Goal: Information Seeking & Learning: Learn about a topic

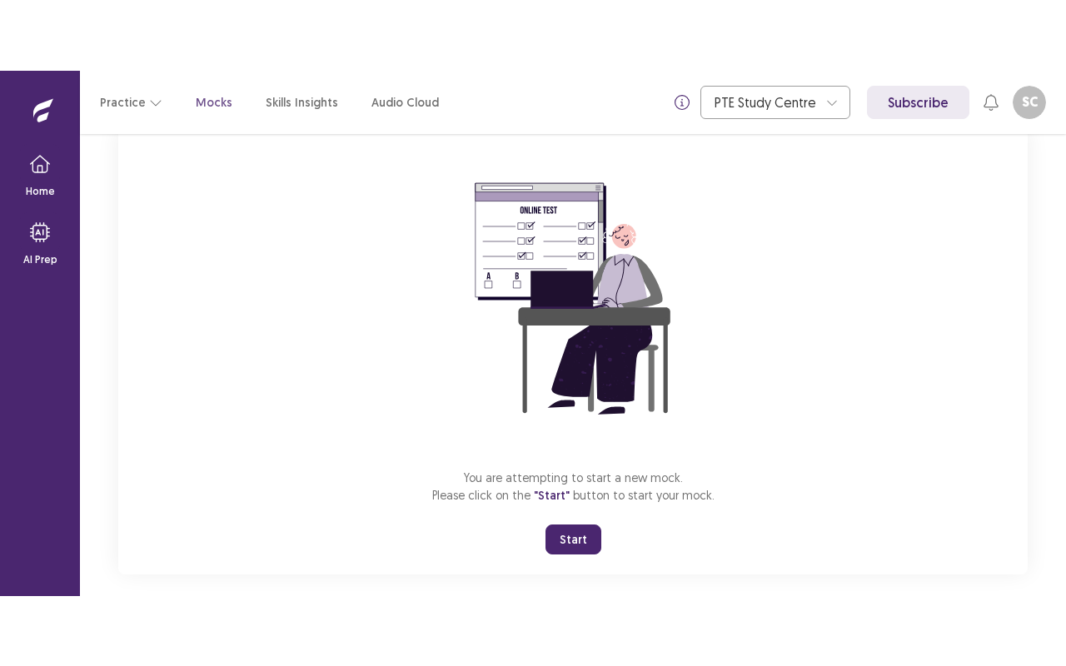
scroll to position [133, 0]
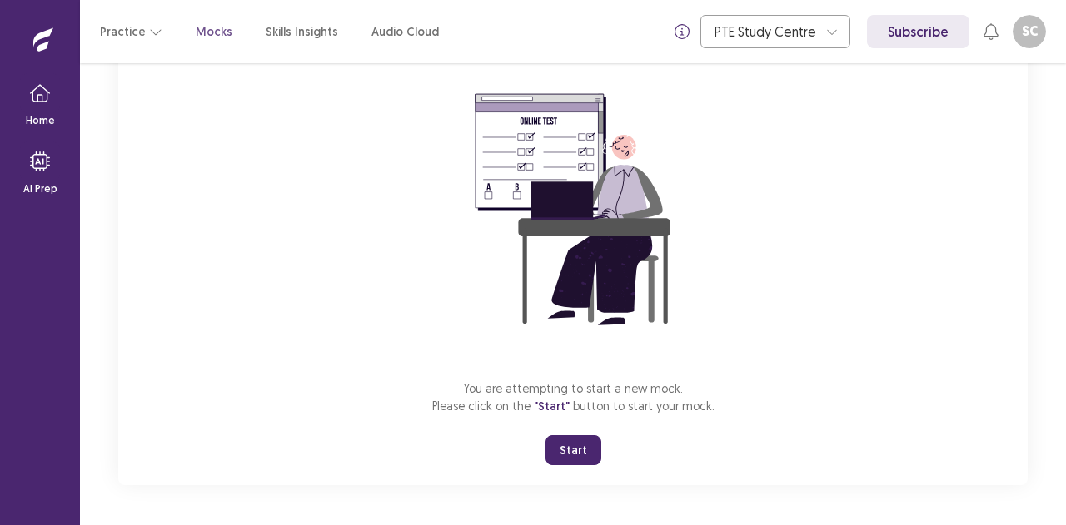
click at [565, 447] on button "Start" at bounding box center [573, 450] width 56 height 30
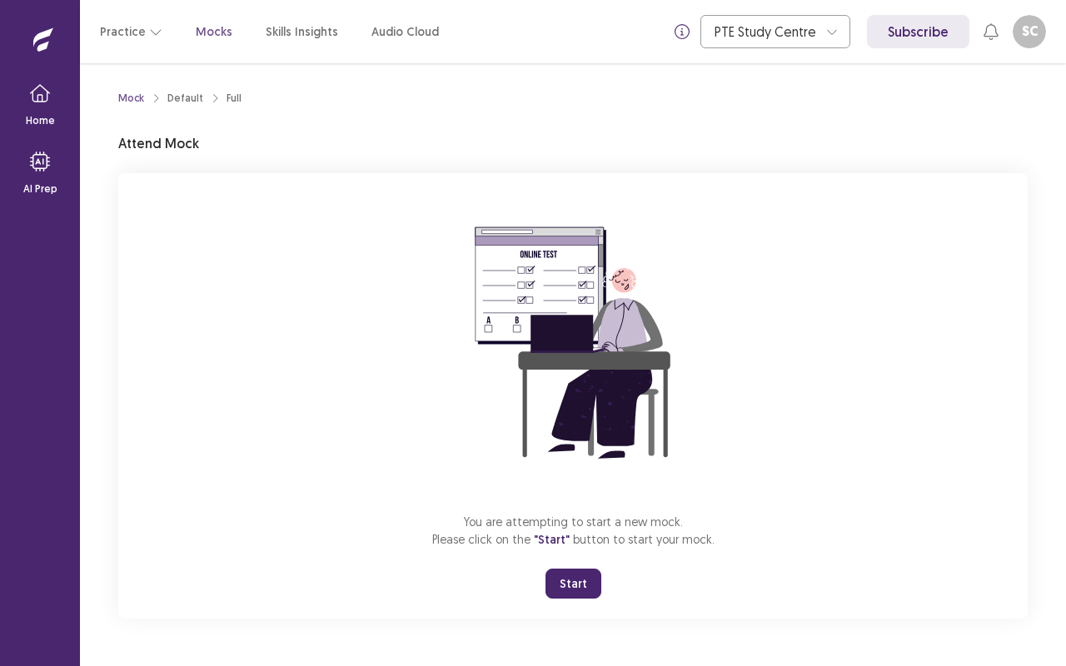
scroll to position [0, 0]
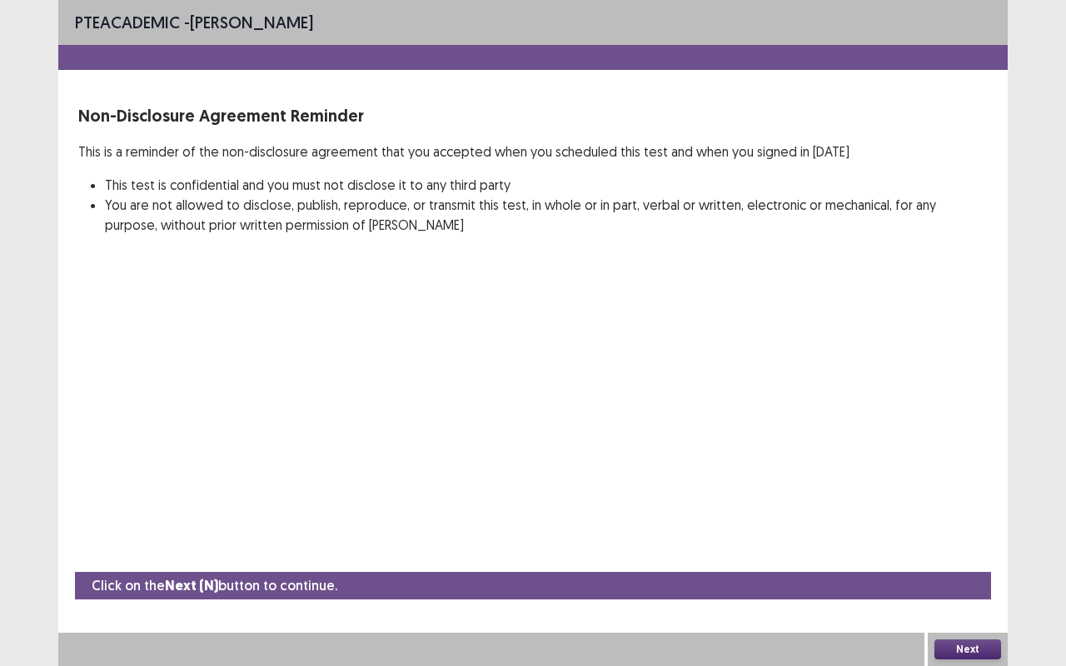
click at [950, 525] on button "Next" at bounding box center [967, 649] width 67 height 20
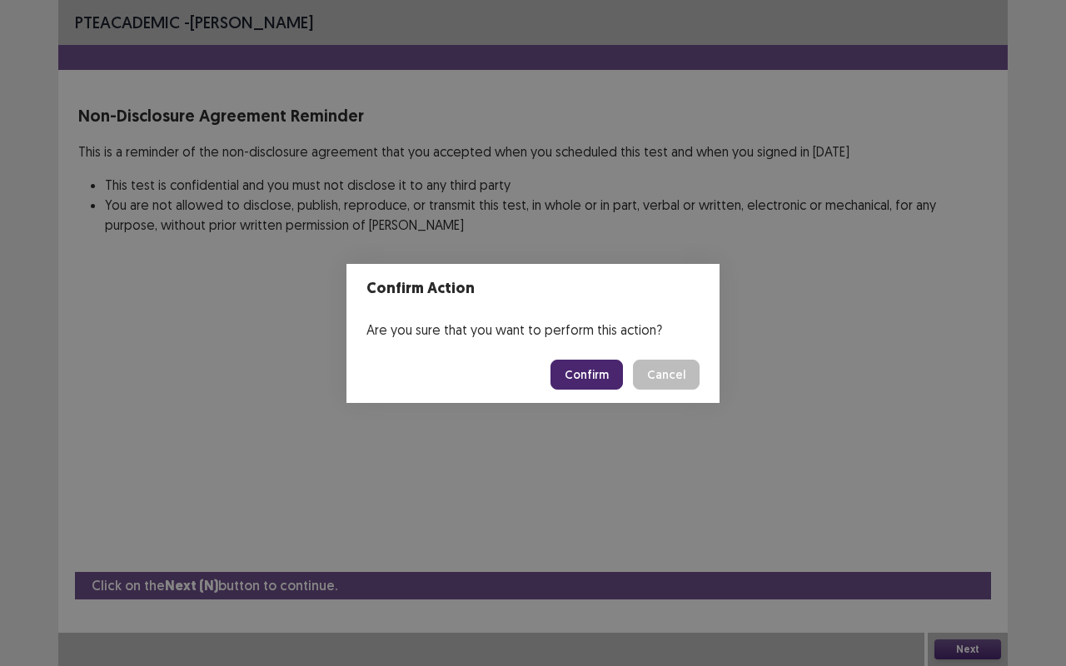
click at [602, 372] on button "Confirm" at bounding box center [586, 375] width 72 height 30
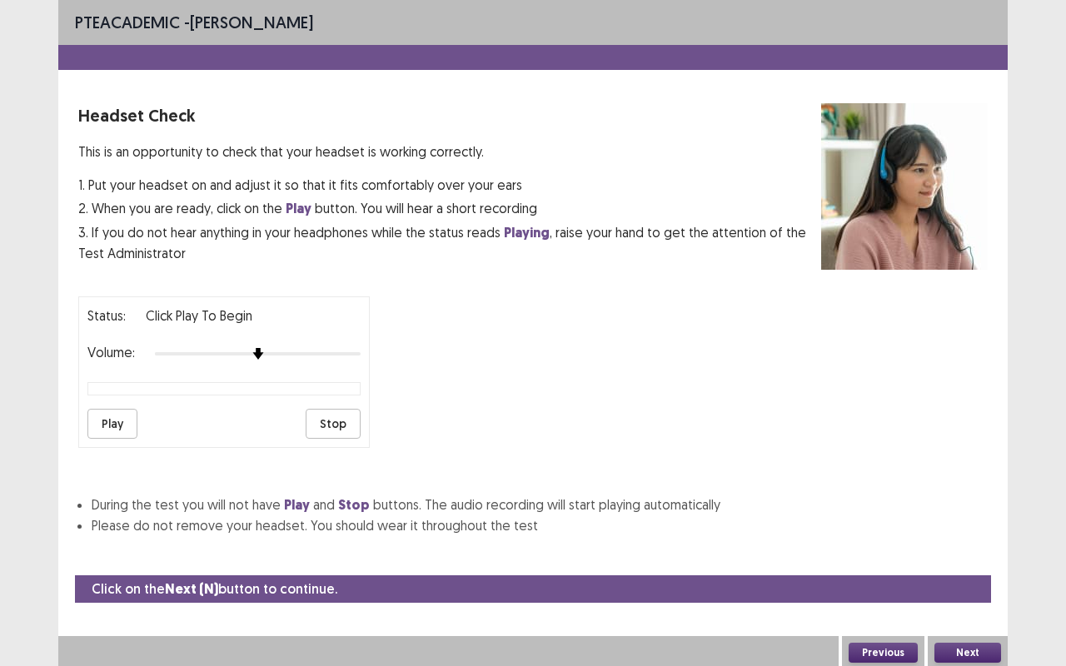
click at [102, 419] on button "Play" at bounding box center [112, 424] width 50 height 30
click at [969, 525] on button "Next" at bounding box center [967, 653] width 67 height 20
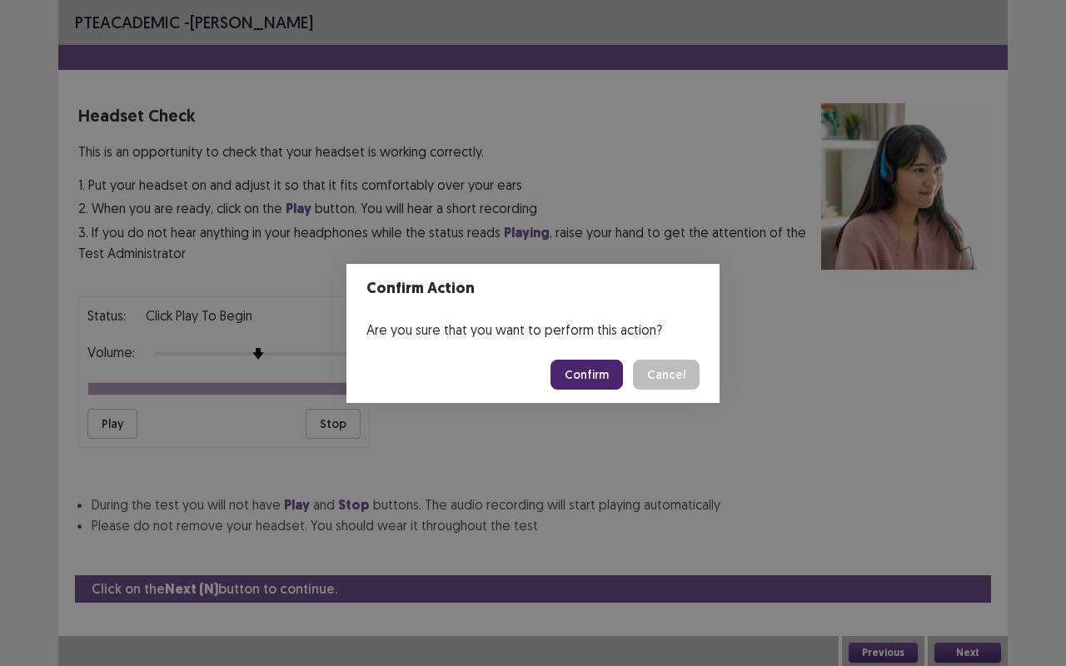
click at [615, 371] on button "Confirm" at bounding box center [586, 375] width 72 height 30
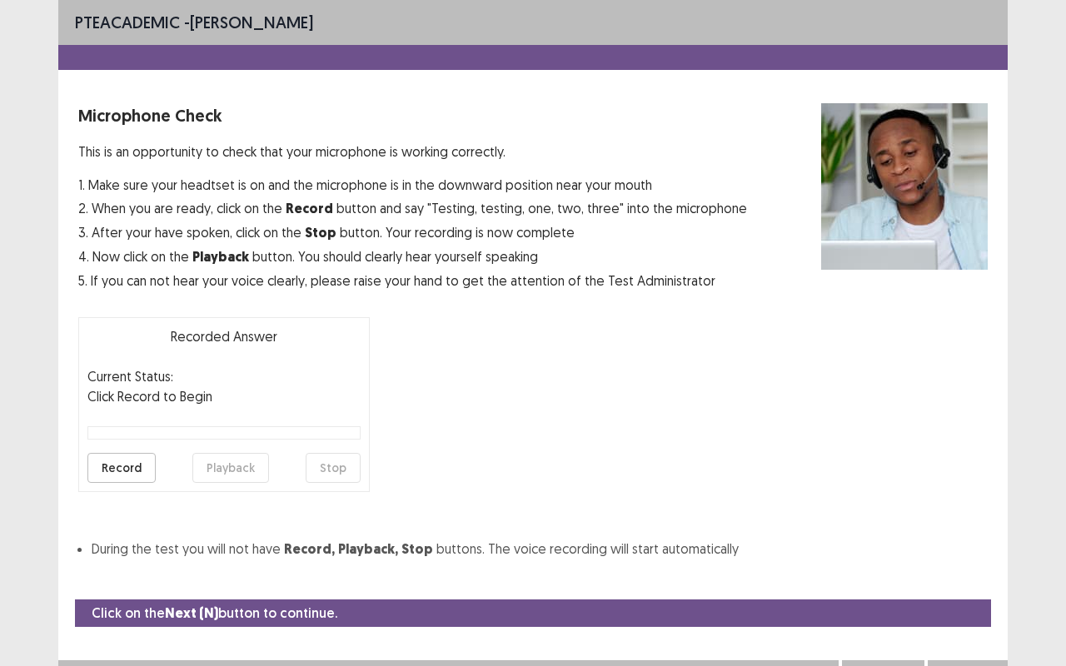
scroll to position [27, 0]
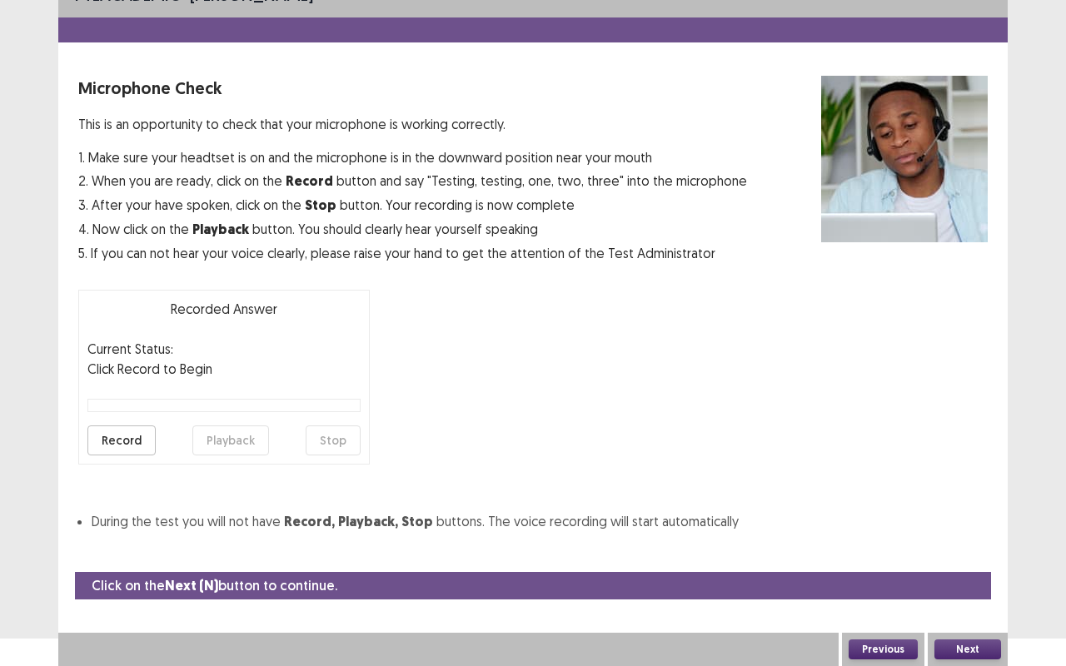
click at [130, 430] on button "Record" at bounding box center [121, 440] width 68 height 30
click at [327, 445] on button "Stop" at bounding box center [333, 440] width 55 height 30
click at [203, 438] on button "Playback" at bounding box center [230, 440] width 77 height 30
click at [982, 525] on button "Next" at bounding box center [967, 649] width 67 height 20
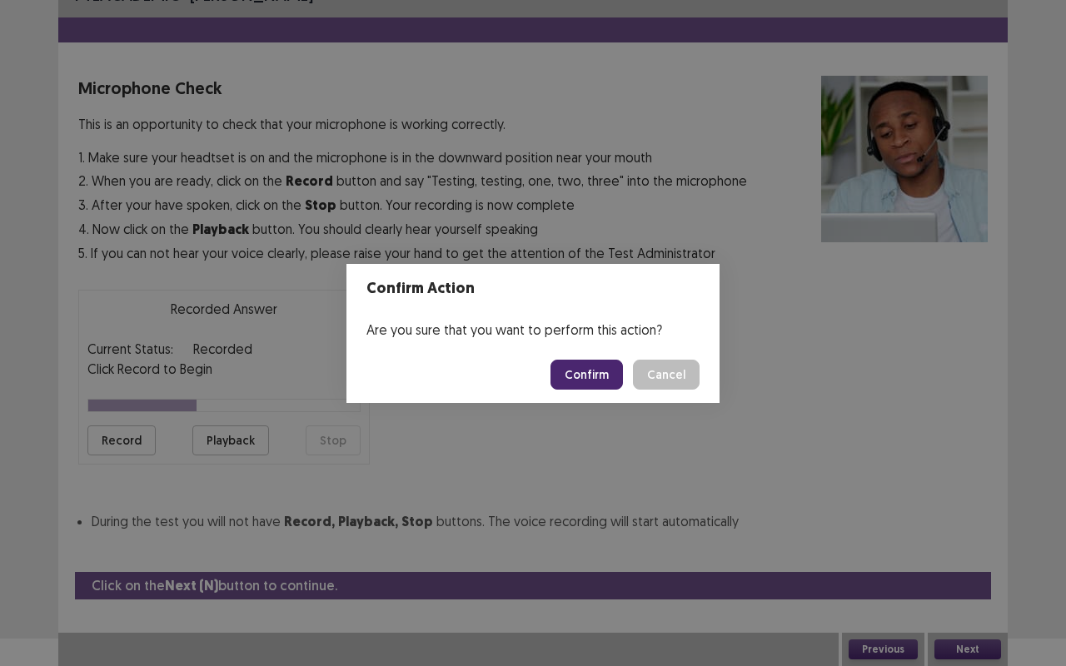
click at [609, 377] on button "Confirm" at bounding box center [586, 375] width 72 height 30
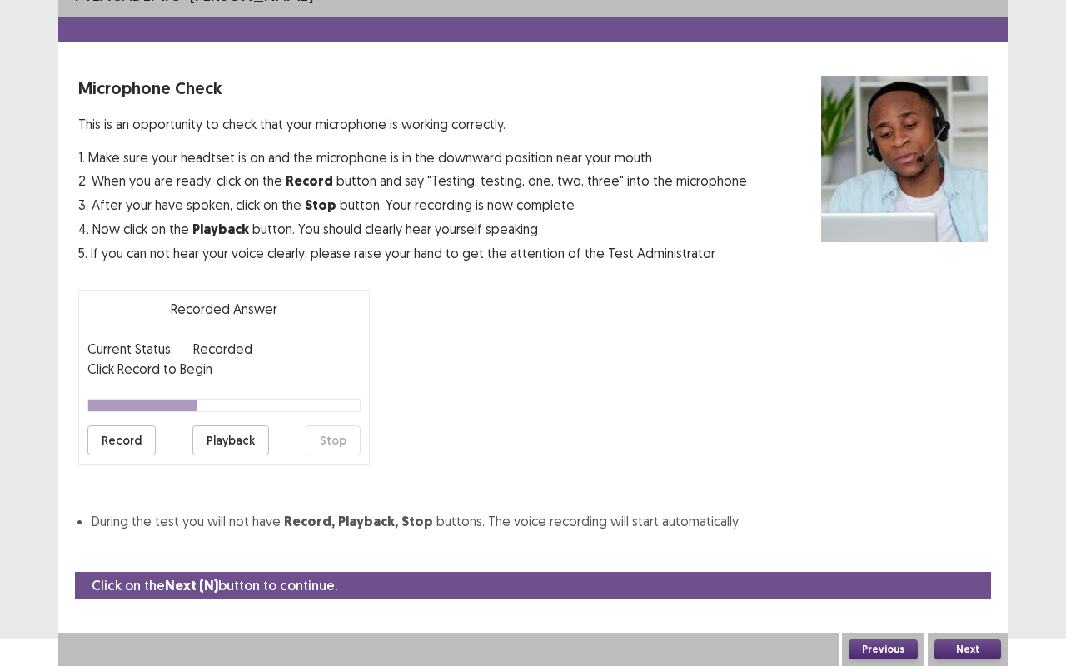
scroll to position [0, 0]
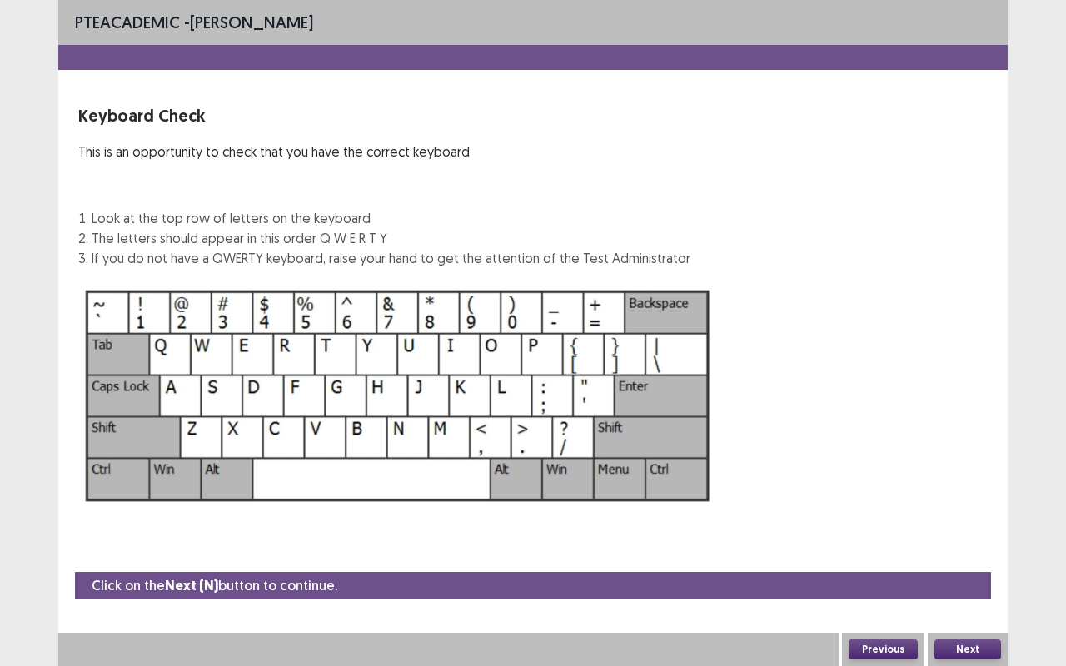
click at [978, 525] on button "Next" at bounding box center [967, 649] width 67 height 20
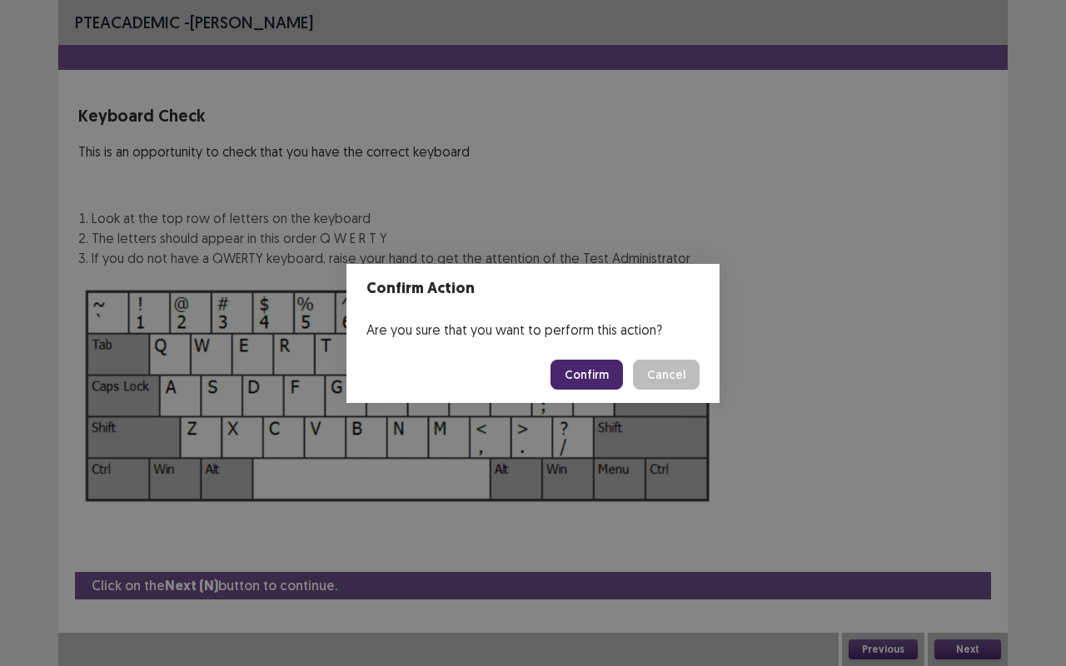
click at [609, 378] on button "Confirm" at bounding box center [586, 375] width 72 height 30
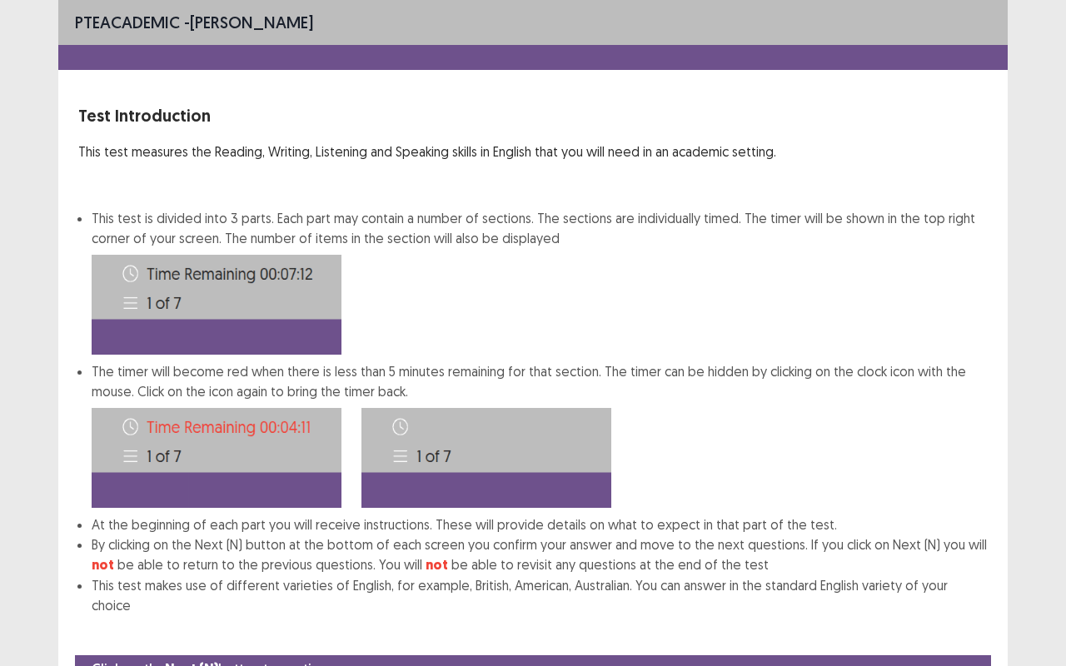
scroll to position [63, 0]
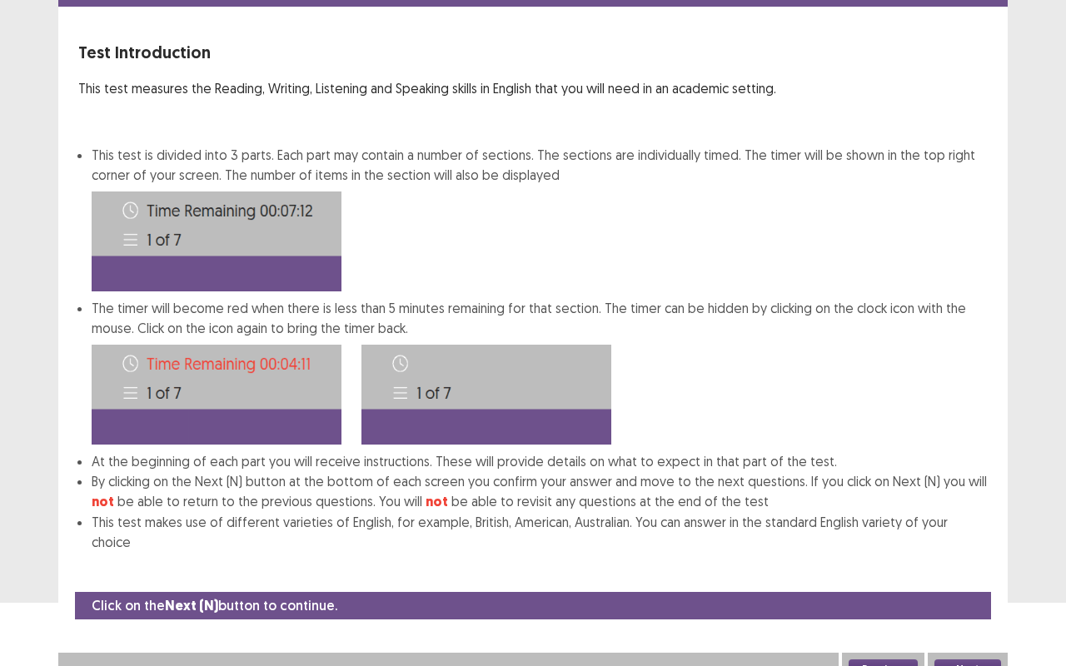
click at [971, 525] on button "Next" at bounding box center [967, 669] width 67 height 20
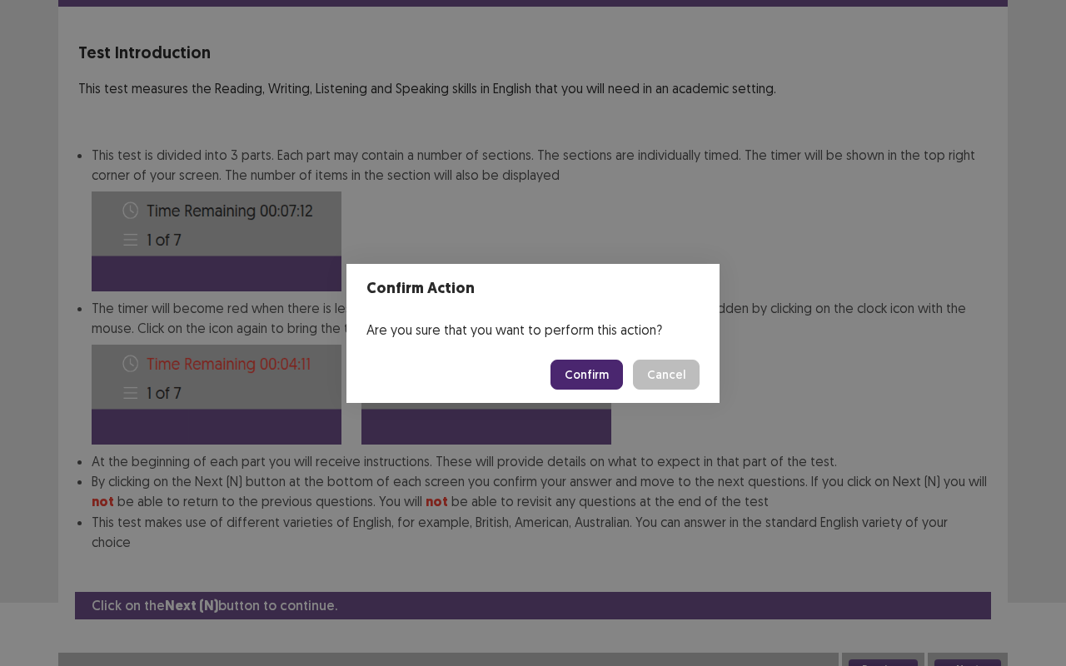
click at [605, 376] on button "Confirm" at bounding box center [586, 375] width 72 height 30
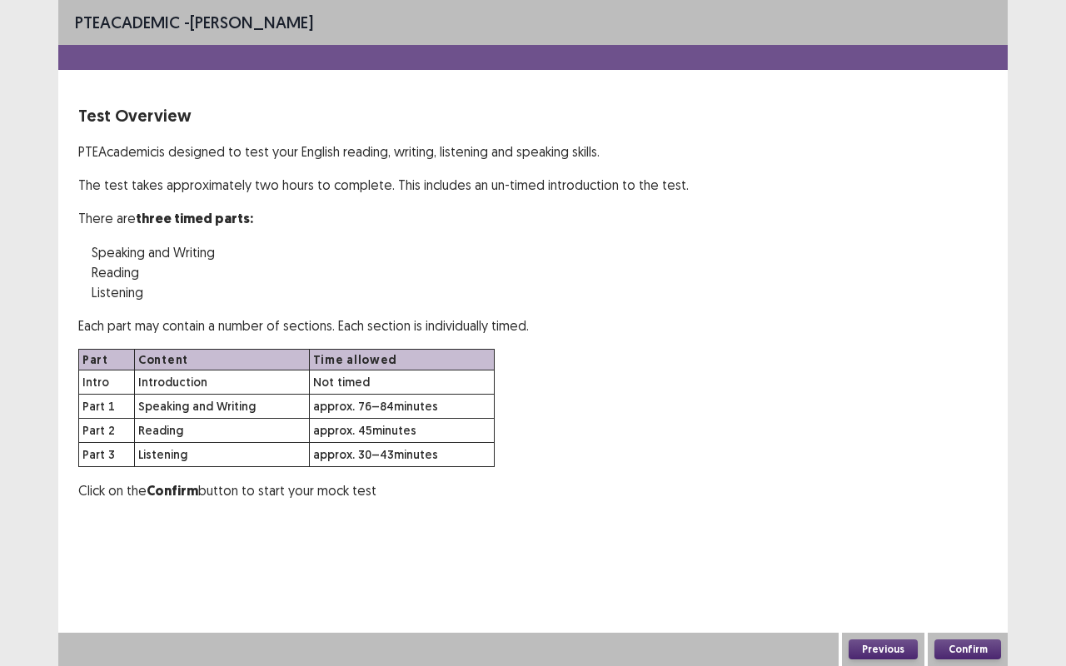
scroll to position [0, 0]
click at [956, 525] on button "Confirm" at bounding box center [967, 649] width 67 height 20
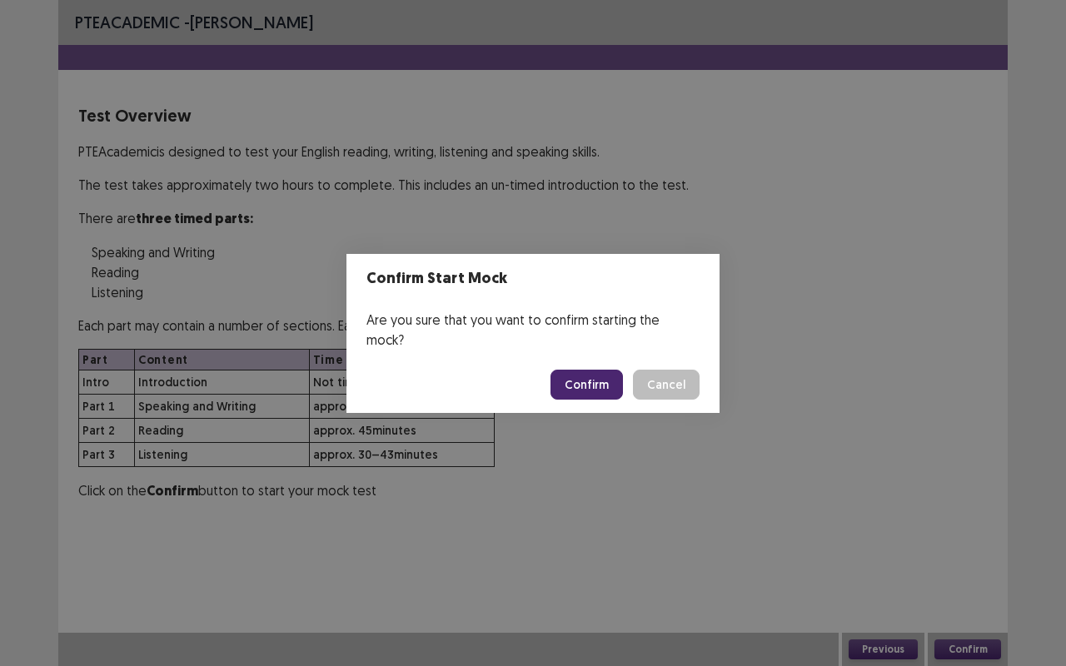
click at [589, 376] on button "Confirm" at bounding box center [586, 385] width 72 height 30
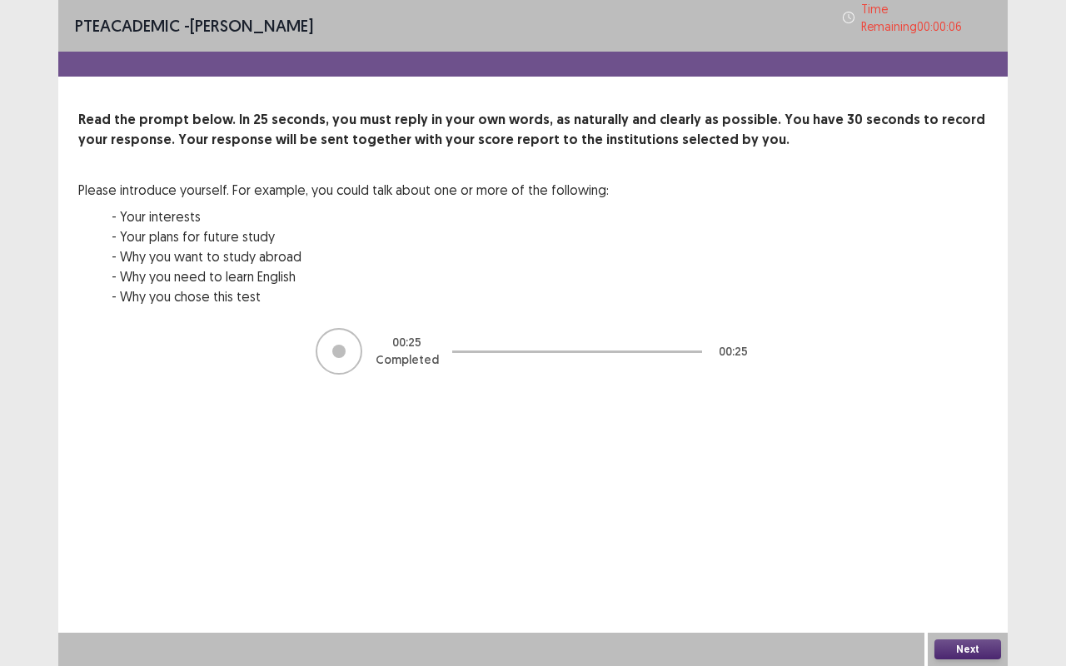
click at [958, 525] on button "Next" at bounding box center [967, 649] width 67 height 20
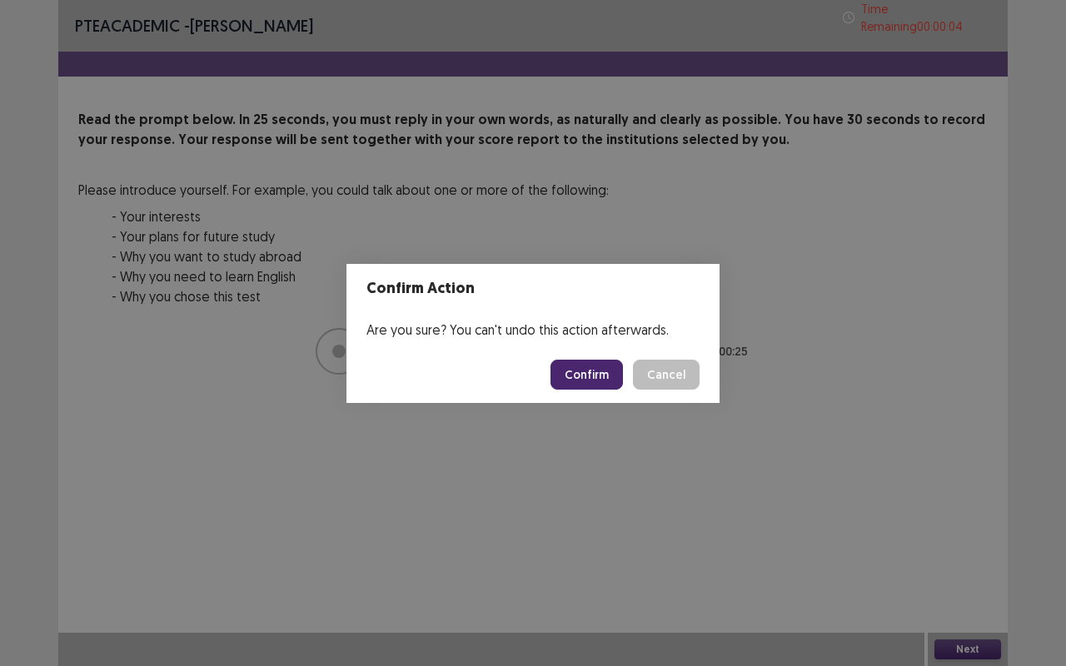
click at [599, 377] on button "Confirm" at bounding box center [586, 375] width 72 height 30
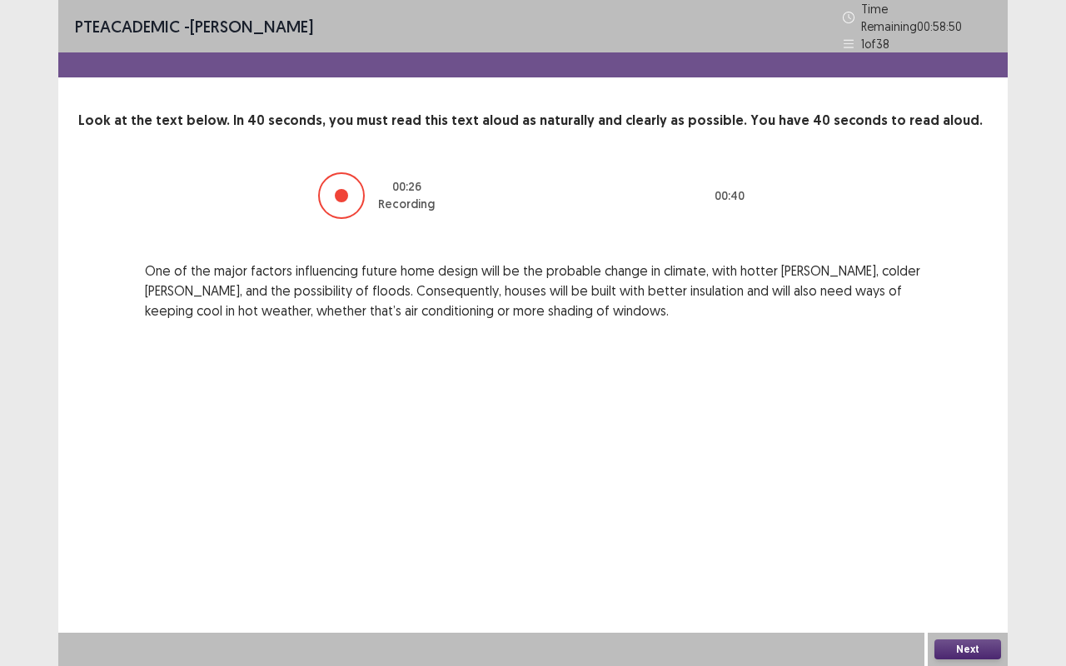
click at [974, 525] on button "Next" at bounding box center [967, 649] width 67 height 20
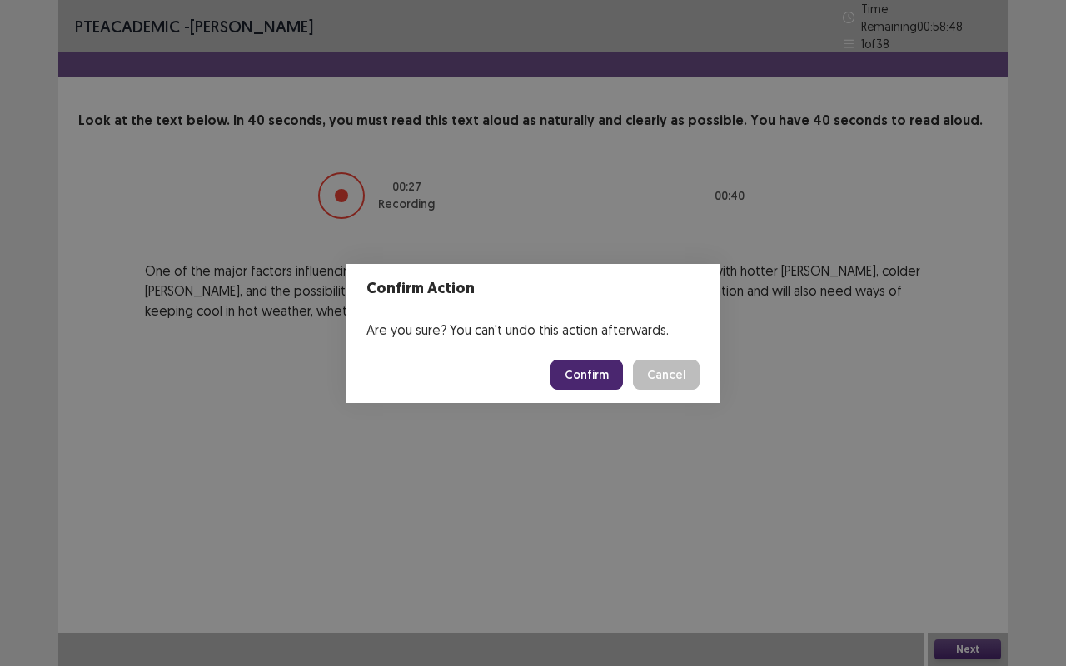
click at [590, 356] on footer "Confirm Cancel" at bounding box center [532, 374] width 373 height 57
click at [601, 371] on button "Confirm" at bounding box center [586, 375] width 72 height 30
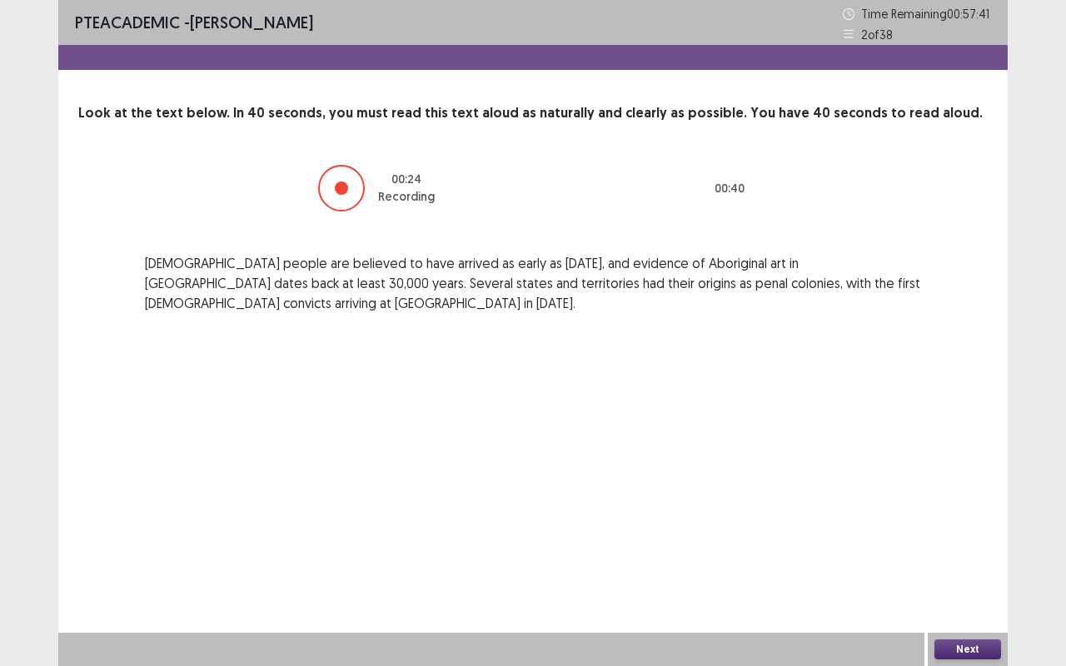
click at [958, 525] on button "Next" at bounding box center [967, 649] width 67 height 20
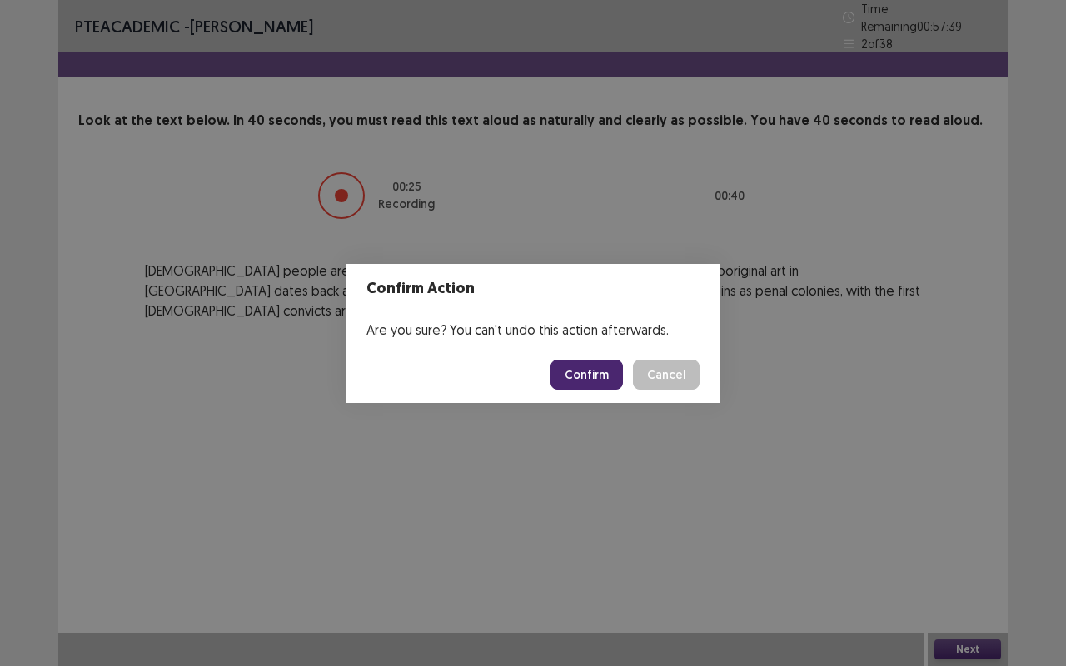
click at [600, 377] on button "Confirm" at bounding box center [586, 375] width 72 height 30
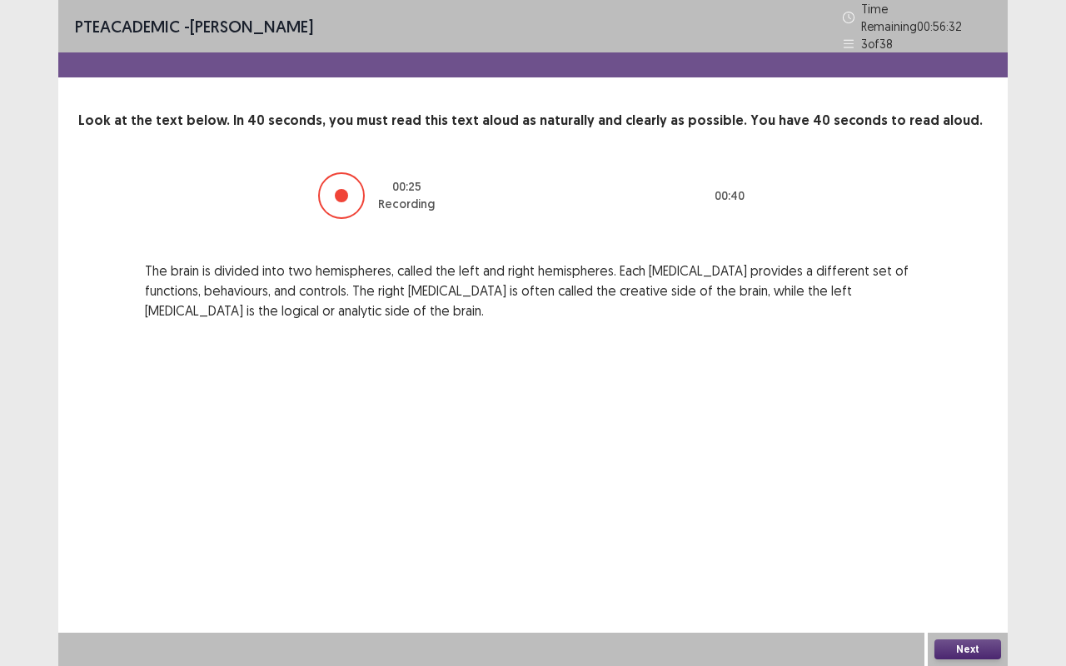
click at [965, 525] on button "Next" at bounding box center [967, 649] width 67 height 20
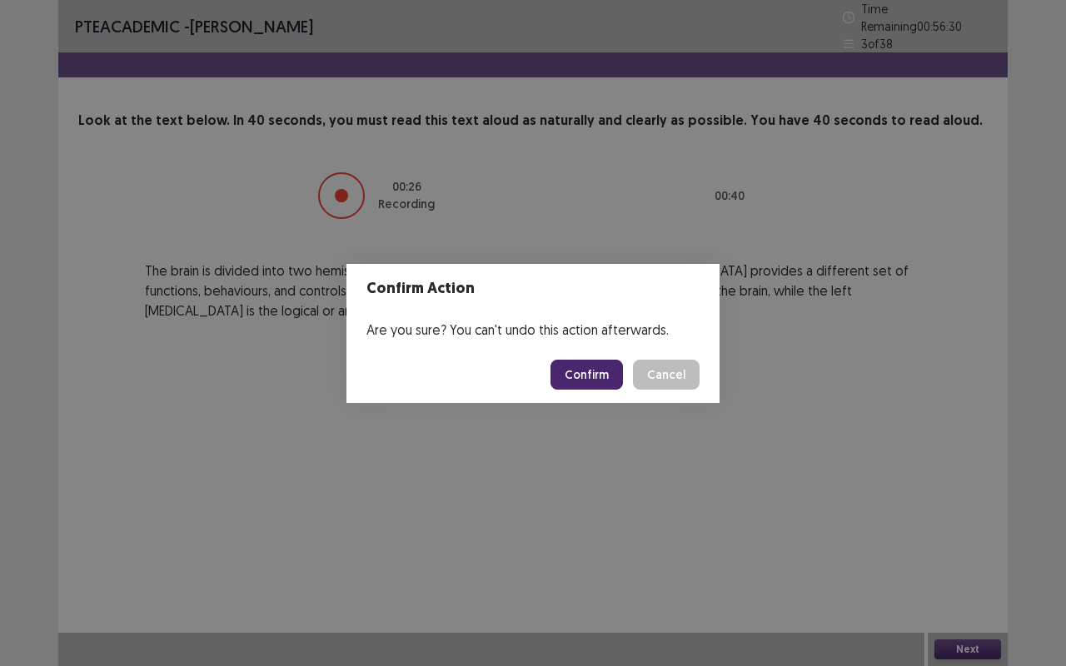
click at [585, 381] on button "Confirm" at bounding box center [586, 375] width 72 height 30
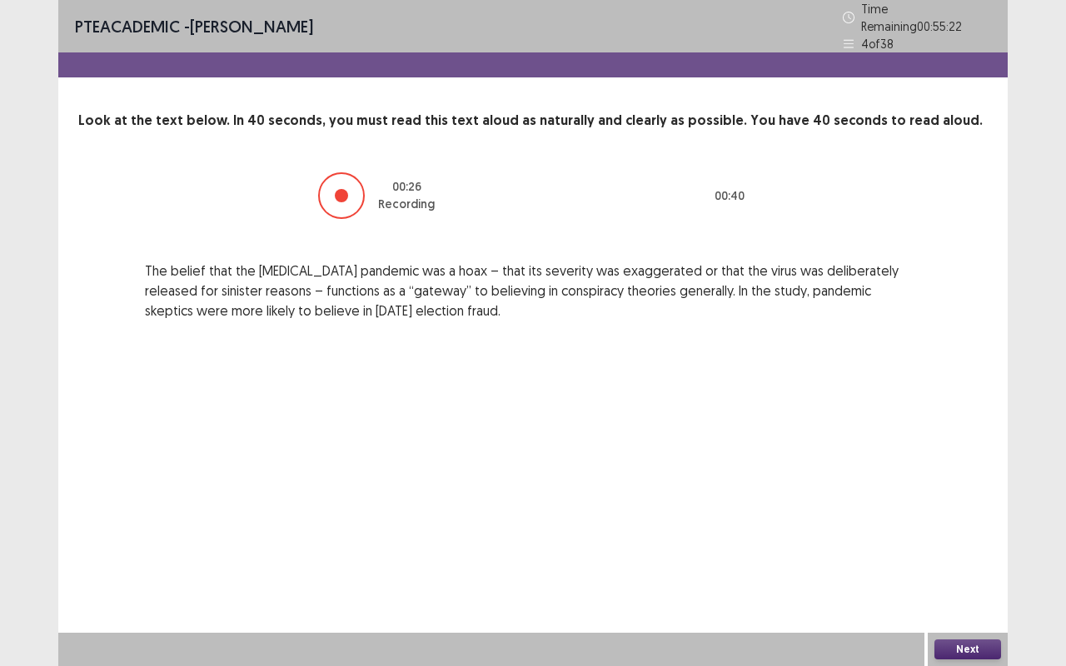
click at [966, 525] on button "Next" at bounding box center [967, 649] width 67 height 20
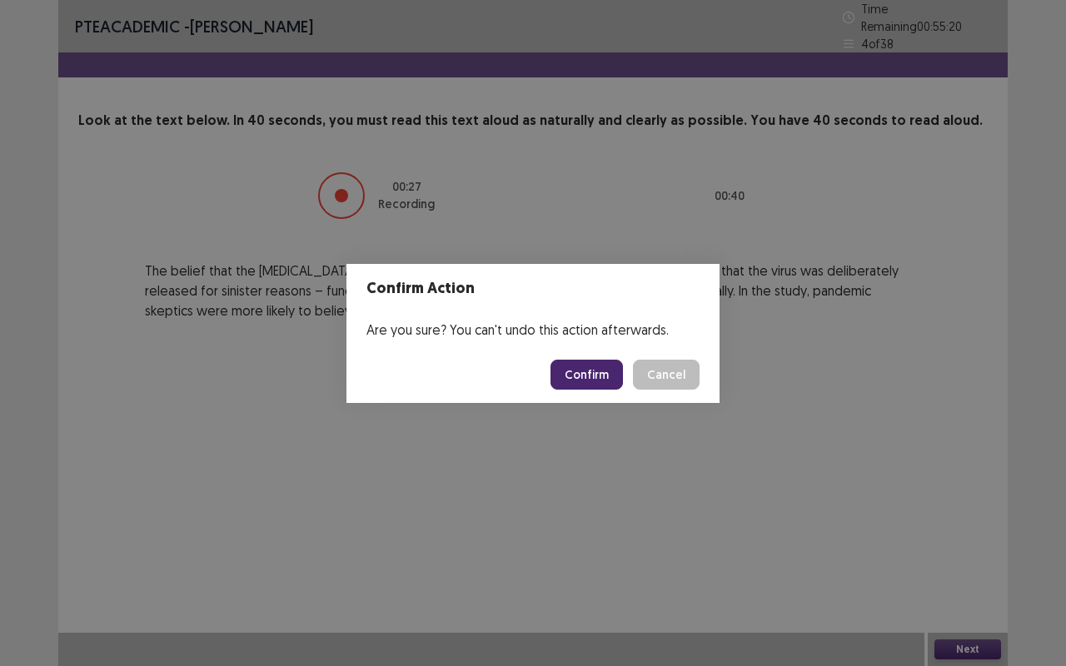
click at [600, 375] on button "Confirm" at bounding box center [586, 375] width 72 height 30
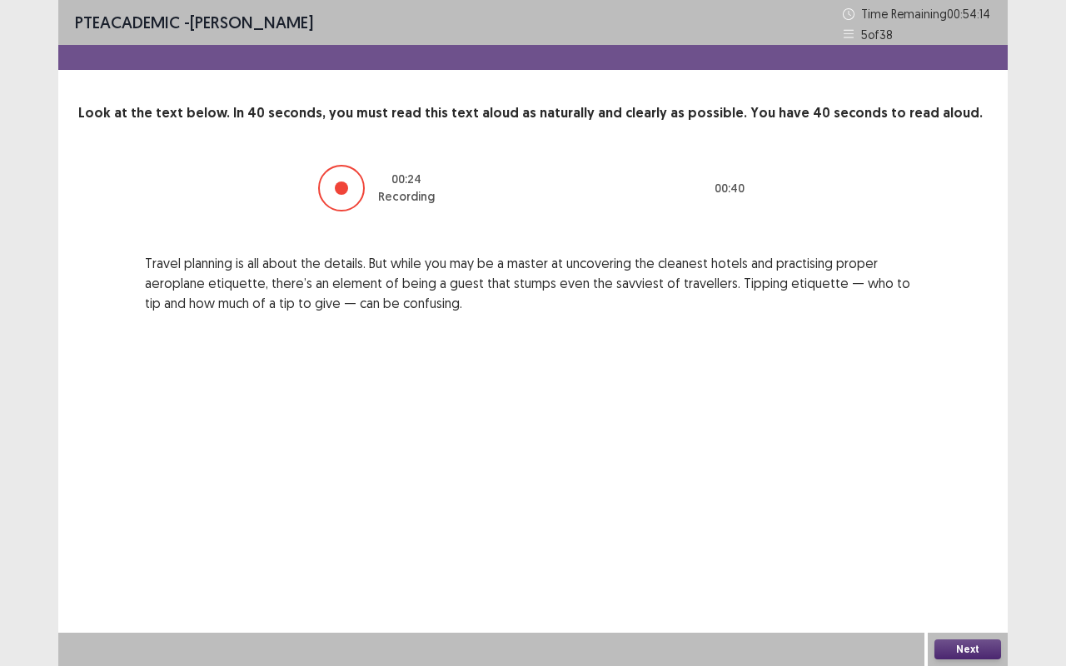
click at [960, 525] on button "Next" at bounding box center [967, 649] width 67 height 20
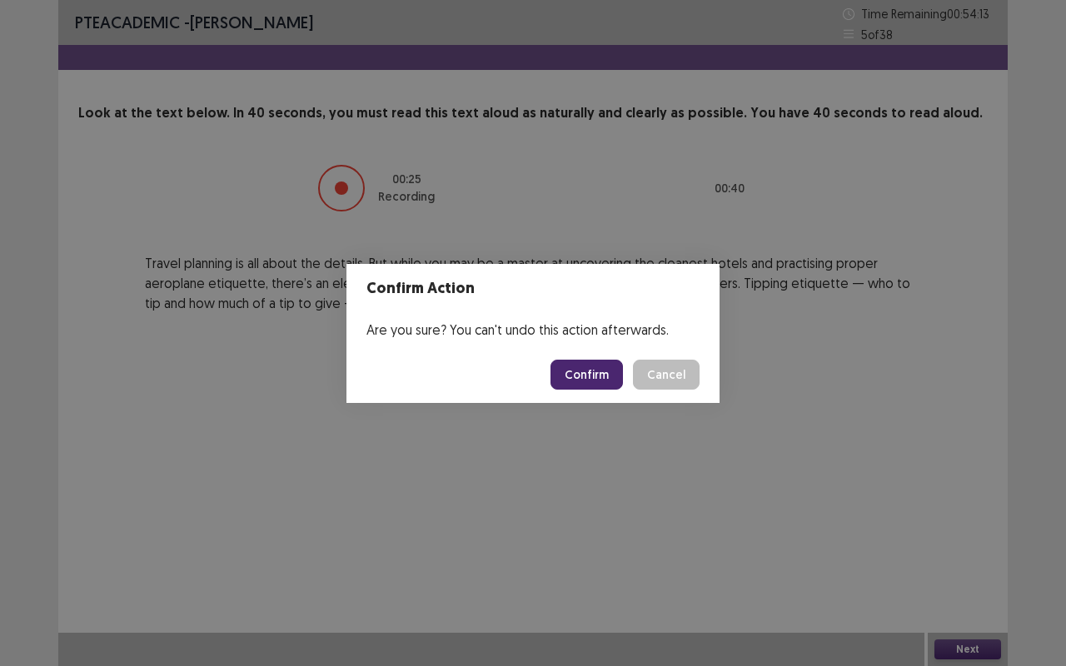
click at [602, 365] on button "Confirm" at bounding box center [586, 375] width 72 height 30
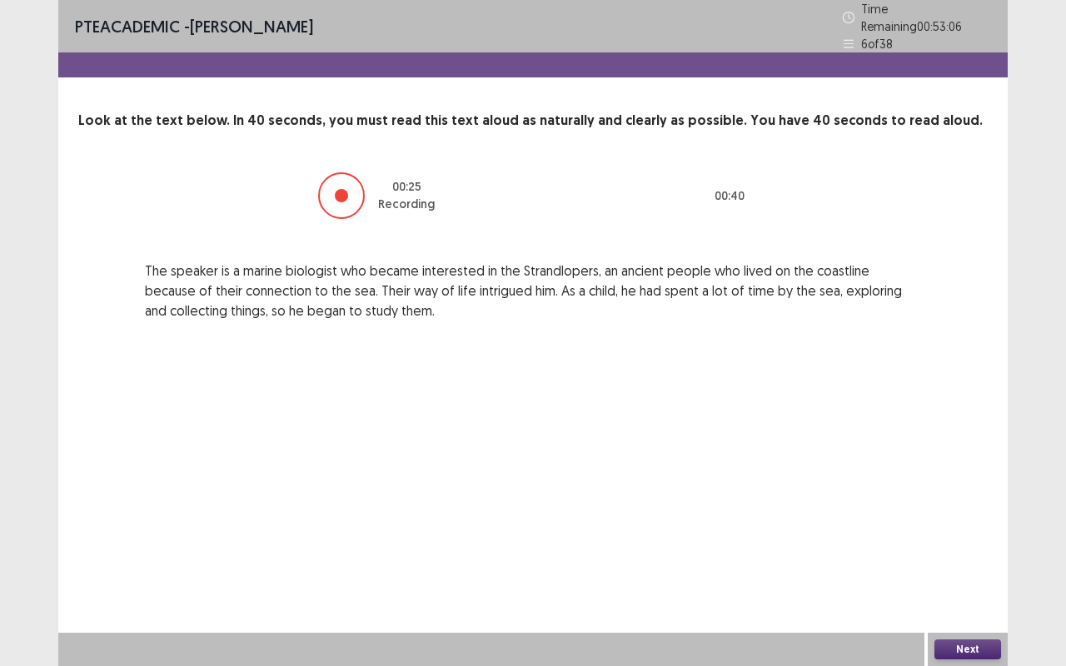
click at [950, 525] on button "Next" at bounding box center [967, 649] width 67 height 20
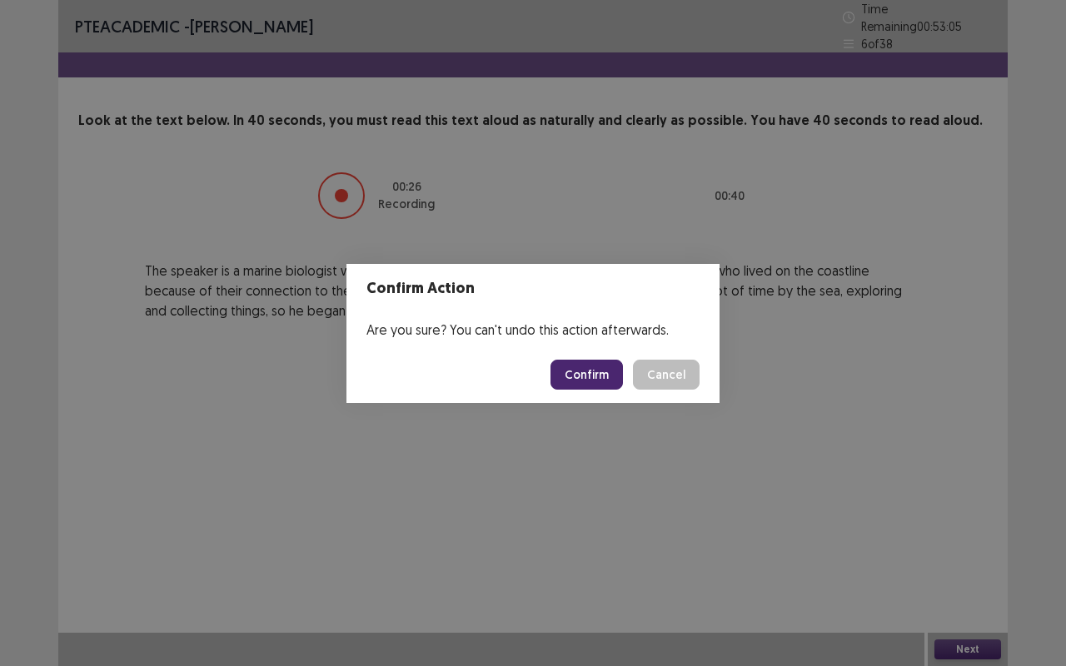
click at [590, 382] on button "Confirm" at bounding box center [586, 375] width 72 height 30
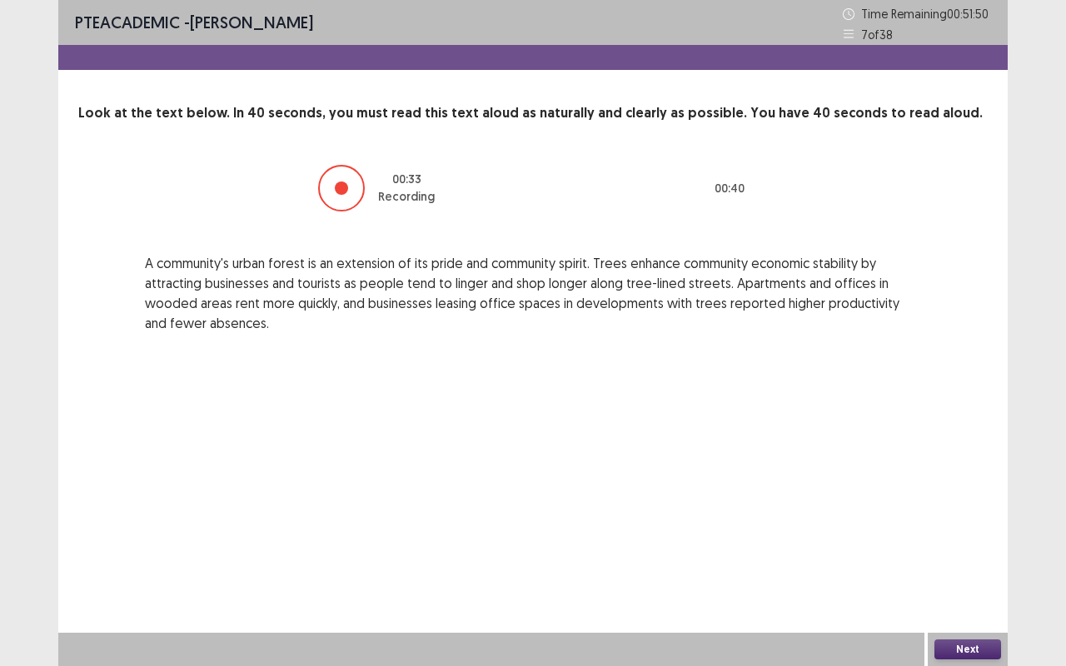
click at [955, 525] on button "Next" at bounding box center [967, 649] width 67 height 20
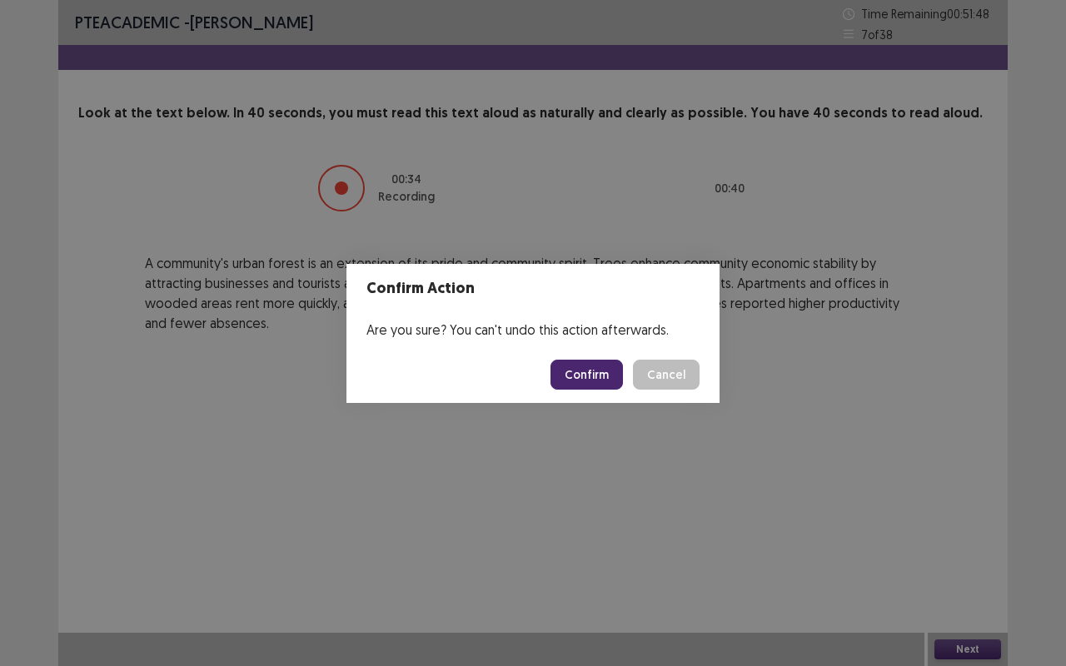
click at [600, 375] on button "Confirm" at bounding box center [586, 375] width 72 height 30
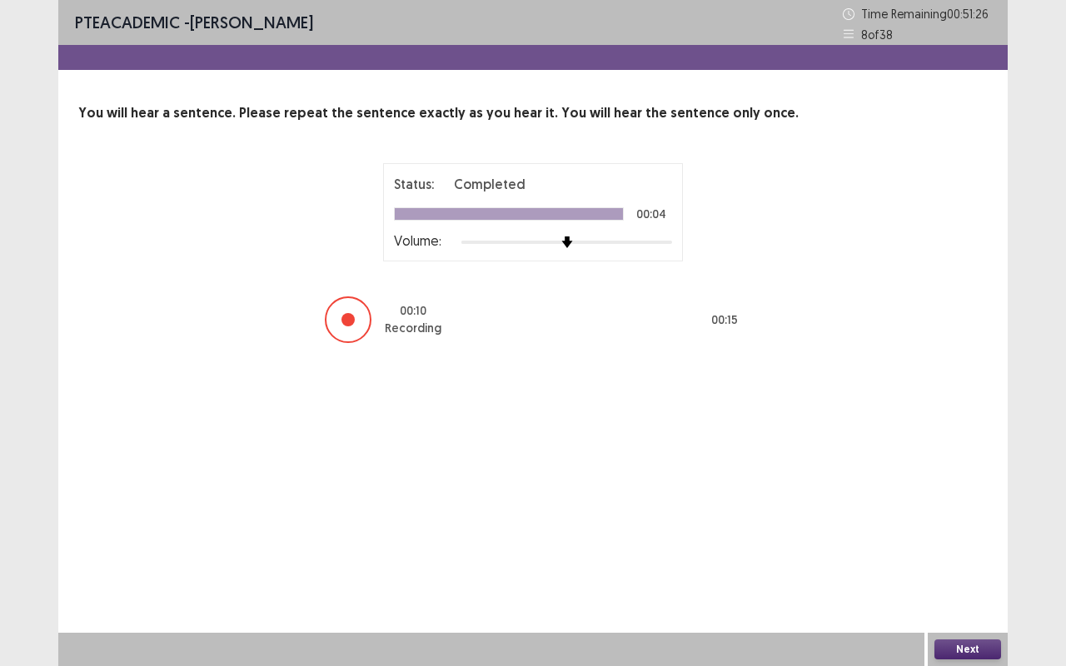
click at [958, 525] on button "Next" at bounding box center [967, 649] width 67 height 20
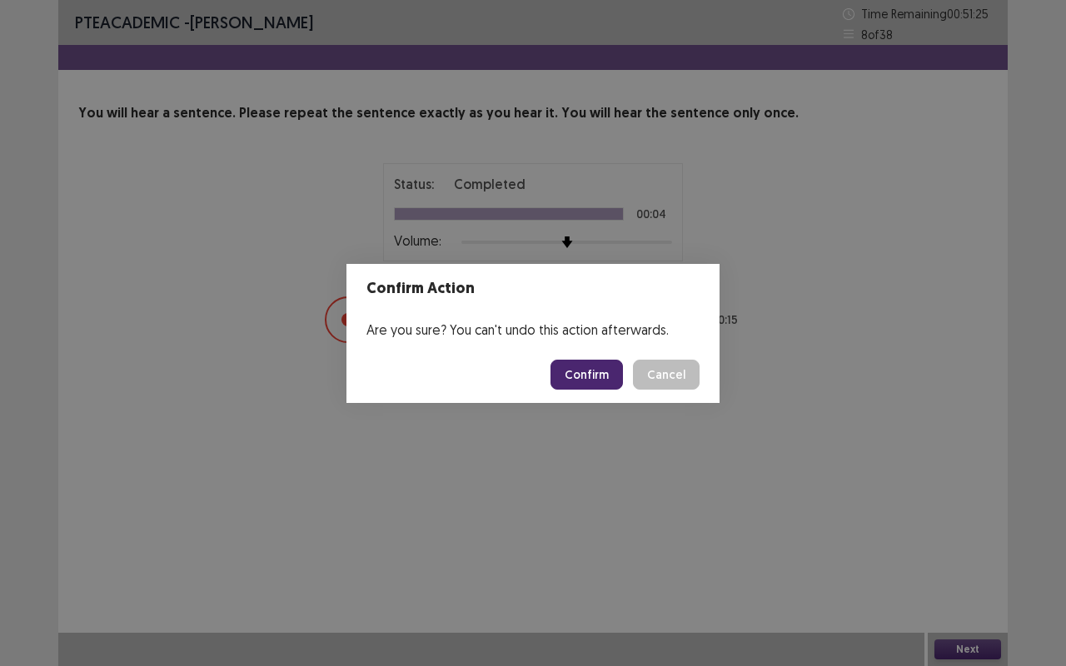
click at [577, 366] on button "Confirm" at bounding box center [586, 375] width 72 height 30
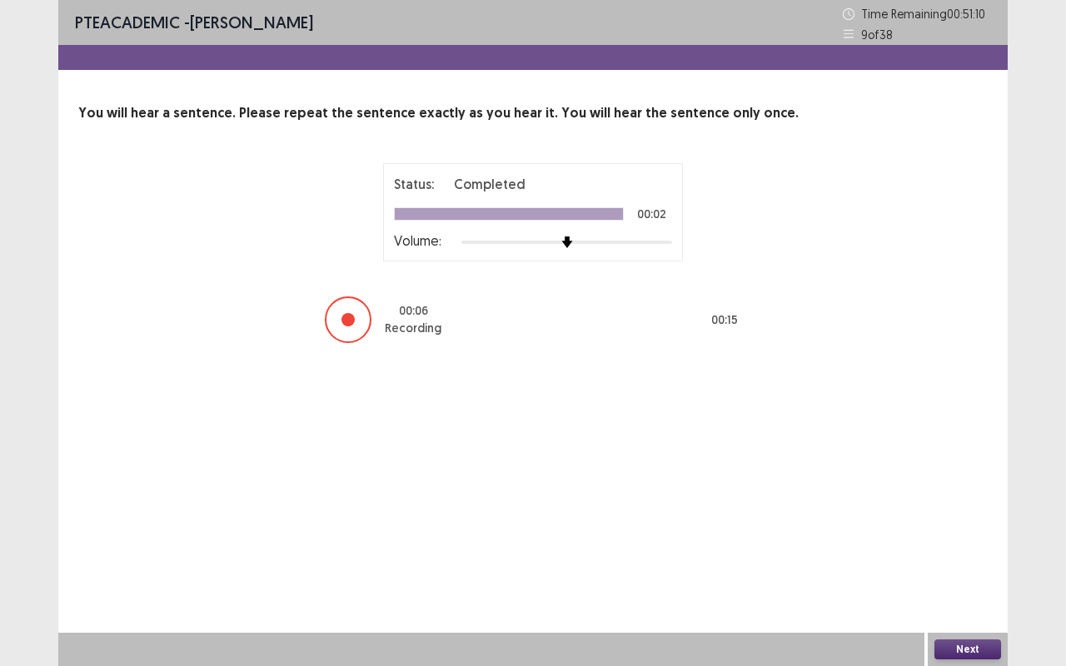
click at [955, 525] on button "Next" at bounding box center [967, 649] width 67 height 20
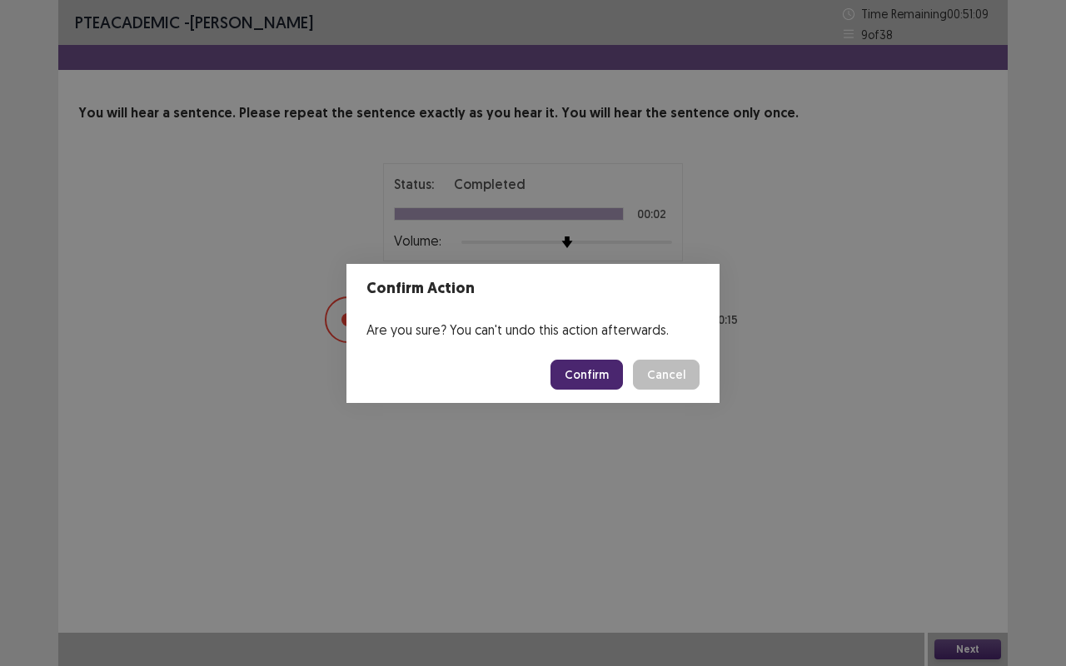
click at [596, 367] on button "Confirm" at bounding box center [586, 375] width 72 height 30
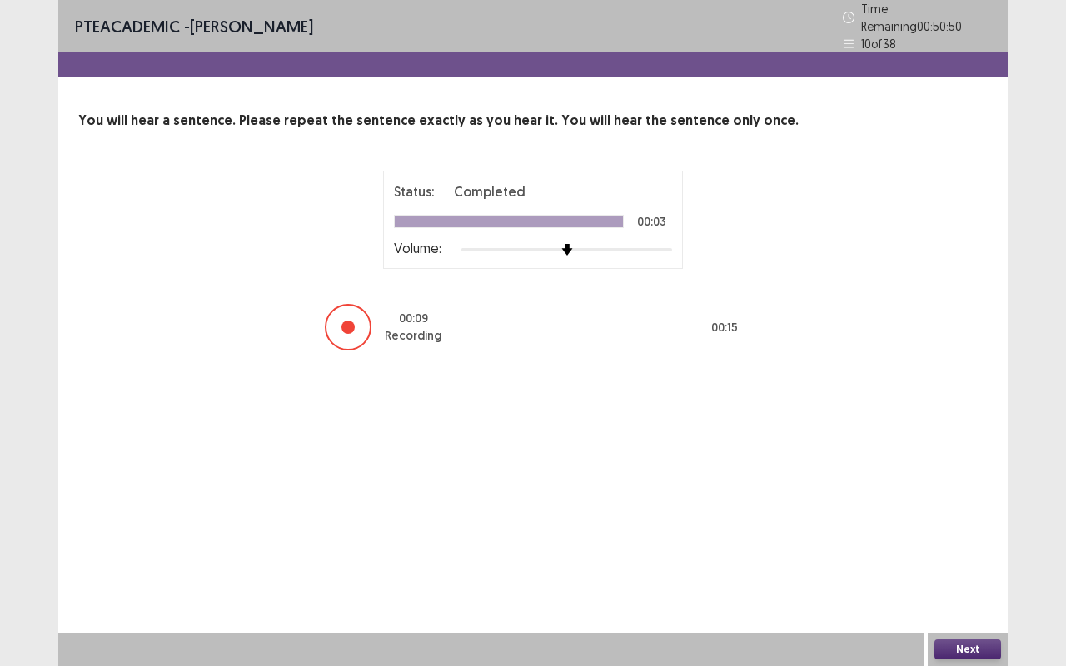
click at [971, 525] on button "Next" at bounding box center [967, 649] width 67 height 20
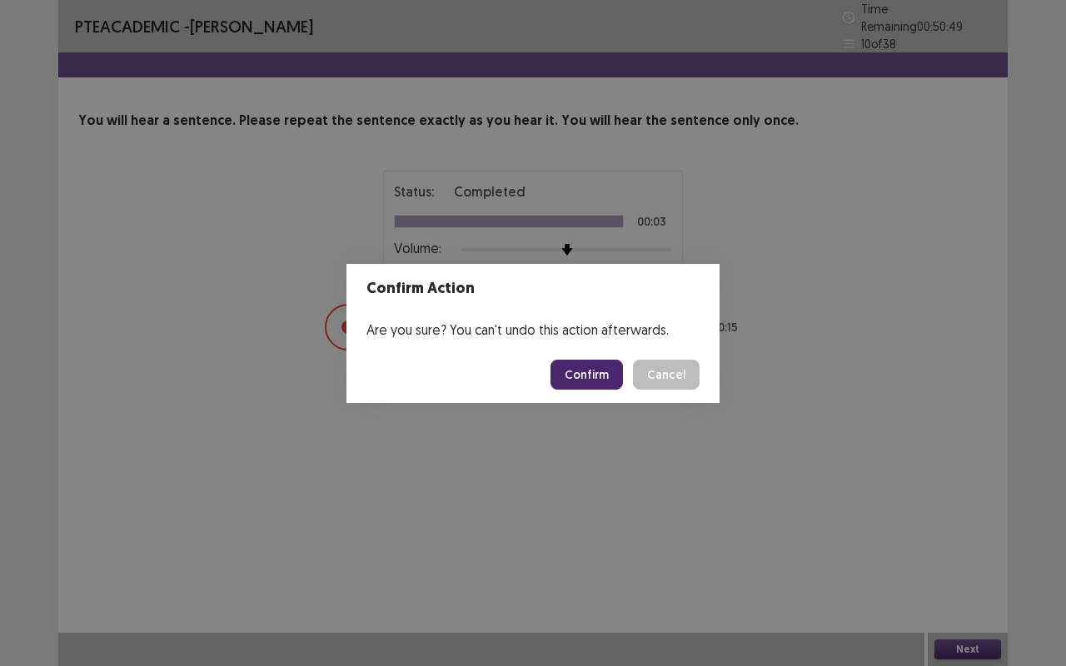
click at [604, 368] on button "Confirm" at bounding box center [586, 375] width 72 height 30
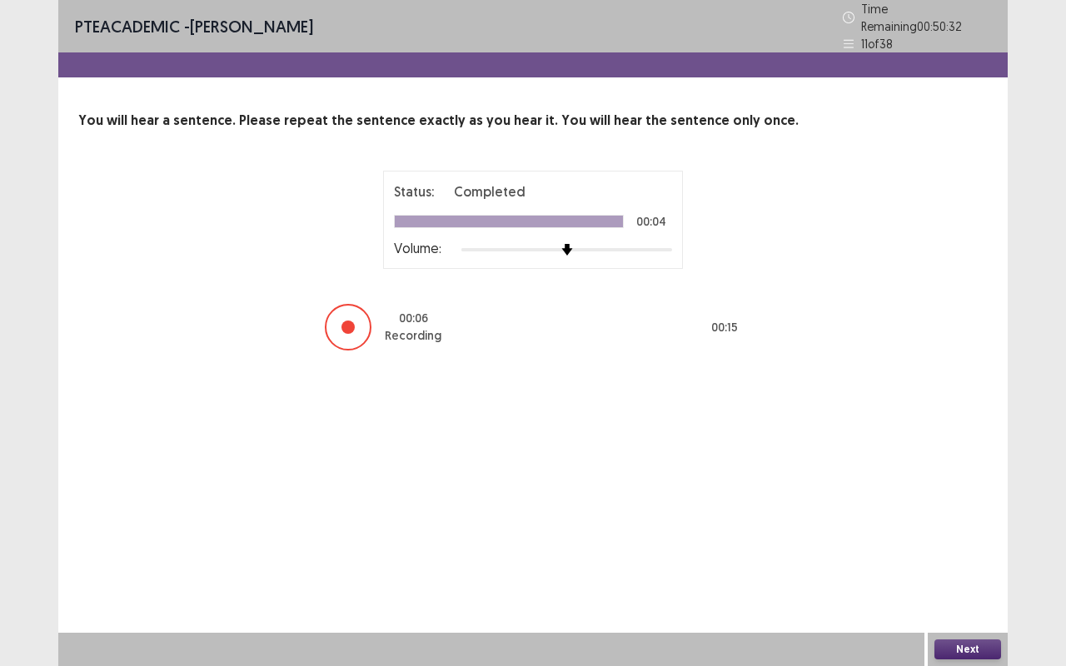
click at [978, 525] on button "Next" at bounding box center [967, 649] width 67 height 20
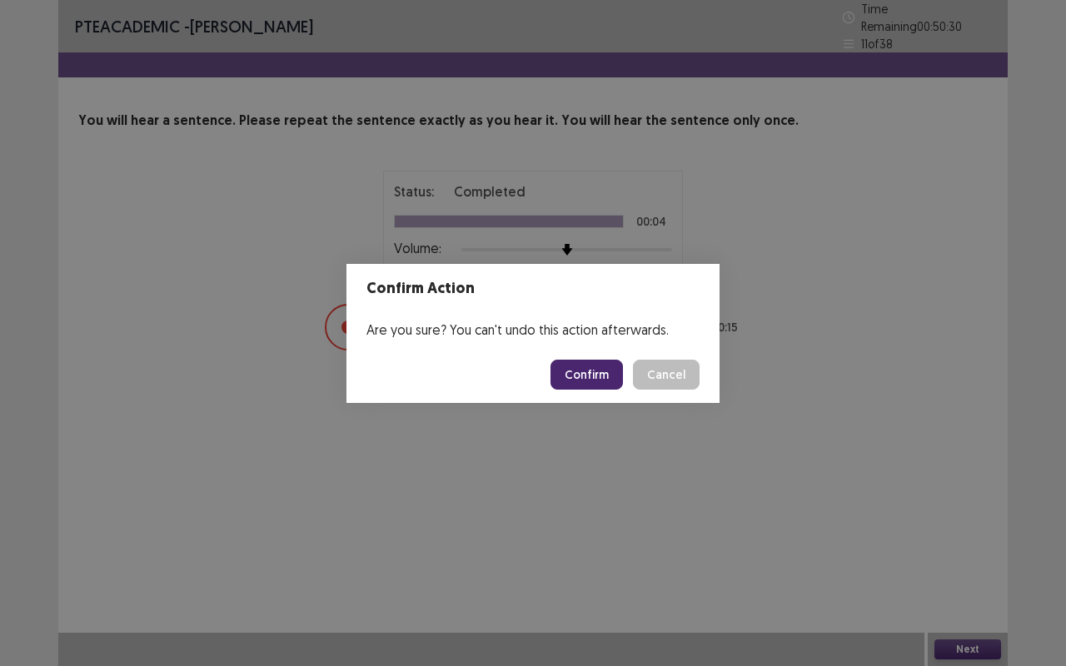
click at [591, 366] on button "Confirm" at bounding box center [586, 375] width 72 height 30
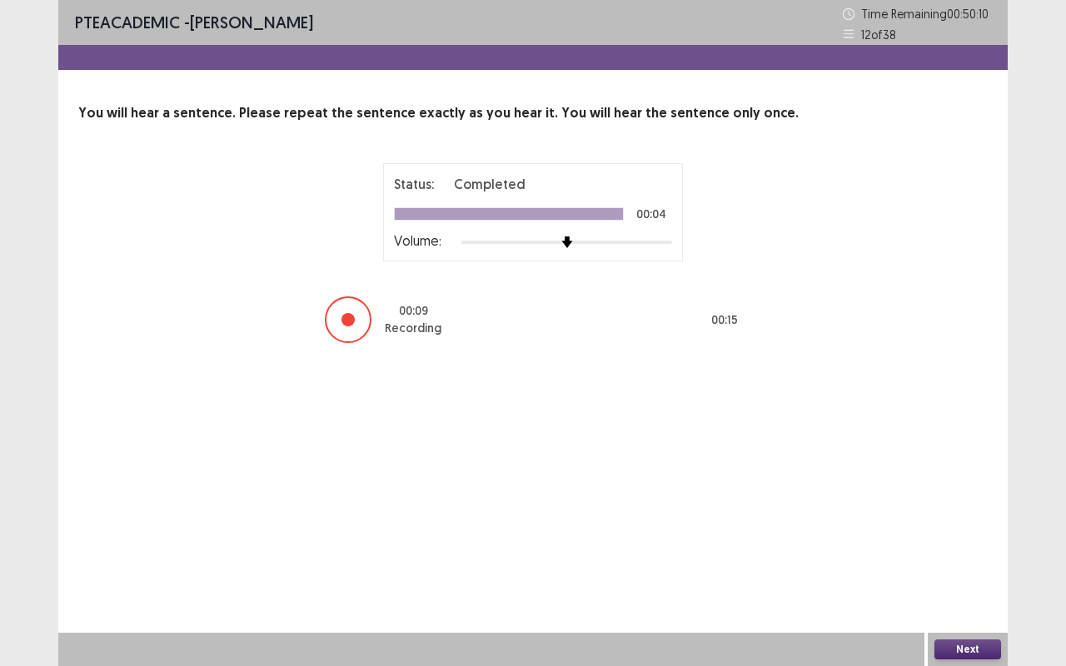
click at [971, 525] on button "Next" at bounding box center [967, 649] width 67 height 20
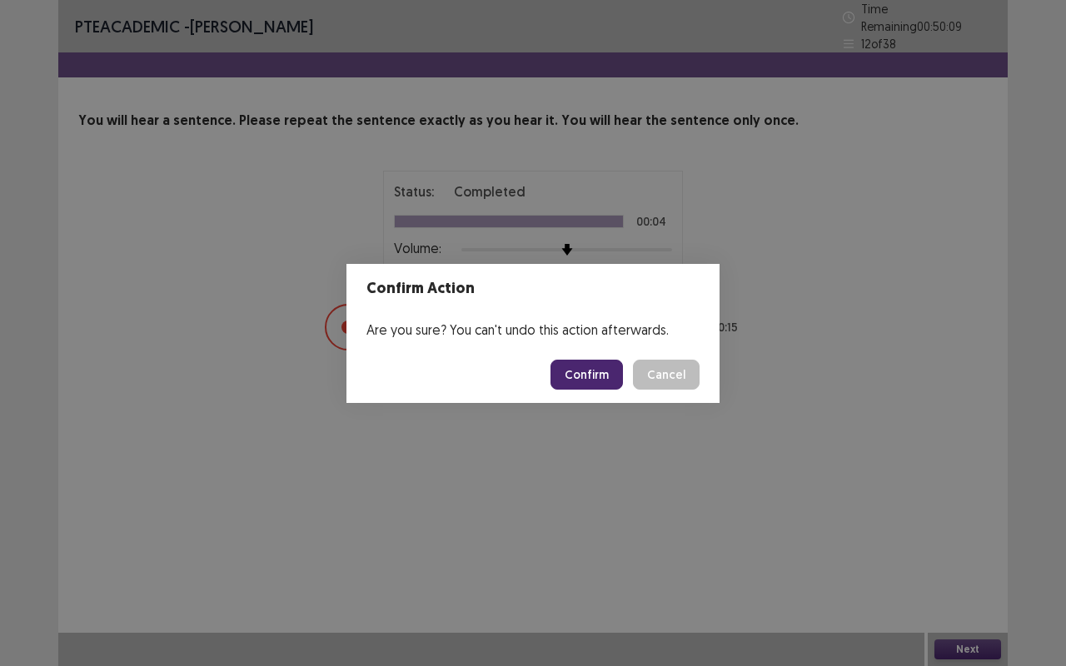
click at [600, 369] on button "Confirm" at bounding box center [586, 375] width 72 height 30
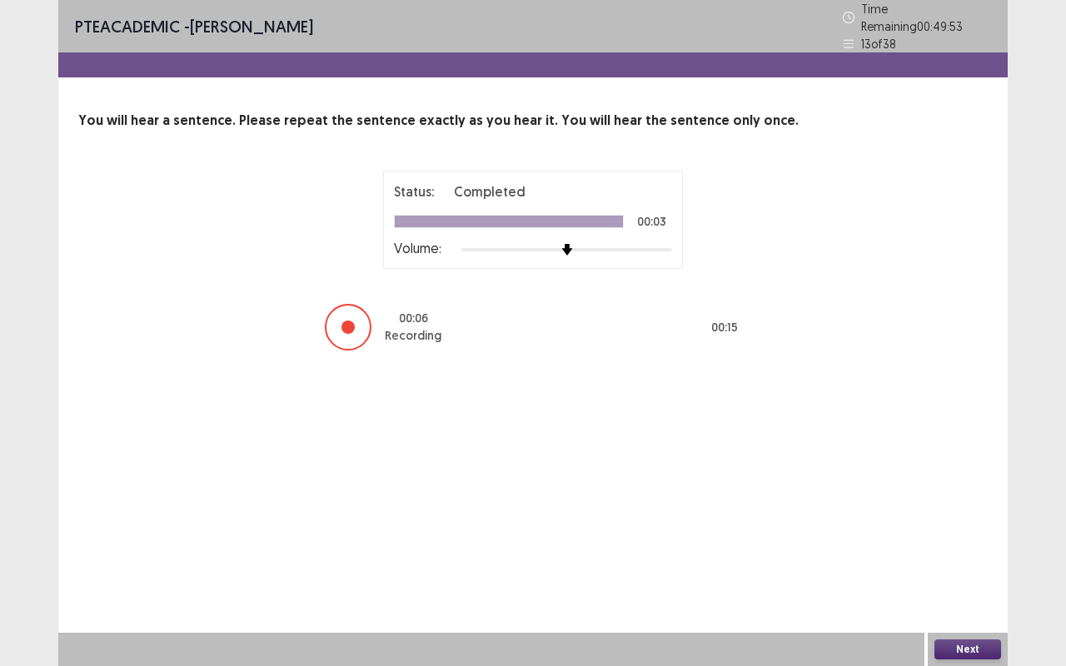
click at [973, 525] on button "Next" at bounding box center [967, 649] width 67 height 20
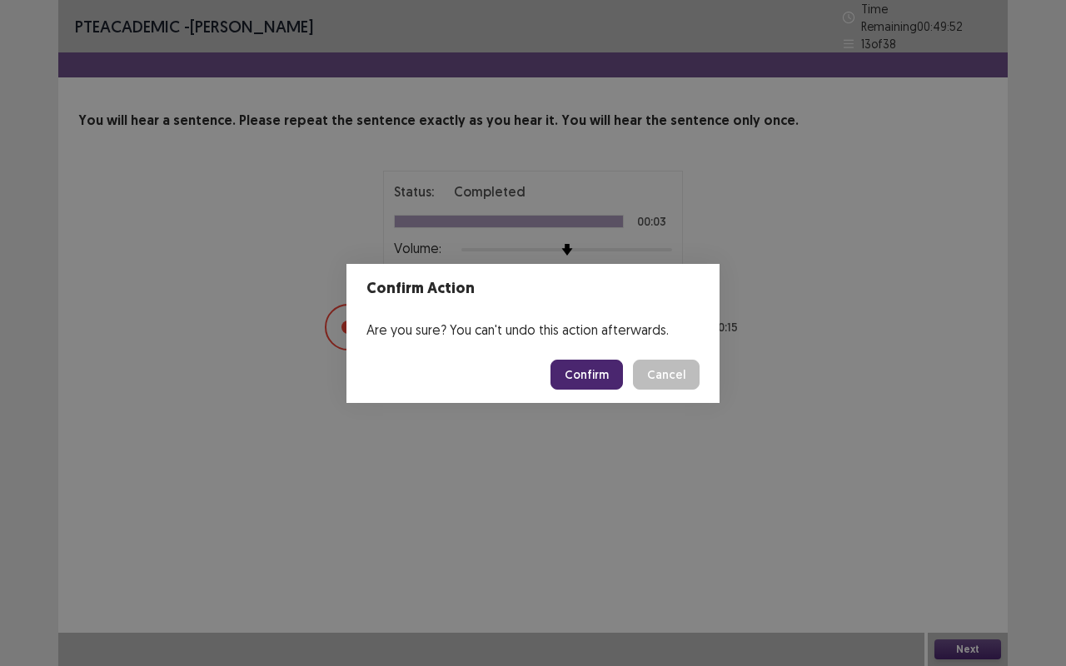
click at [578, 376] on button "Confirm" at bounding box center [586, 375] width 72 height 30
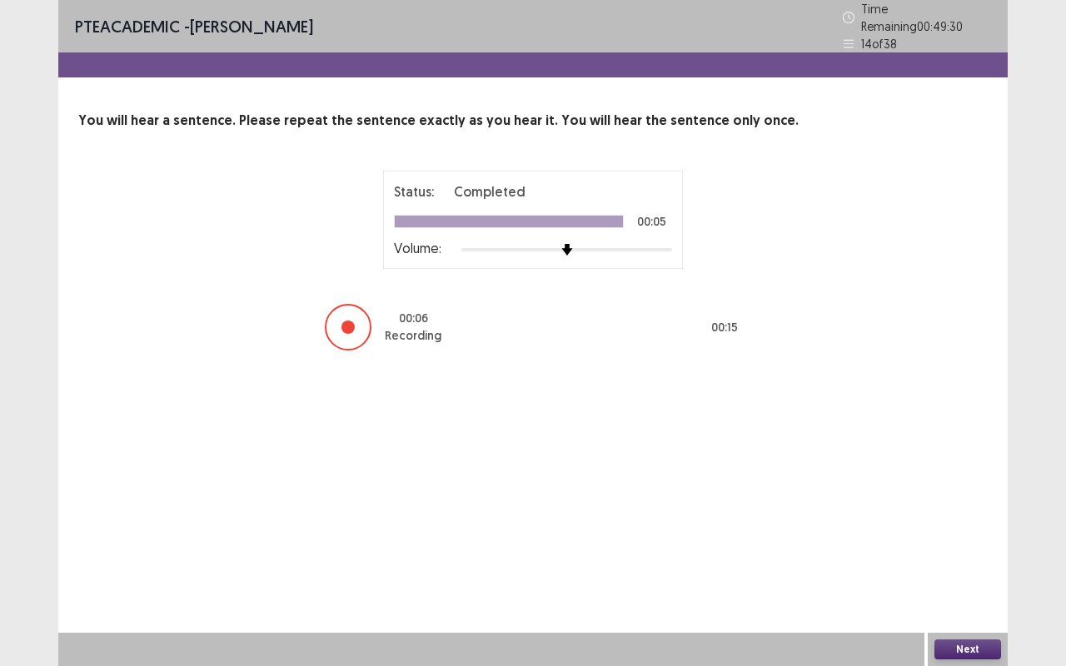
click at [959, 525] on button "Next" at bounding box center [967, 649] width 67 height 20
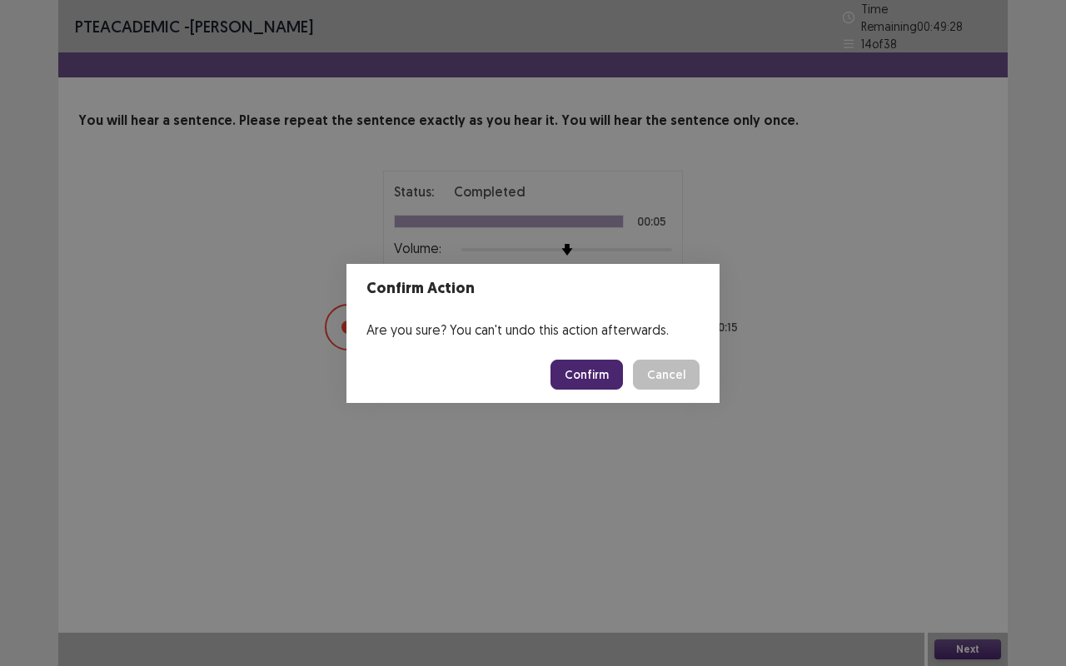
click at [590, 371] on button "Confirm" at bounding box center [586, 375] width 72 height 30
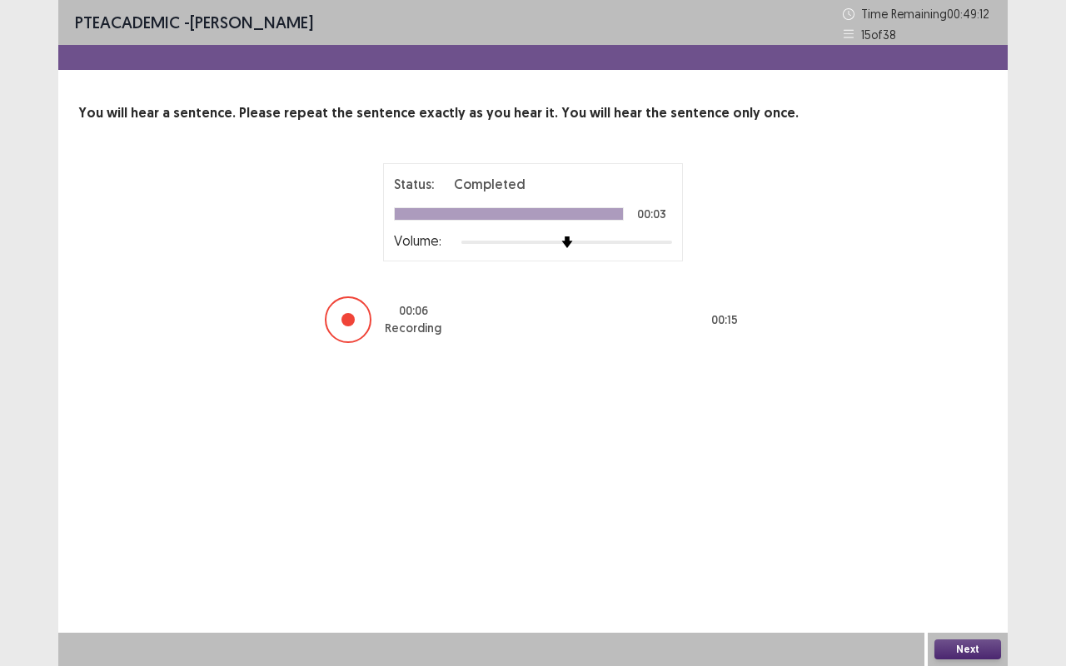
click at [971, 525] on button "Next" at bounding box center [967, 649] width 67 height 20
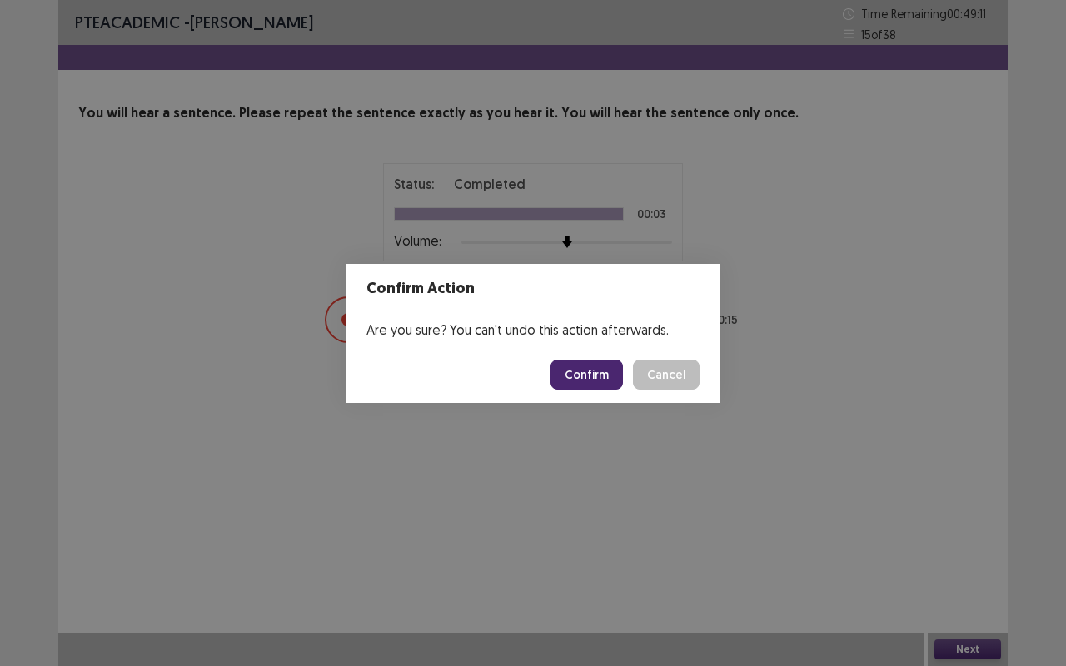
click at [604, 373] on button "Confirm" at bounding box center [586, 375] width 72 height 30
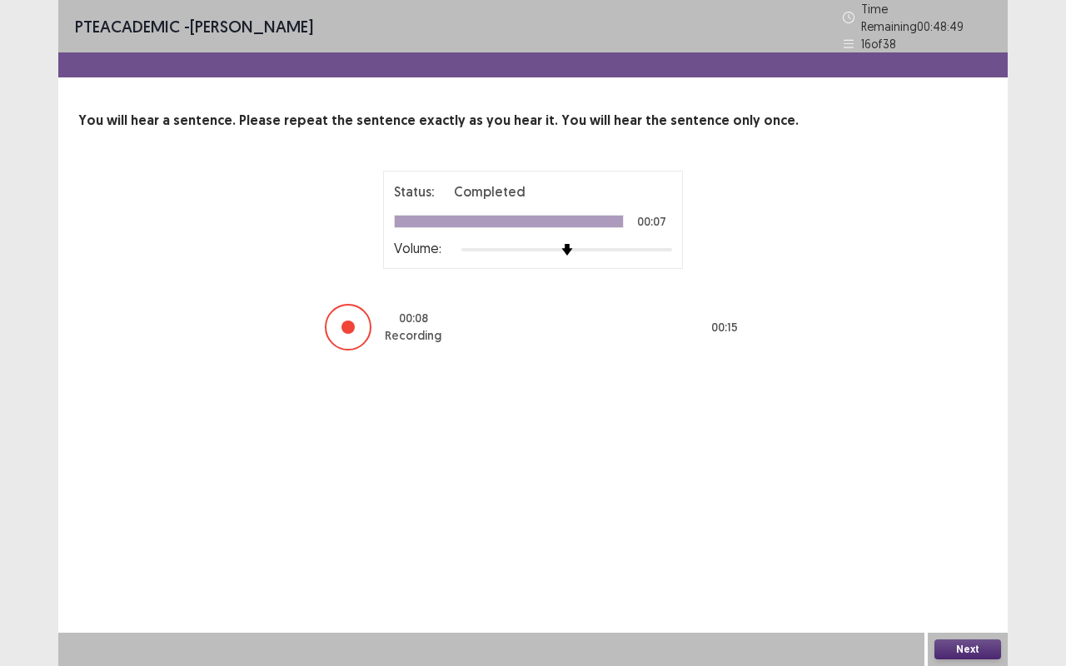
click at [968, 525] on button "Next" at bounding box center [967, 649] width 67 height 20
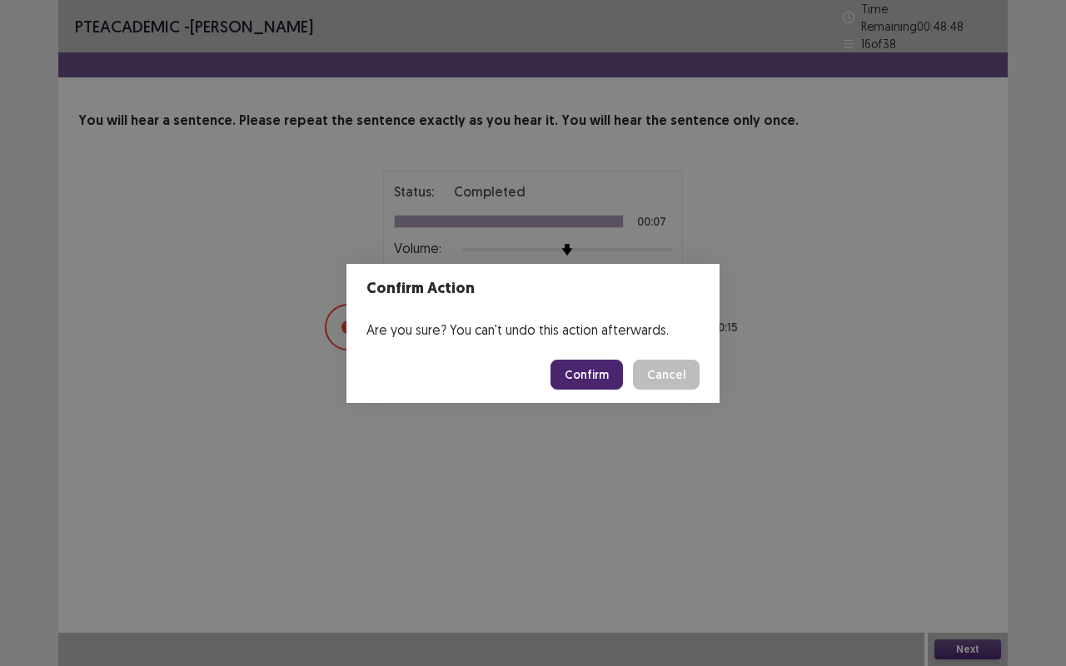
click at [596, 364] on button "Confirm" at bounding box center [586, 375] width 72 height 30
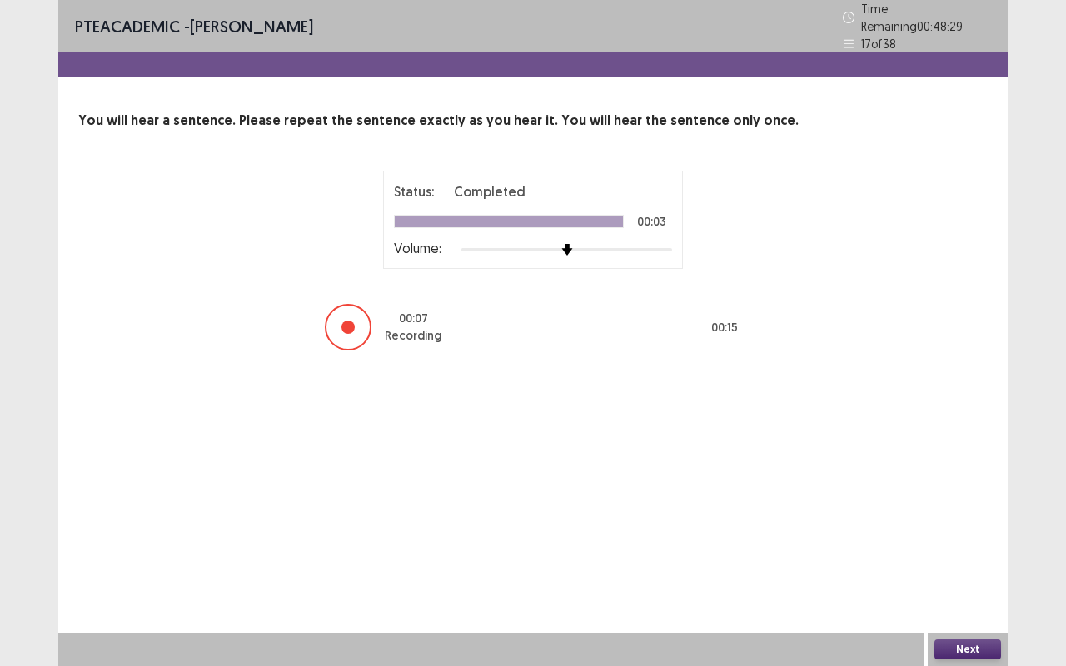
click at [965, 525] on button "Next" at bounding box center [967, 649] width 67 height 20
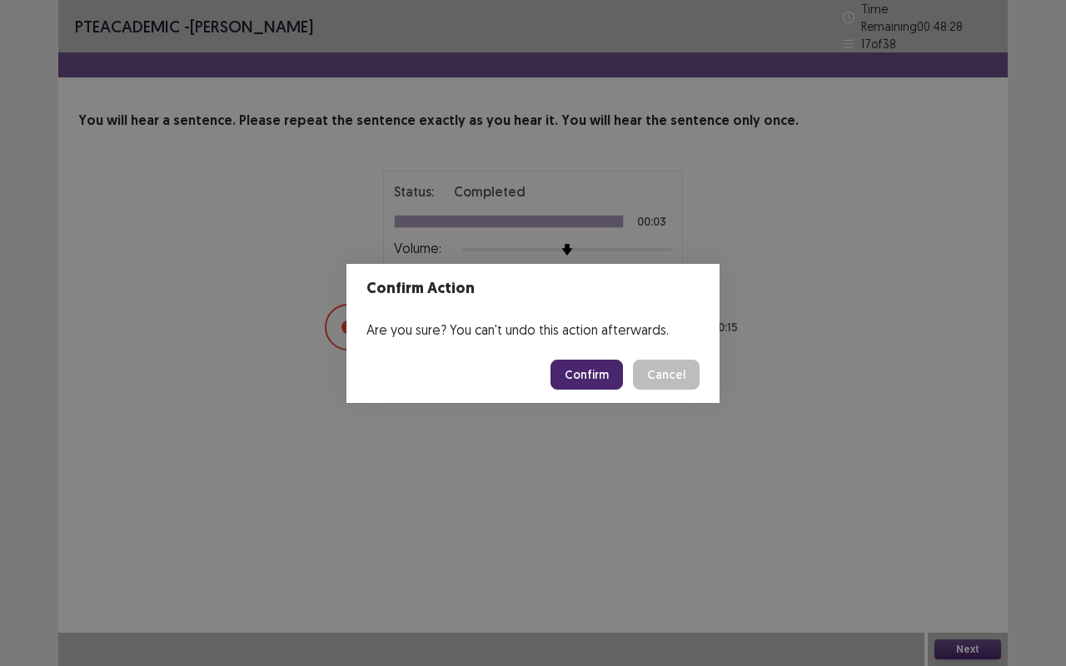
click at [609, 371] on button "Confirm" at bounding box center [586, 375] width 72 height 30
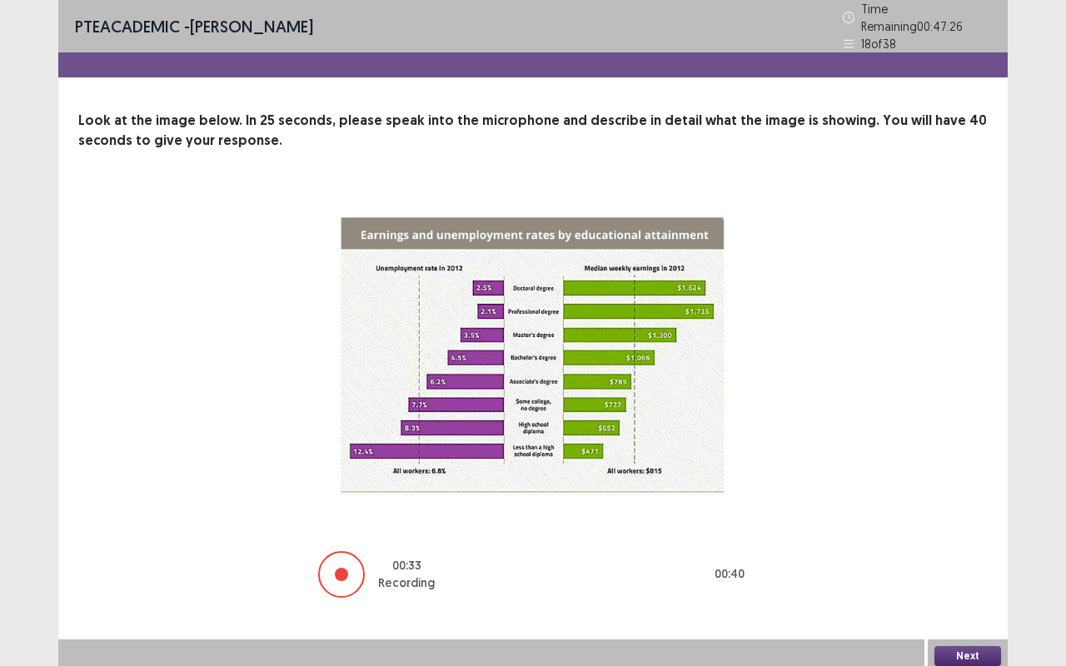
click at [956, 525] on button "Next" at bounding box center [967, 656] width 67 height 20
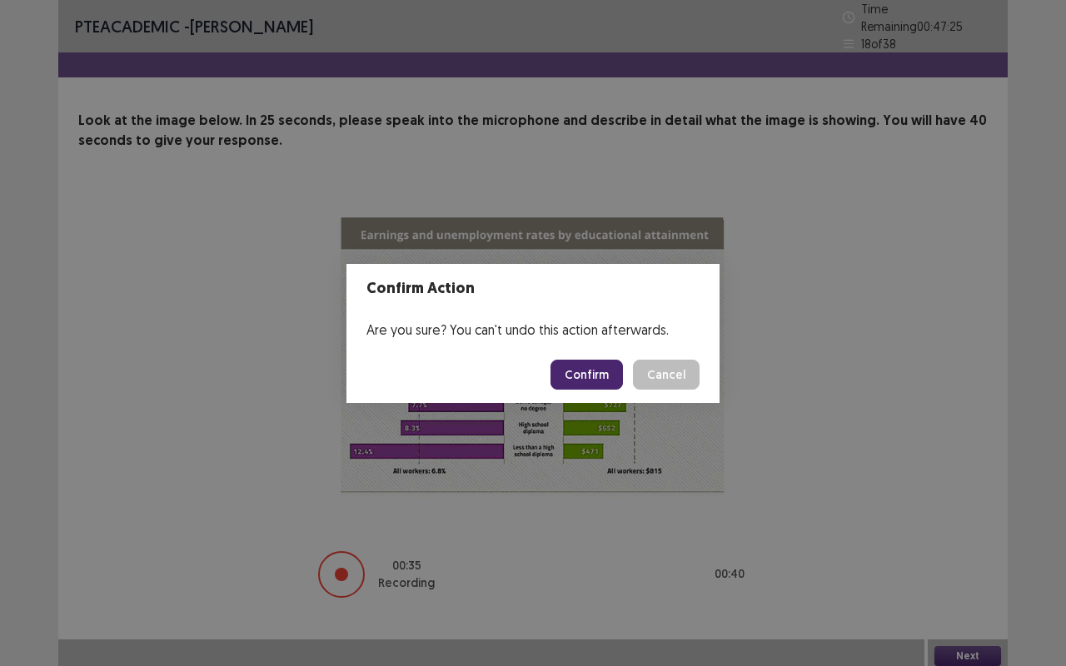
click at [598, 370] on button "Confirm" at bounding box center [586, 375] width 72 height 30
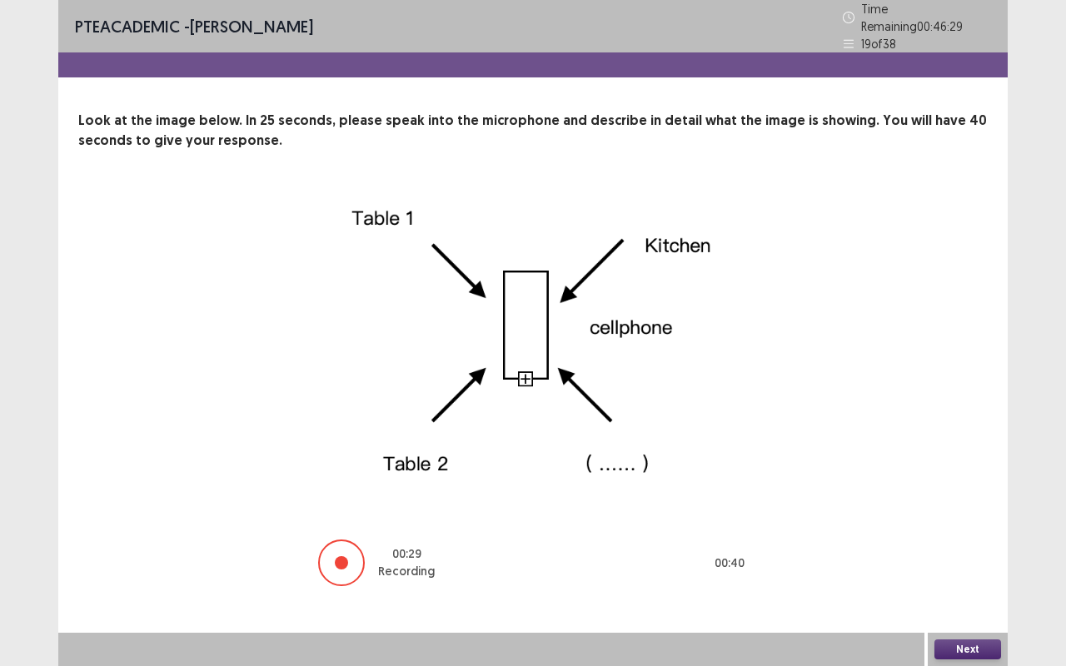
click at [948, 525] on button "Next" at bounding box center [967, 649] width 67 height 20
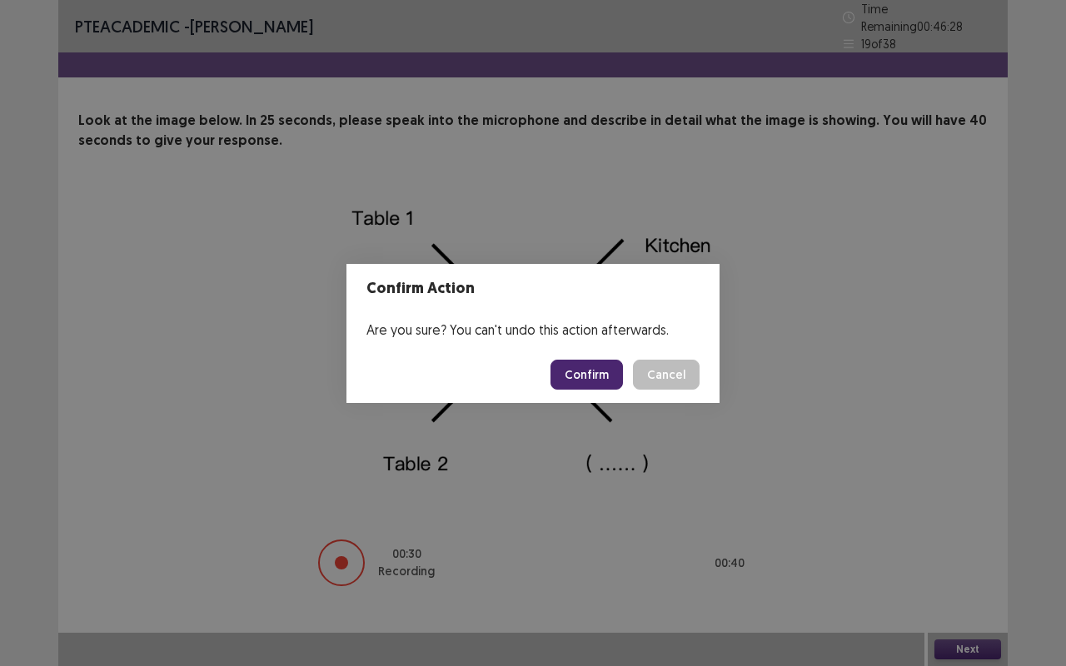
click at [595, 369] on button "Confirm" at bounding box center [586, 375] width 72 height 30
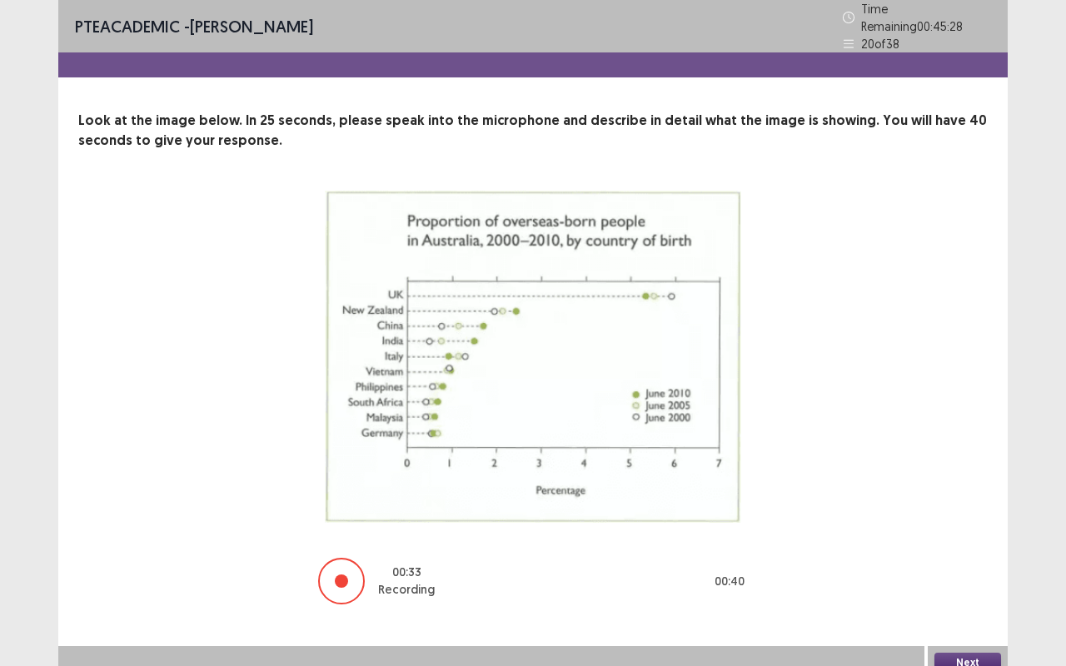
click at [960, 525] on button "Next" at bounding box center [967, 663] width 67 height 20
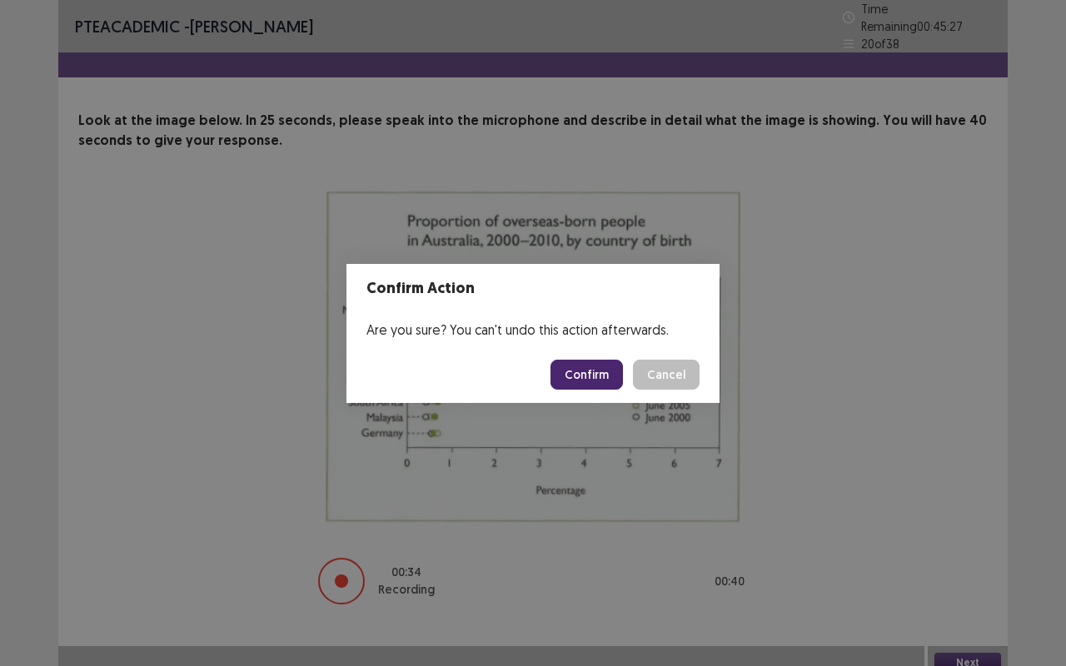
click at [602, 368] on button "Confirm" at bounding box center [586, 375] width 72 height 30
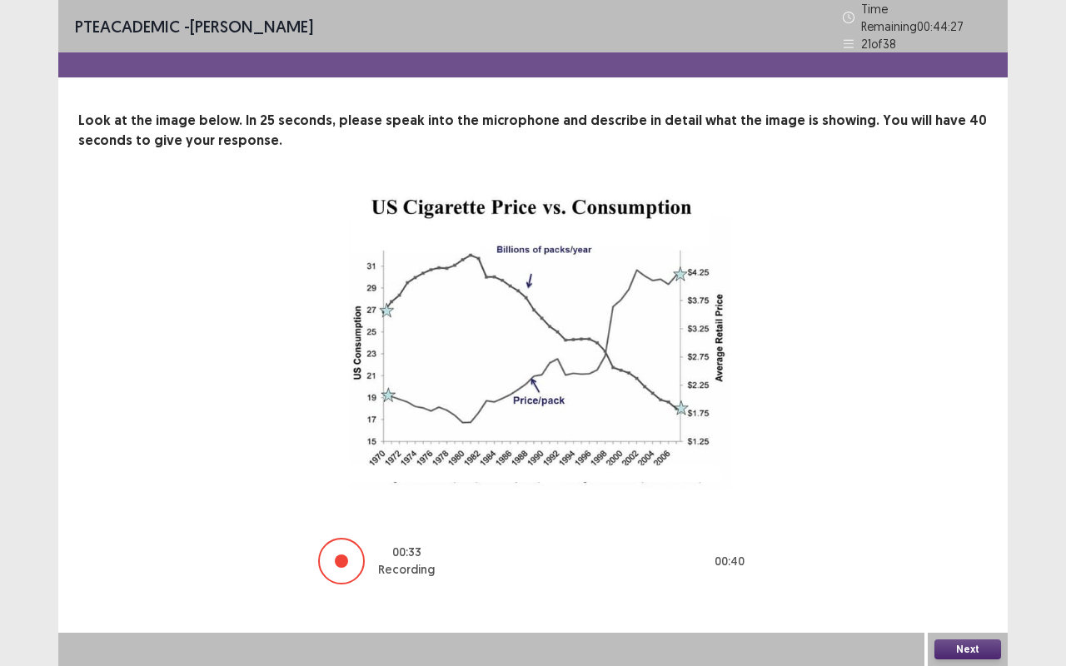
click at [985, 525] on button "Next" at bounding box center [967, 649] width 67 height 20
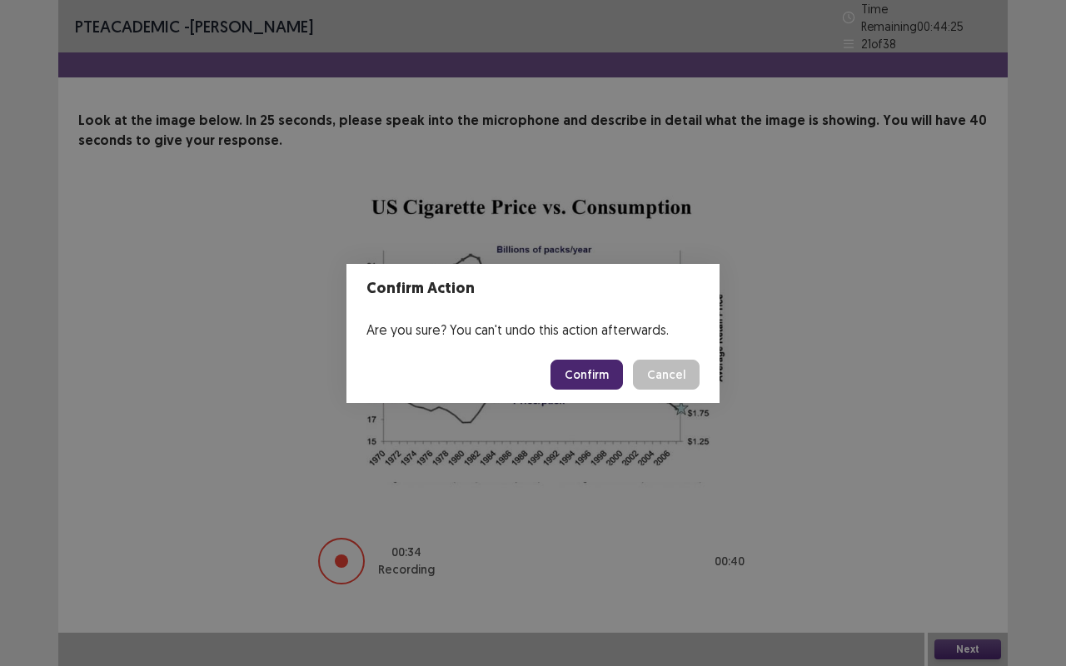
click at [596, 373] on button "Confirm" at bounding box center [586, 375] width 72 height 30
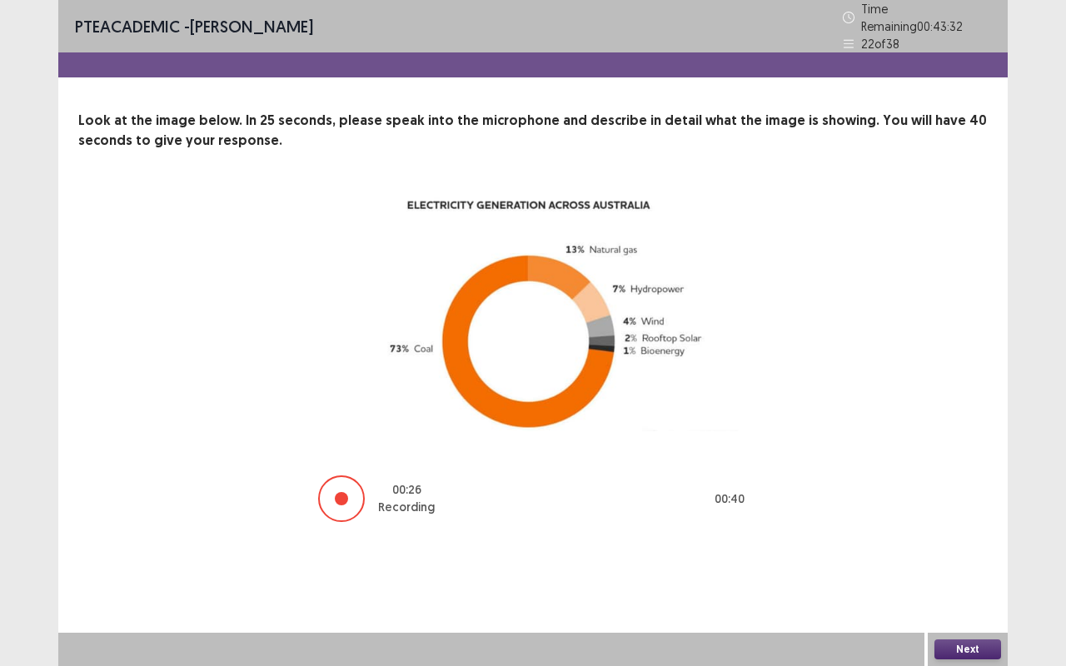
click at [983, 525] on button "Next" at bounding box center [967, 649] width 67 height 20
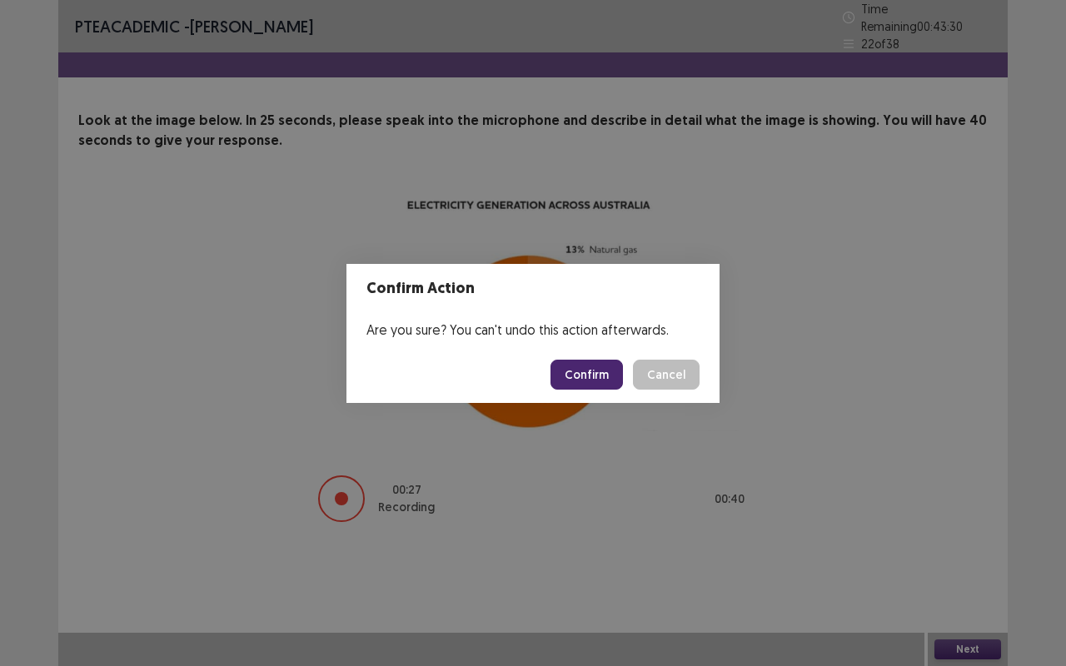
click at [604, 376] on button "Confirm" at bounding box center [586, 375] width 72 height 30
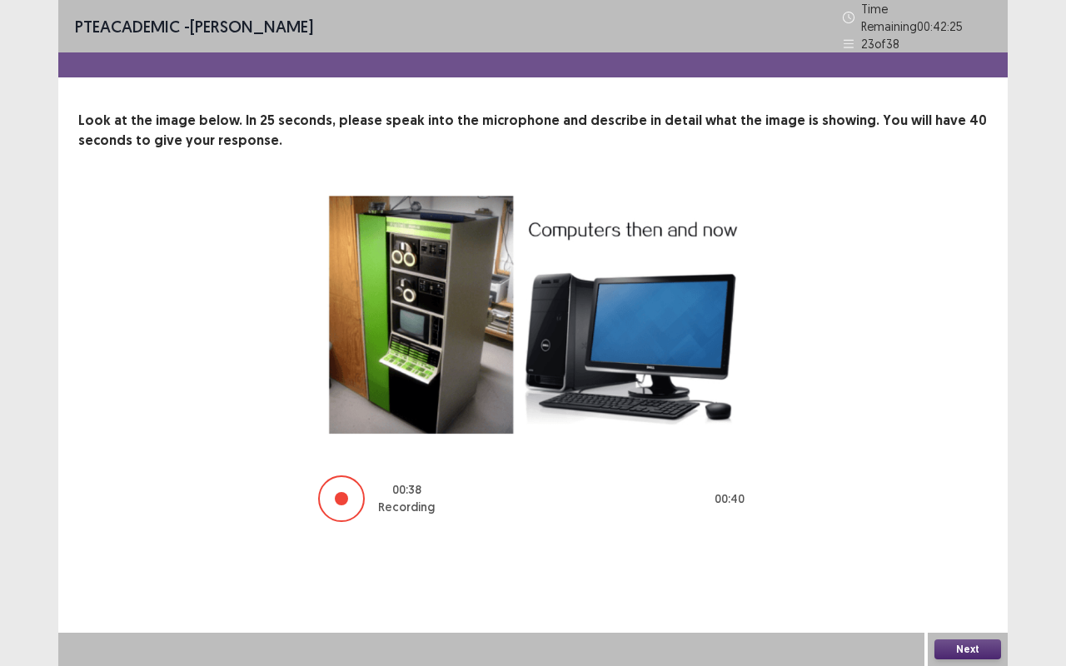
click at [958, 525] on button "Next" at bounding box center [967, 649] width 67 height 20
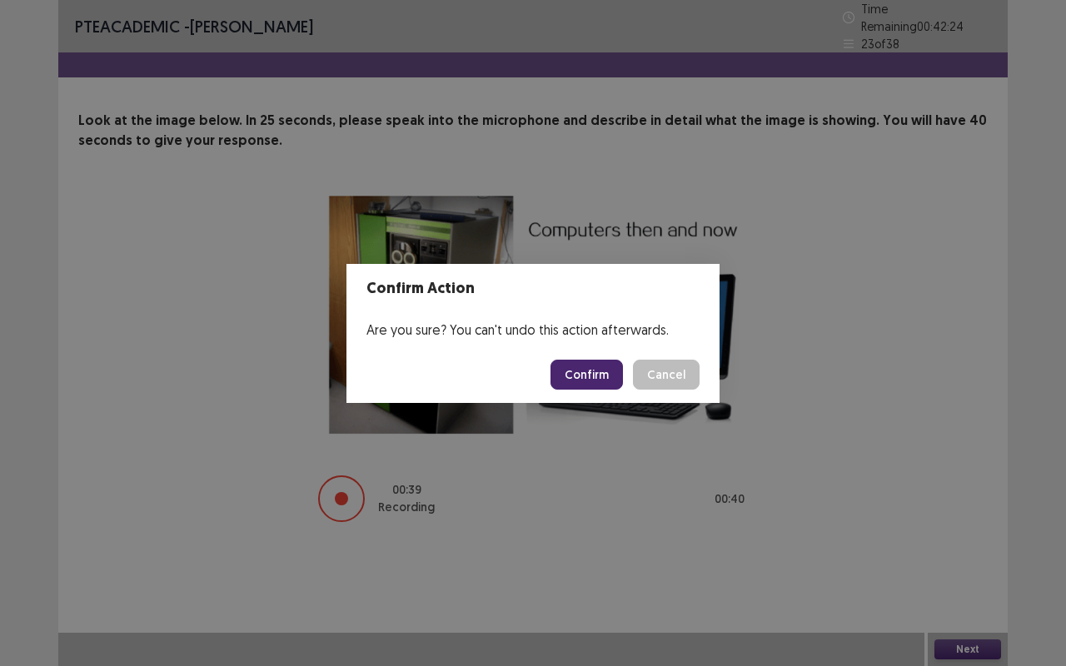
click at [579, 381] on button "Confirm" at bounding box center [586, 375] width 72 height 30
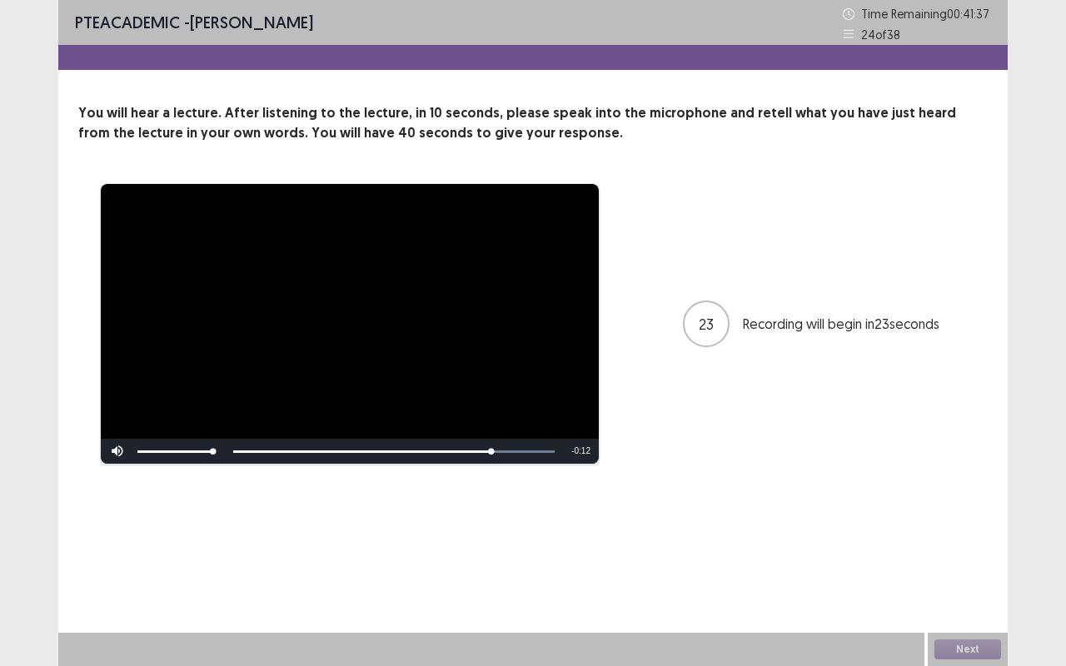
click at [473, 454] on div "Skip Backward Skip Forward Mute Current Time 0:43 / Duration 0:55 Loaded : 100.…" at bounding box center [350, 451] width 498 height 25
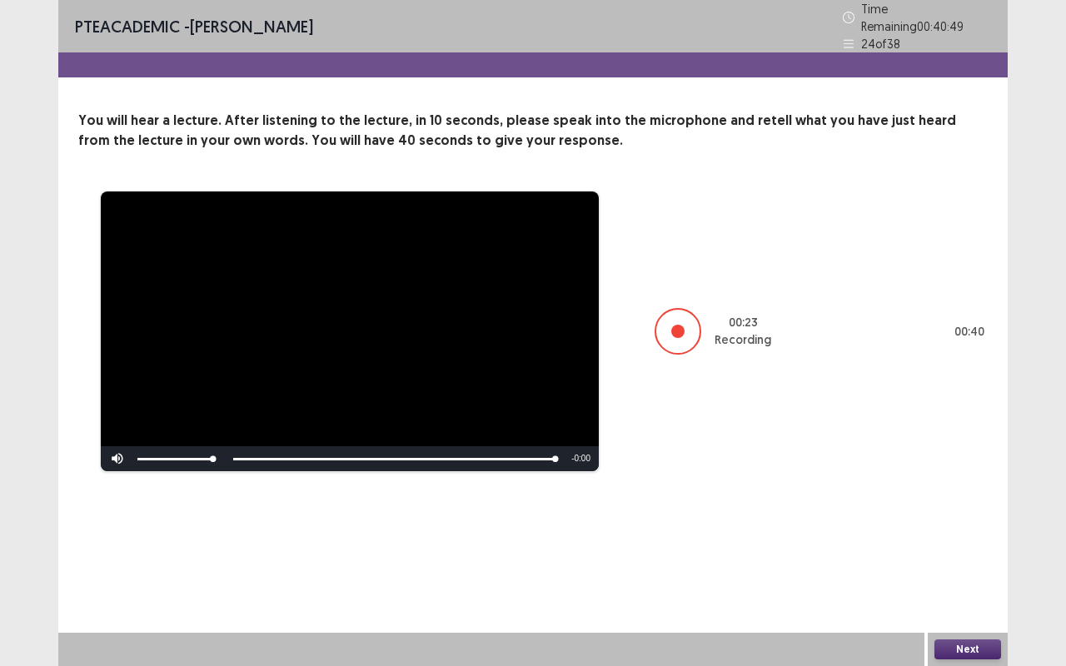
click at [973, 525] on button "Next" at bounding box center [967, 649] width 67 height 20
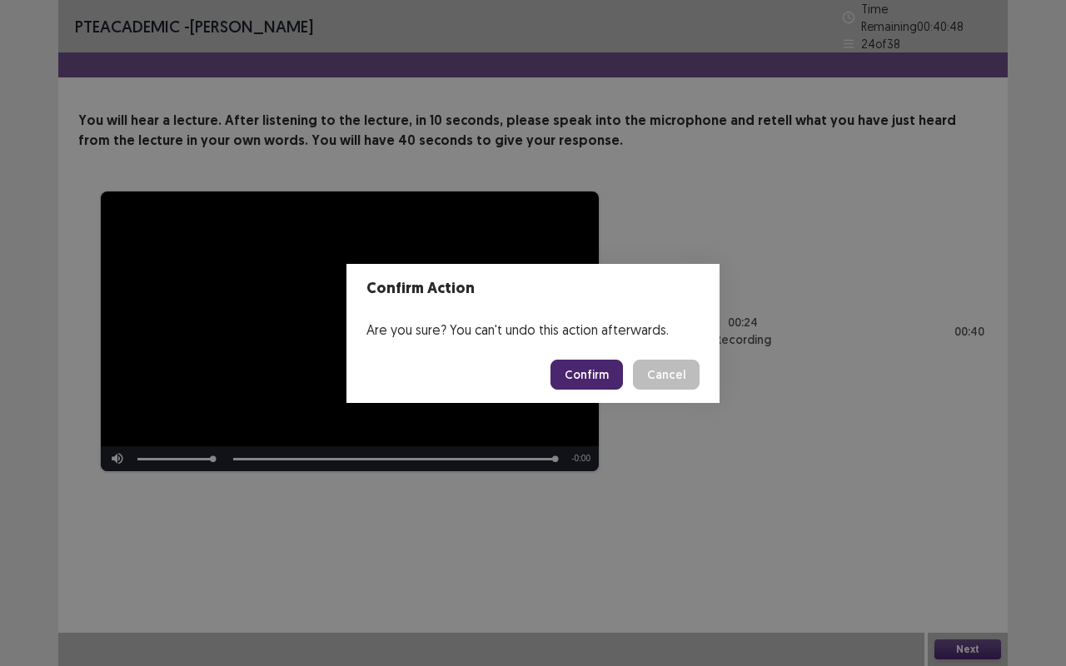
click at [585, 371] on button "Confirm" at bounding box center [586, 375] width 72 height 30
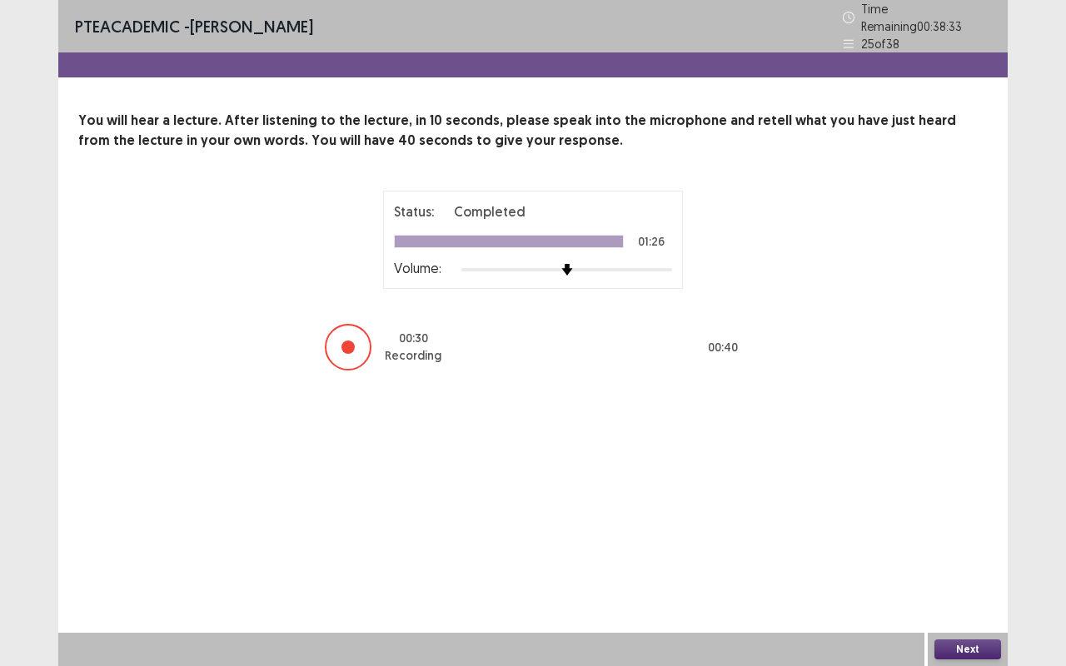
click at [968, 525] on button "Next" at bounding box center [967, 649] width 67 height 20
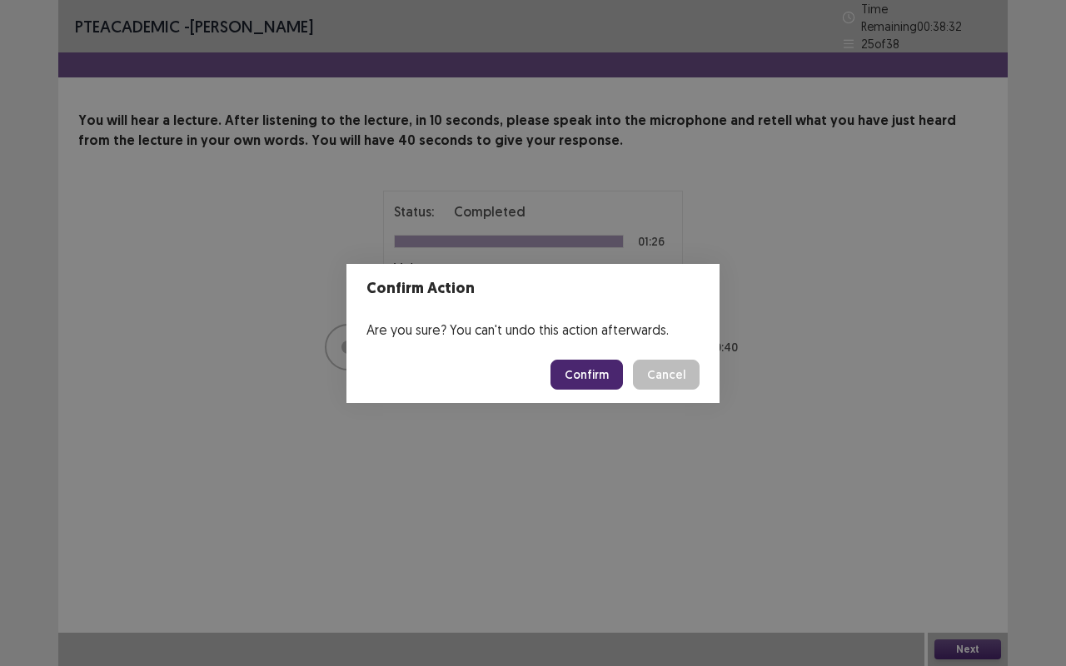
click at [590, 364] on button "Confirm" at bounding box center [586, 375] width 72 height 30
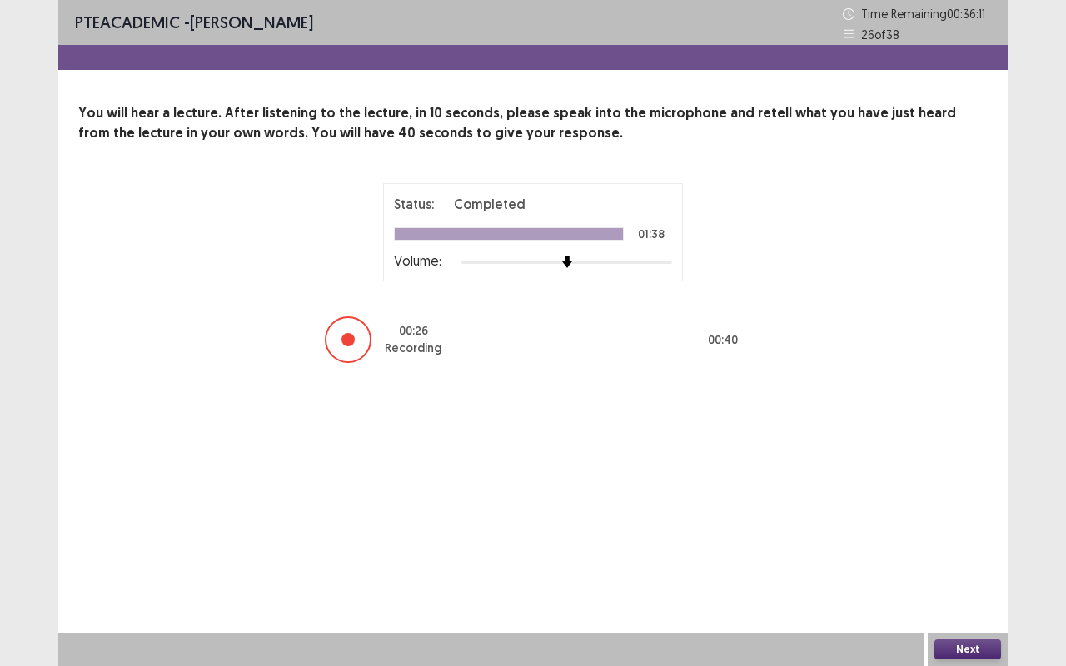
click at [944, 525] on button "Next" at bounding box center [967, 649] width 67 height 20
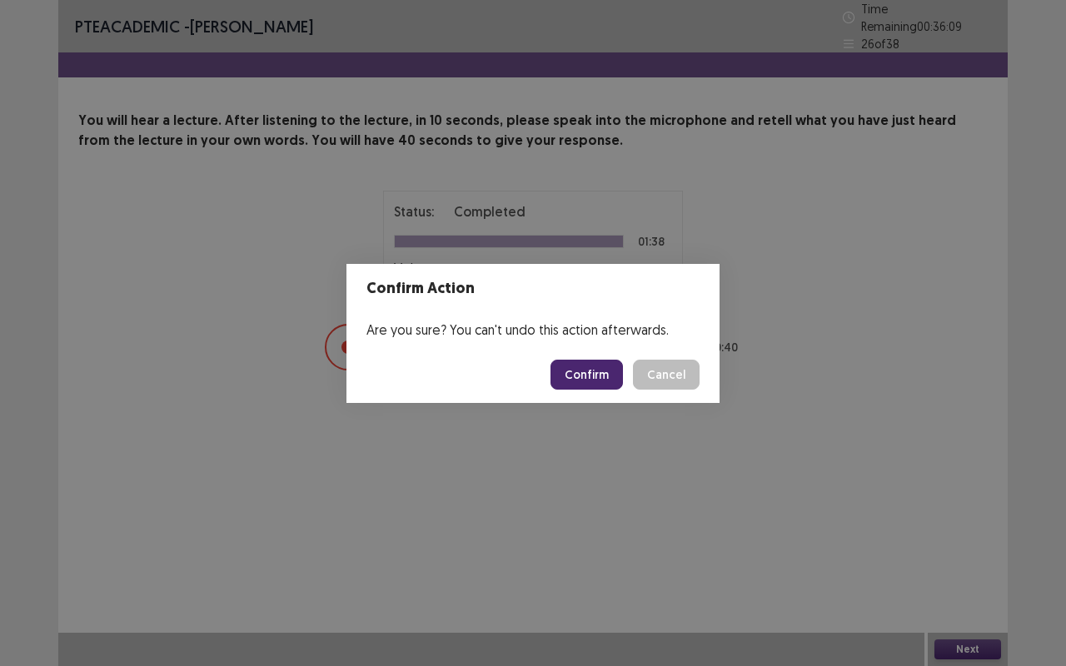
click at [615, 373] on button "Confirm" at bounding box center [586, 375] width 72 height 30
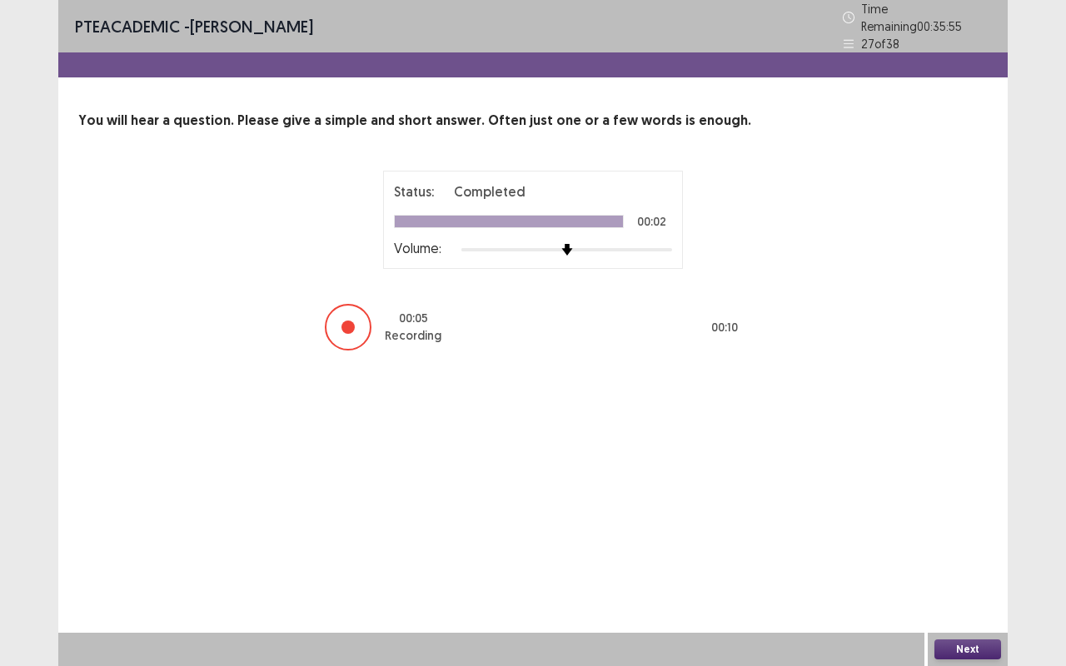
click at [962, 525] on button "Next" at bounding box center [967, 649] width 67 height 20
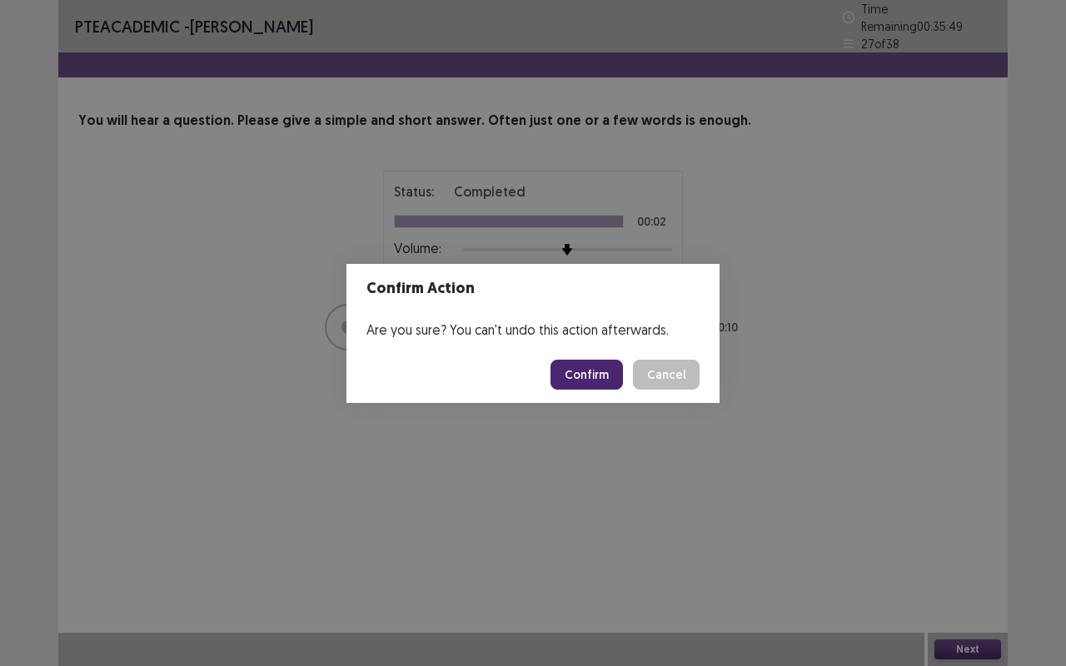
click at [570, 371] on button "Confirm" at bounding box center [586, 375] width 72 height 30
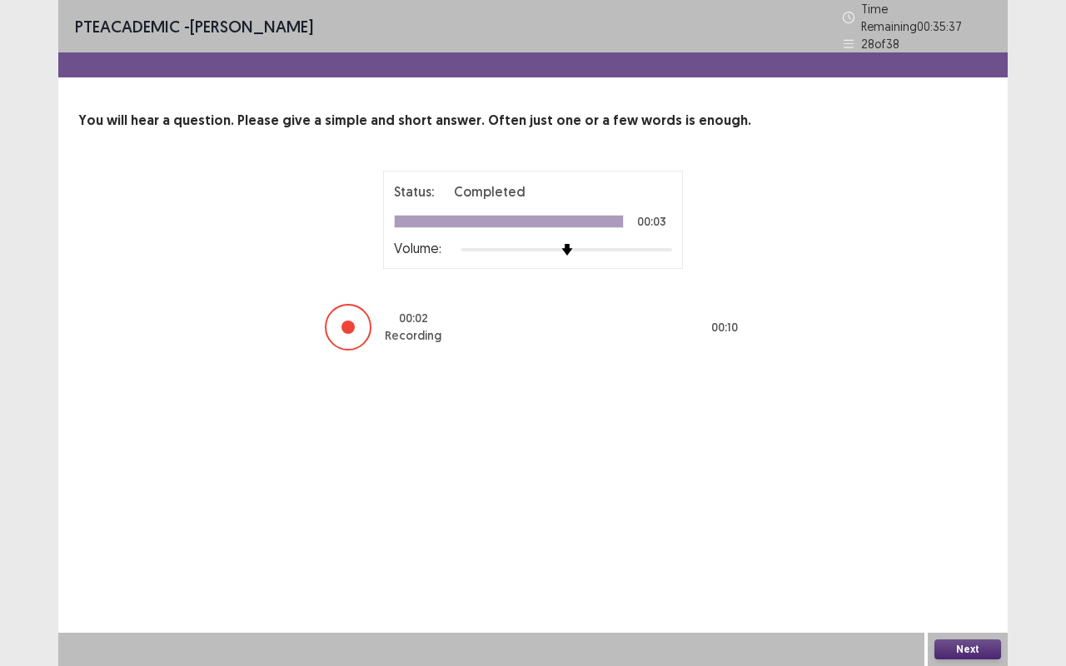
click at [974, 525] on button "Next" at bounding box center [967, 649] width 67 height 20
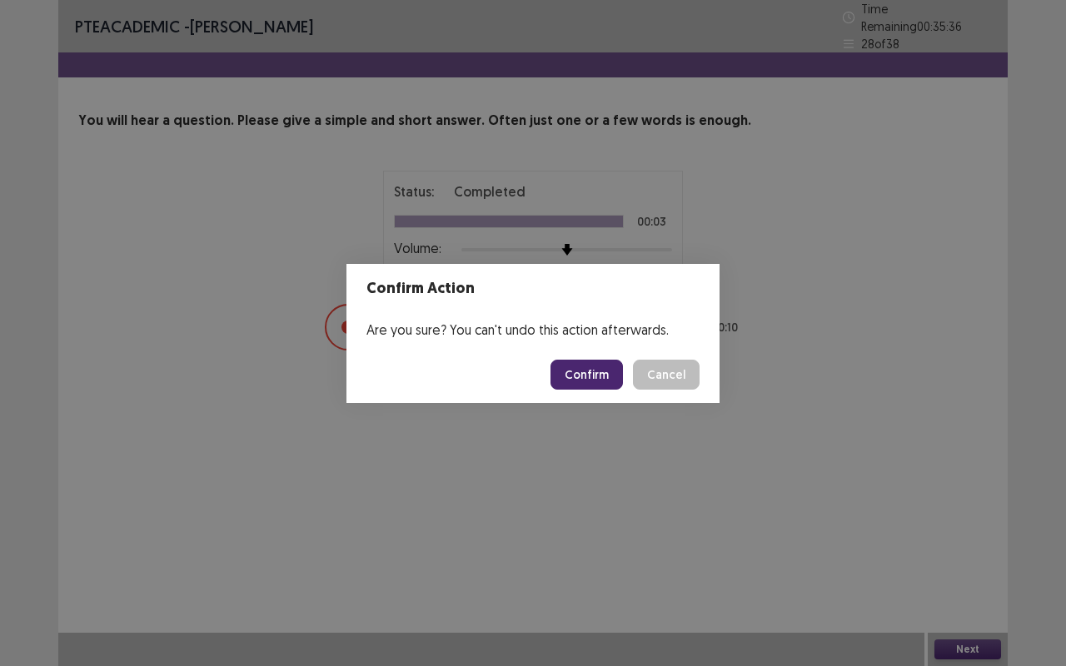
click at [599, 370] on button "Confirm" at bounding box center [586, 375] width 72 height 30
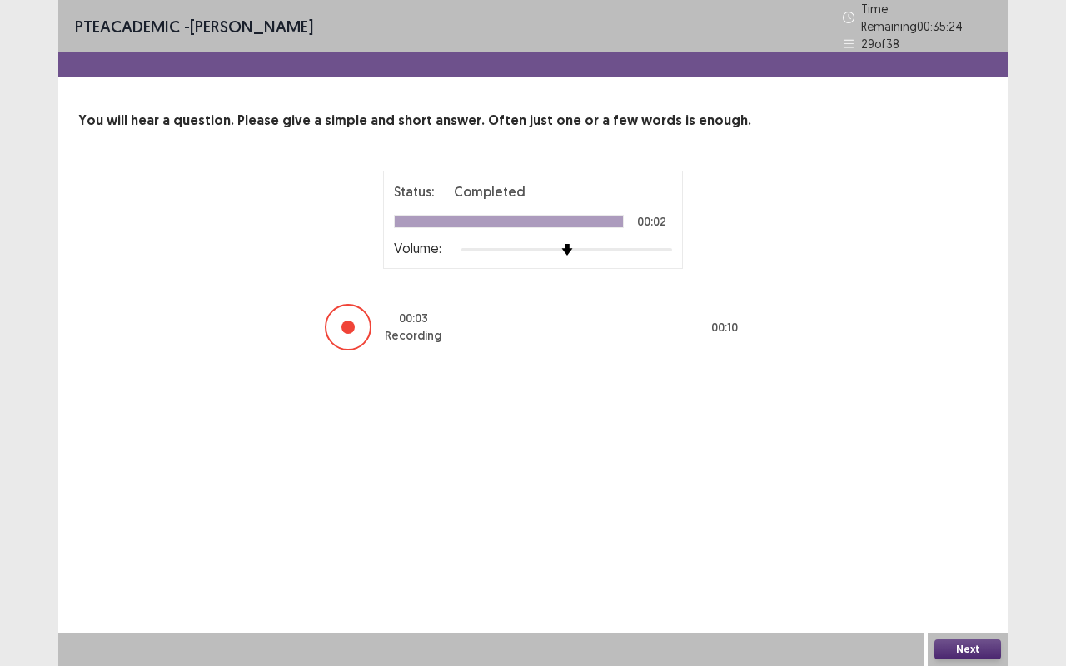
click at [953, 525] on button "Next" at bounding box center [967, 649] width 67 height 20
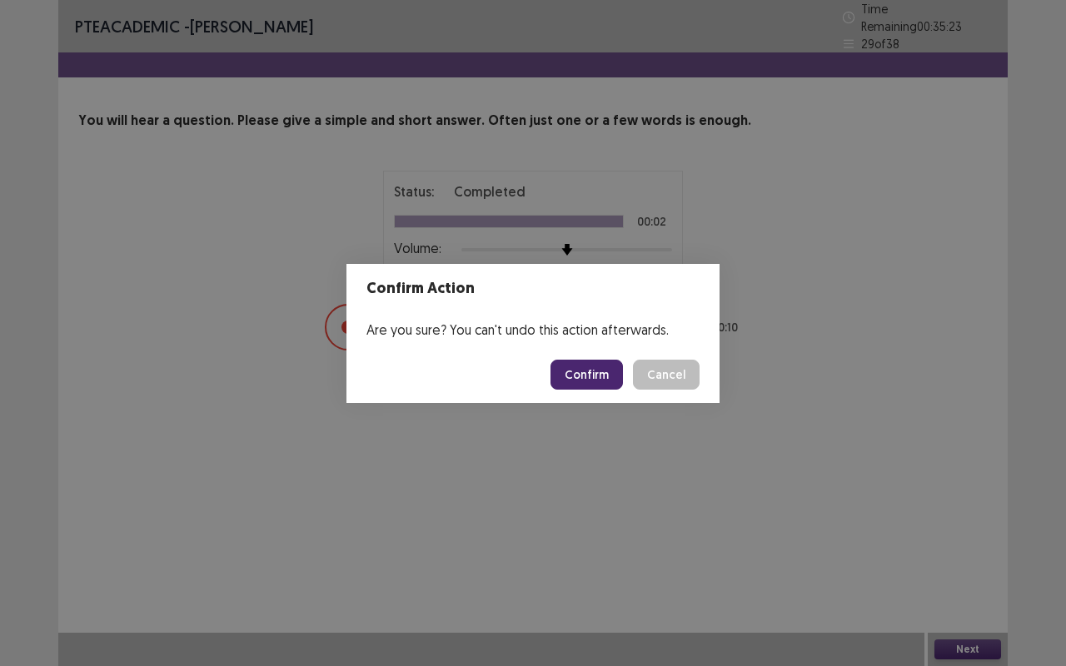
click at [596, 371] on button "Confirm" at bounding box center [586, 375] width 72 height 30
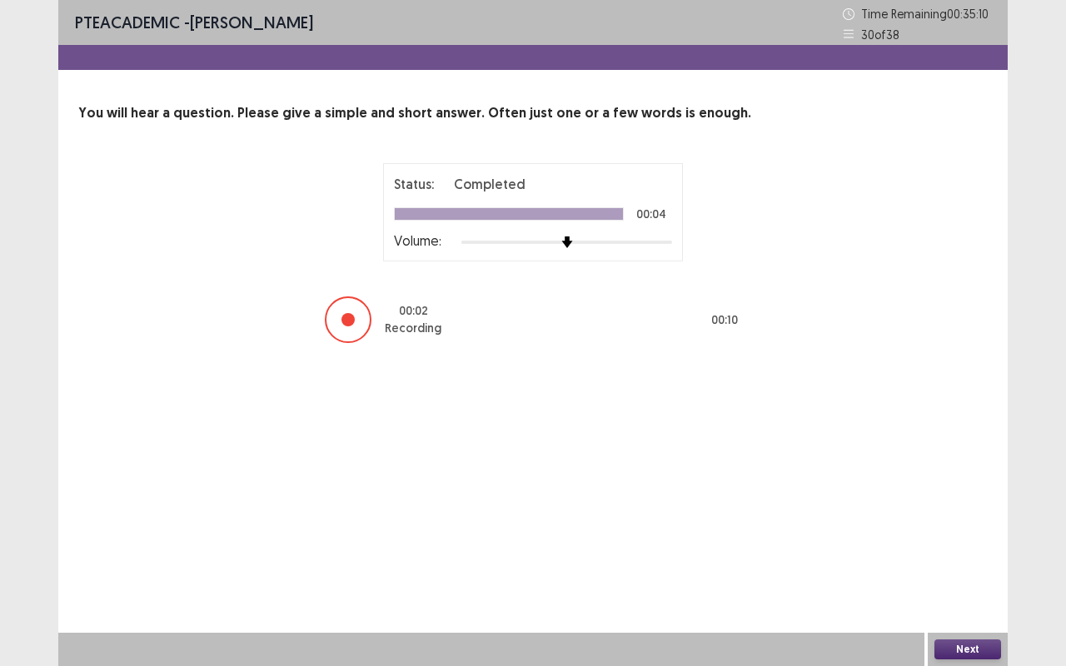
click at [956, 525] on button "Next" at bounding box center [967, 649] width 67 height 20
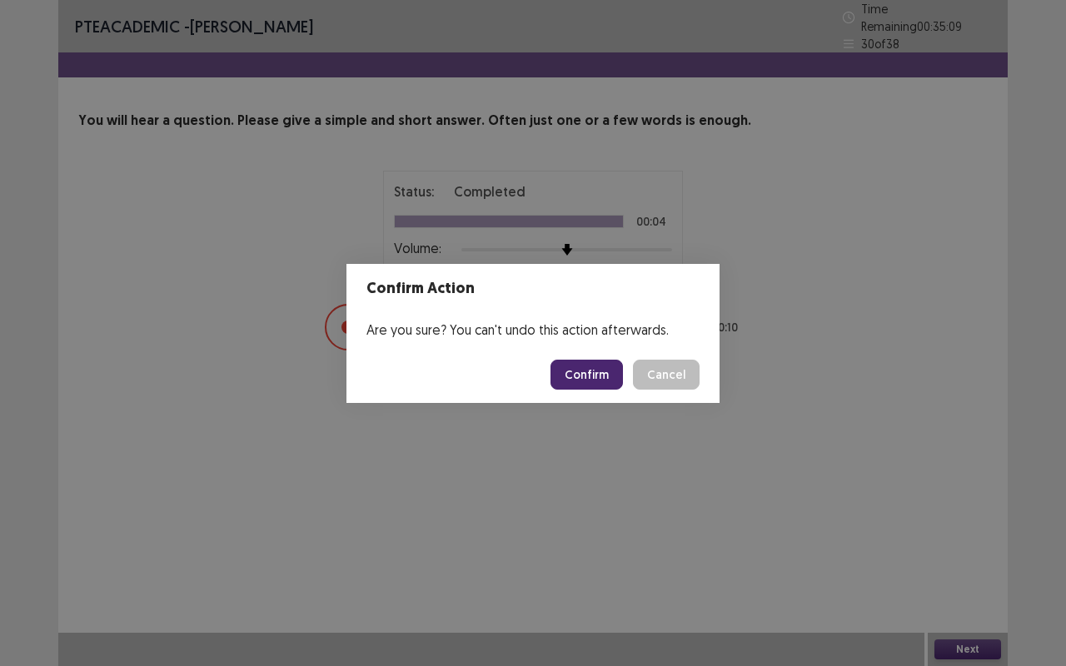
click at [596, 369] on button "Confirm" at bounding box center [586, 375] width 72 height 30
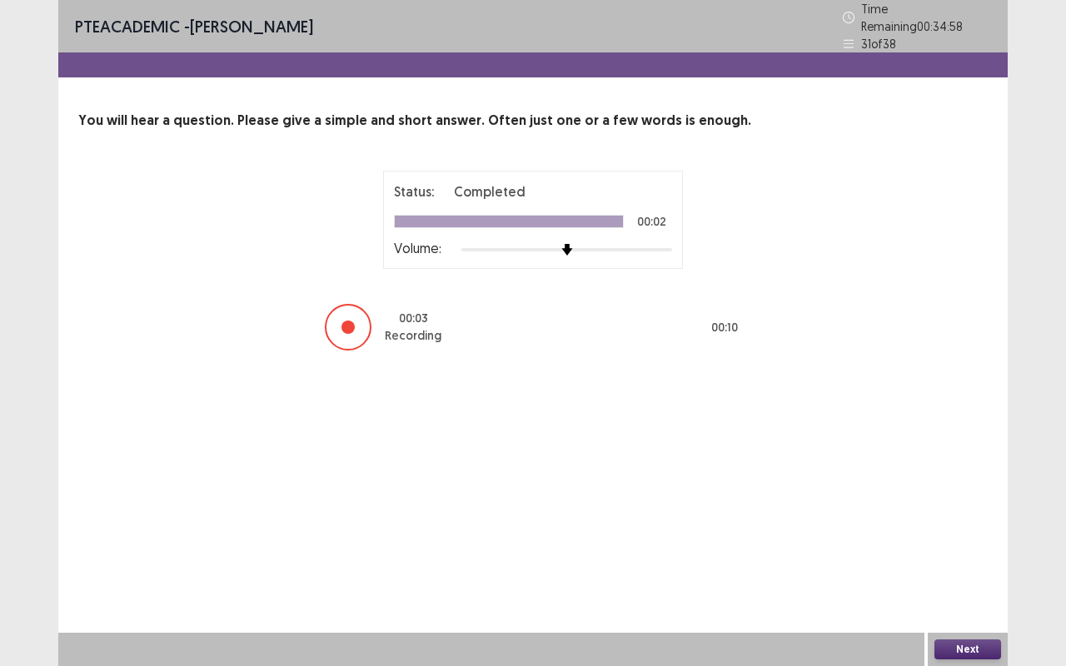
click at [988, 525] on button "Next" at bounding box center [967, 649] width 67 height 20
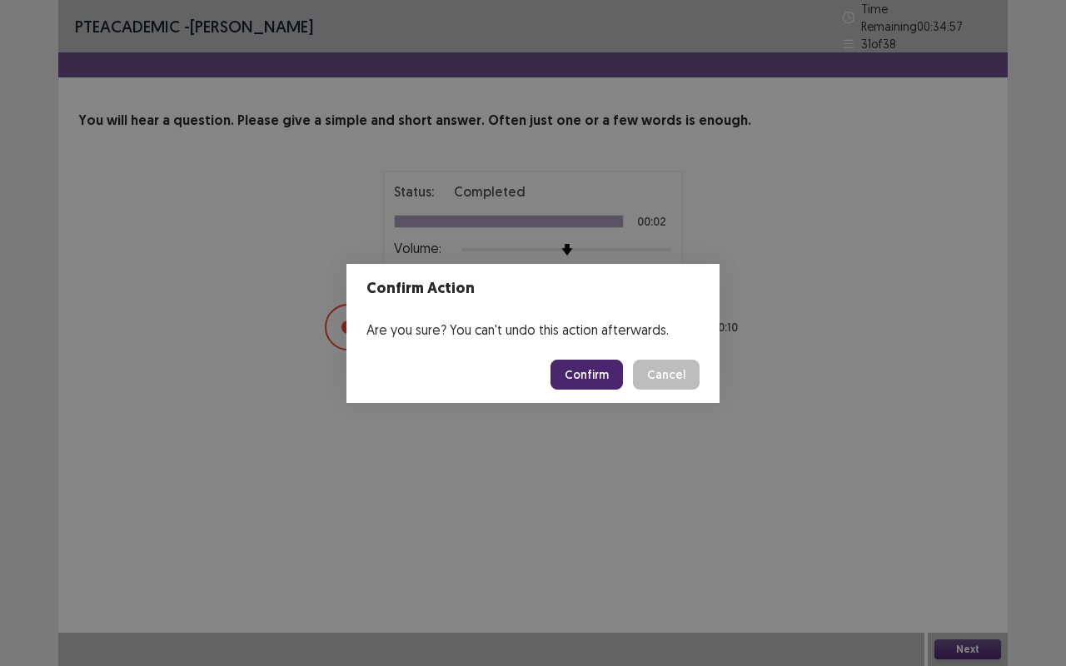
click at [573, 374] on button "Confirm" at bounding box center [586, 375] width 72 height 30
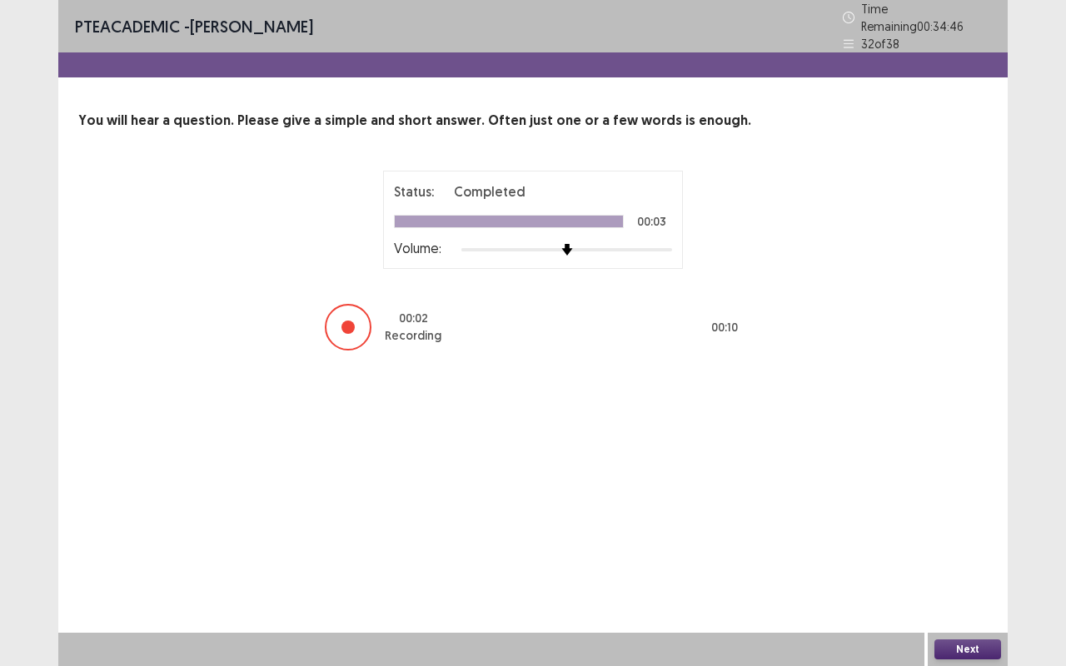
click at [959, 525] on button "Next" at bounding box center [967, 649] width 67 height 20
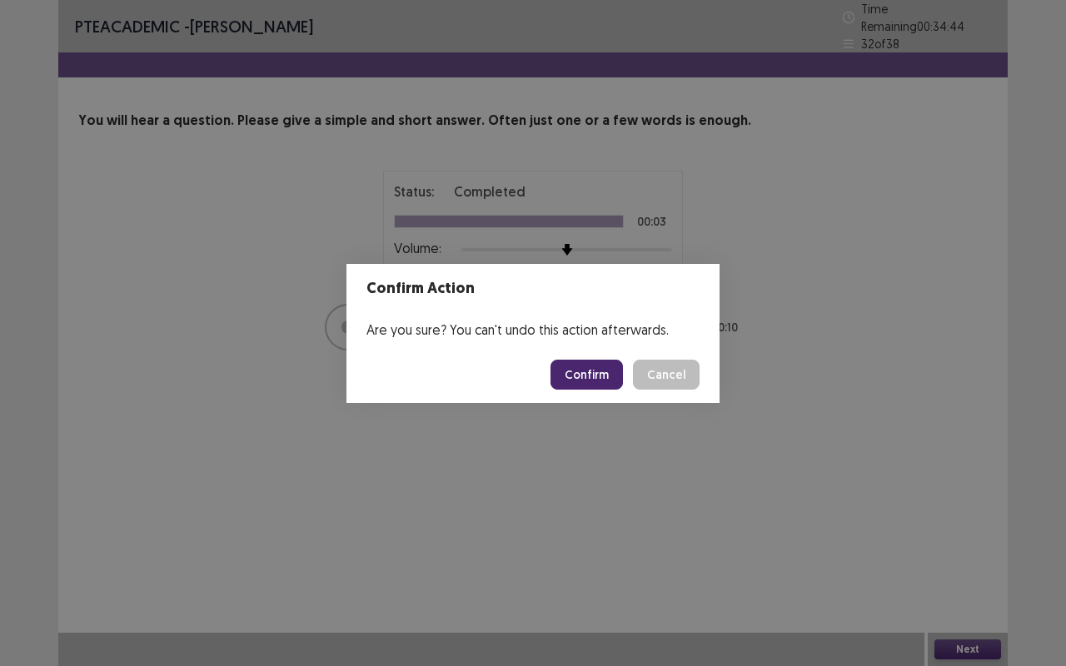
click at [588, 371] on button "Confirm" at bounding box center [586, 375] width 72 height 30
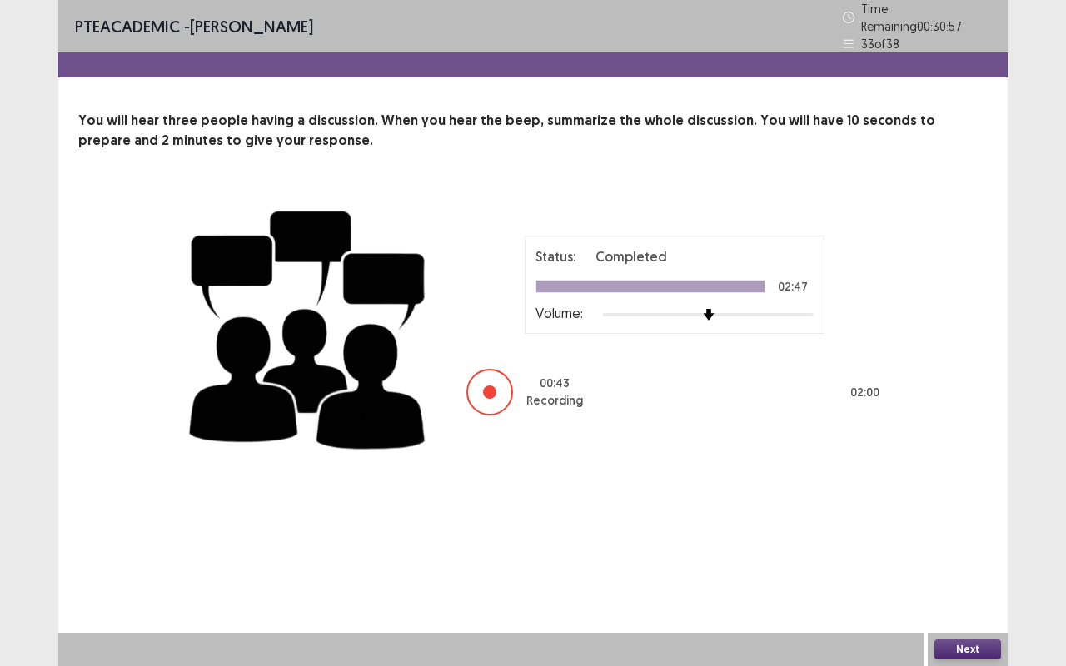
click at [970, 525] on button "Next" at bounding box center [967, 649] width 67 height 20
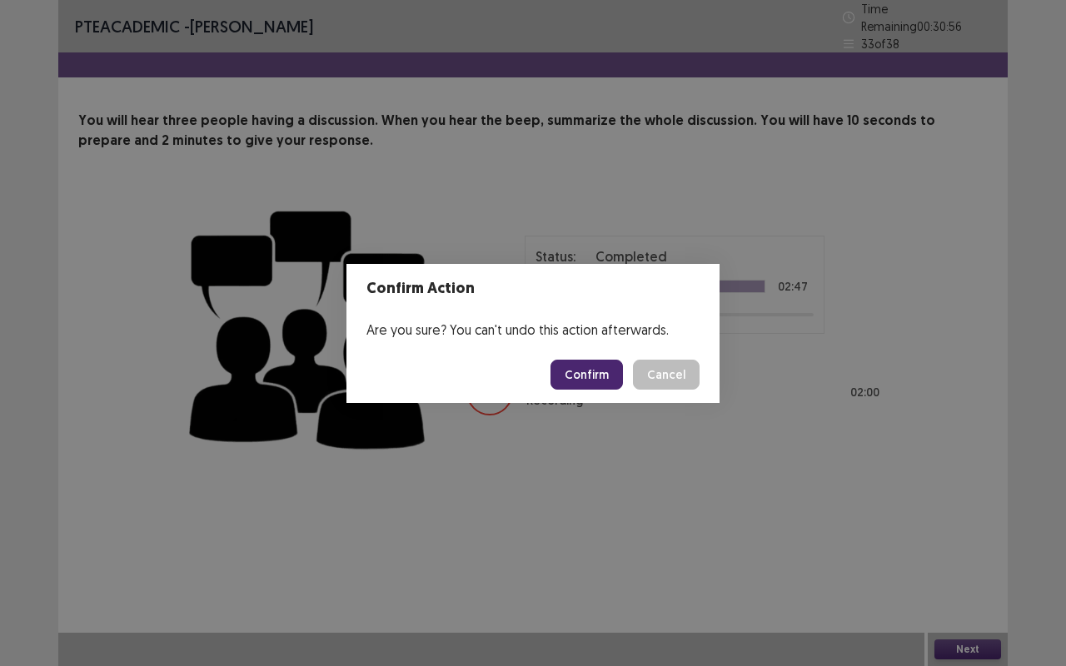
click at [590, 364] on button "Confirm" at bounding box center [586, 375] width 72 height 30
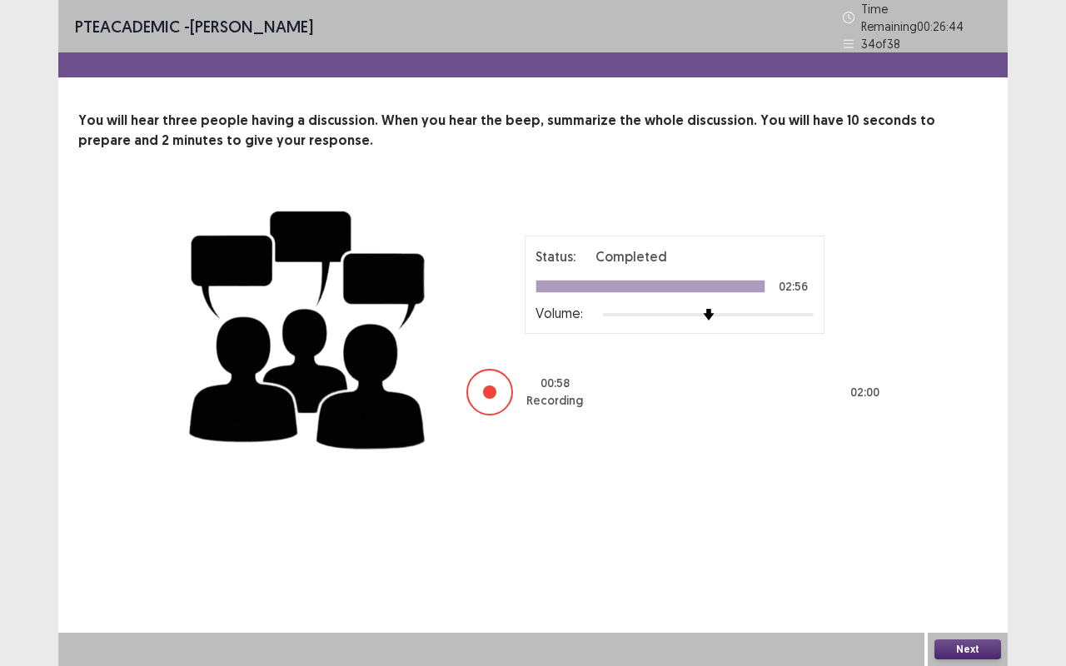
click at [967, 525] on button "Next" at bounding box center [967, 649] width 67 height 20
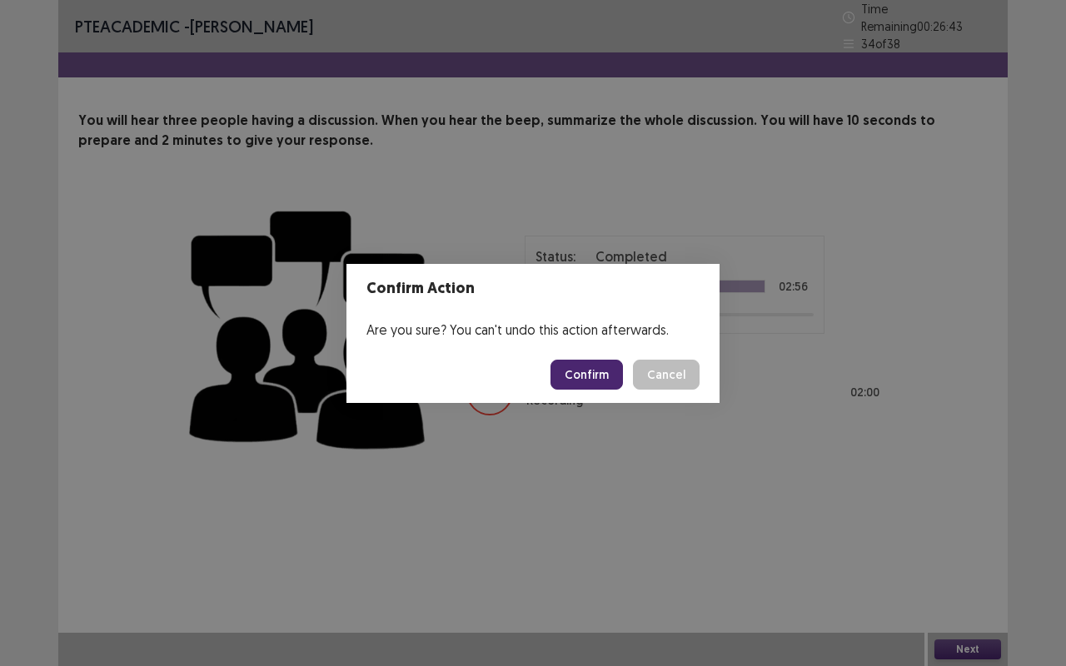
click at [578, 369] on button "Confirm" at bounding box center [586, 375] width 72 height 30
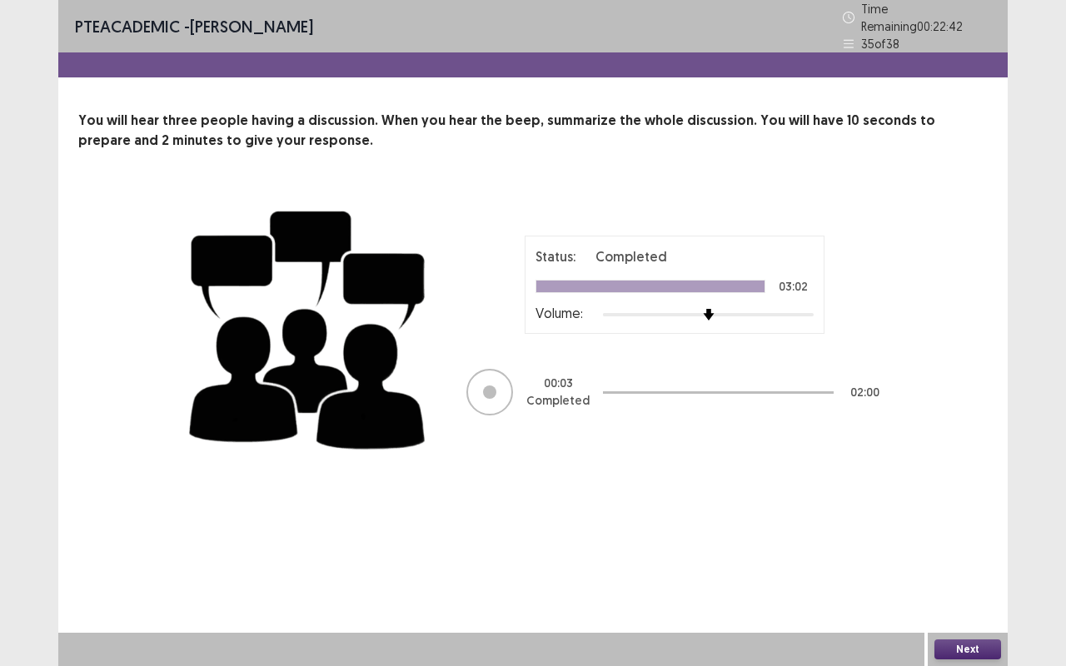
click at [953, 525] on button "Next" at bounding box center [967, 649] width 67 height 20
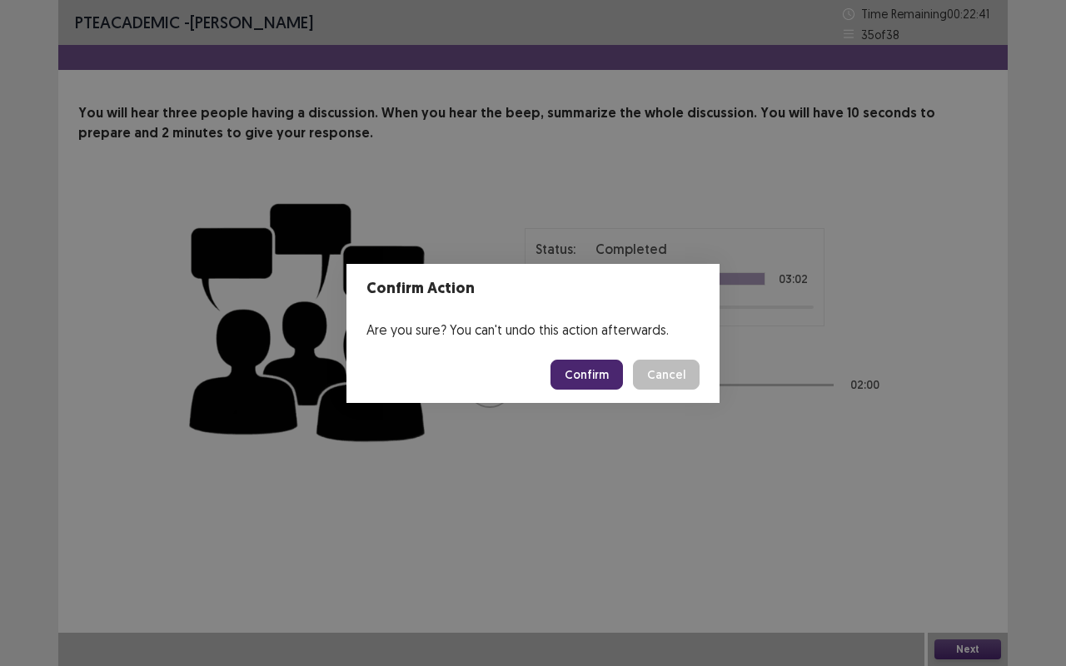
click at [607, 376] on button "Confirm" at bounding box center [586, 375] width 72 height 30
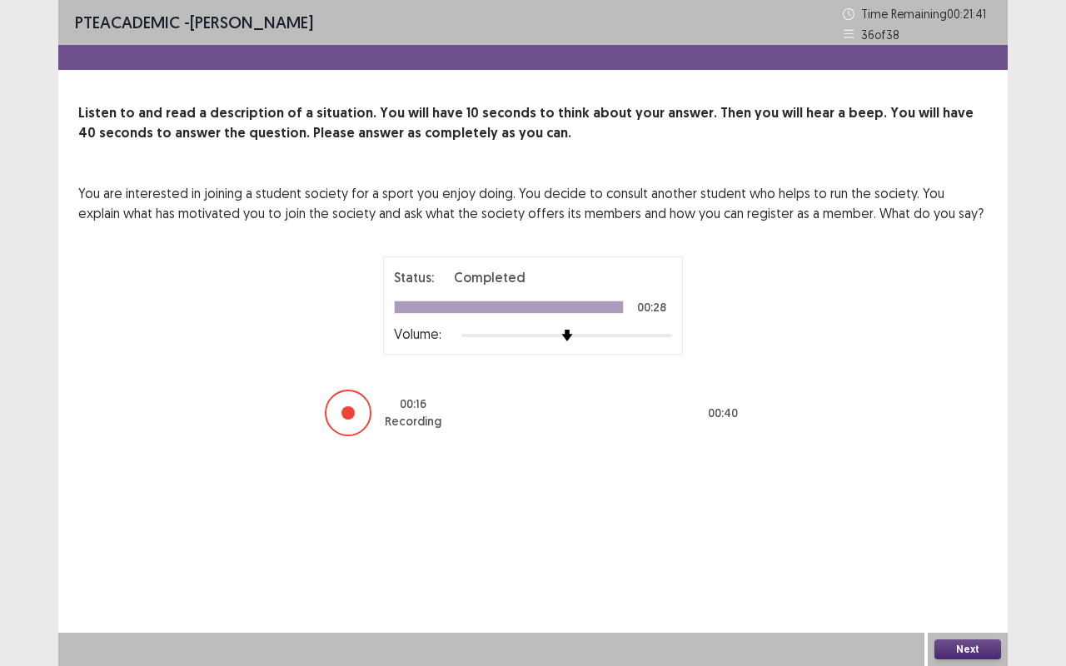
click at [959, 525] on button "Next" at bounding box center [967, 649] width 67 height 20
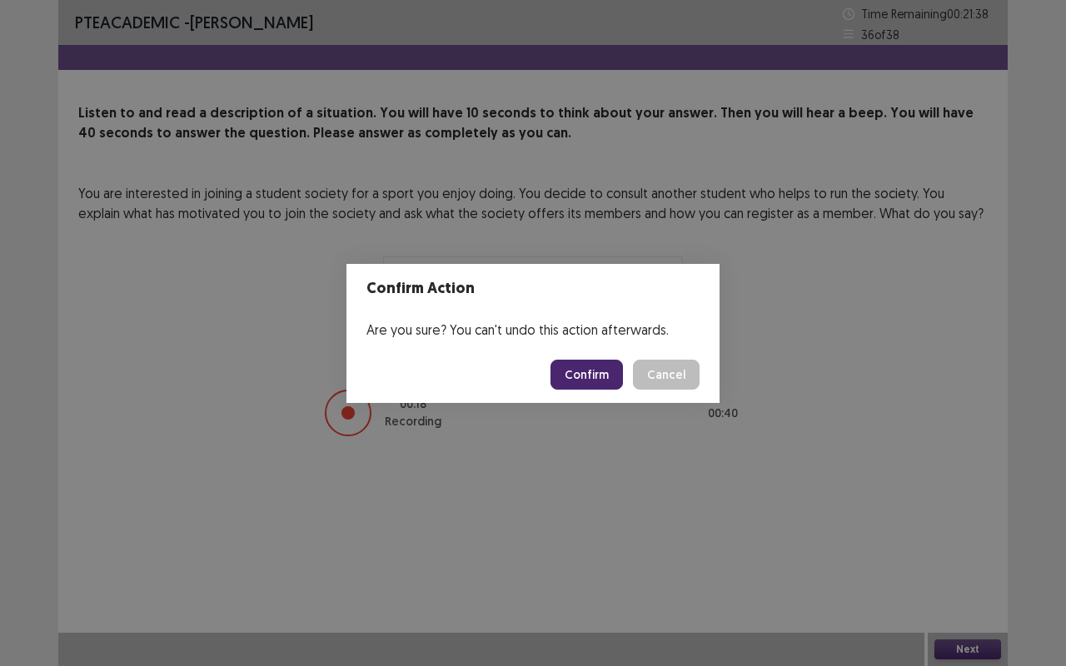
click at [576, 366] on button "Confirm" at bounding box center [586, 375] width 72 height 30
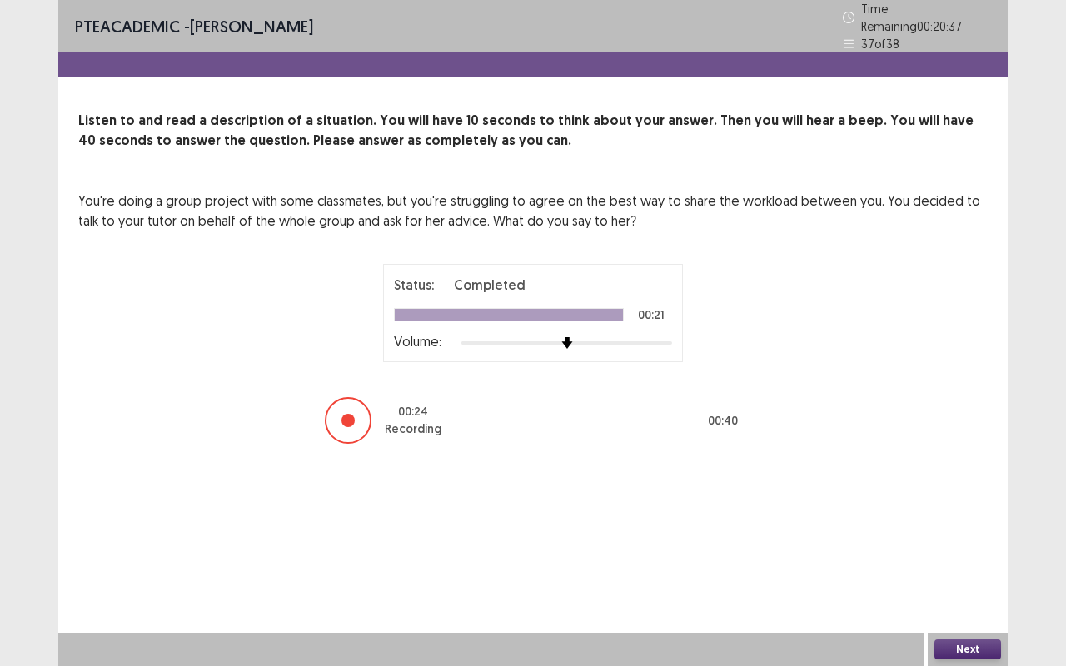
click at [948, 525] on button "Next" at bounding box center [967, 649] width 67 height 20
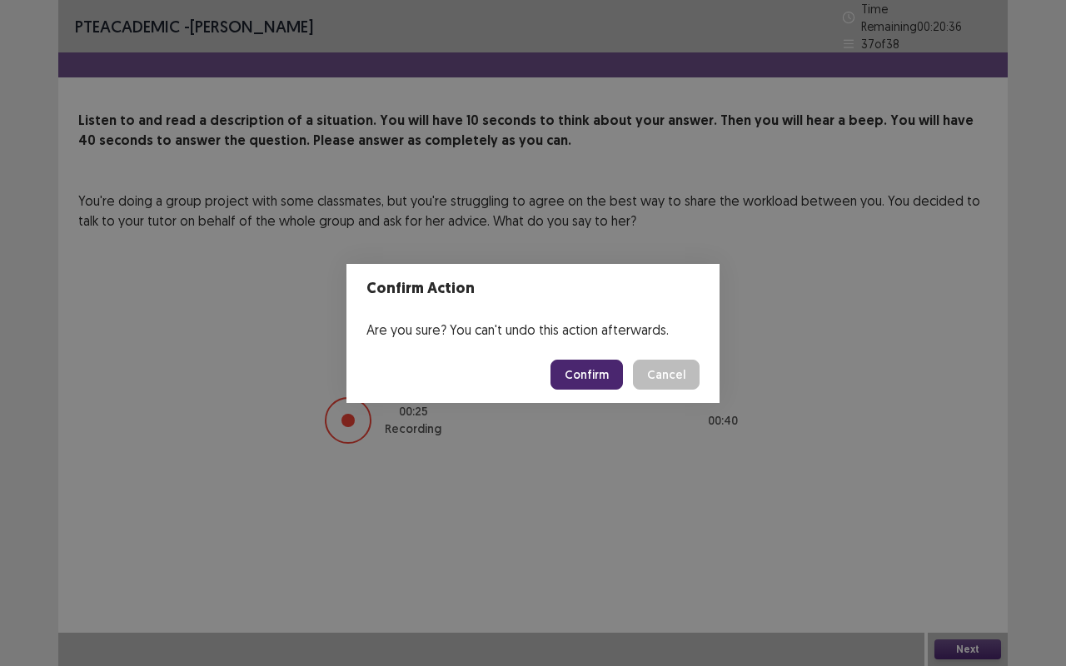
click at [570, 385] on button "Confirm" at bounding box center [586, 375] width 72 height 30
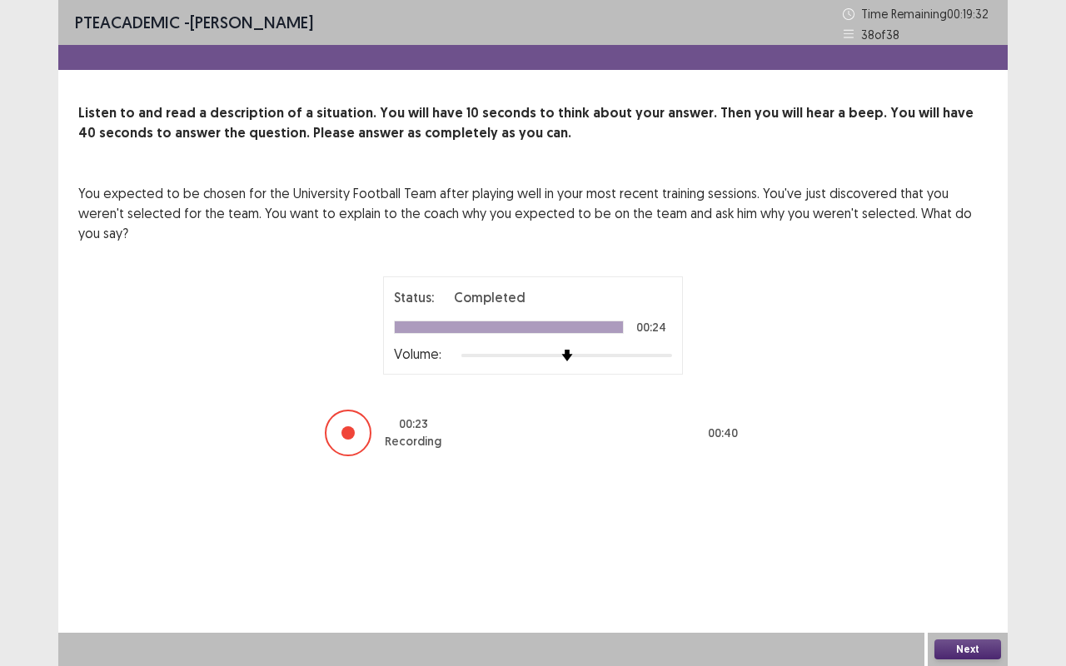
click at [978, 525] on button "Next" at bounding box center [967, 649] width 67 height 20
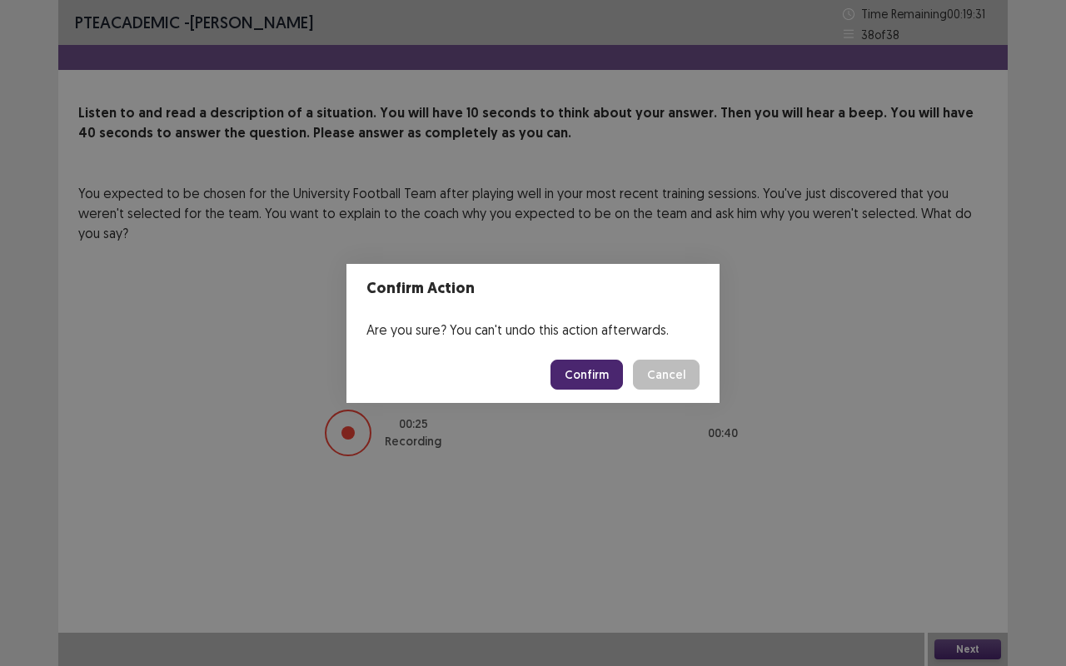
click at [608, 388] on button "Confirm" at bounding box center [586, 375] width 72 height 30
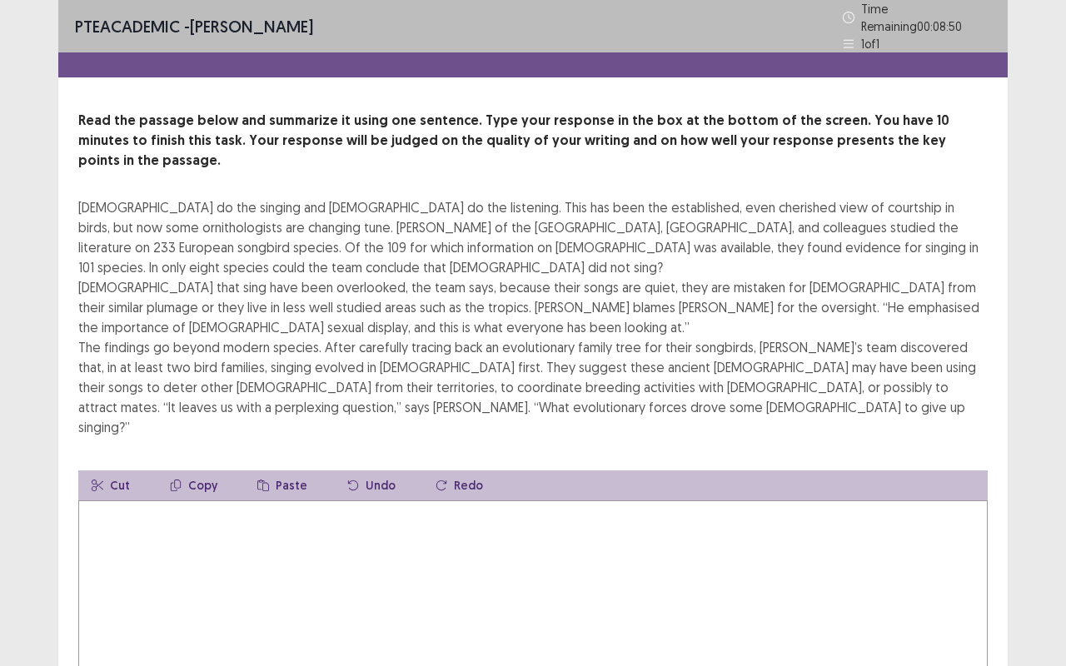
click at [392, 512] on textarea at bounding box center [532, 591] width 909 height 183
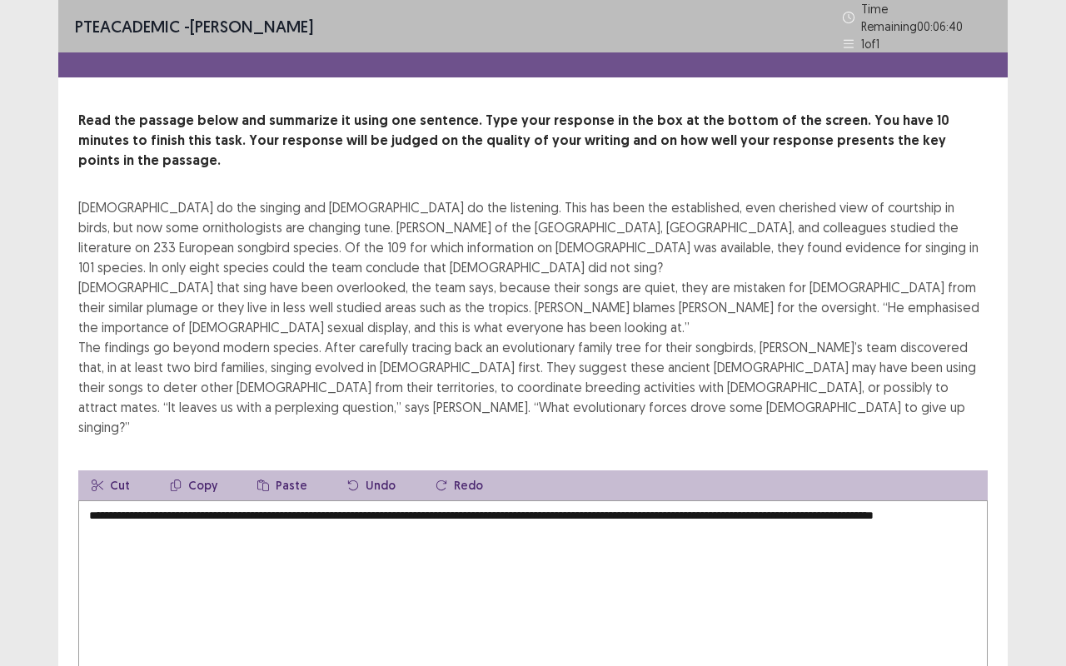
click at [526, 516] on textarea "**********" at bounding box center [532, 591] width 909 height 183
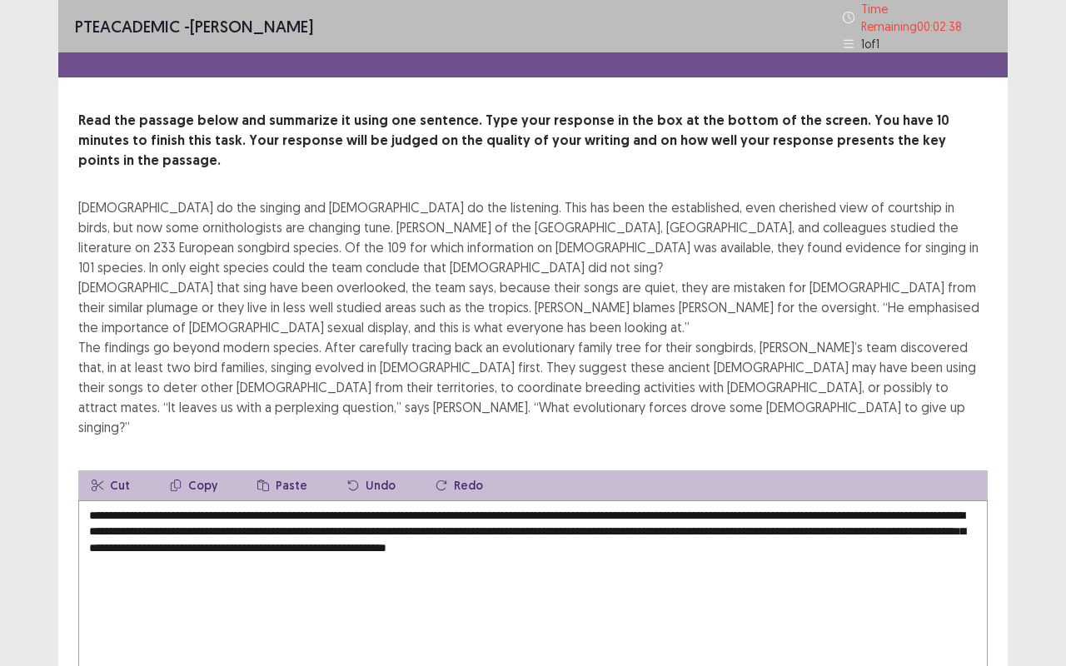
click at [533, 500] on textarea "**********" at bounding box center [532, 591] width 909 height 183
click at [598, 500] on textarea "**********" at bounding box center [532, 591] width 909 height 183
drag, startPoint x: 144, startPoint y: 481, endPoint x: 816, endPoint y: 503, distance: 672.3
click at [816, 503] on textarea "**********" at bounding box center [532, 591] width 909 height 183
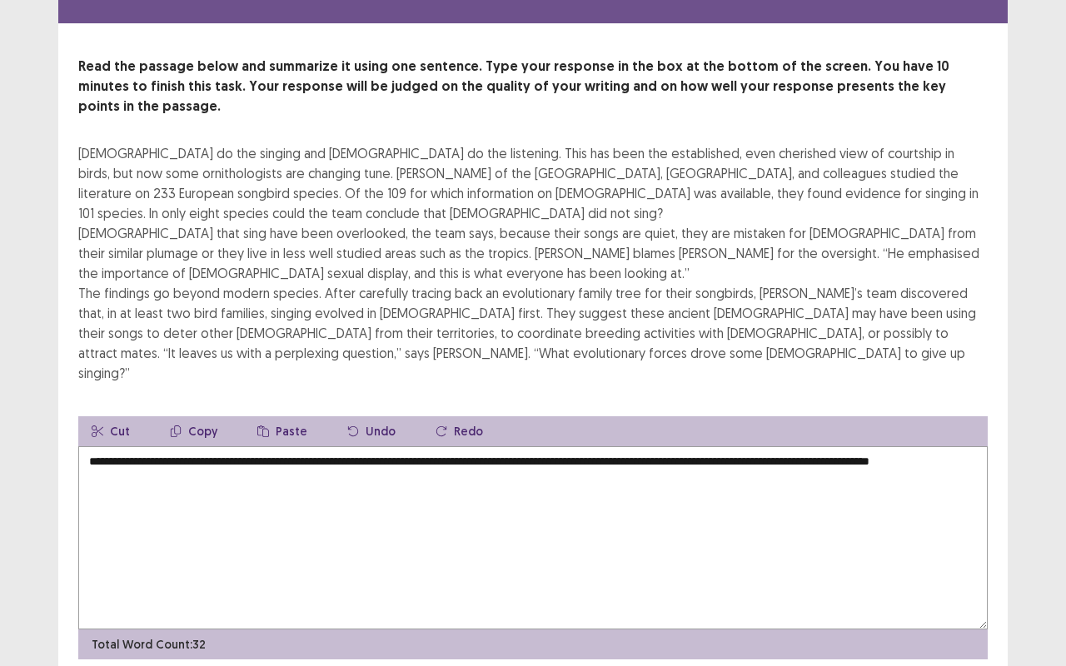
scroll to position [73, 0]
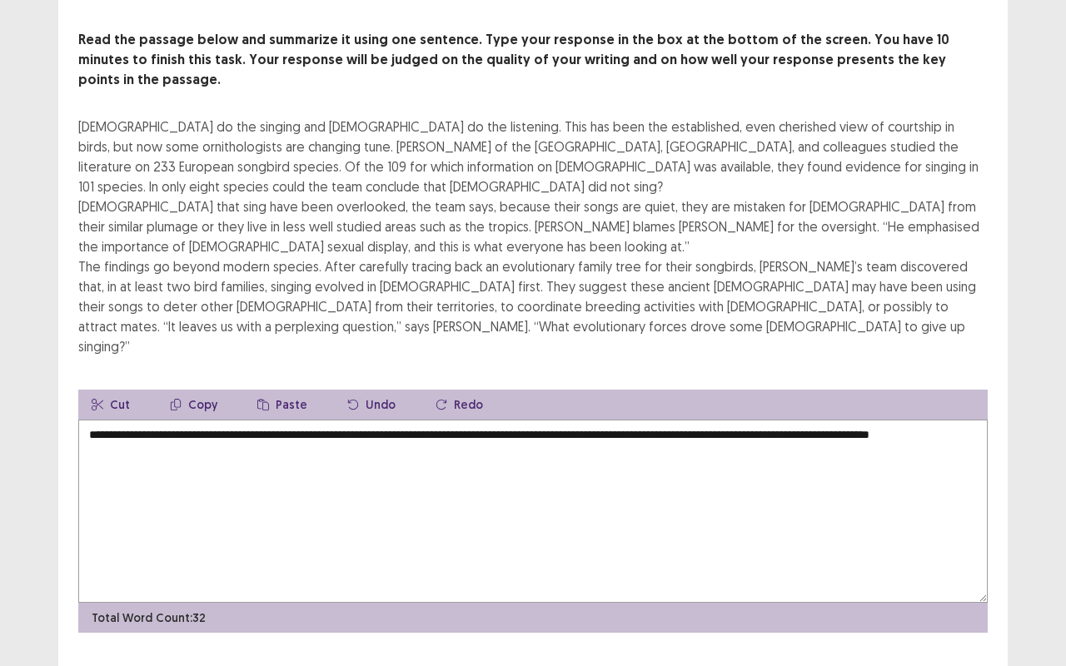
type textarea "**********"
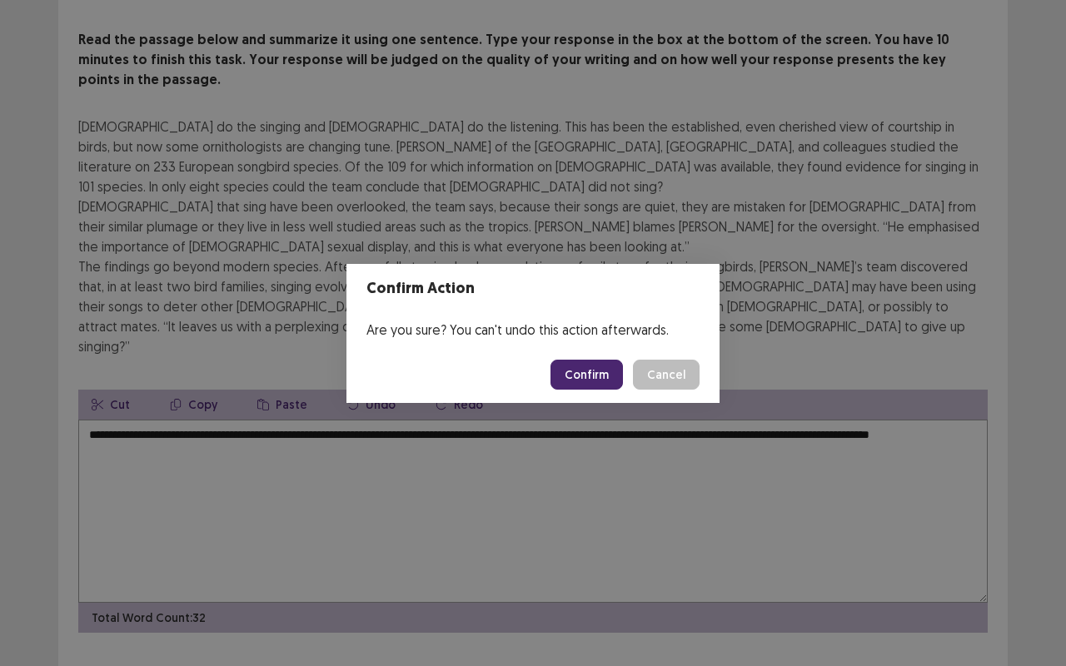
click at [600, 378] on button "Confirm" at bounding box center [586, 375] width 72 height 30
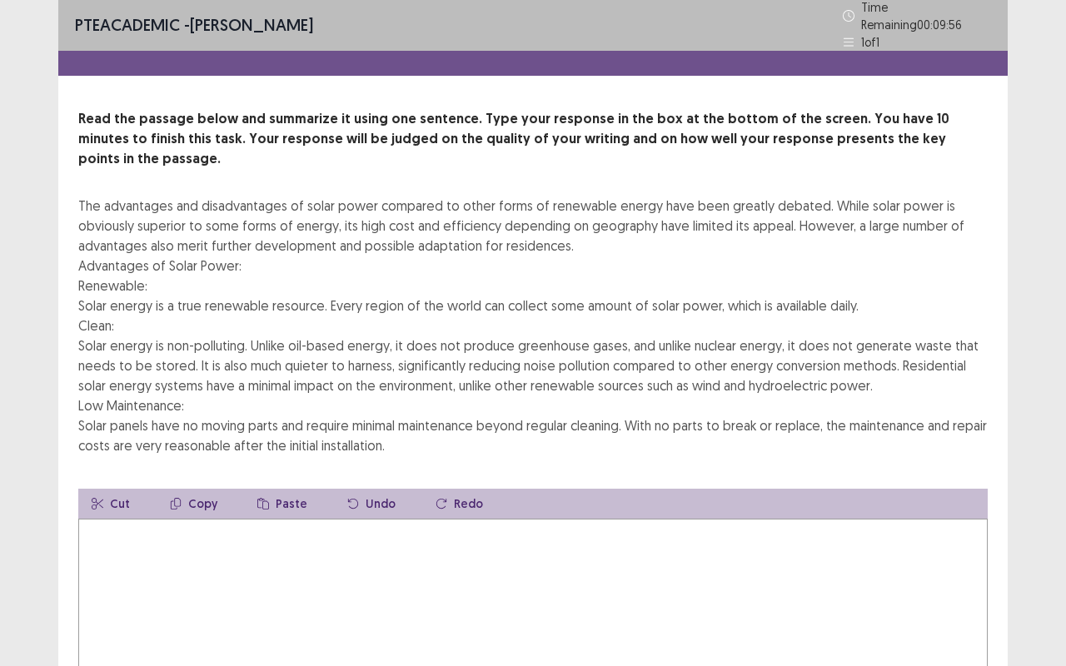
scroll to position [0, 0]
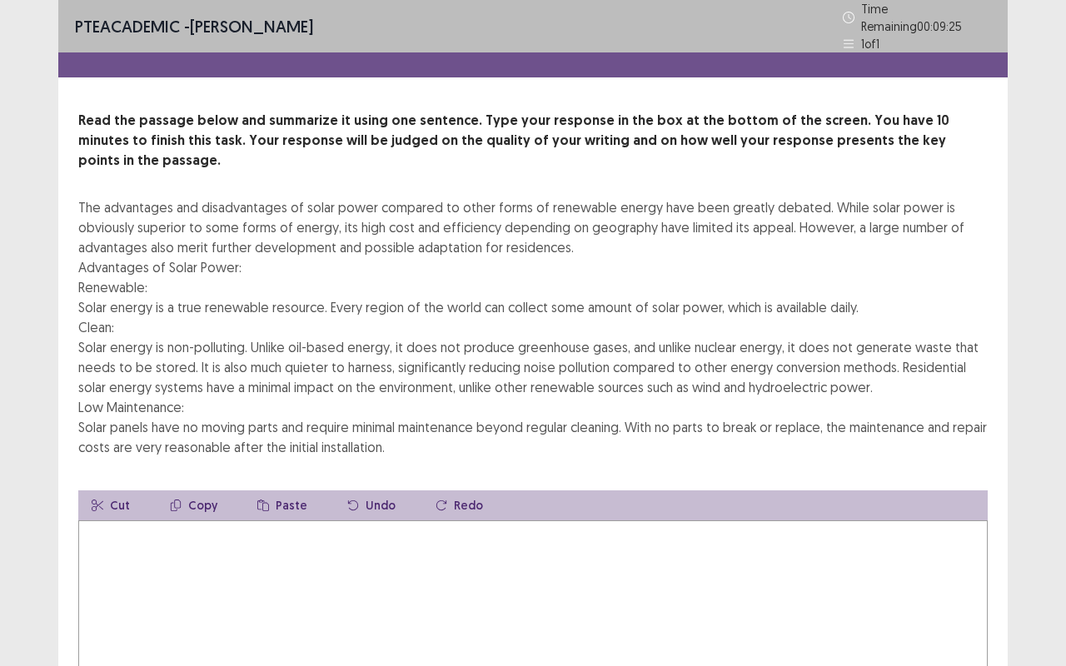
click at [233, 525] on textarea at bounding box center [532, 611] width 909 height 183
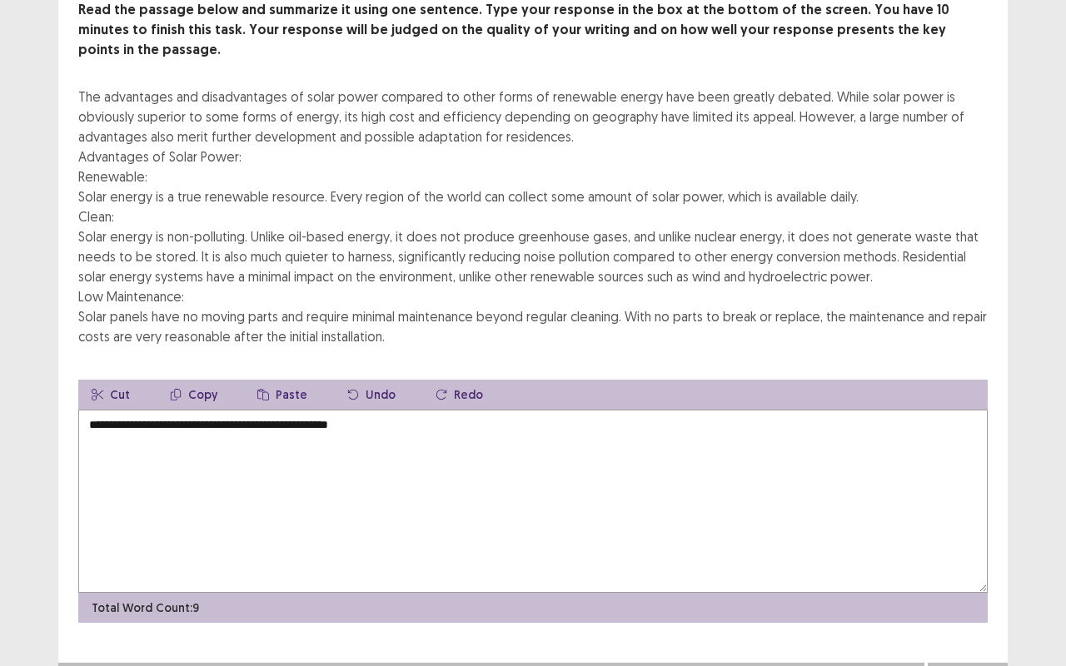
scroll to position [113, 0]
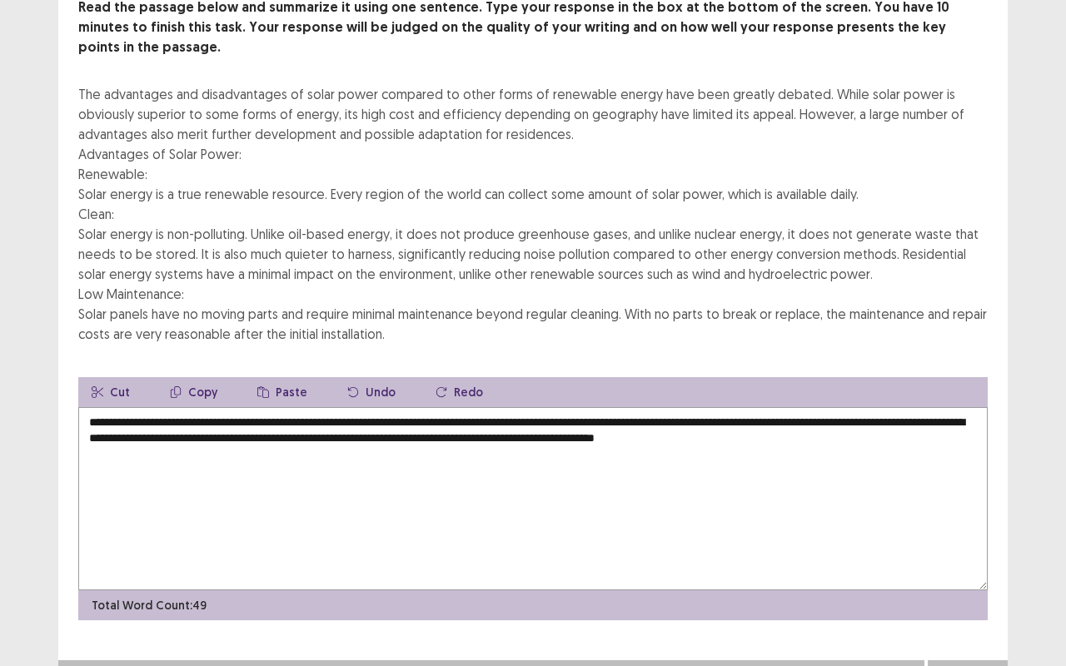
type textarea "**********"
click at [983, 525] on button "Next" at bounding box center [967, 677] width 67 height 20
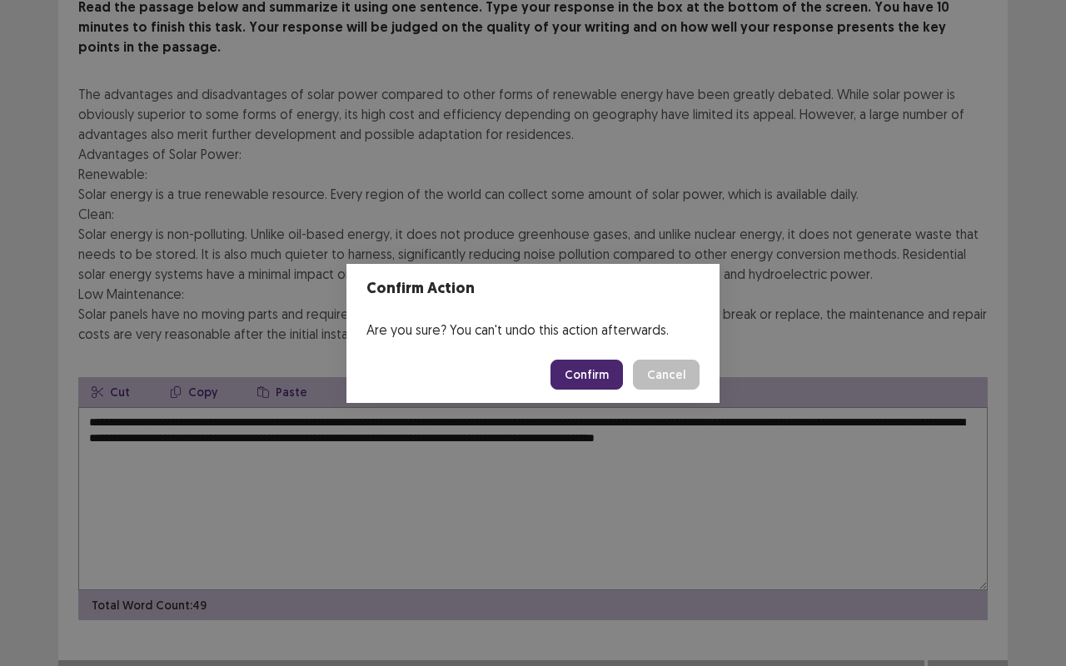
click at [578, 376] on button "Confirm" at bounding box center [586, 375] width 72 height 30
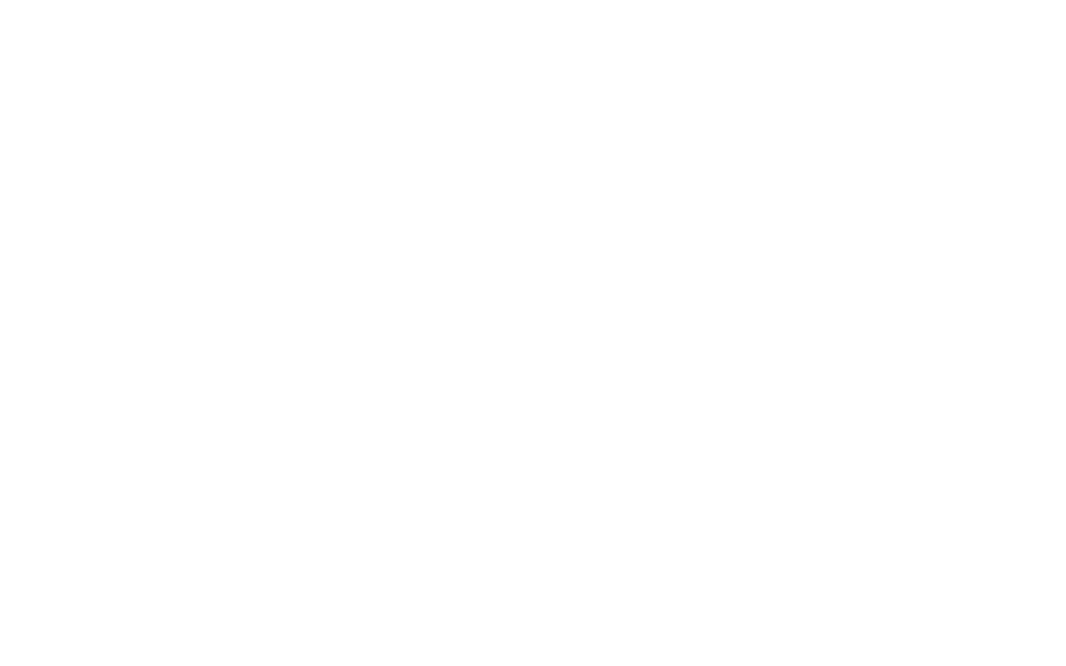
scroll to position [0, 0]
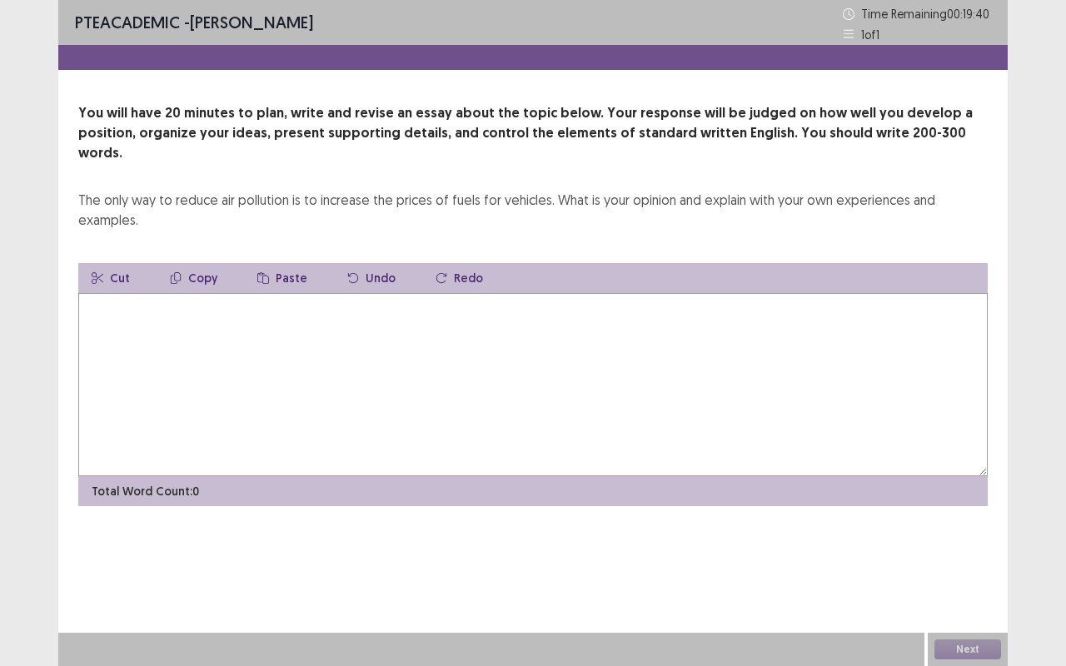
click at [543, 304] on textarea at bounding box center [532, 384] width 909 height 183
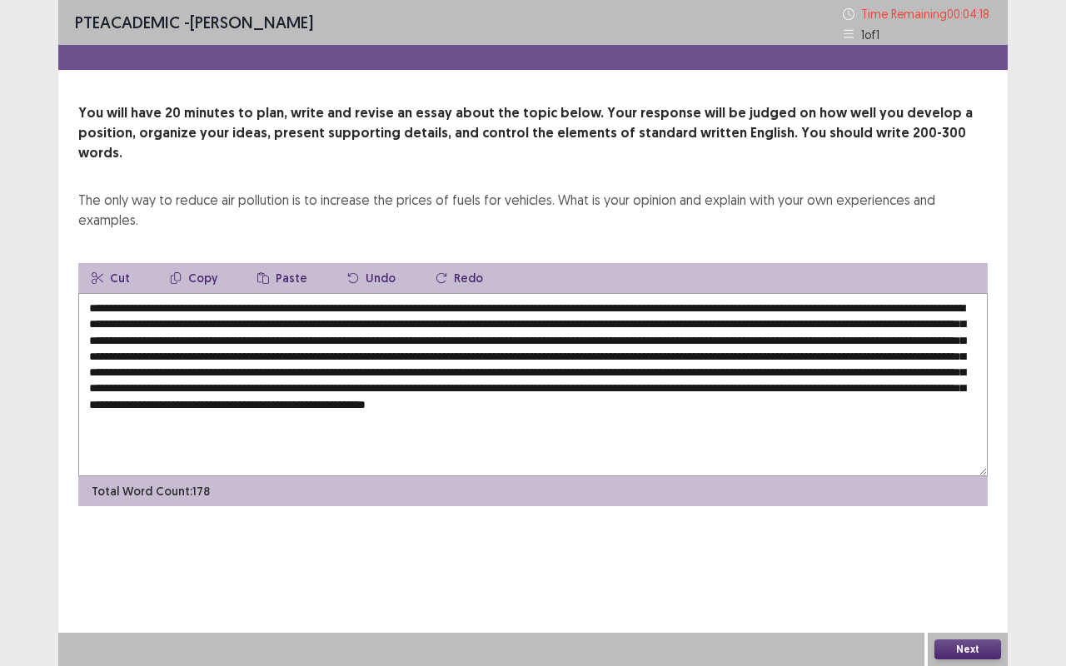
click at [192, 401] on textarea at bounding box center [532, 384] width 909 height 183
paste textarea "**********"
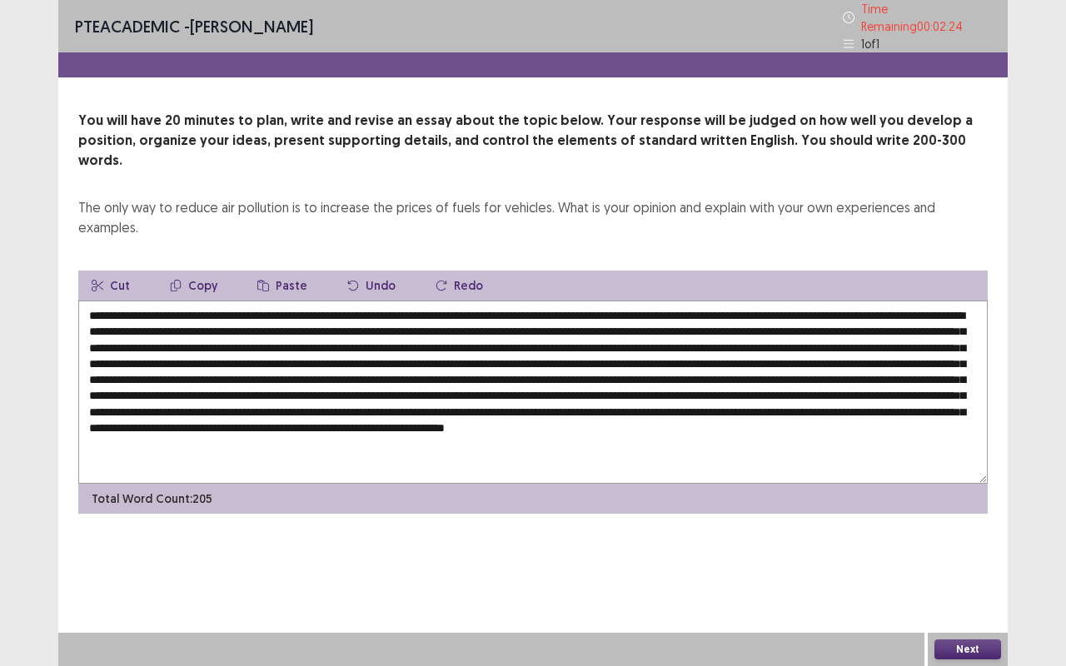
type textarea "**********"
click at [978, 525] on button "Next" at bounding box center [967, 649] width 67 height 20
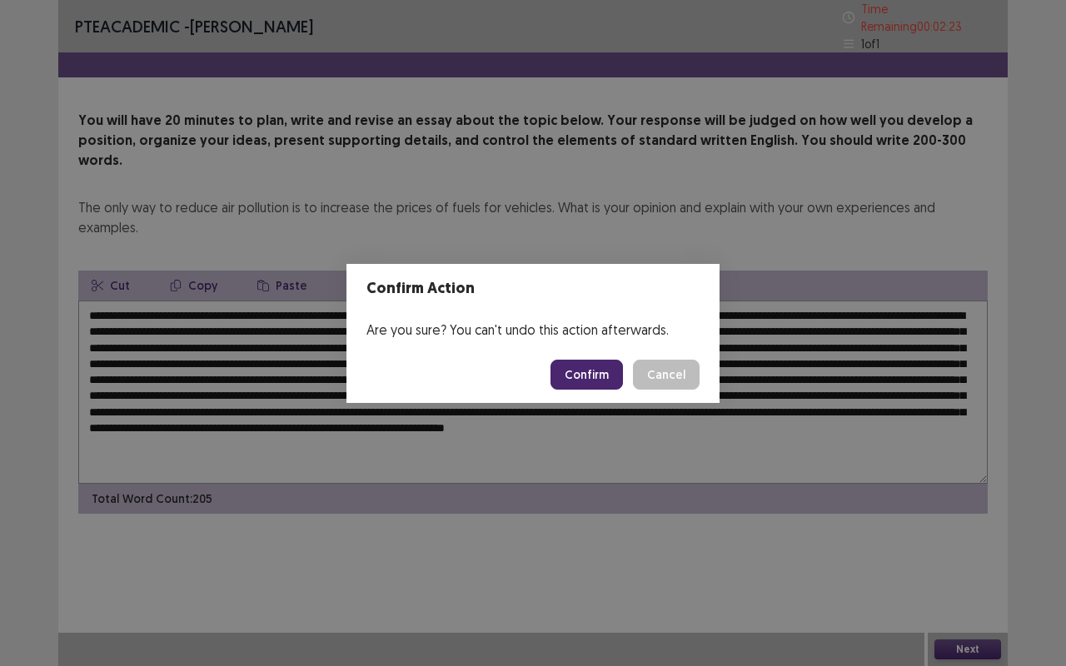
click at [592, 371] on button "Confirm" at bounding box center [586, 375] width 72 height 30
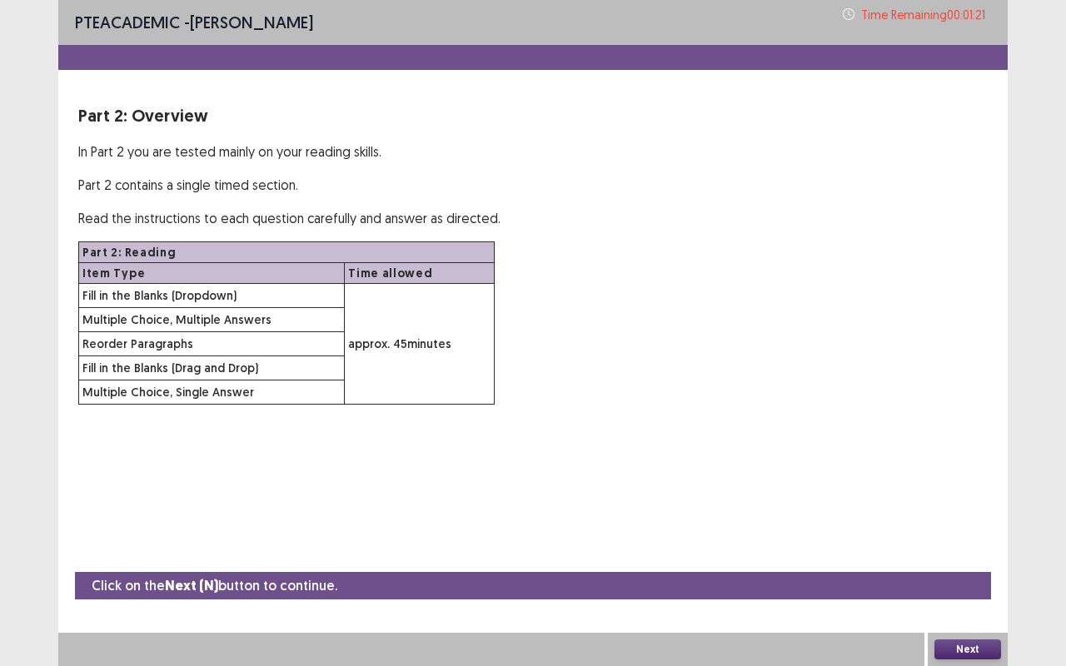
click at [958, 525] on button "Next" at bounding box center [967, 649] width 67 height 20
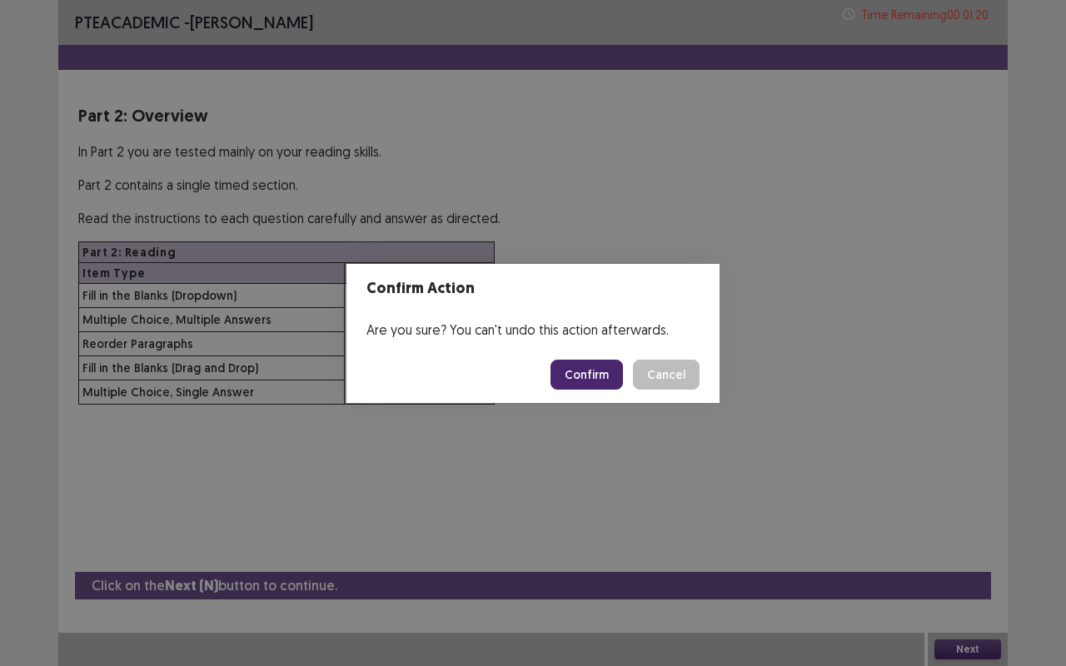
click at [585, 371] on button "Confirm" at bounding box center [586, 375] width 72 height 30
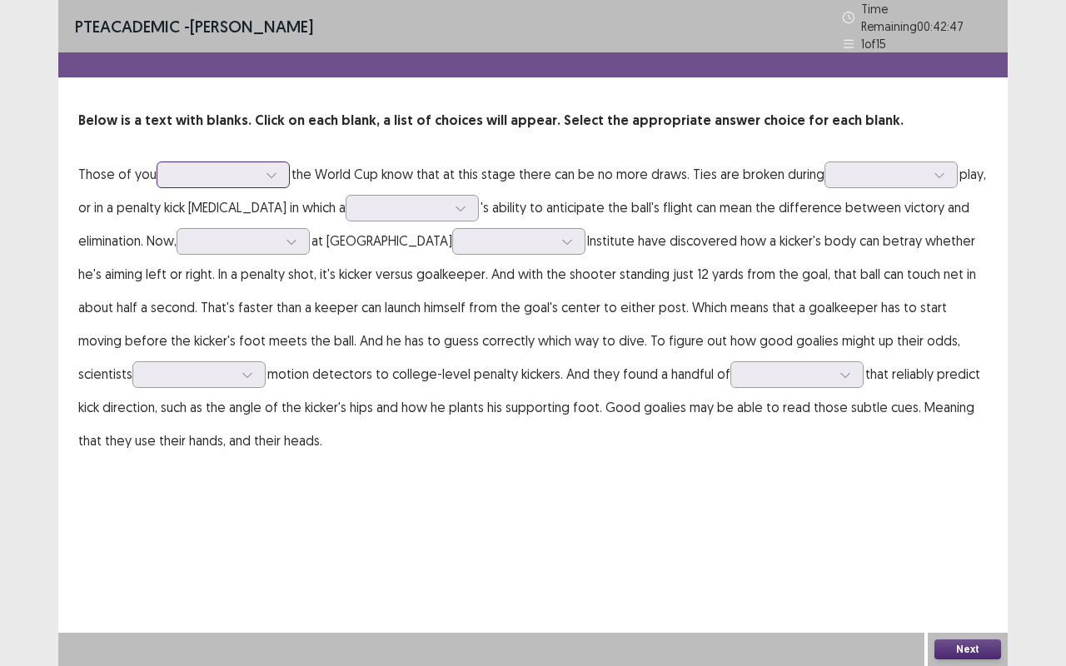
click at [234, 167] on div at bounding box center [214, 175] width 87 height 16
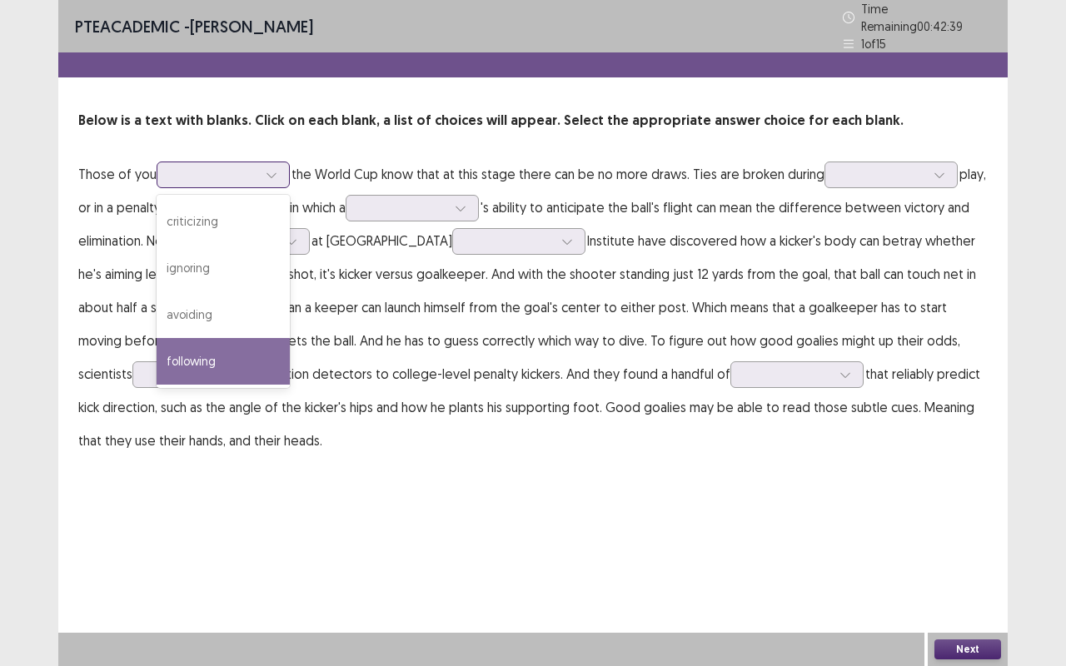
click at [254, 352] on div "following" at bounding box center [223, 361] width 133 height 47
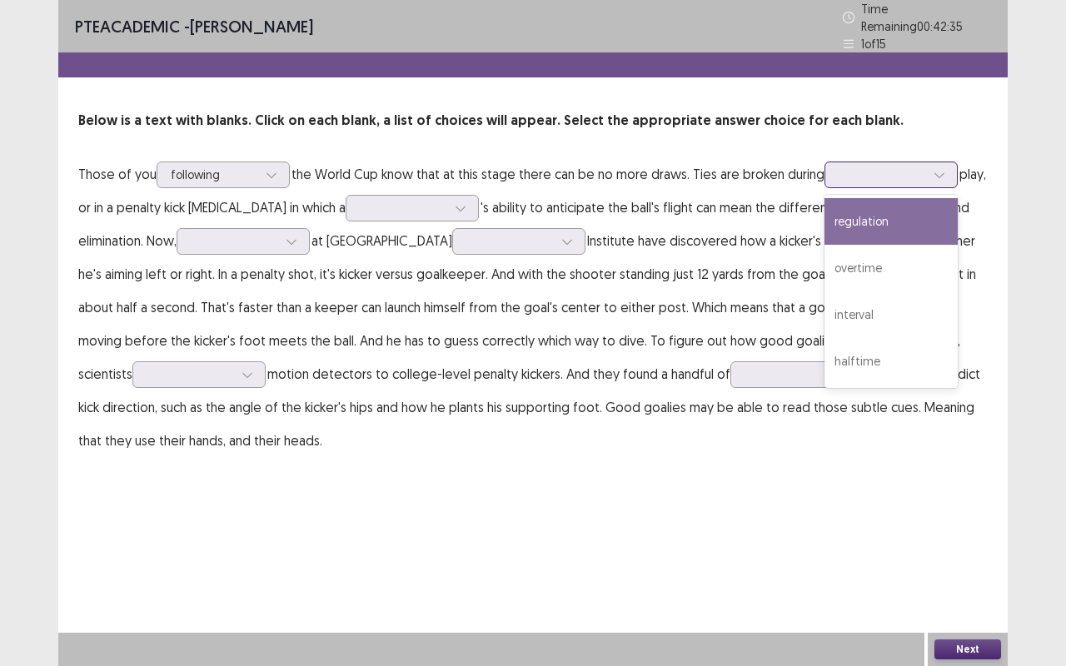
click at [872, 167] on div at bounding box center [882, 175] width 87 height 16
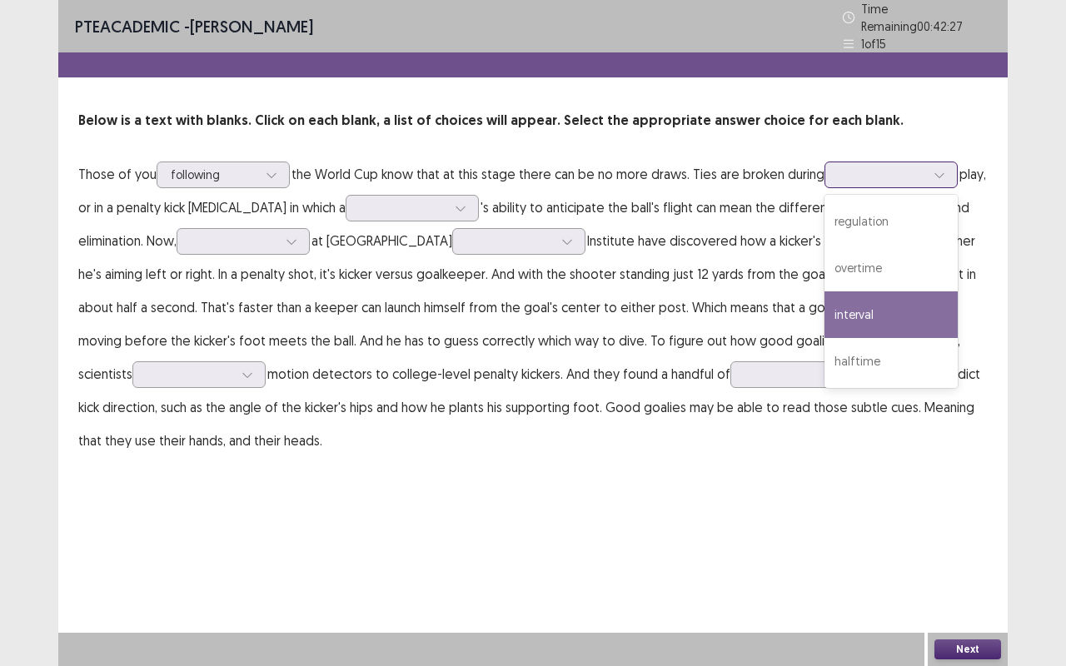
click at [869, 301] on div "interval" at bounding box center [890, 314] width 133 height 47
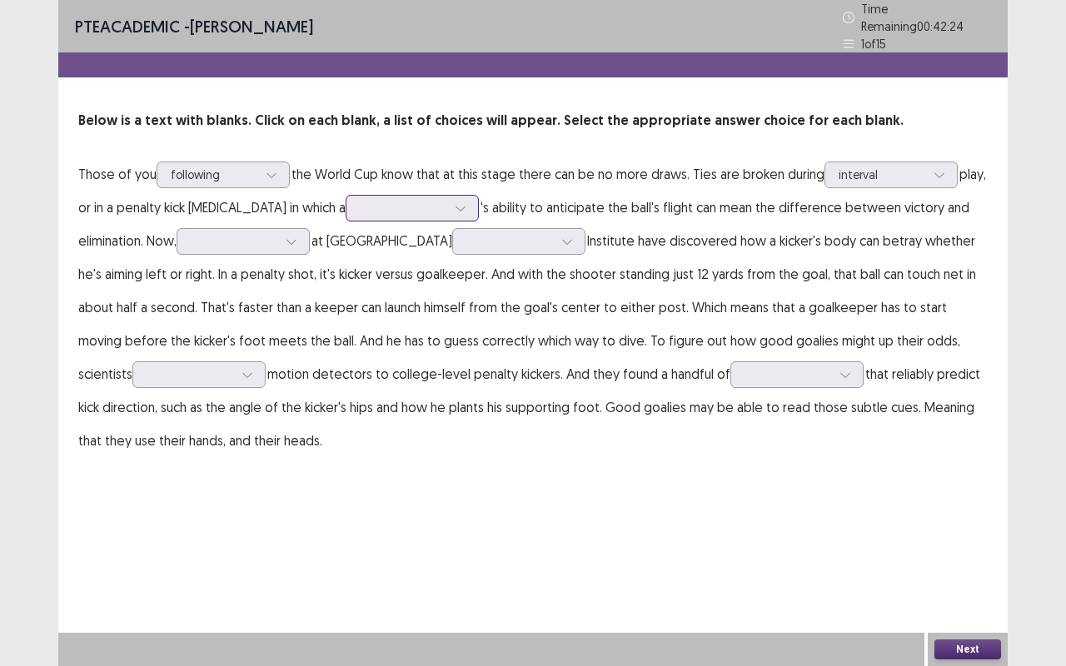
click at [422, 201] on div at bounding box center [403, 208] width 87 height 16
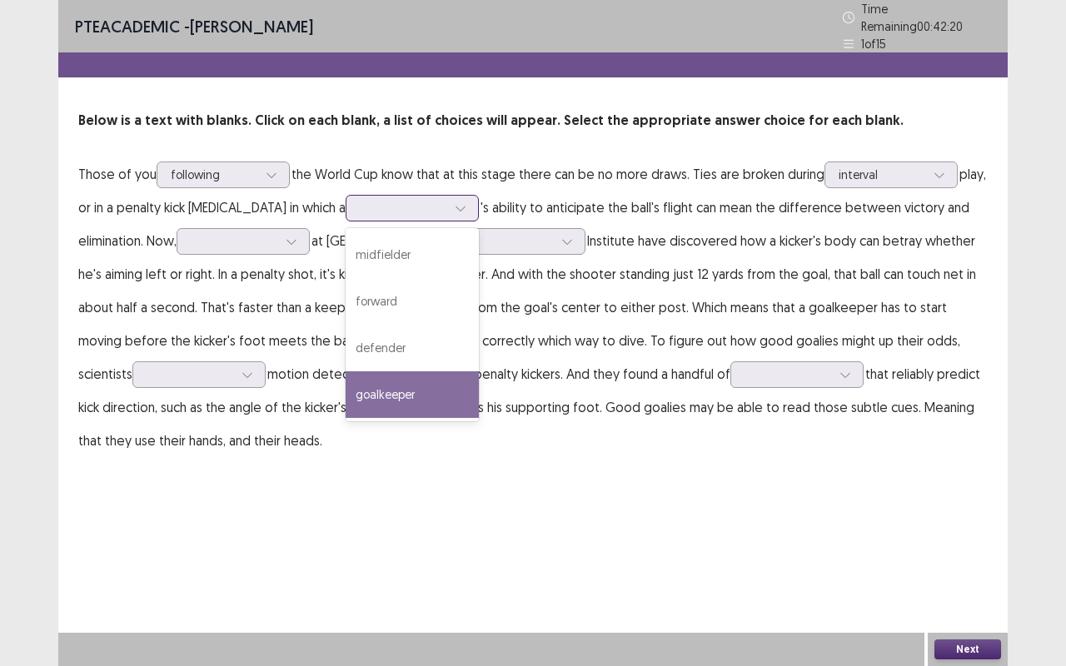
click at [445, 386] on div "goalkeeper" at bounding box center [412, 394] width 133 height 47
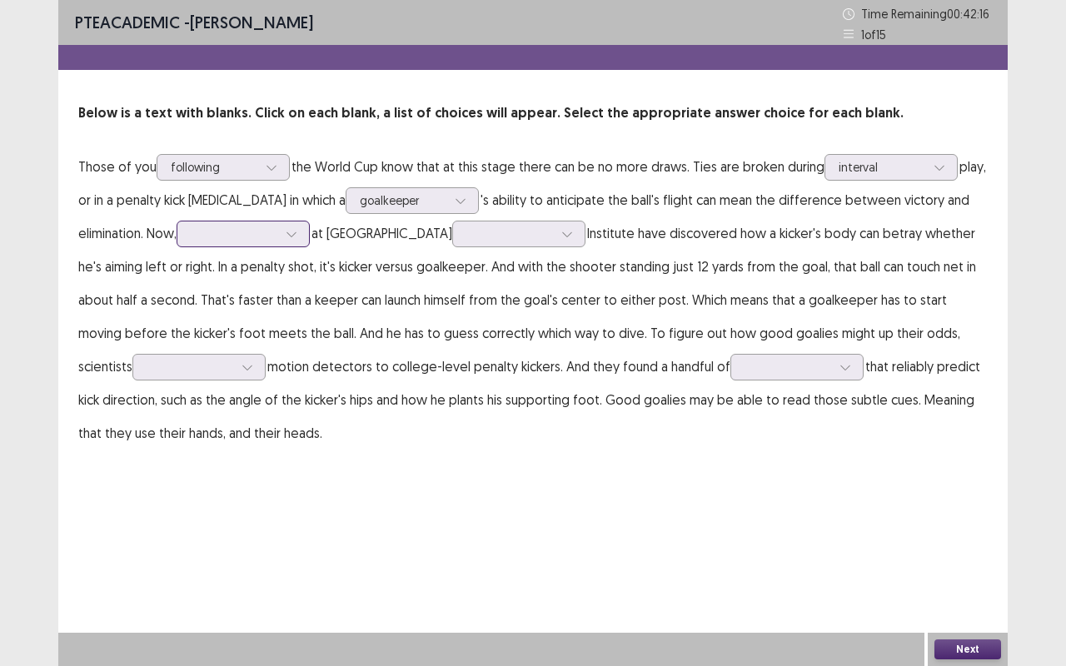
click at [264, 241] on div at bounding box center [234, 234] width 87 height 16
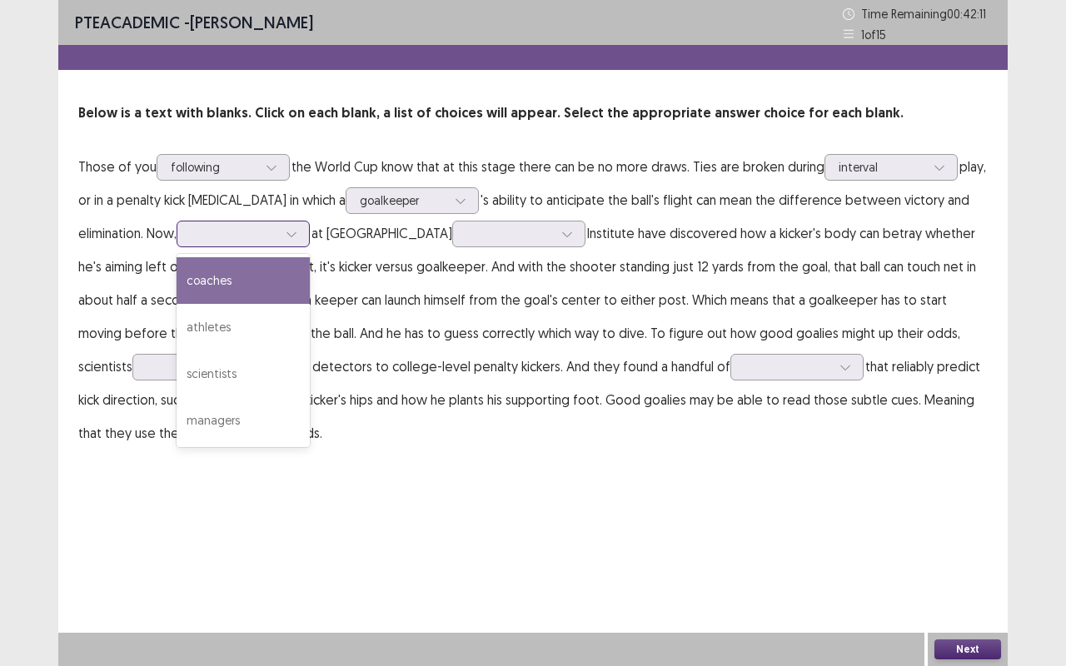
click at [265, 282] on div "coaches" at bounding box center [243, 280] width 133 height 47
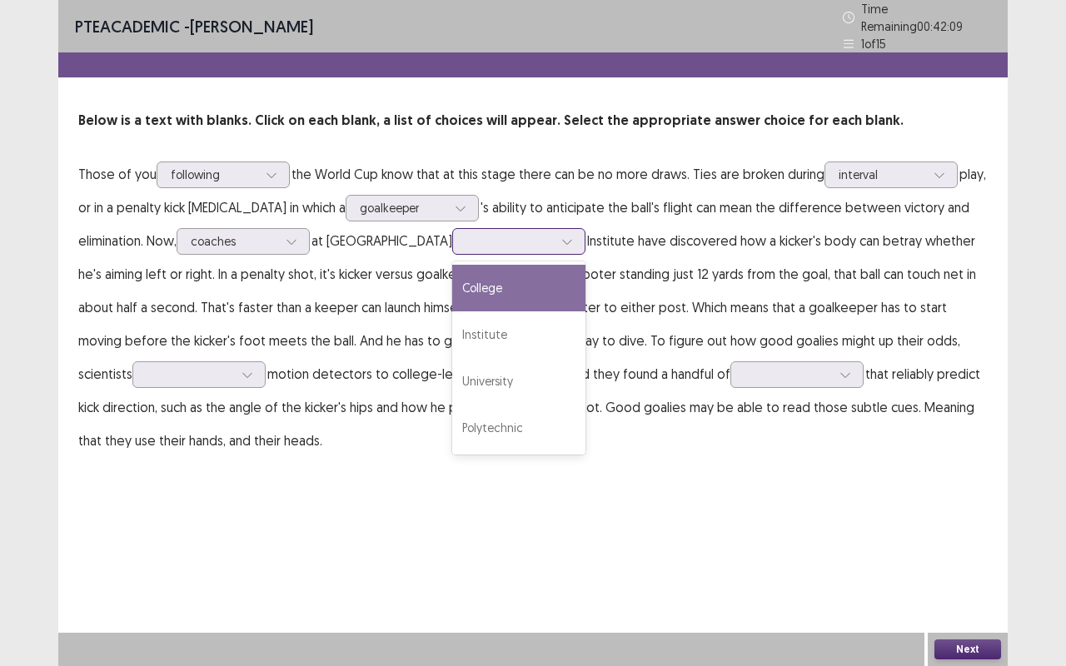
click at [487, 233] on div at bounding box center [509, 241] width 87 height 16
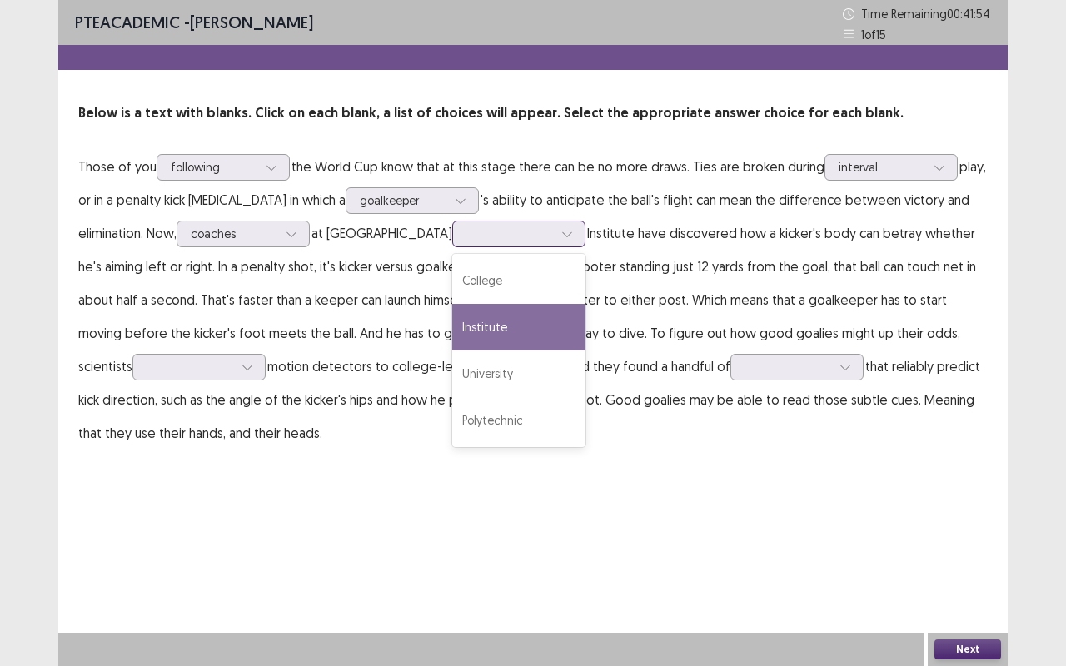
click at [469, 317] on div "Institute" at bounding box center [518, 327] width 133 height 47
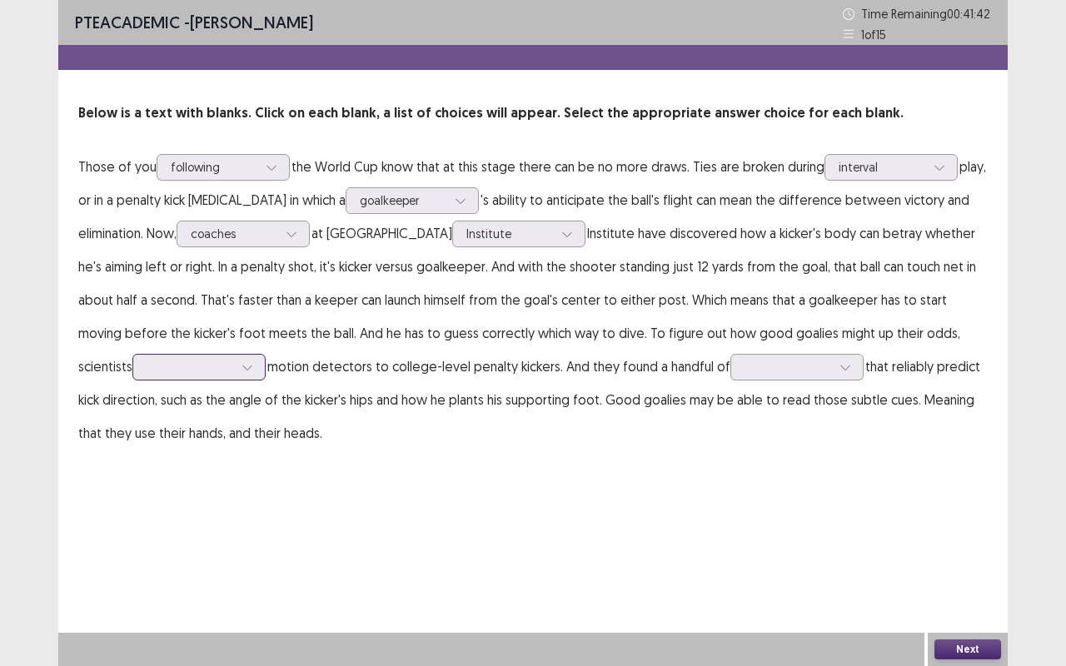
click at [168, 374] on div at bounding box center [190, 367] width 87 height 16
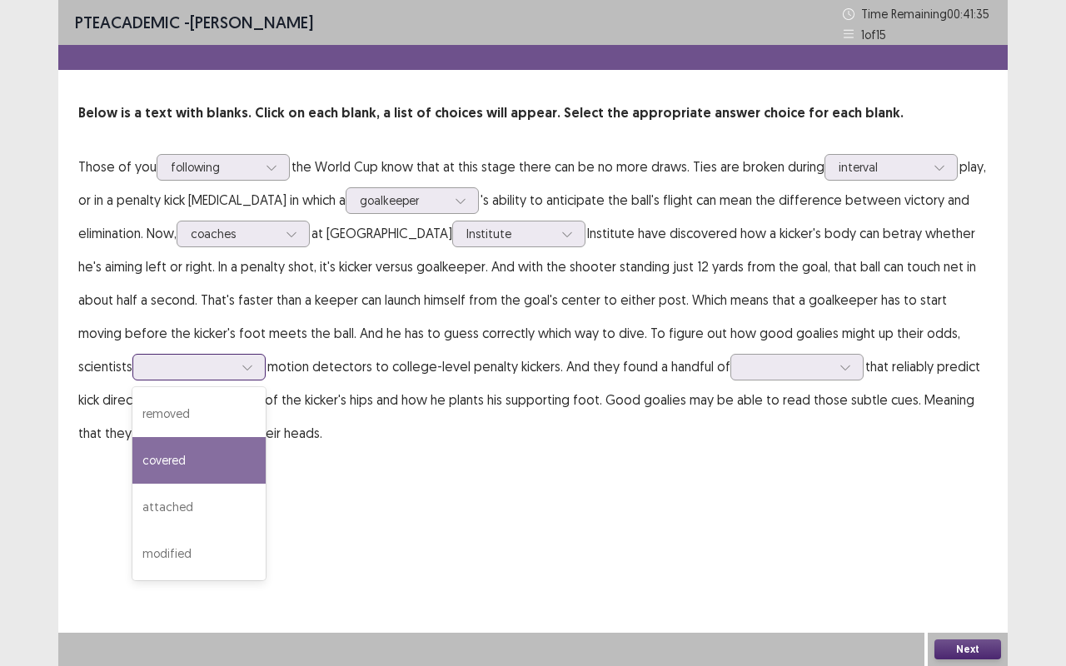
click at [157, 448] on div "covered" at bounding box center [198, 460] width 133 height 47
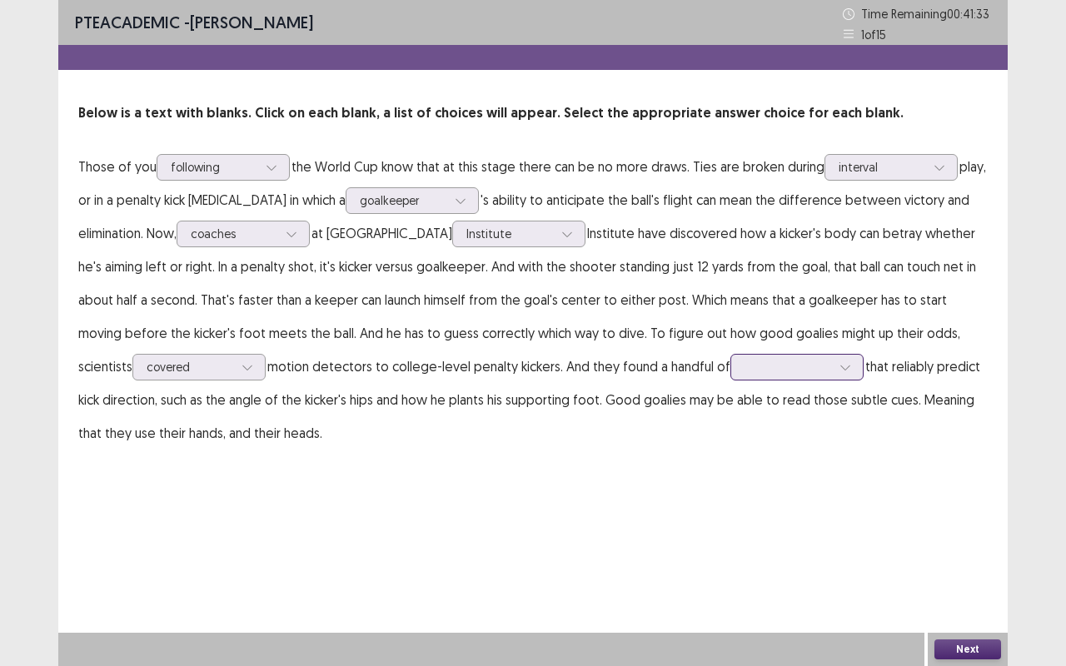
click at [744, 362] on div at bounding box center [787, 367] width 87 height 16
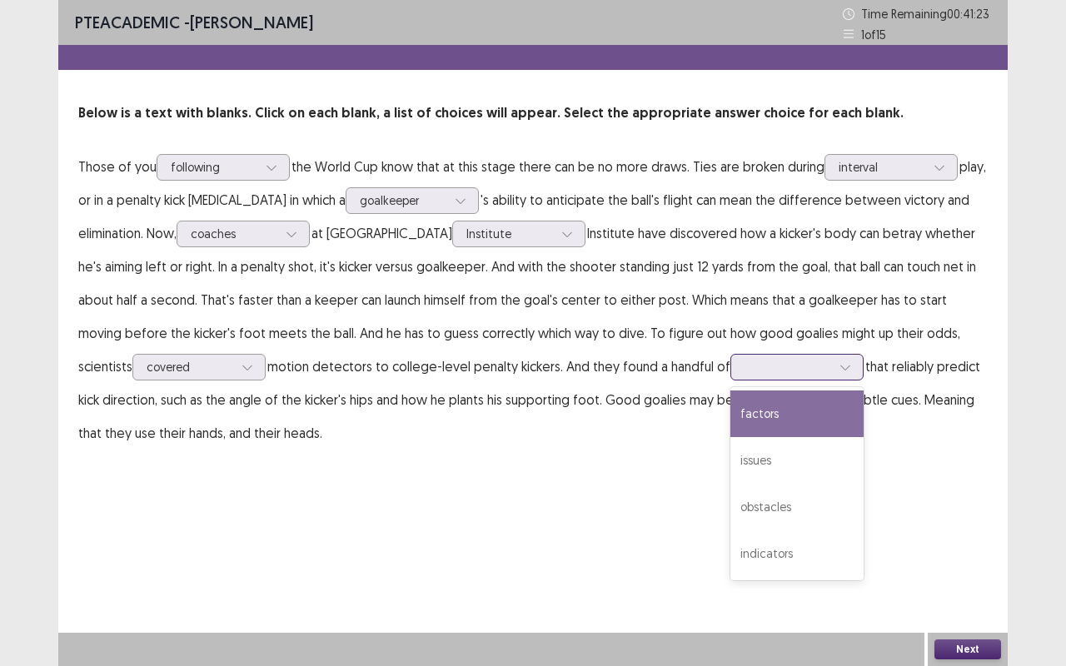
click at [730, 411] on div "factors" at bounding box center [796, 414] width 133 height 47
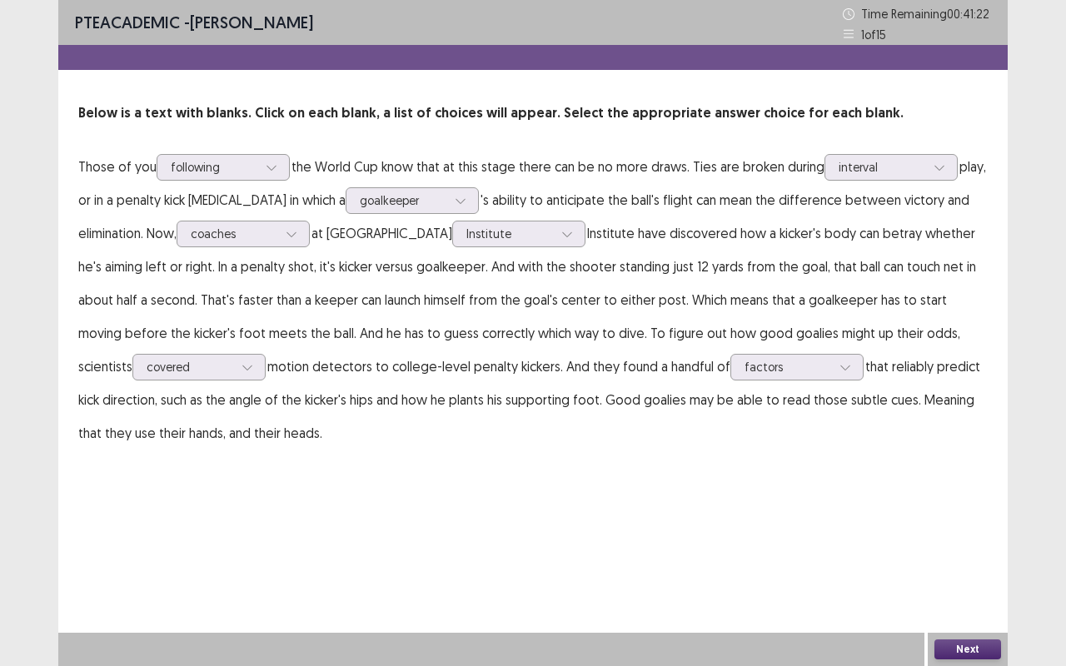
click at [984, 525] on button "Next" at bounding box center [967, 649] width 67 height 20
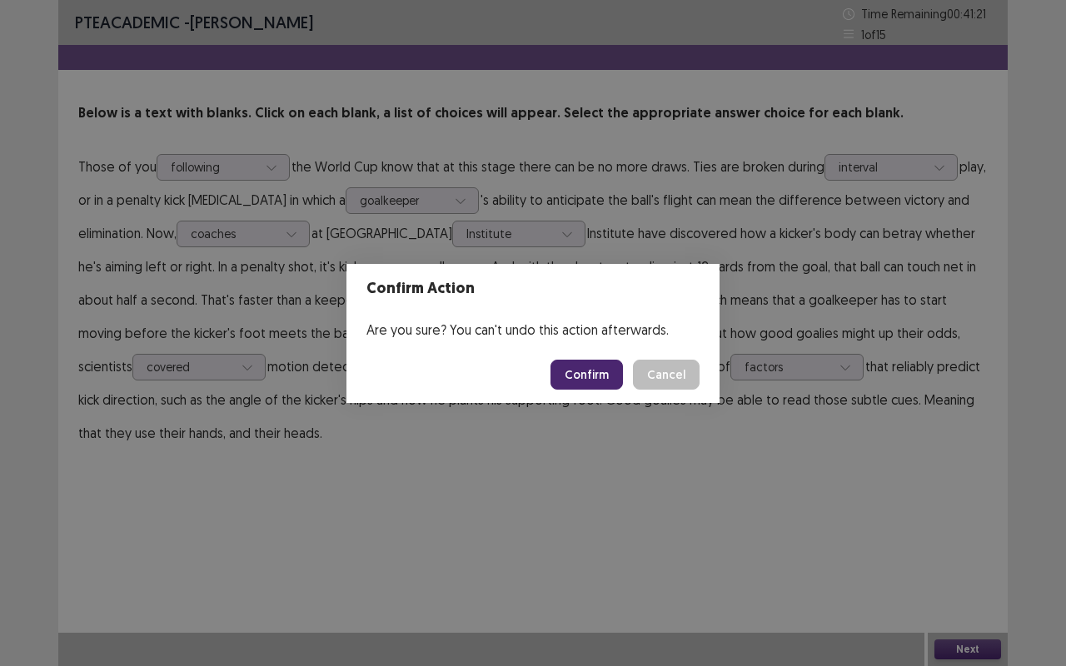
click at [592, 377] on button "Confirm" at bounding box center [586, 375] width 72 height 30
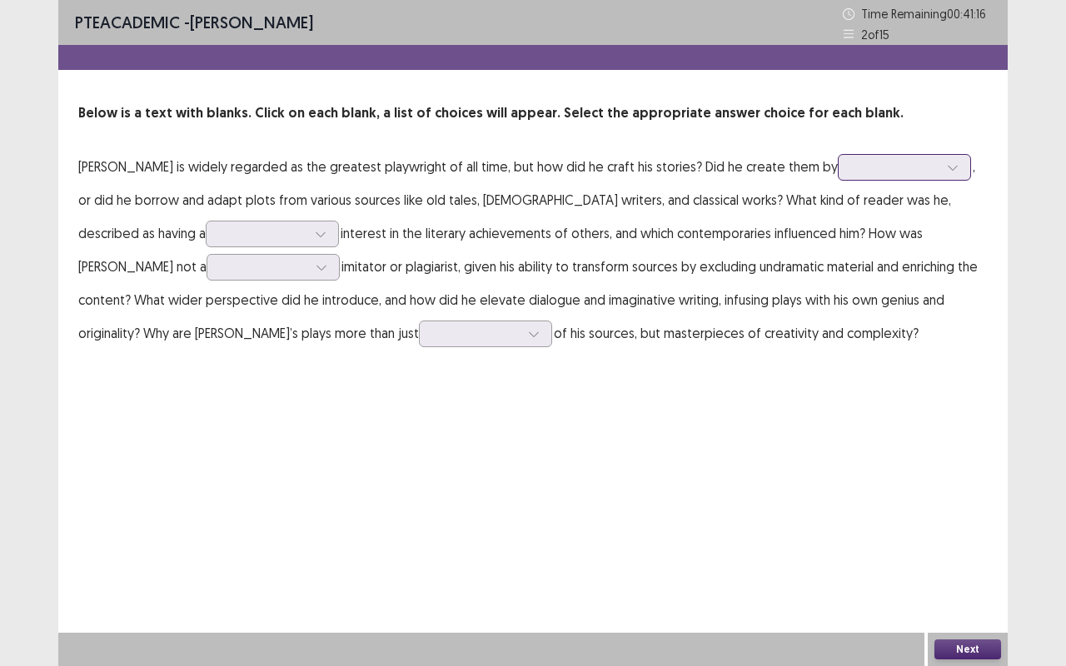
click at [852, 164] on div at bounding box center [895, 167] width 87 height 16
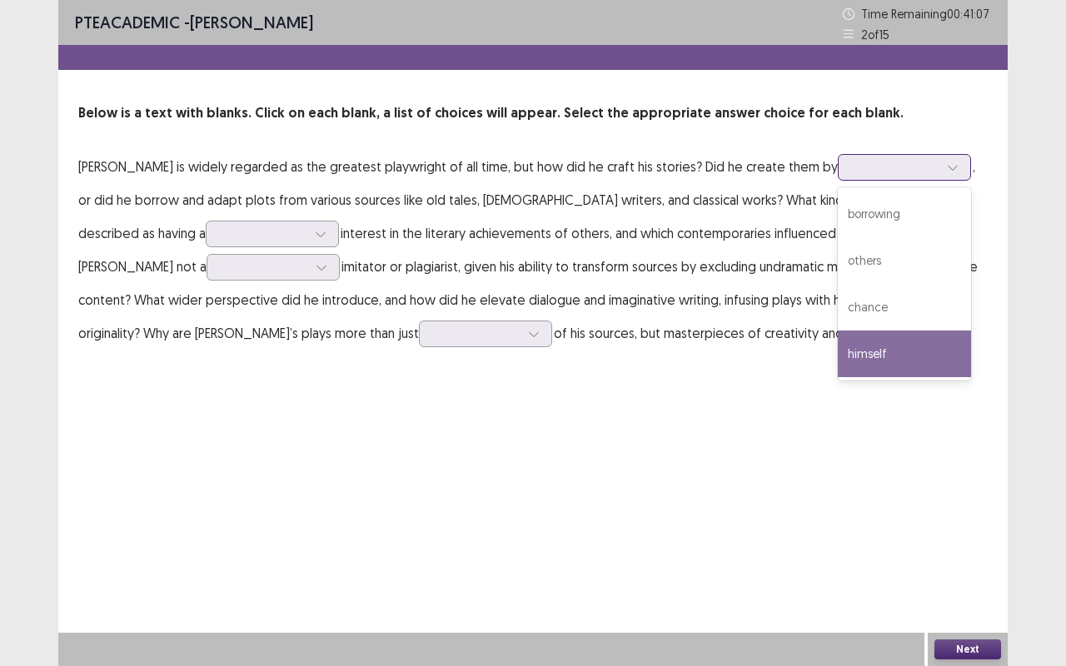
click at [858, 356] on div "himself" at bounding box center [904, 354] width 133 height 47
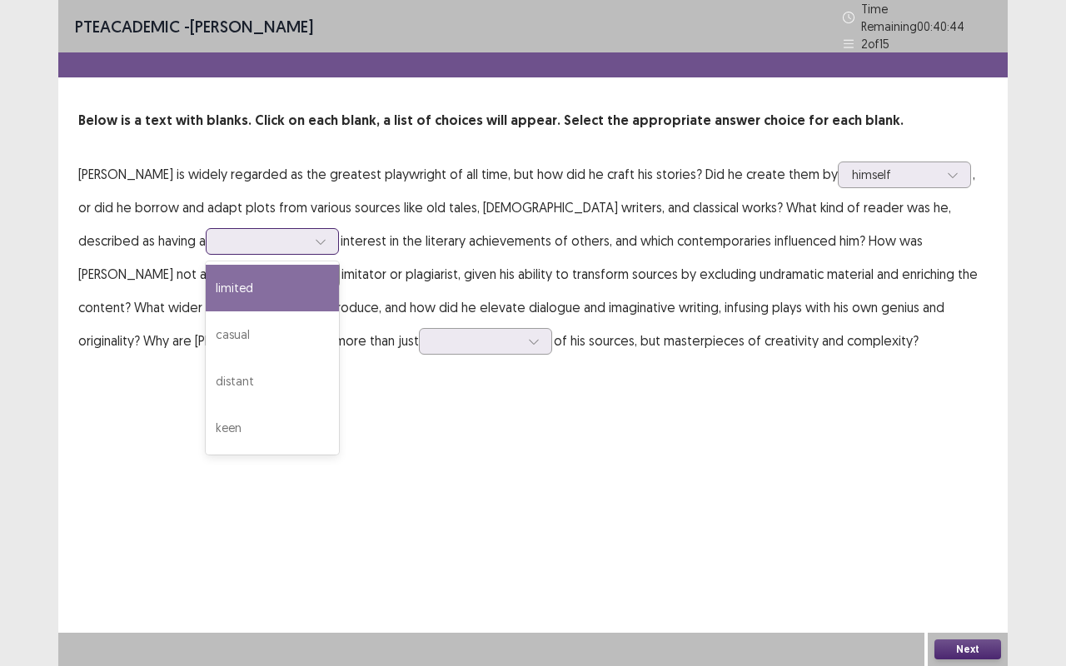
click at [315, 236] on icon at bounding box center [321, 242] width 12 height 12
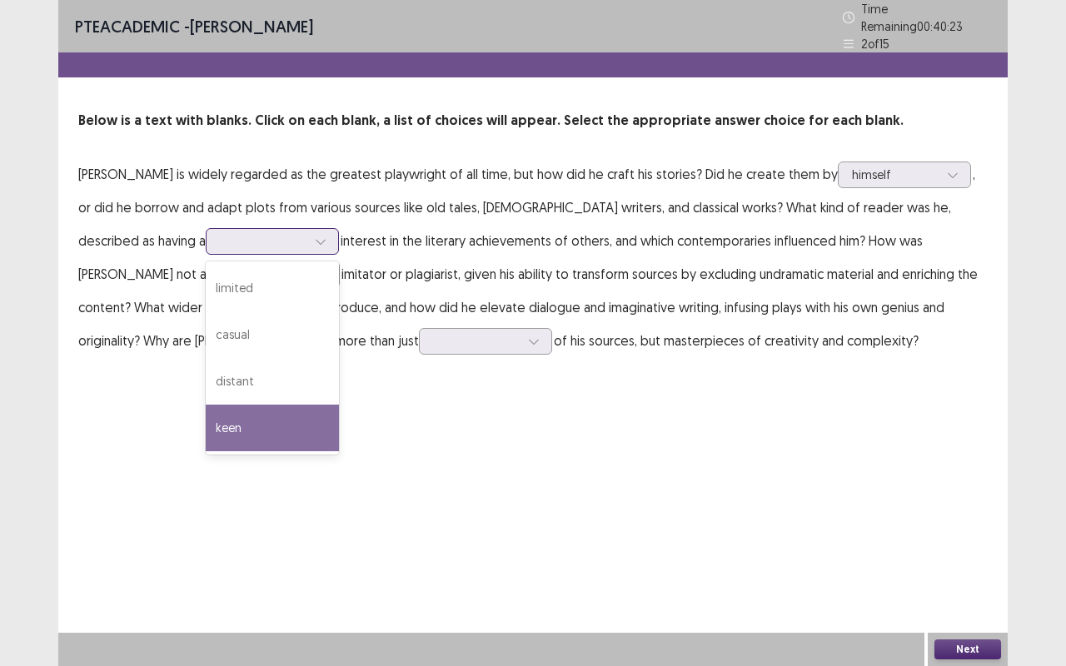
click at [206, 416] on div "keen" at bounding box center [272, 428] width 133 height 47
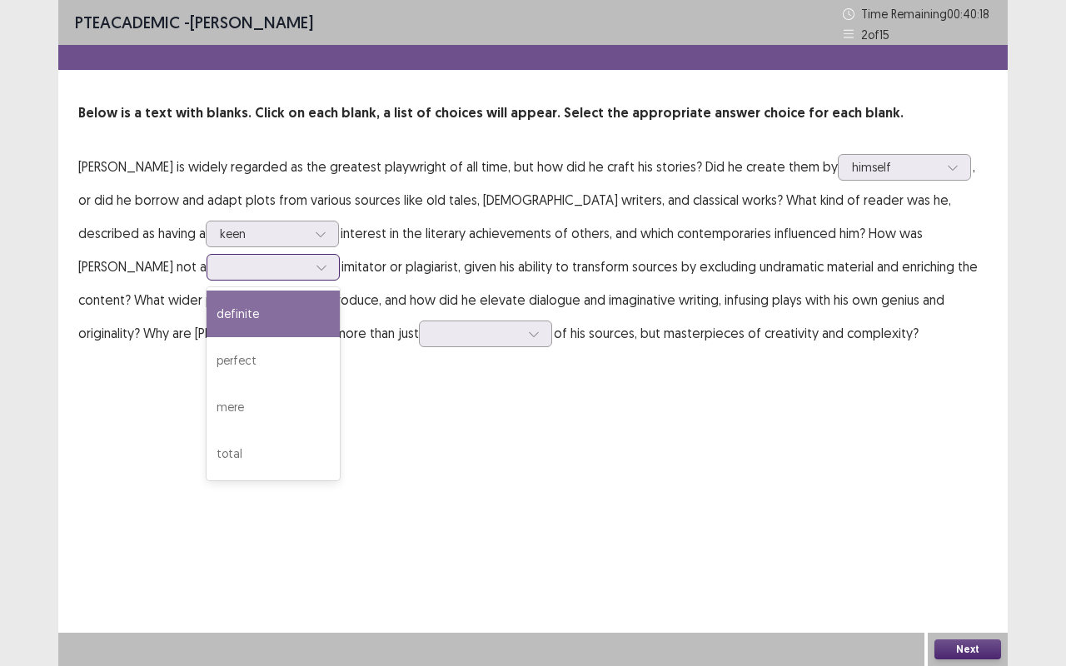
click at [211, 268] on div at bounding box center [273, 267] width 133 height 27
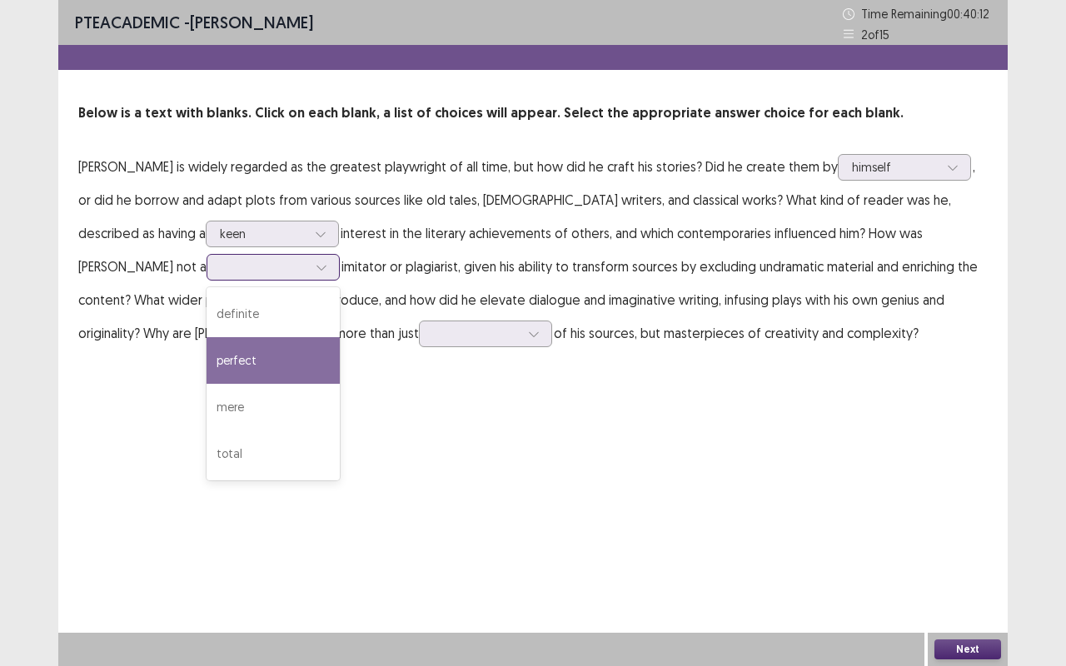
click at [207, 354] on div "perfect" at bounding box center [273, 360] width 133 height 47
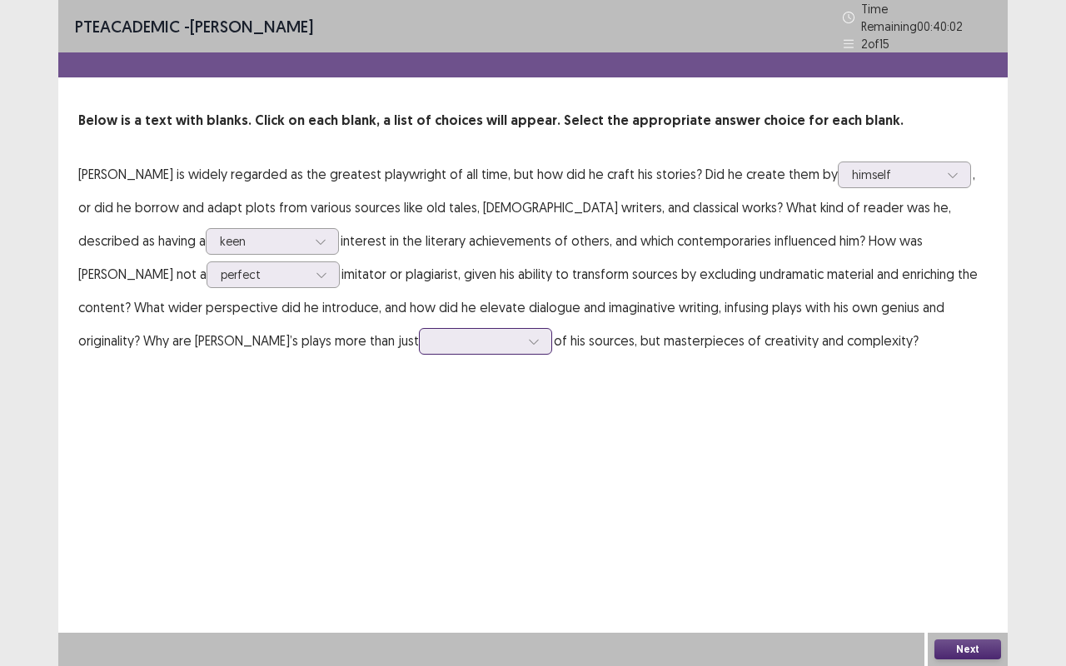
click at [433, 339] on div at bounding box center [476, 341] width 87 height 16
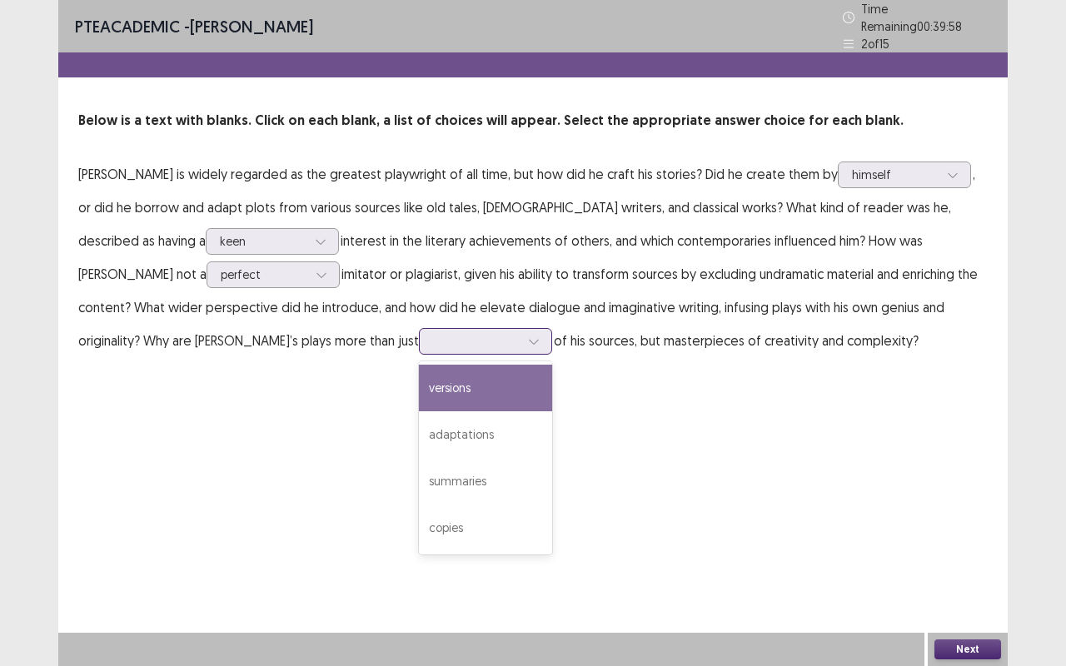
click at [419, 375] on div "versions" at bounding box center [485, 388] width 133 height 47
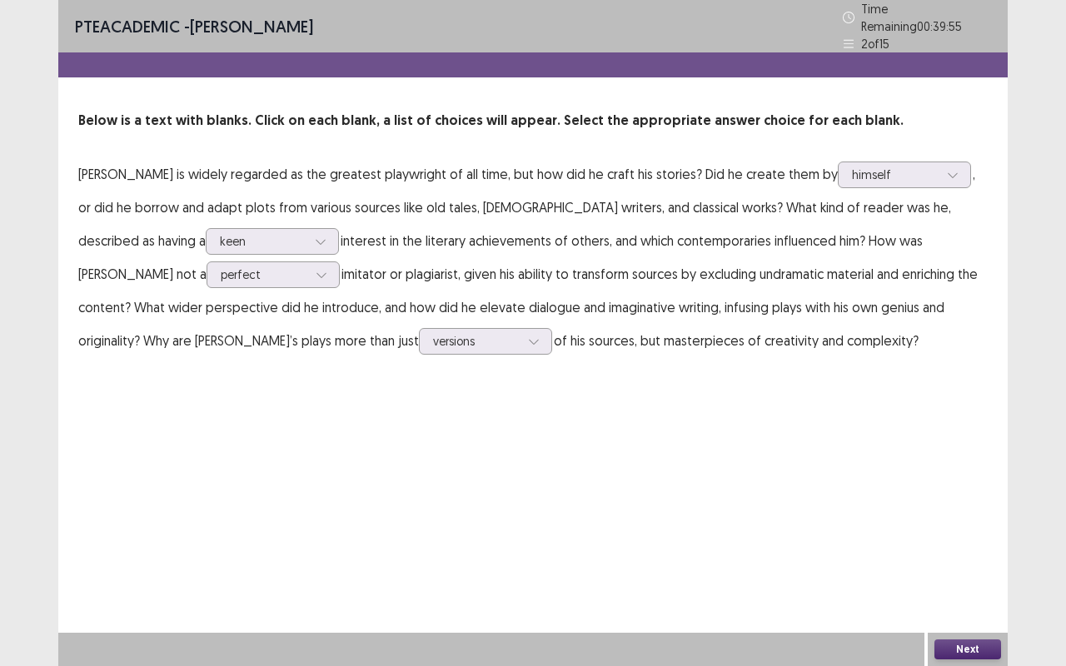
click at [963, 525] on button "Next" at bounding box center [967, 649] width 67 height 20
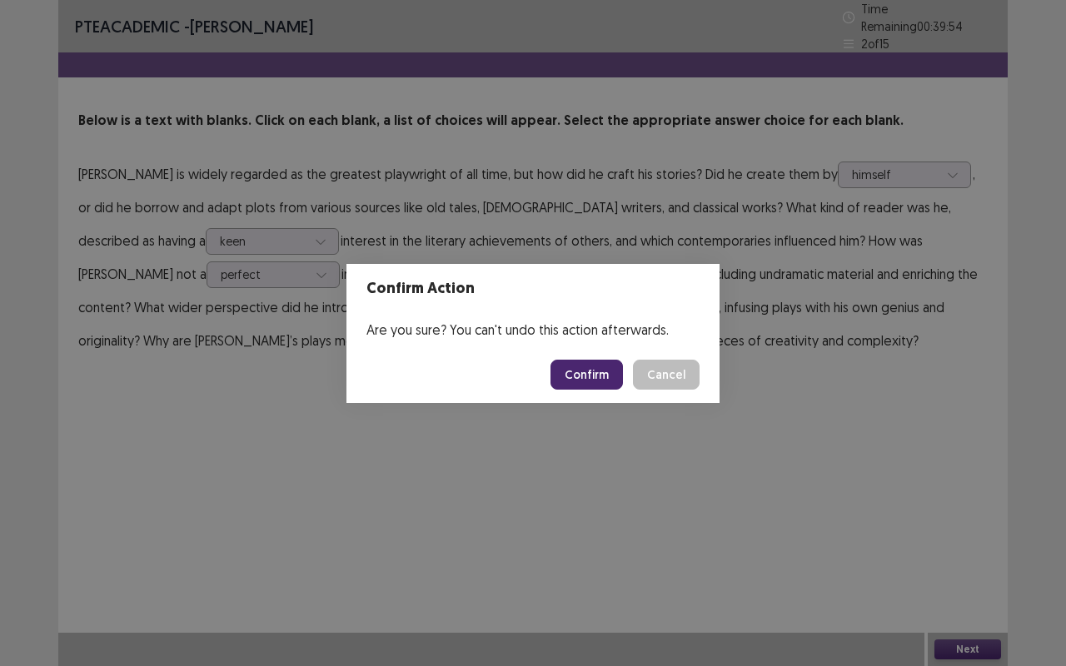
click at [595, 376] on button "Confirm" at bounding box center [586, 375] width 72 height 30
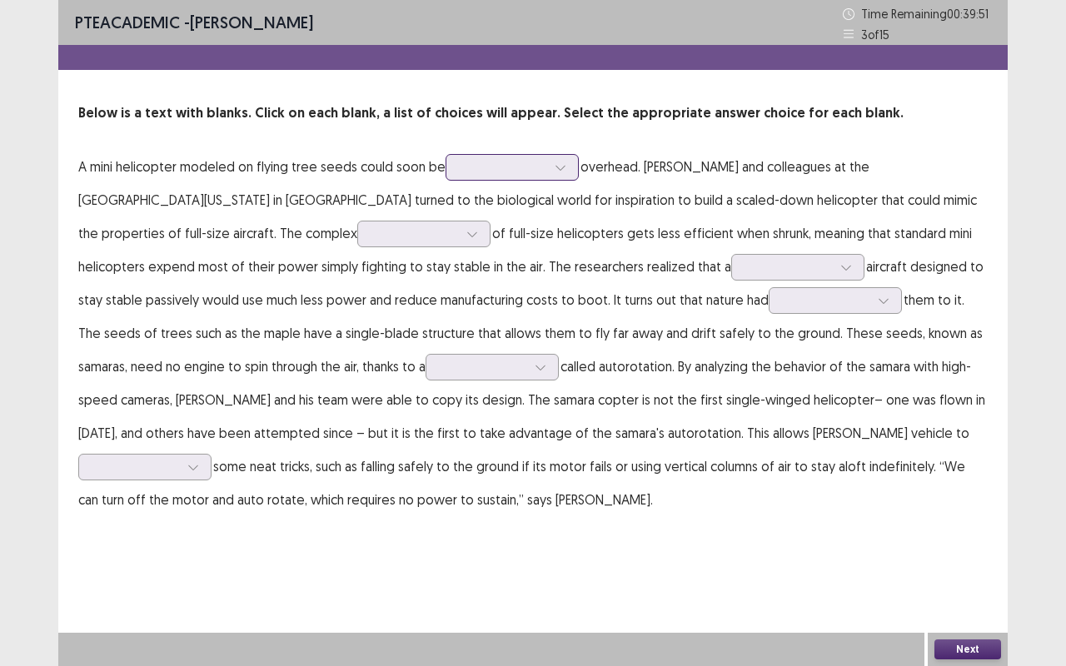
click at [500, 170] on div at bounding box center [503, 167] width 87 height 16
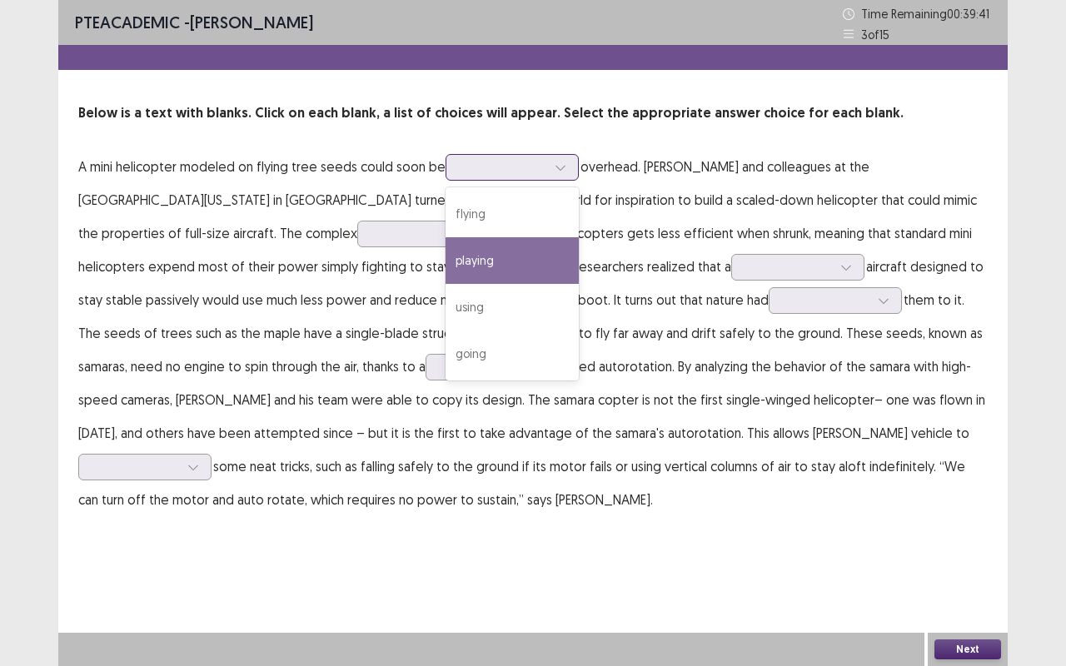
click at [504, 256] on div "playing" at bounding box center [511, 260] width 133 height 47
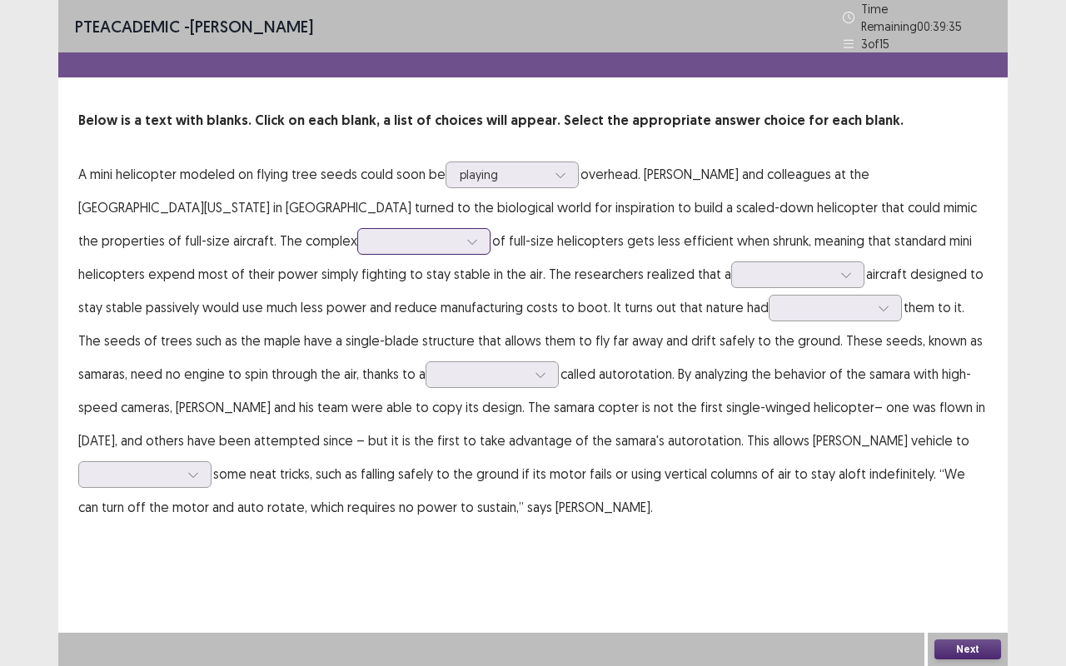
click at [371, 233] on div at bounding box center [414, 241] width 87 height 16
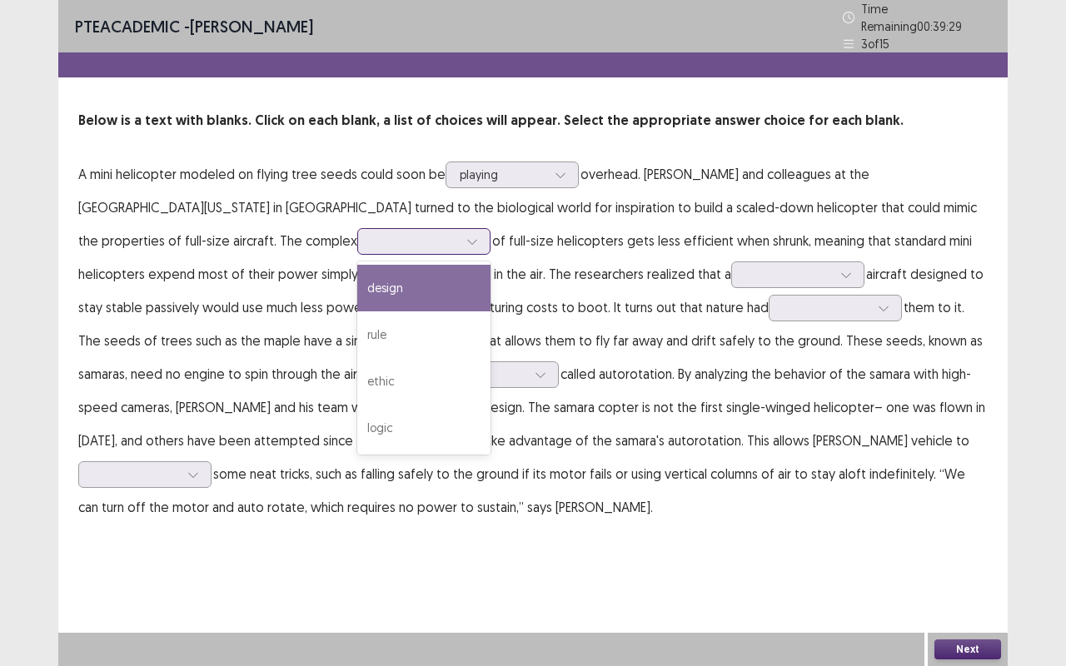
click at [357, 284] on div "design" at bounding box center [423, 288] width 133 height 47
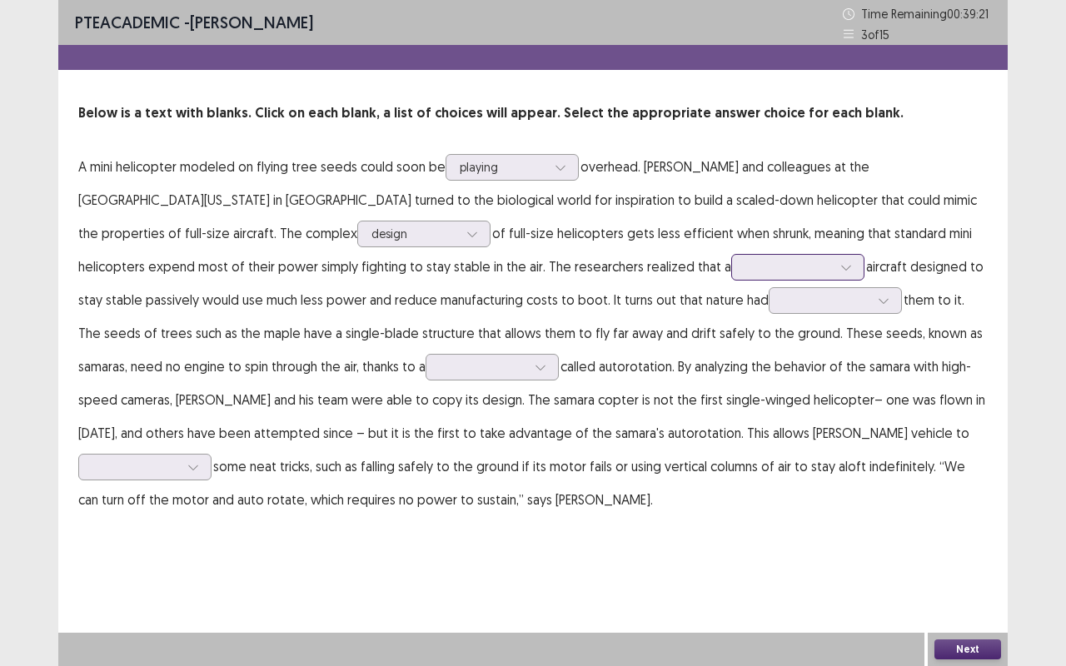
click at [745, 263] on div at bounding box center [788, 267] width 87 height 16
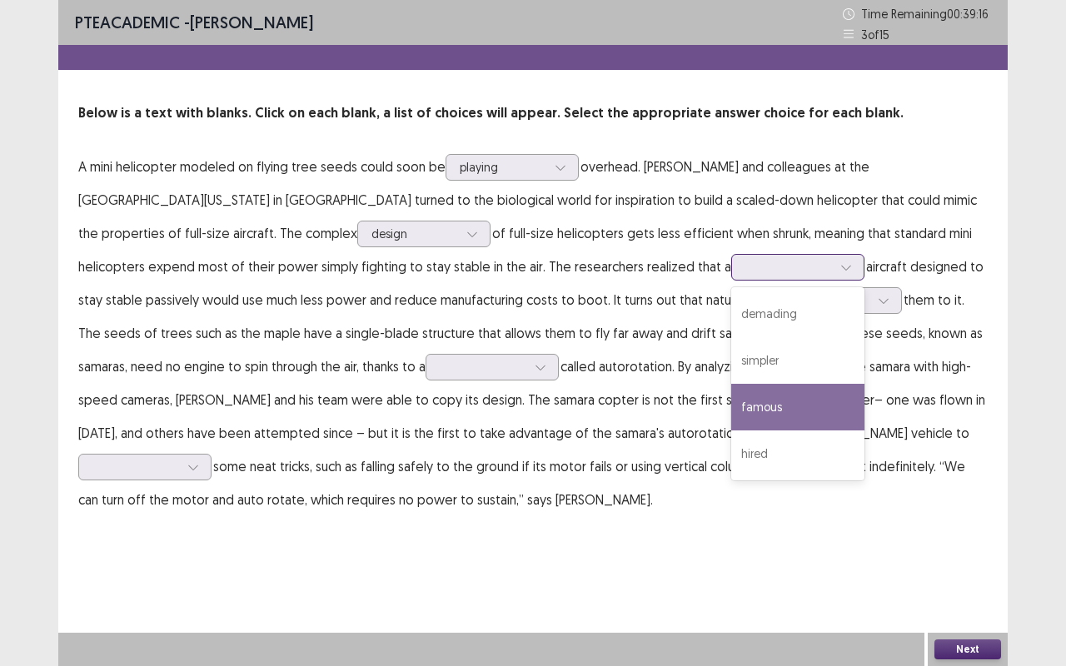
click at [731, 401] on div "famous" at bounding box center [797, 407] width 133 height 47
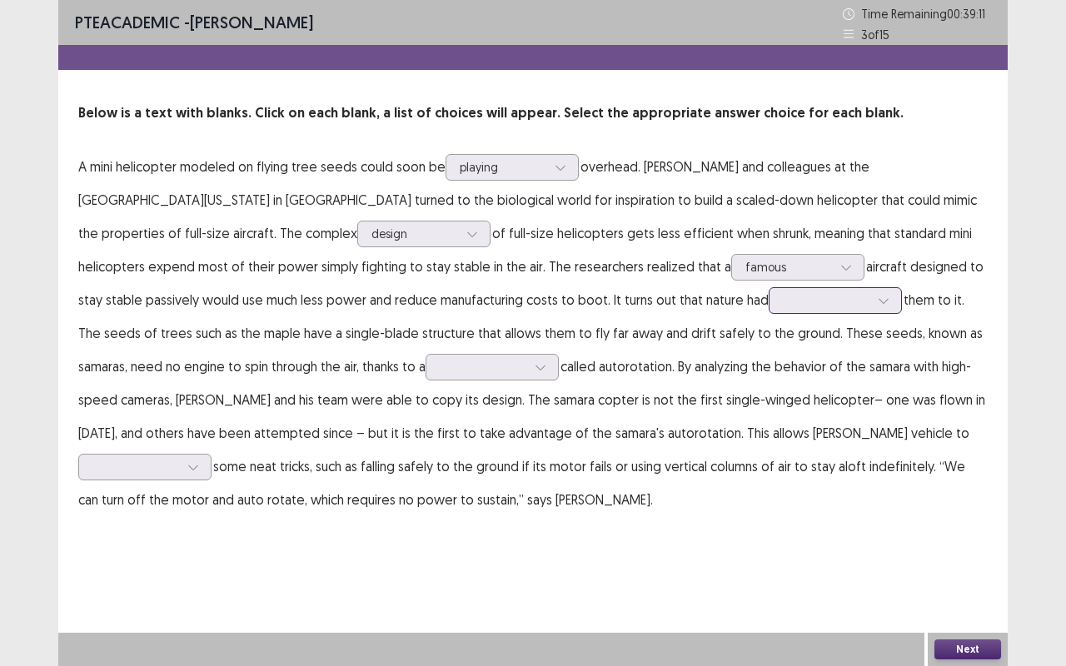
click at [783, 305] on div at bounding box center [826, 300] width 87 height 16
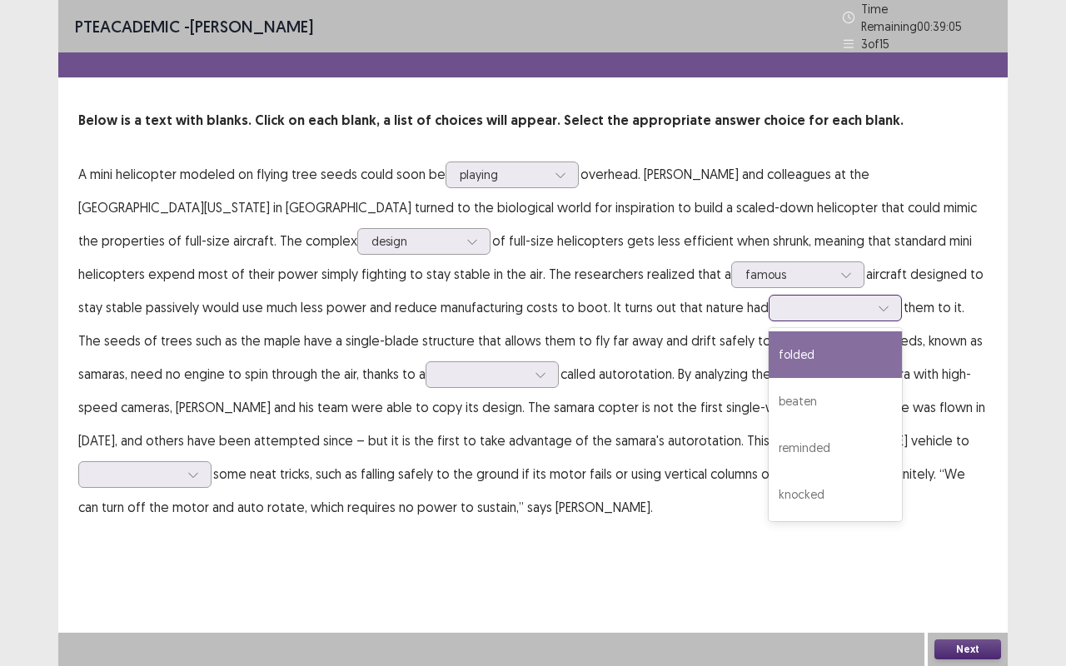
click at [769, 360] on div "folded" at bounding box center [835, 354] width 133 height 47
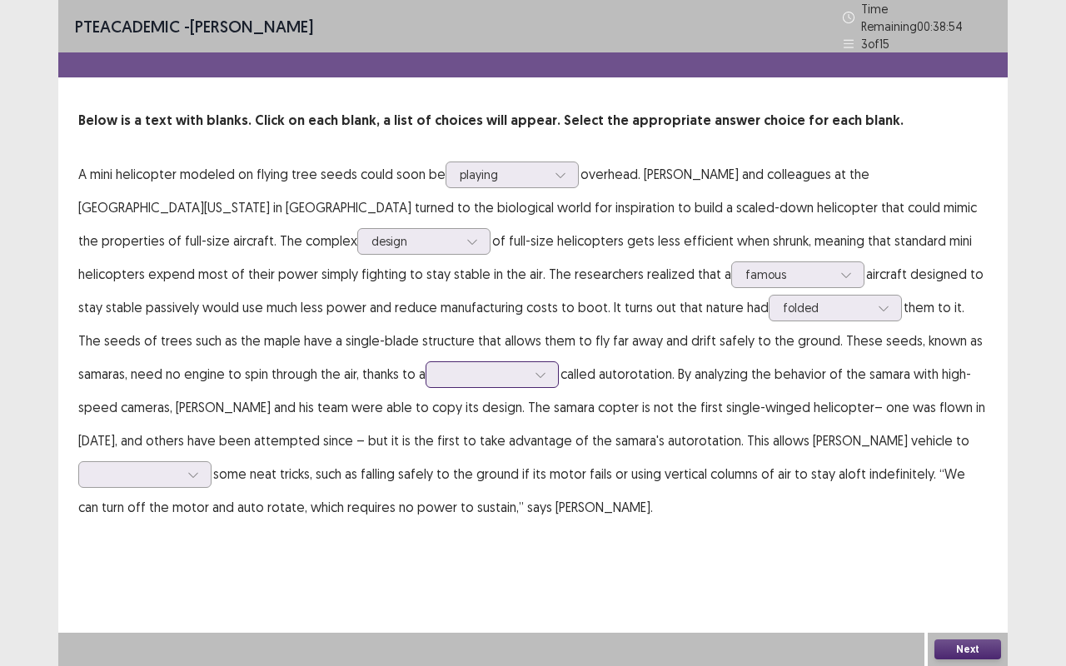
click at [528, 365] on div at bounding box center [540, 374] width 25 height 25
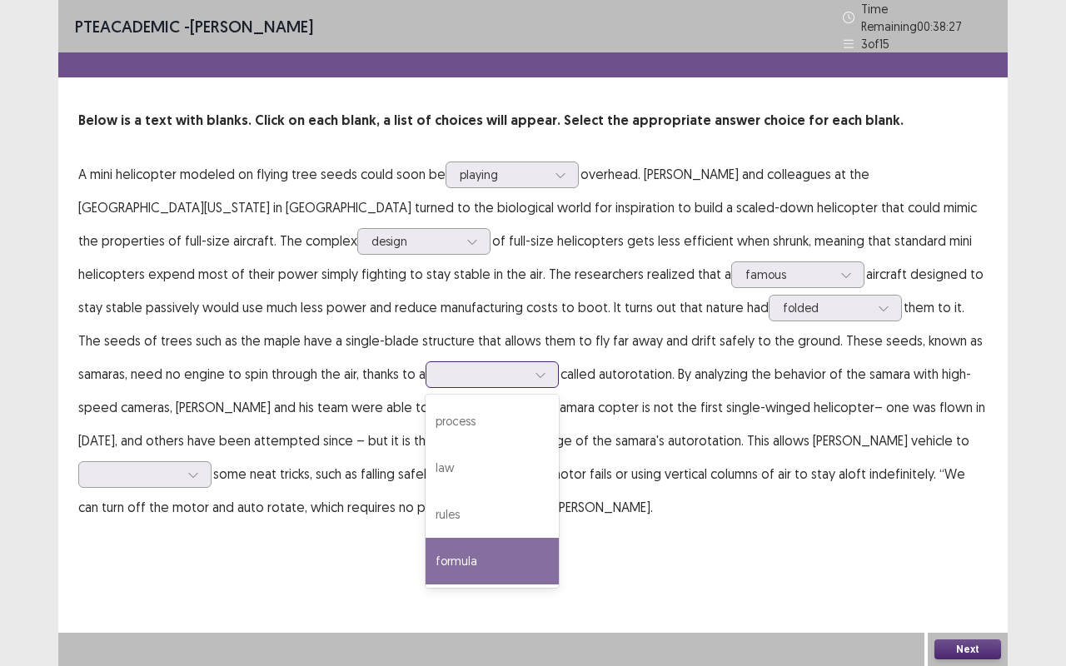
click at [425, 525] on div "formula" at bounding box center [491, 561] width 133 height 47
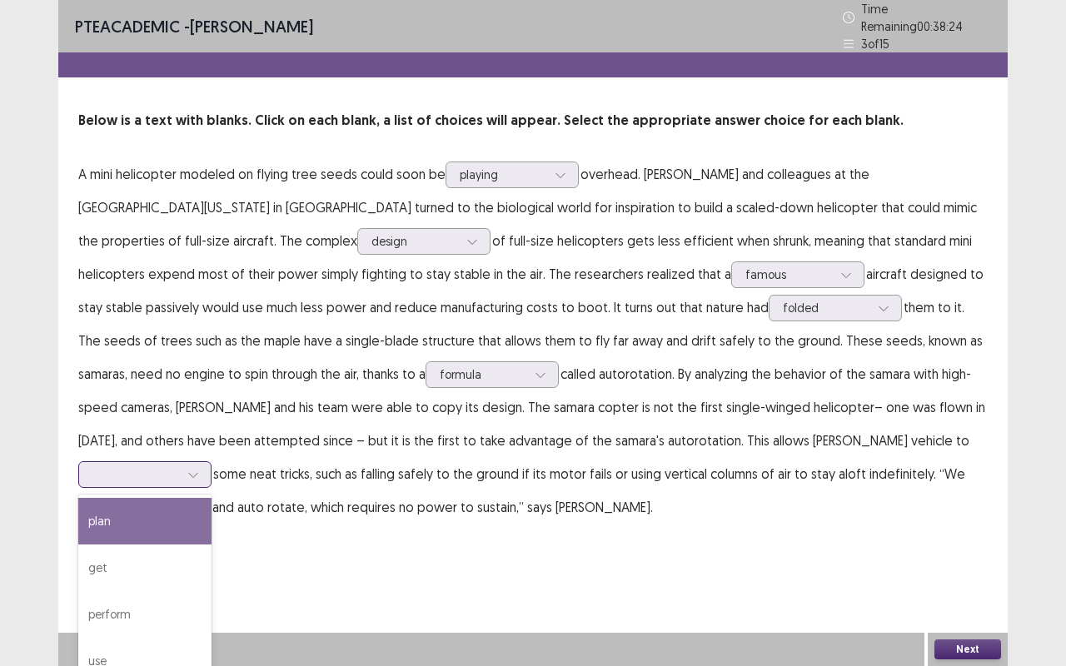
click at [179, 466] on div at bounding box center [135, 474] width 87 height 16
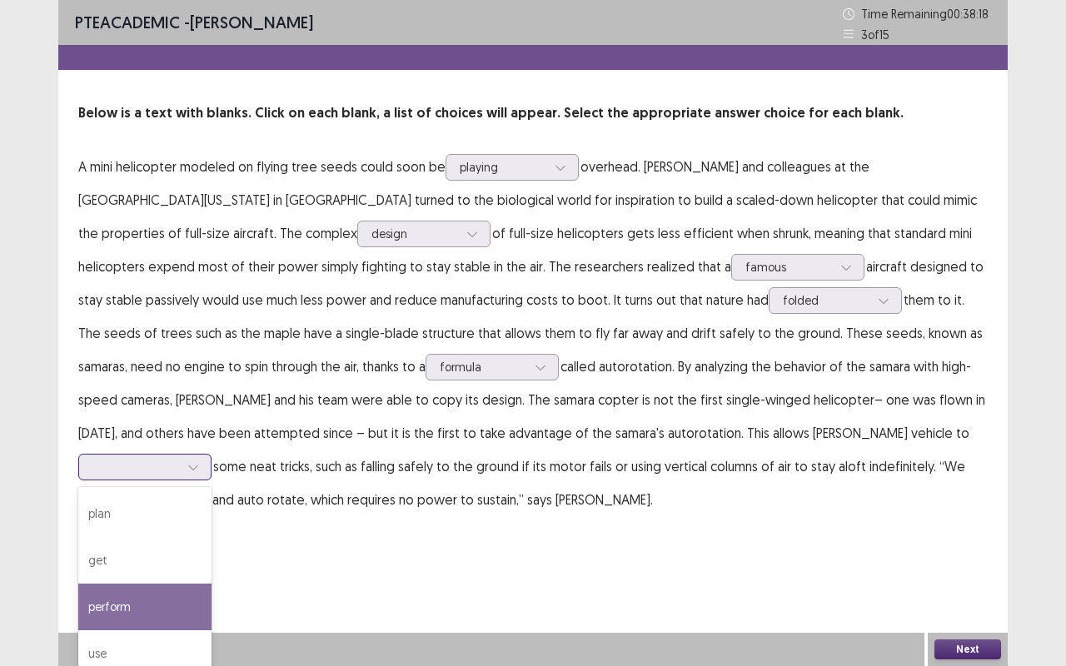
click at [212, 525] on div "perform" at bounding box center [144, 607] width 133 height 47
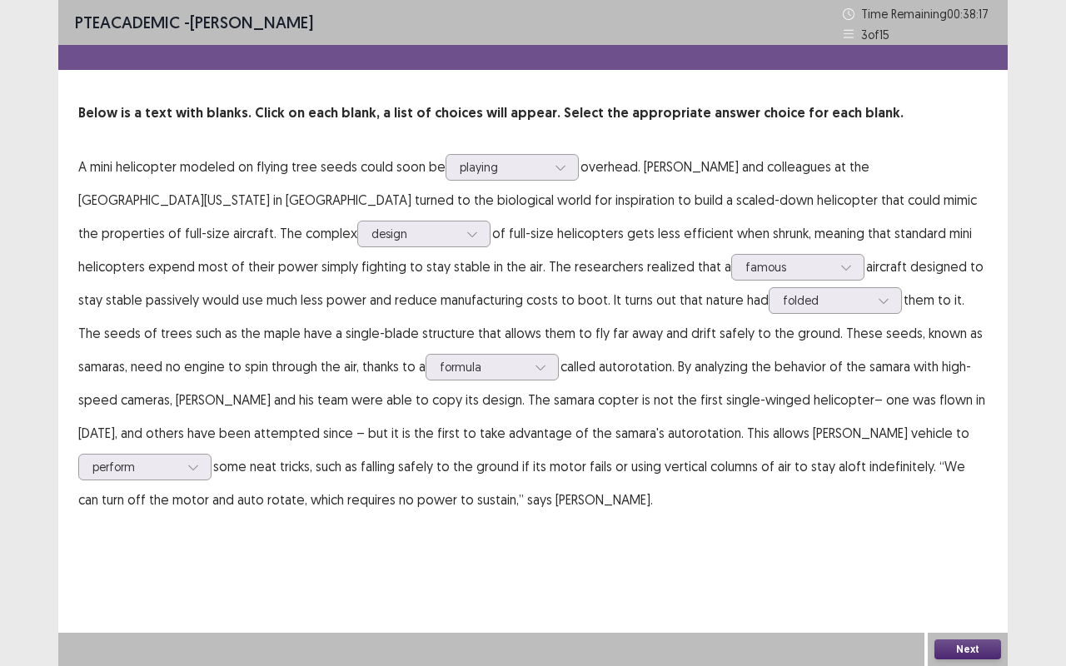
click at [983, 525] on button "Next" at bounding box center [967, 649] width 67 height 20
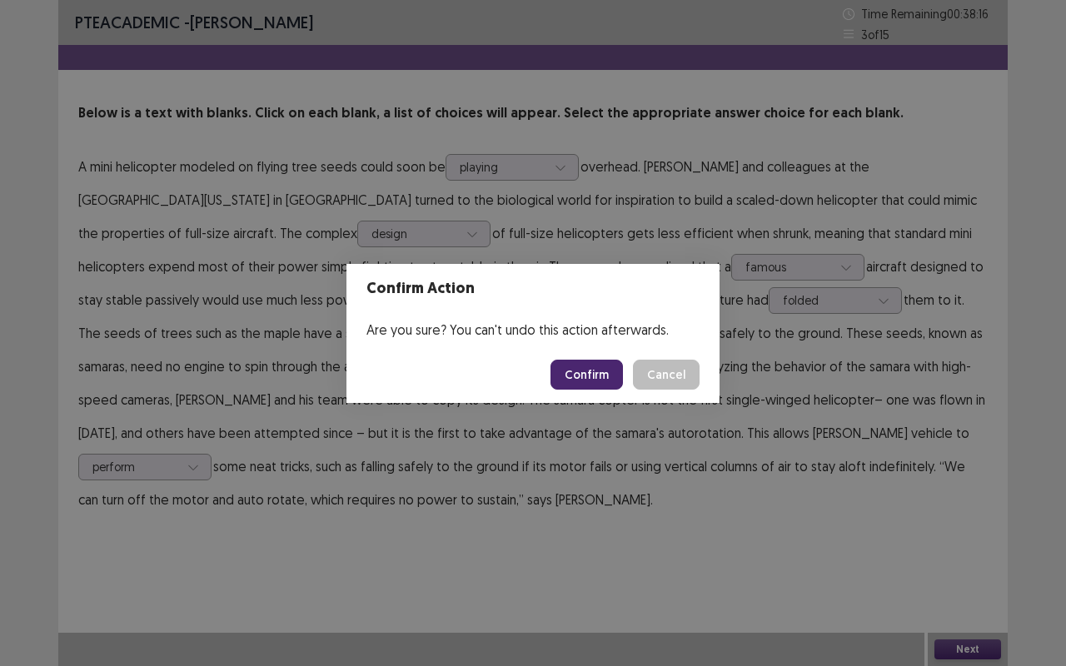
click at [599, 368] on button "Confirm" at bounding box center [586, 375] width 72 height 30
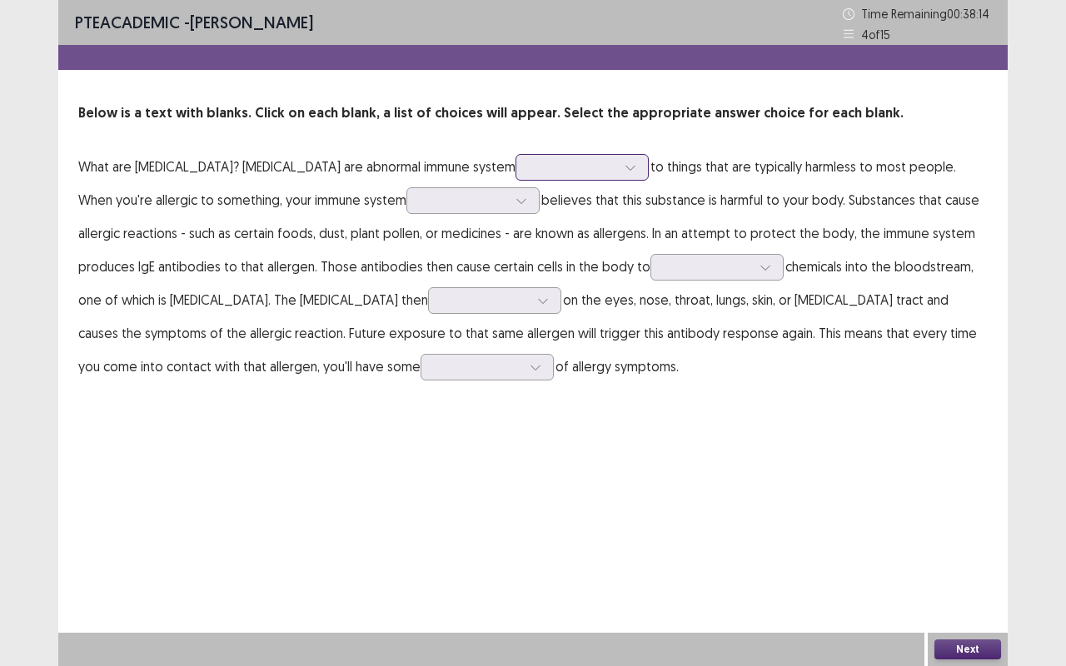
click at [530, 168] on div at bounding box center [573, 167] width 87 height 16
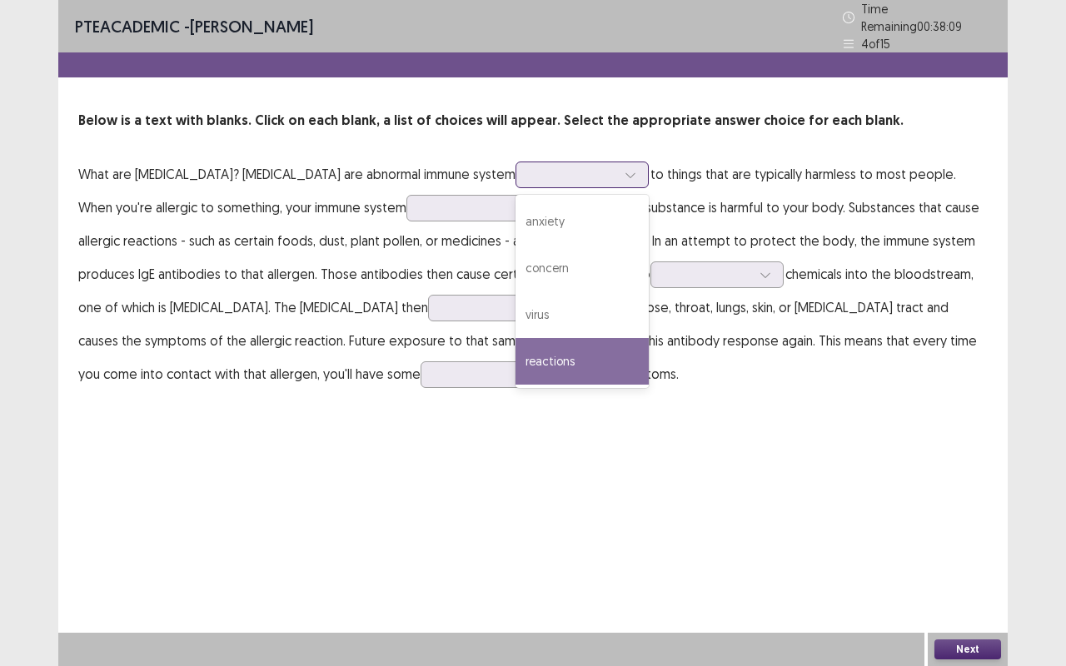
click at [515, 355] on div "reactions" at bounding box center [581, 361] width 133 height 47
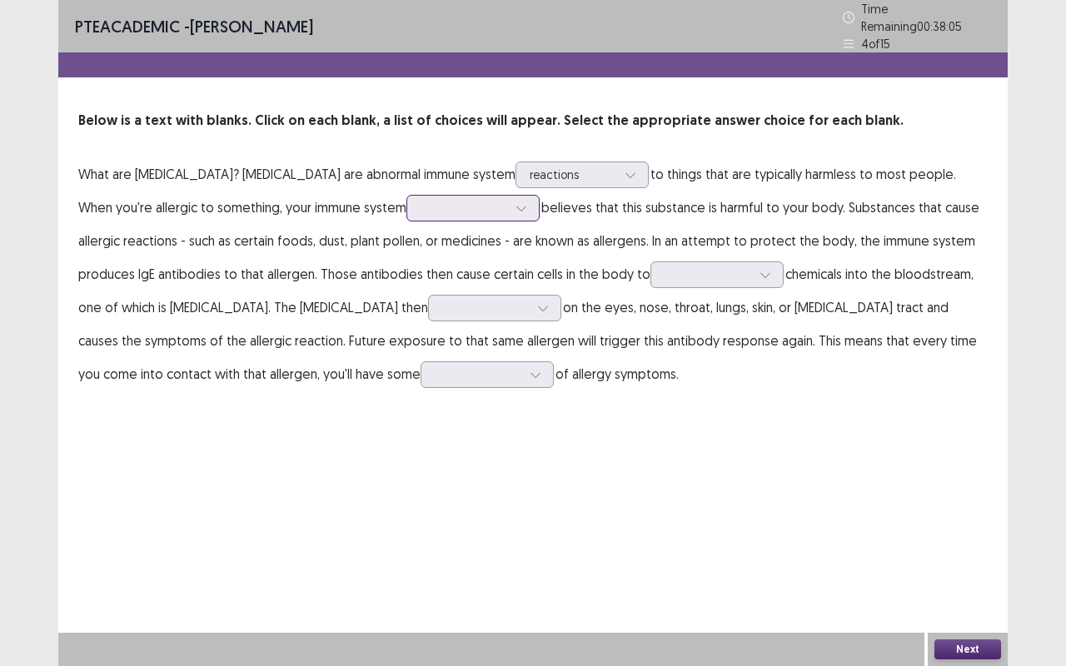
click at [421, 200] on div at bounding box center [464, 208] width 87 height 16
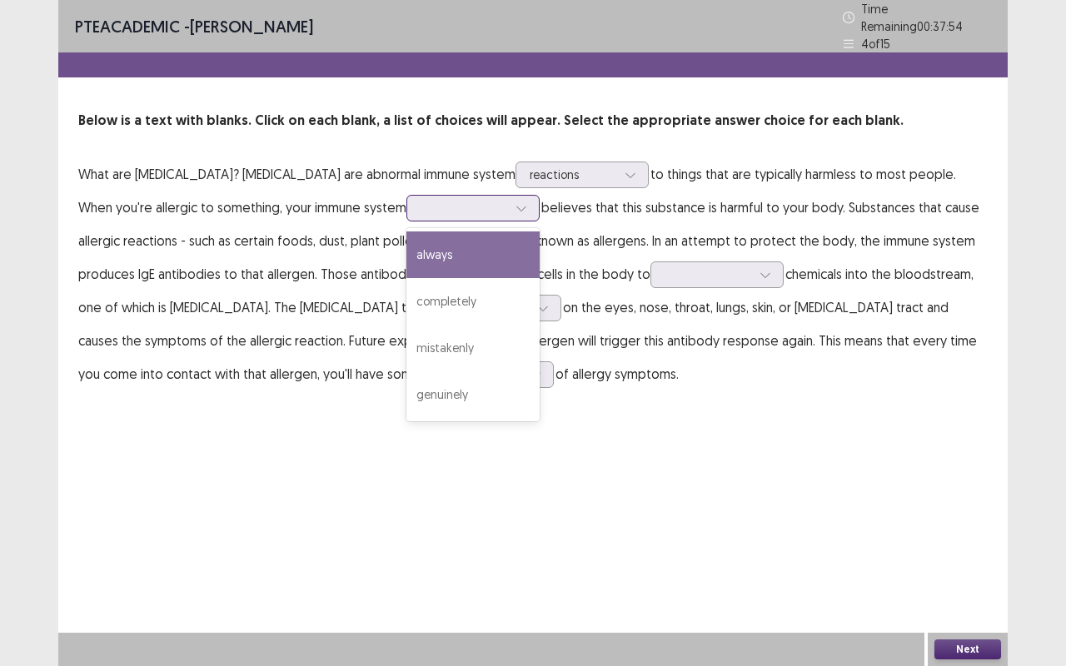
click at [406, 240] on div "always" at bounding box center [472, 254] width 133 height 47
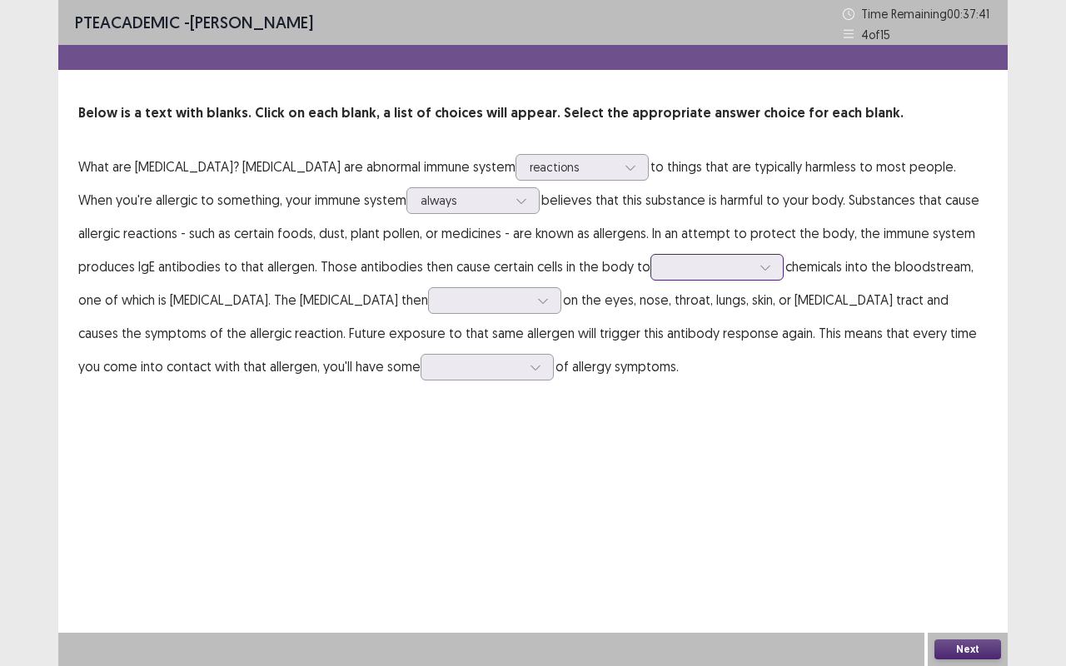
click at [664, 273] on div at bounding box center [707, 267] width 87 height 16
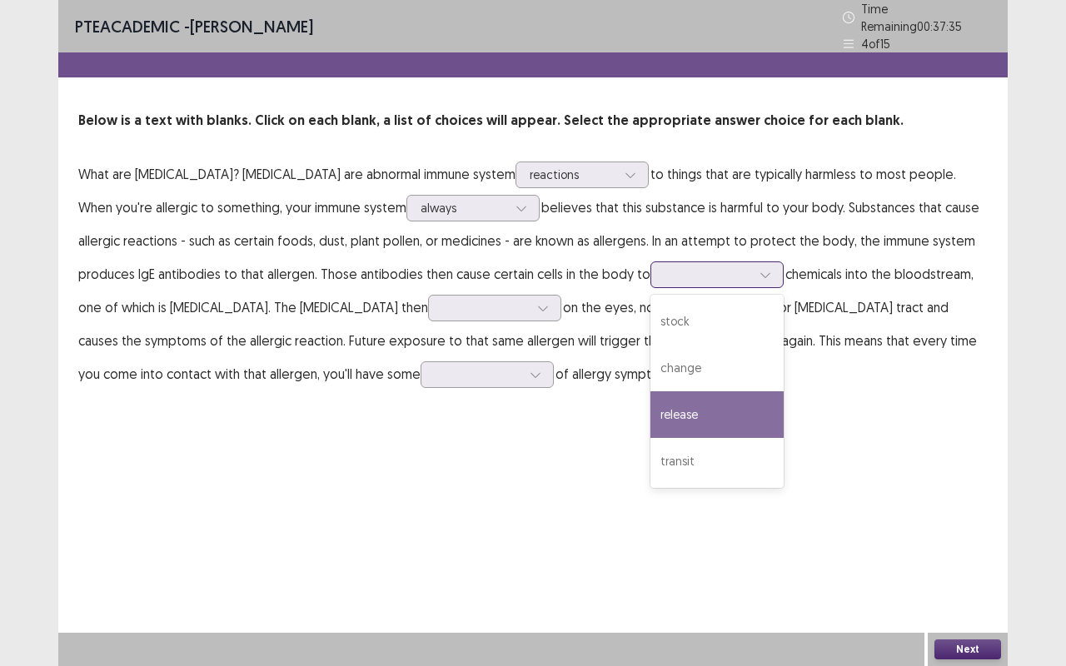
click at [650, 417] on div "release" at bounding box center [716, 414] width 133 height 47
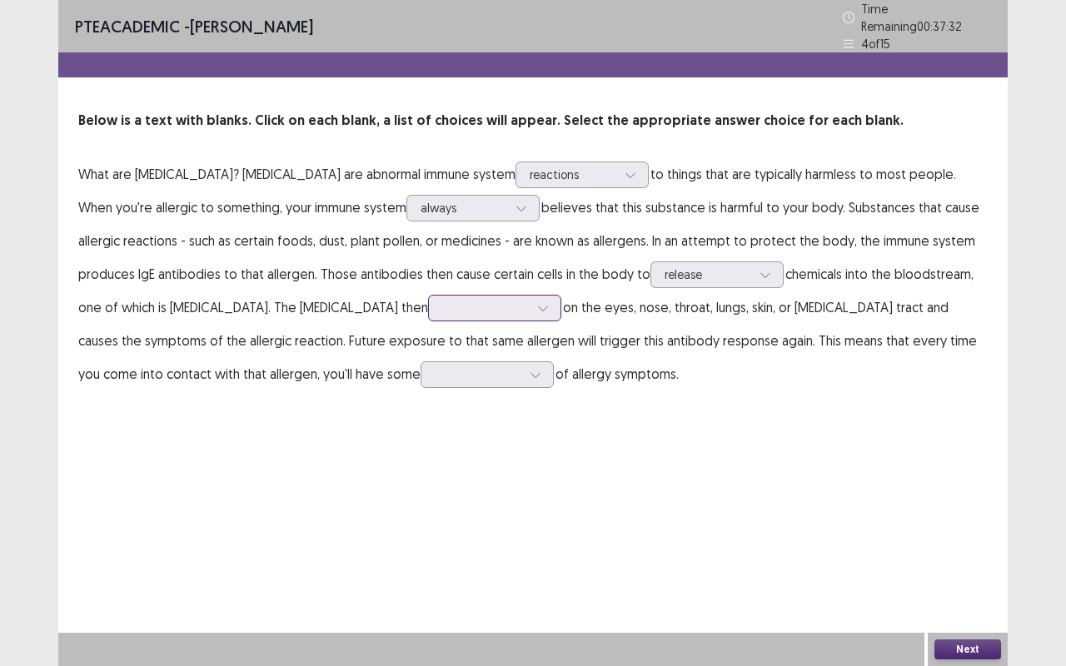
click at [442, 305] on div at bounding box center [485, 308] width 87 height 16
click at [428, 341] on div "proceeds" at bounding box center [494, 354] width 133 height 47
click at [435, 368] on div at bounding box center [478, 374] width 87 height 16
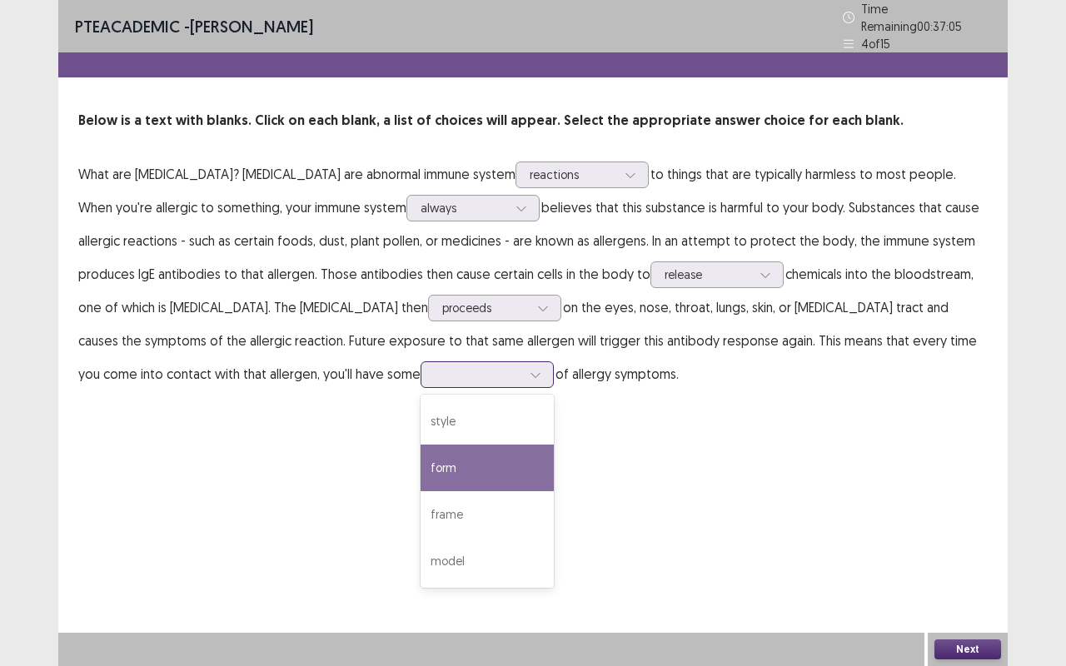
click at [421, 460] on div "form" at bounding box center [487, 468] width 133 height 47
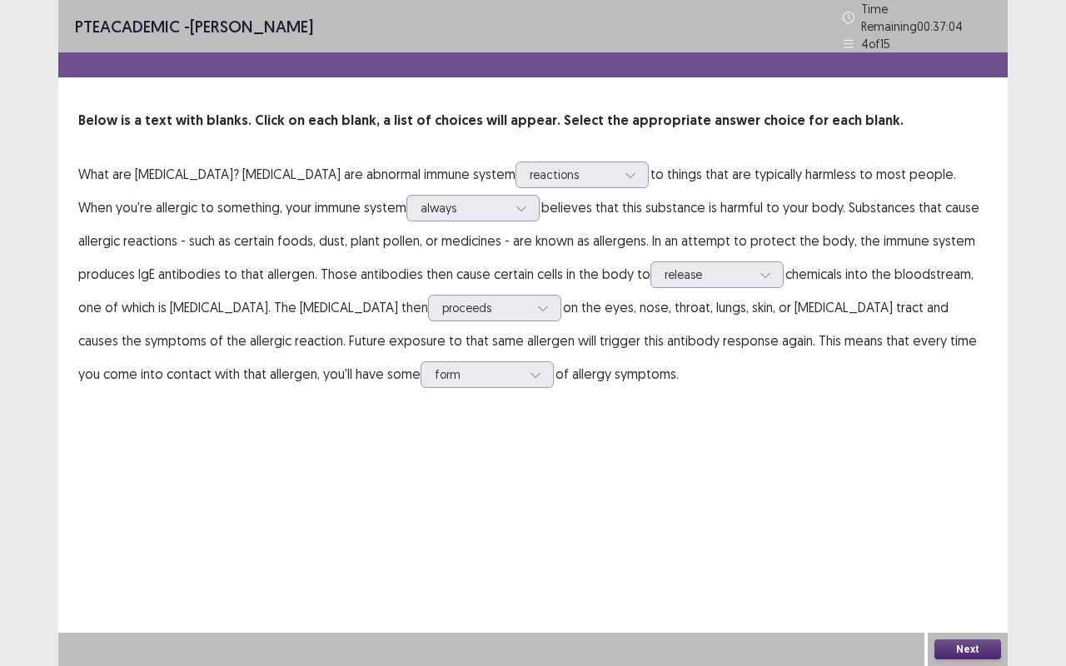
click at [958, 525] on button "Next" at bounding box center [967, 649] width 67 height 20
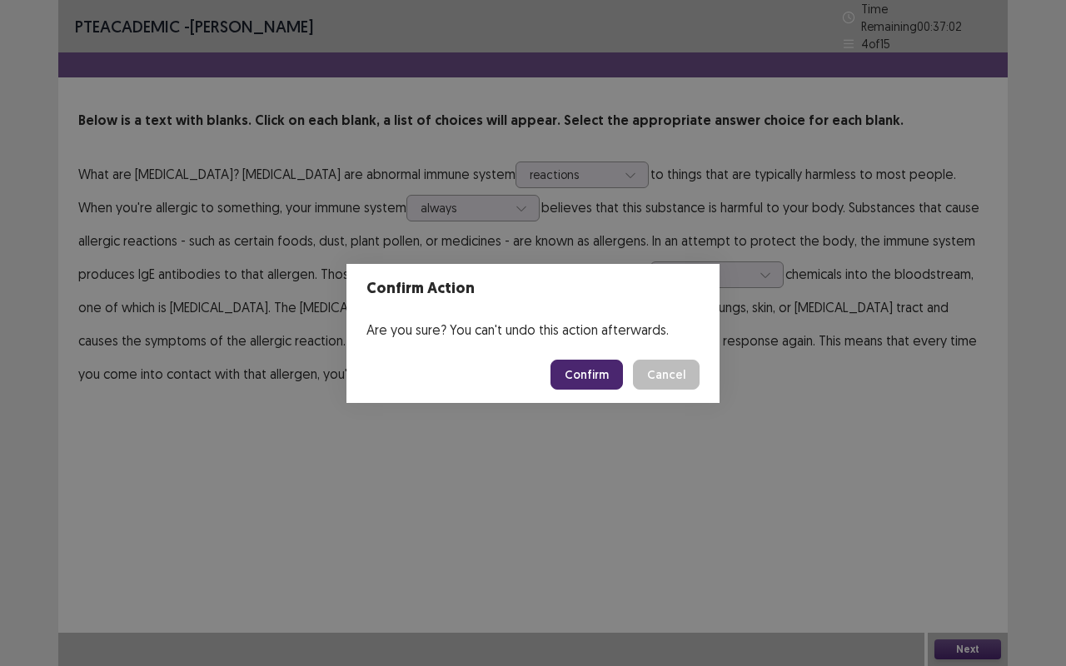
click at [572, 366] on button "Confirm" at bounding box center [586, 375] width 72 height 30
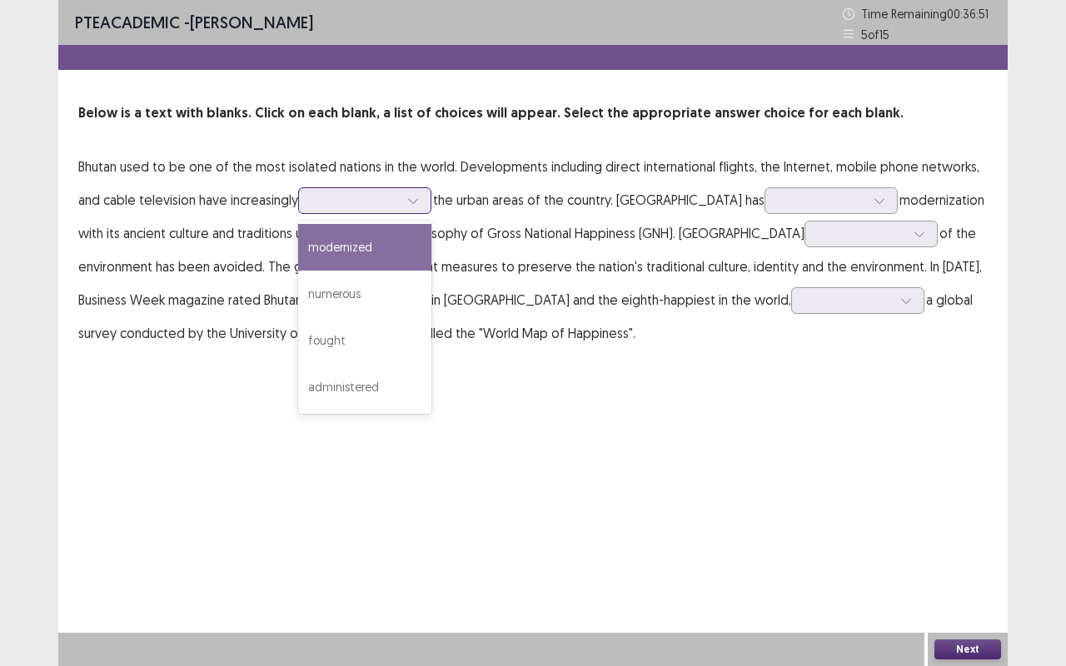
click at [327, 194] on div at bounding box center [355, 200] width 87 height 16
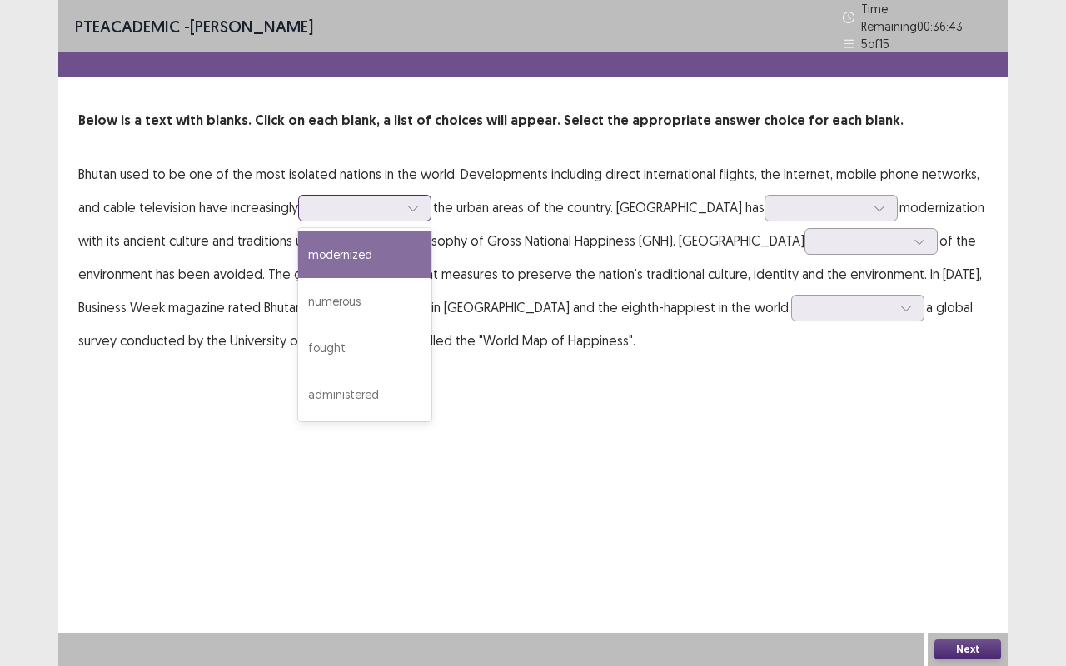
click at [402, 244] on div "modernized" at bounding box center [364, 254] width 133 height 47
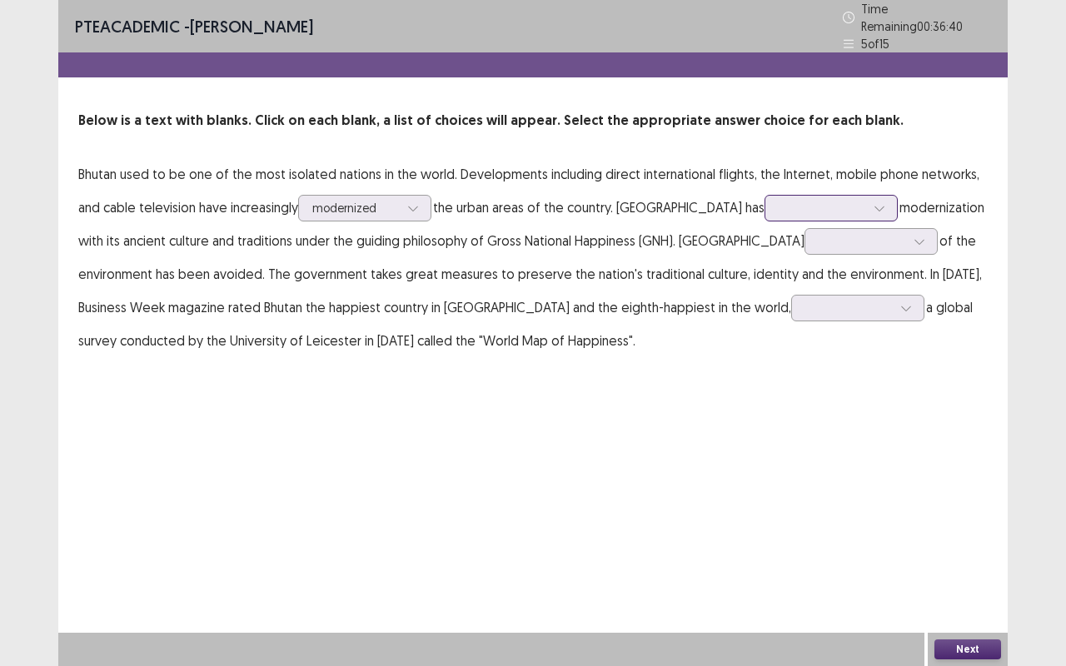
click at [779, 203] on div at bounding box center [822, 208] width 87 height 16
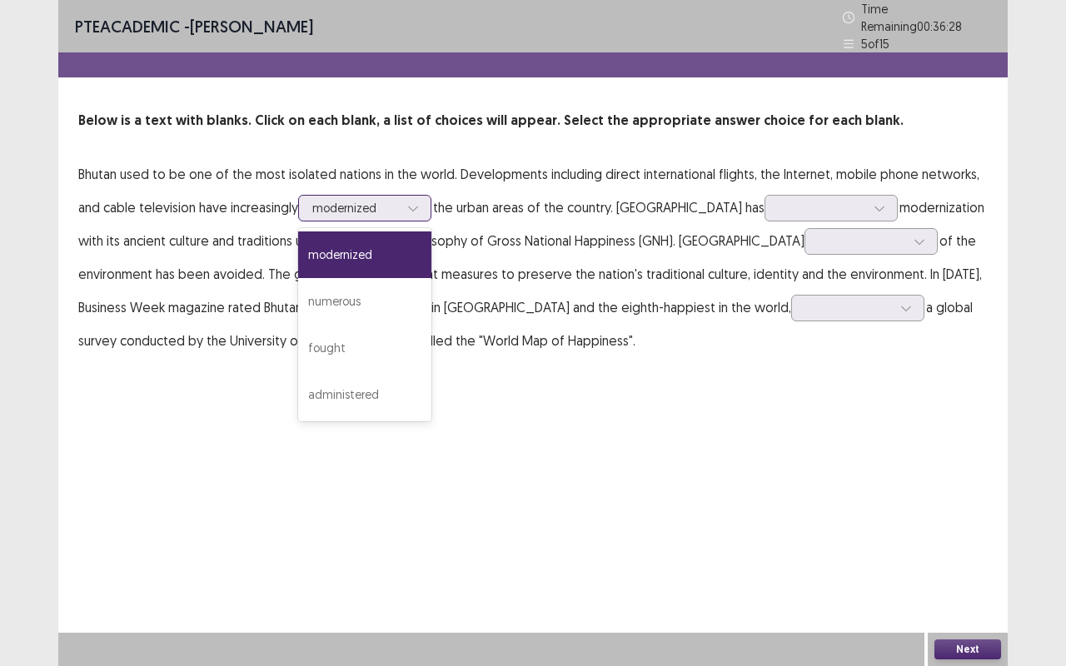
click at [396, 200] on div at bounding box center [355, 208] width 87 height 16
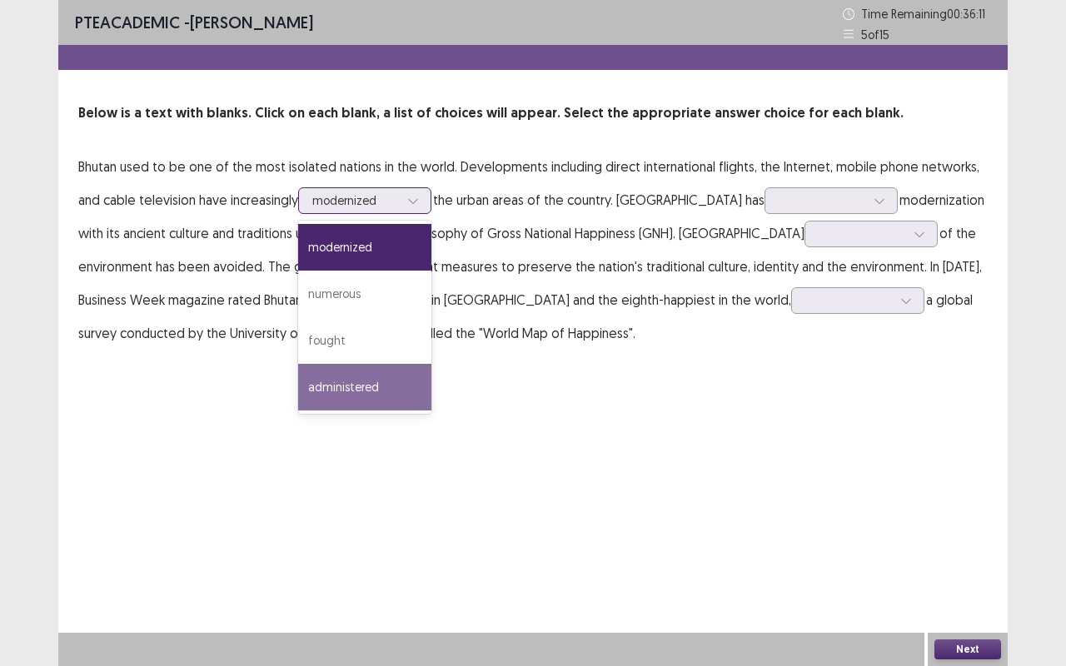
click at [324, 393] on div "administered" at bounding box center [364, 387] width 133 height 47
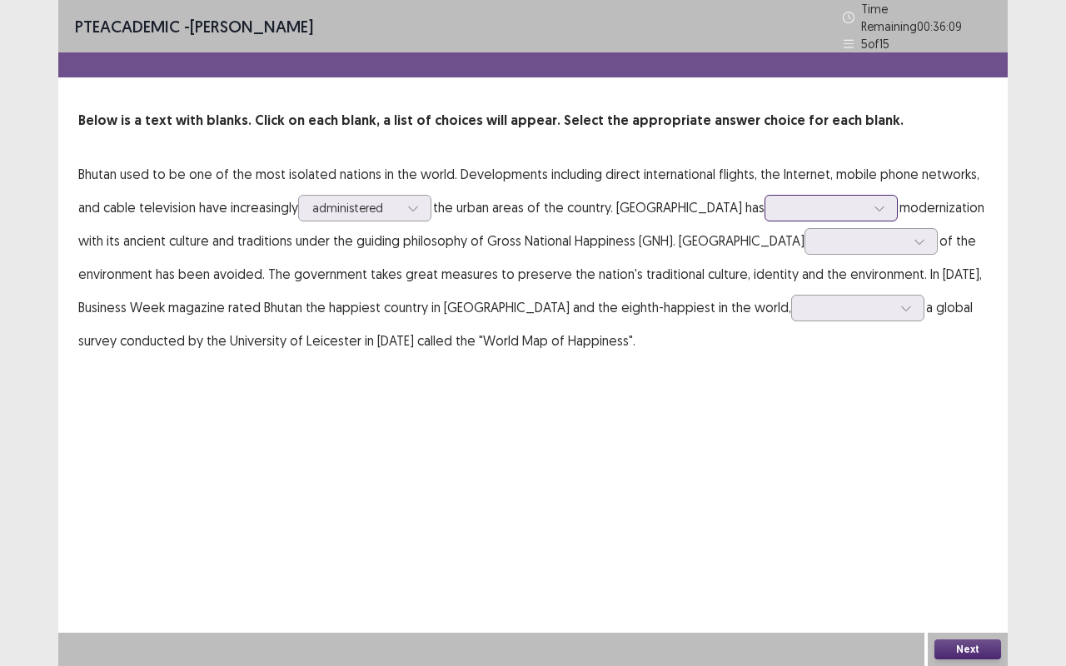
click at [779, 200] on div at bounding box center [822, 208] width 87 height 16
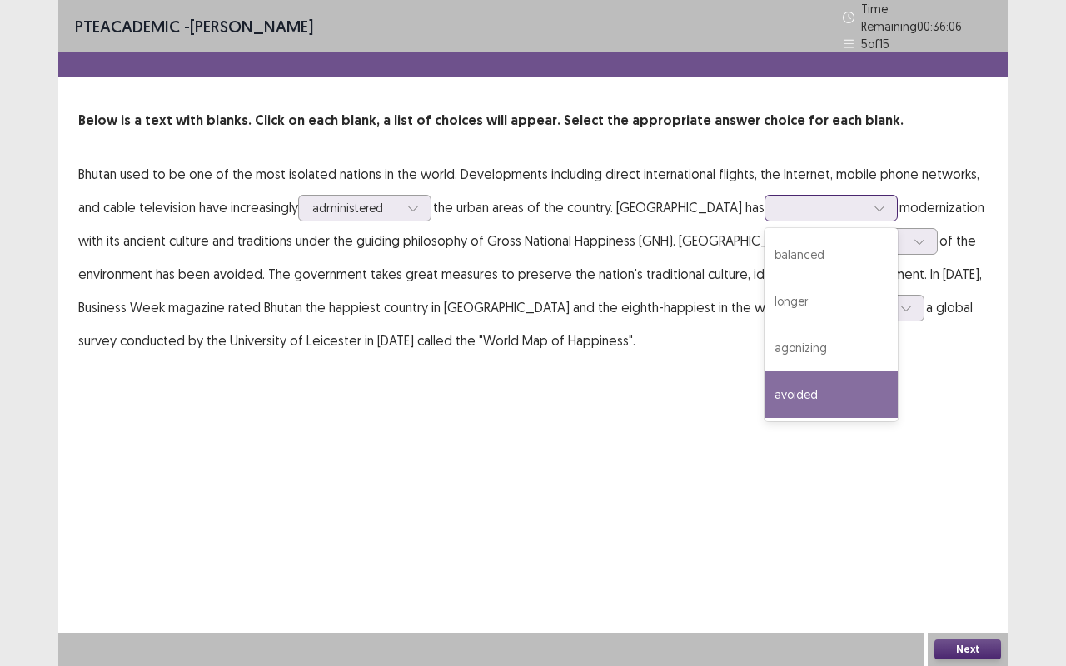
click at [764, 386] on div "avoided" at bounding box center [830, 394] width 133 height 47
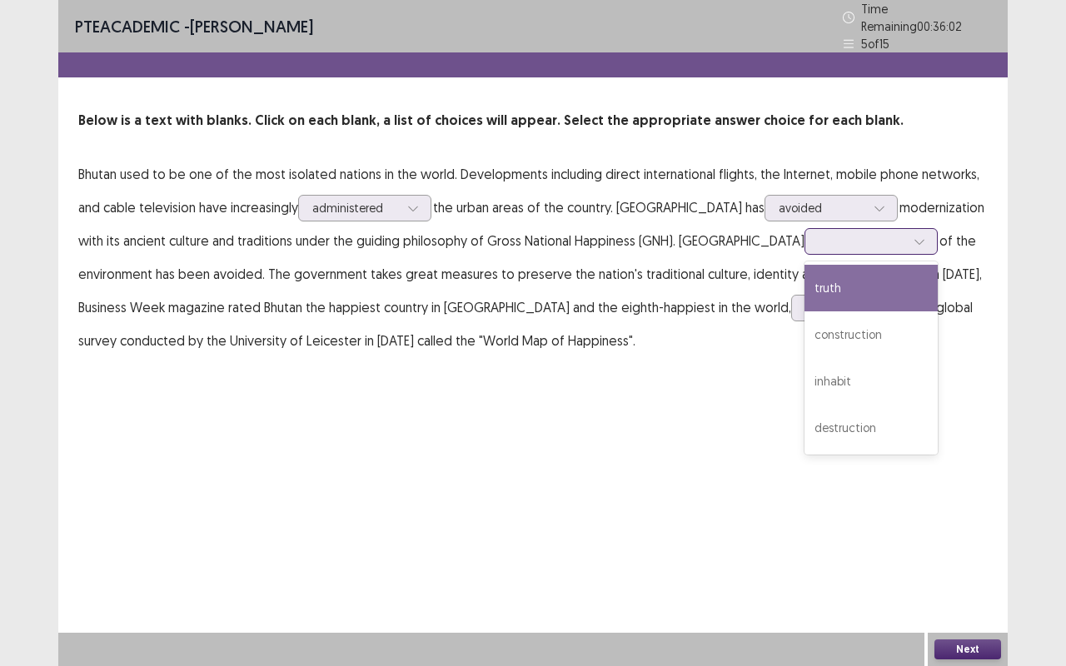
click at [819, 236] on div at bounding box center [862, 241] width 87 height 16
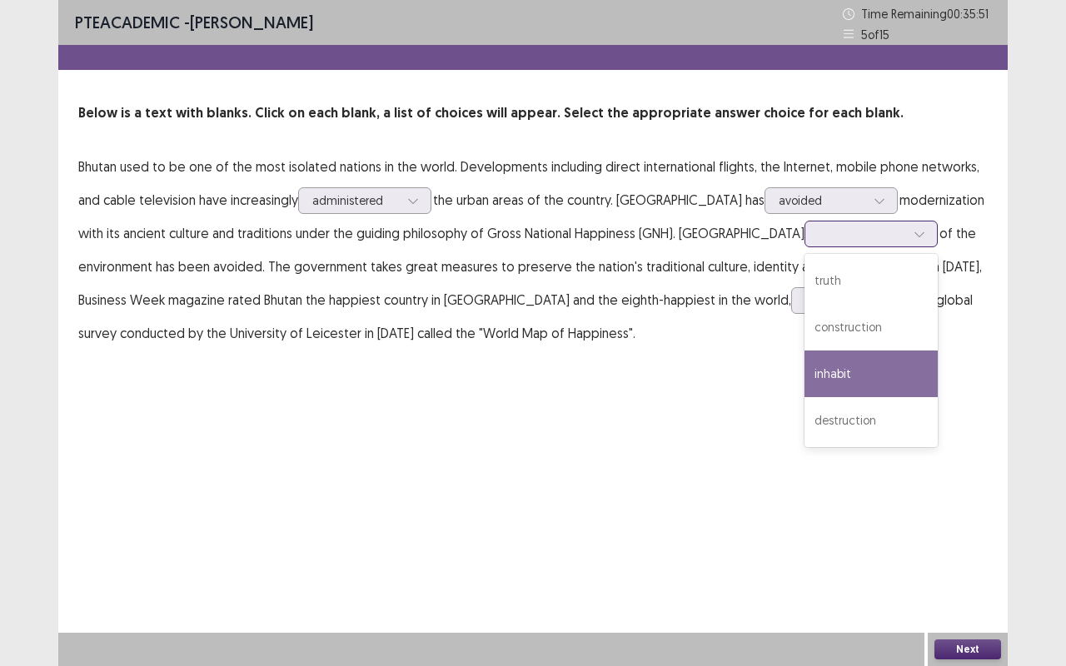
click at [804, 371] on div "inhabit" at bounding box center [870, 374] width 133 height 47
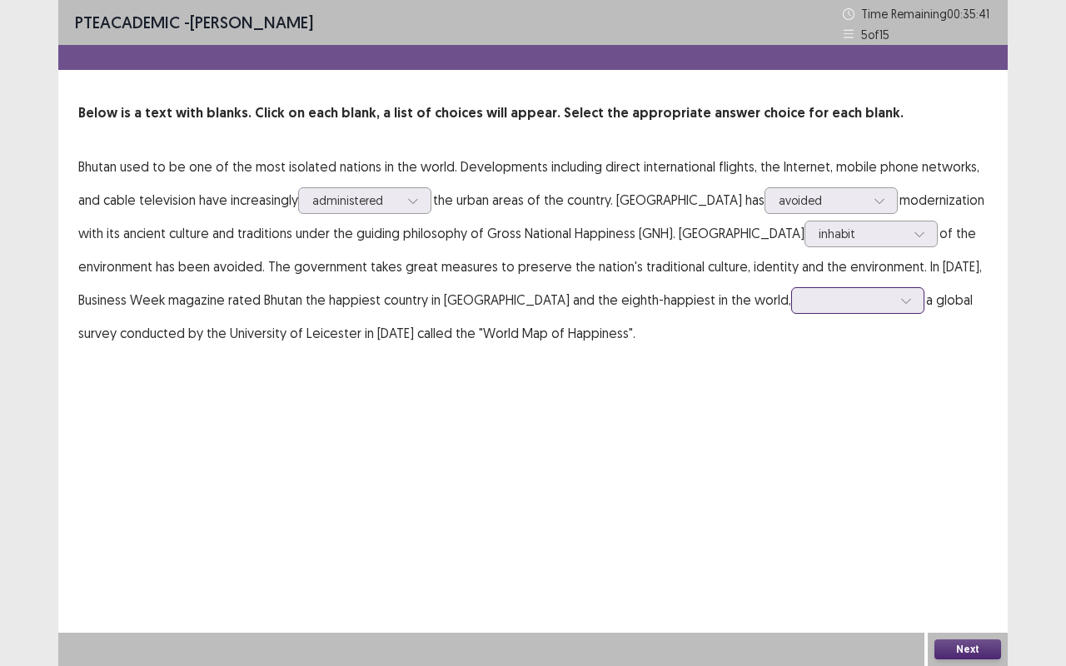
click at [805, 306] on div at bounding box center [848, 300] width 87 height 16
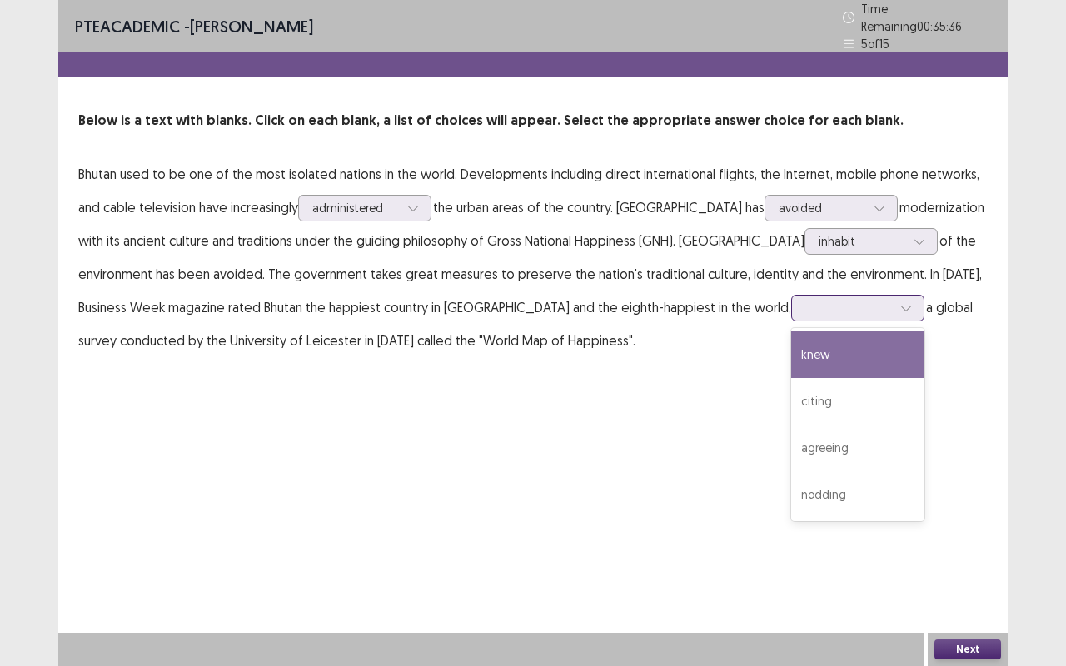
click at [791, 356] on div "knew" at bounding box center [857, 354] width 133 height 47
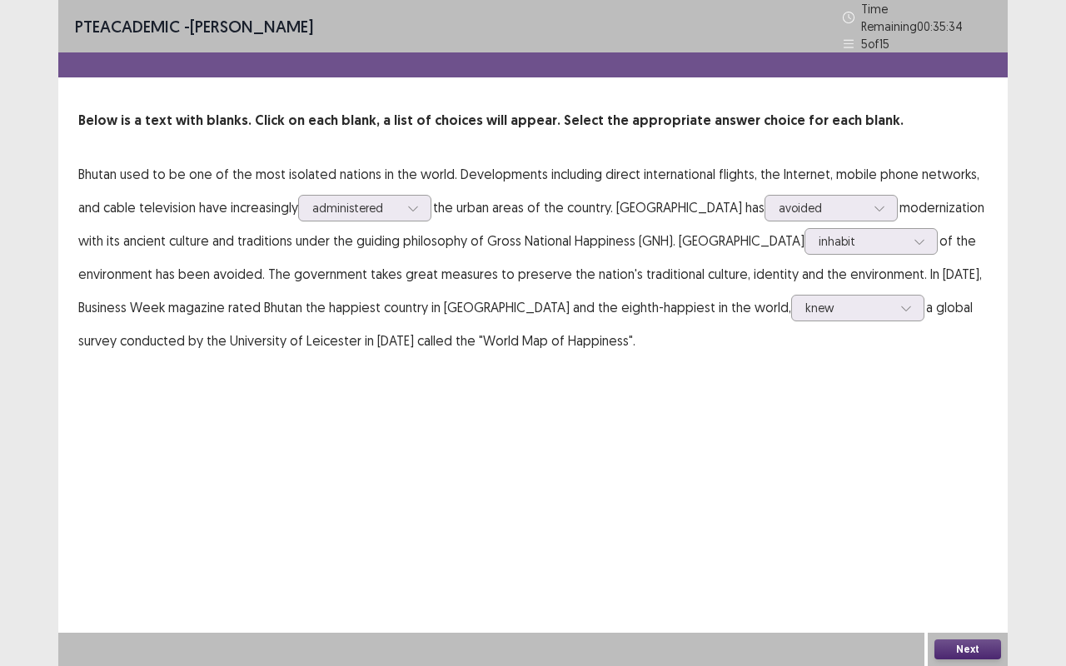
click at [993, 525] on button "Next" at bounding box center [967, 649] width 67 height 20
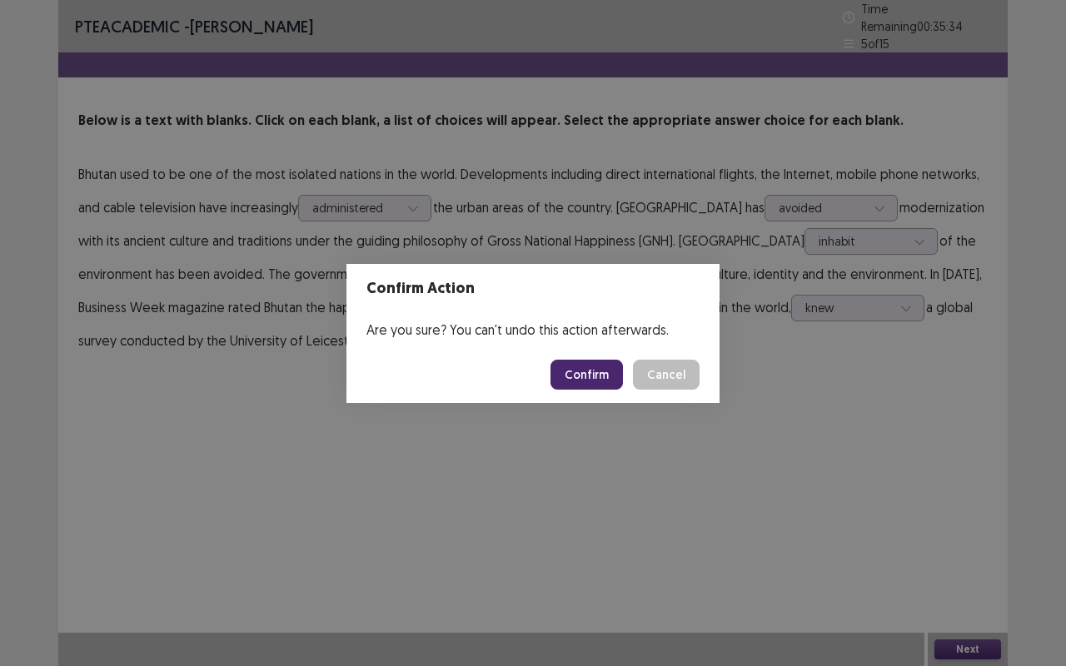
click at [604, 386] on button "Confirm" at bounding box center [586, 375] width 72 height 30
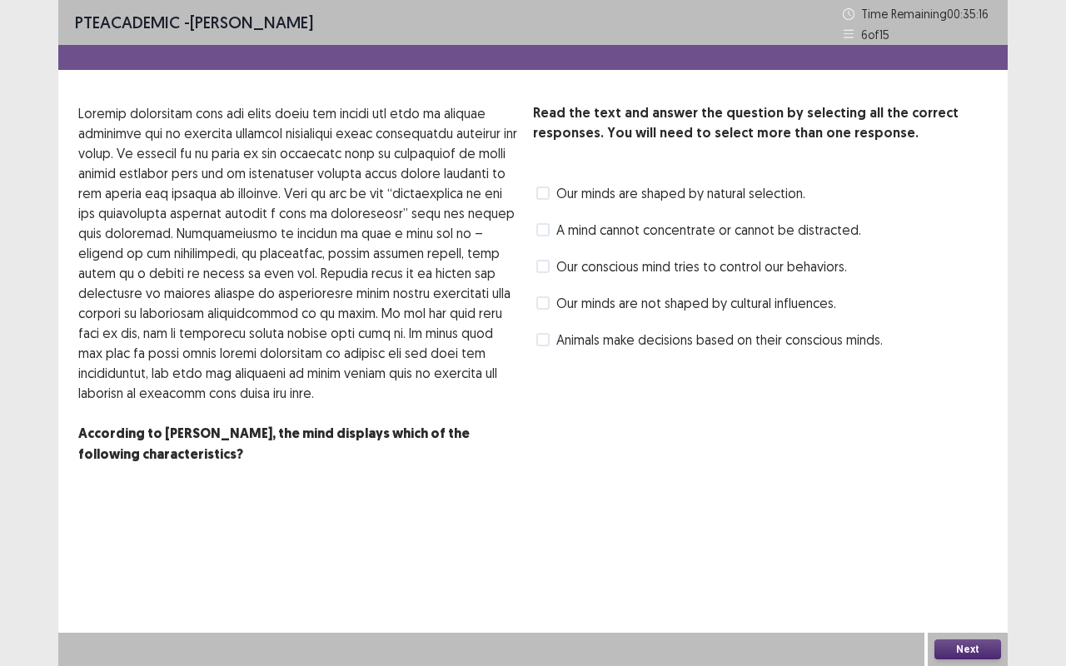
click at [544, 189] on span at bounding box center [542, 193] width 13 height 13
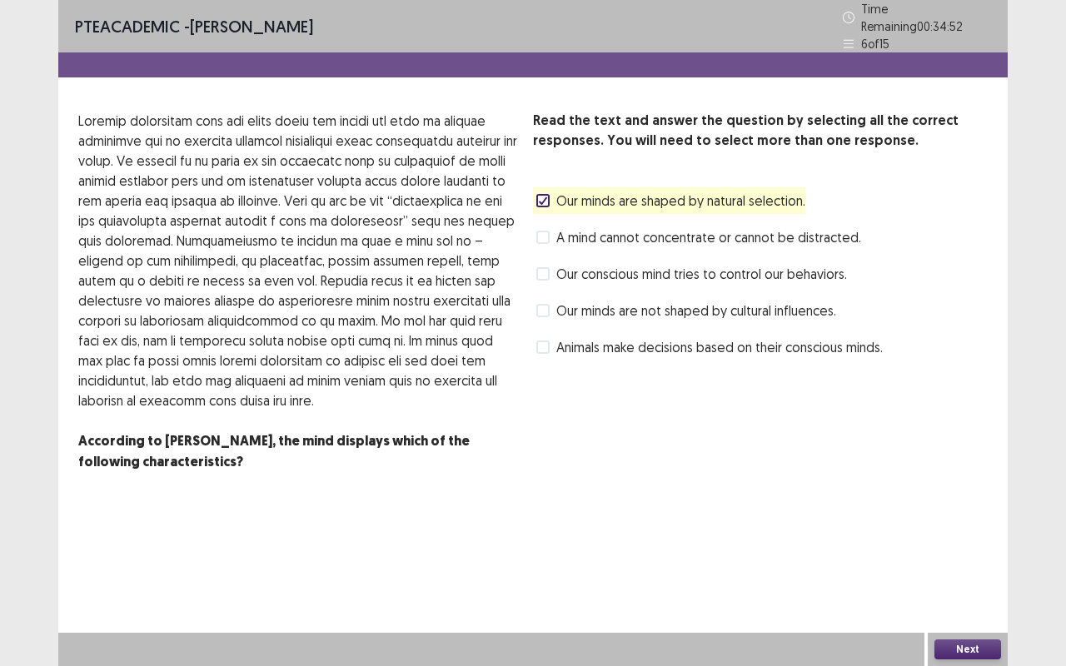
click at [535, 276] on div "Our conscious mind tries to control our behaviors." at bounding box center [690, 274] width 314 height 27
click at [551, 266] on label "Our conscious mind tries to control our behaviors." at bounding box center [691, 274] width 311 height 20
click at [974, 525] on button "Next" at bounding box center [967, 649] width 67 height 20
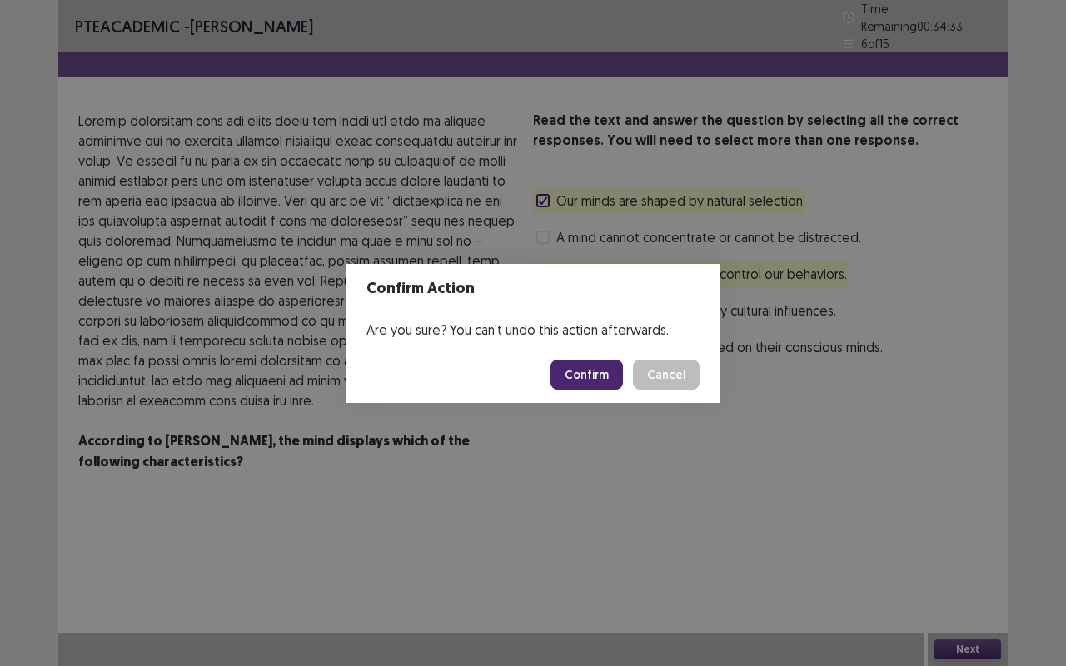
click at [604, 375] on button "Confirm" at bounding box center [586, 375] width 72 height 30
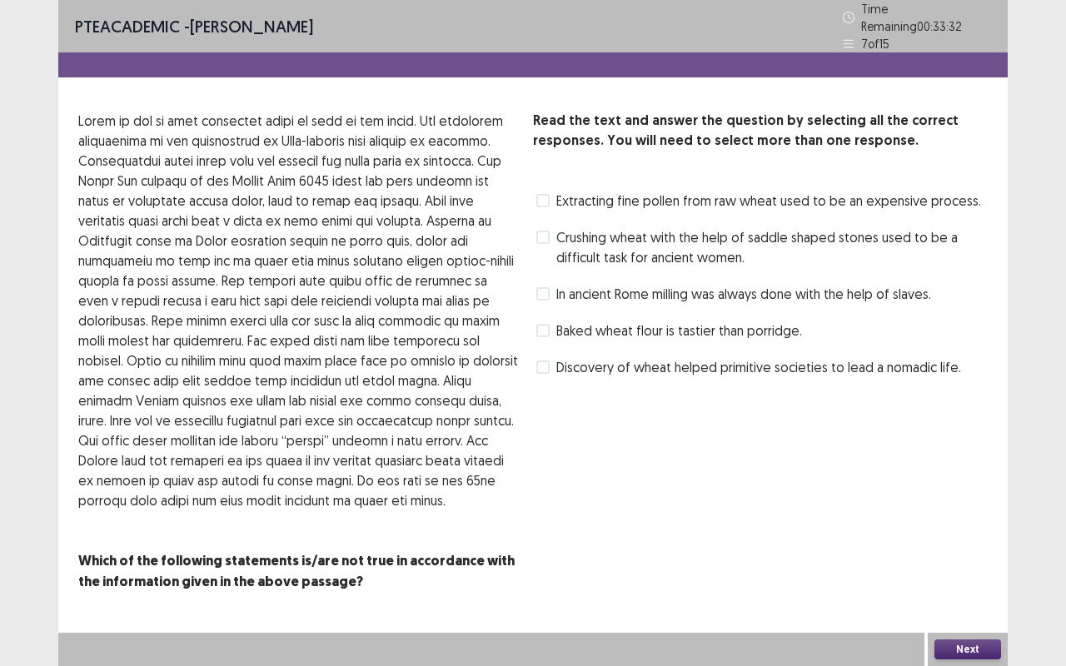
click at [550, 322] on label "Baked wheat flour is tastier than porridge." at bounding box center [669, 331] width 266 height 20
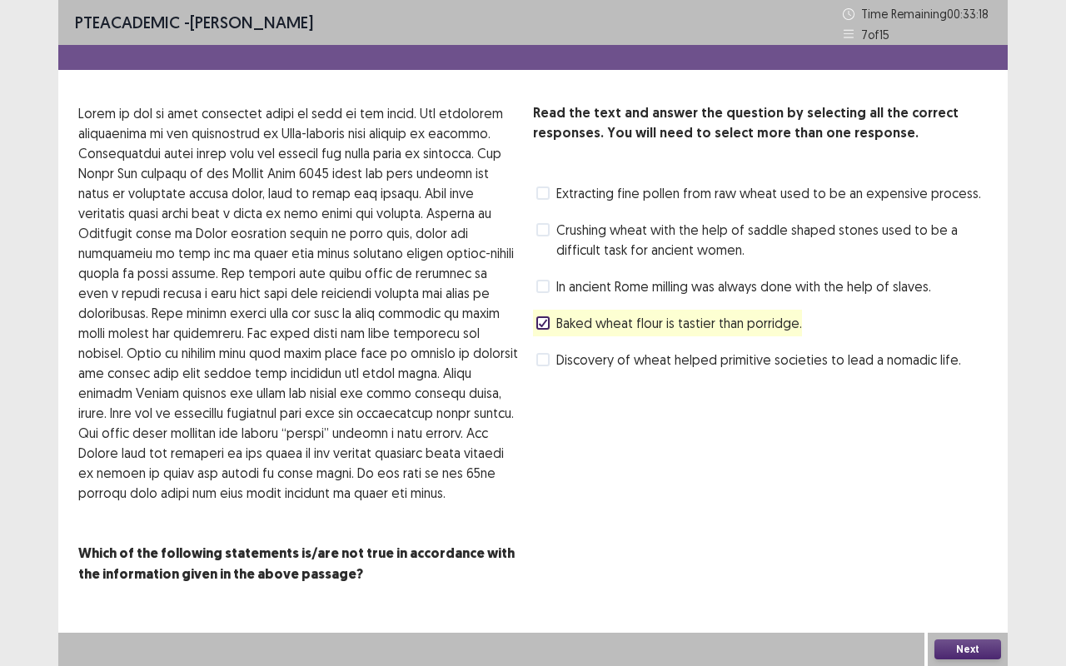
click at [544, 358] on span at bounding box center [542, 359] width 13 height 13
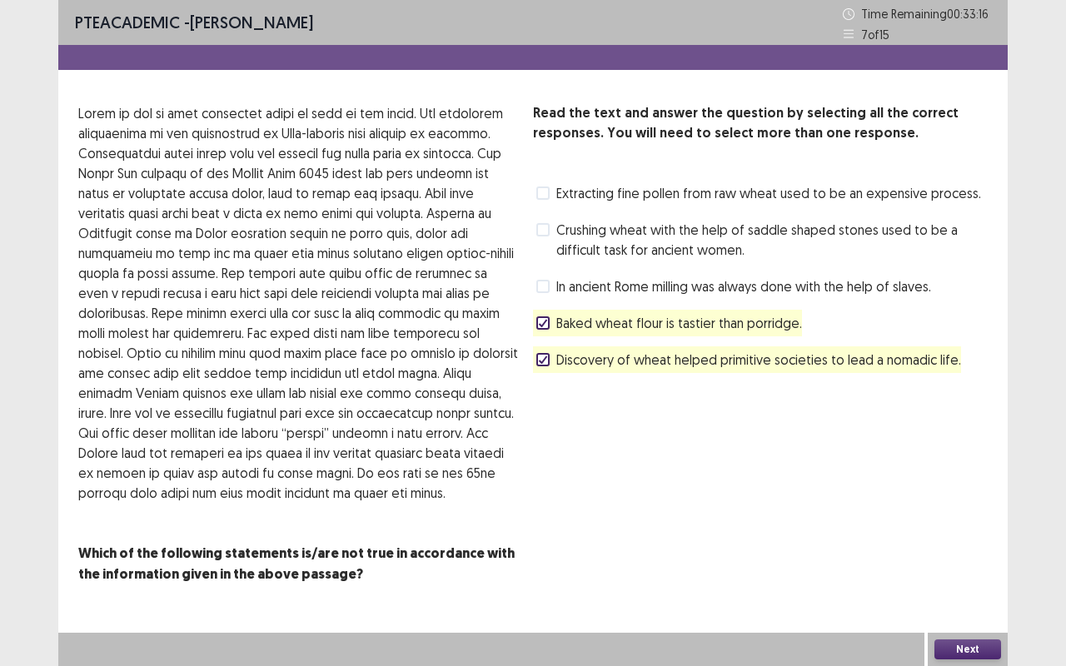
click at [973, 525] on button "Next" at bounding box center [967, 649] width 67 height 20
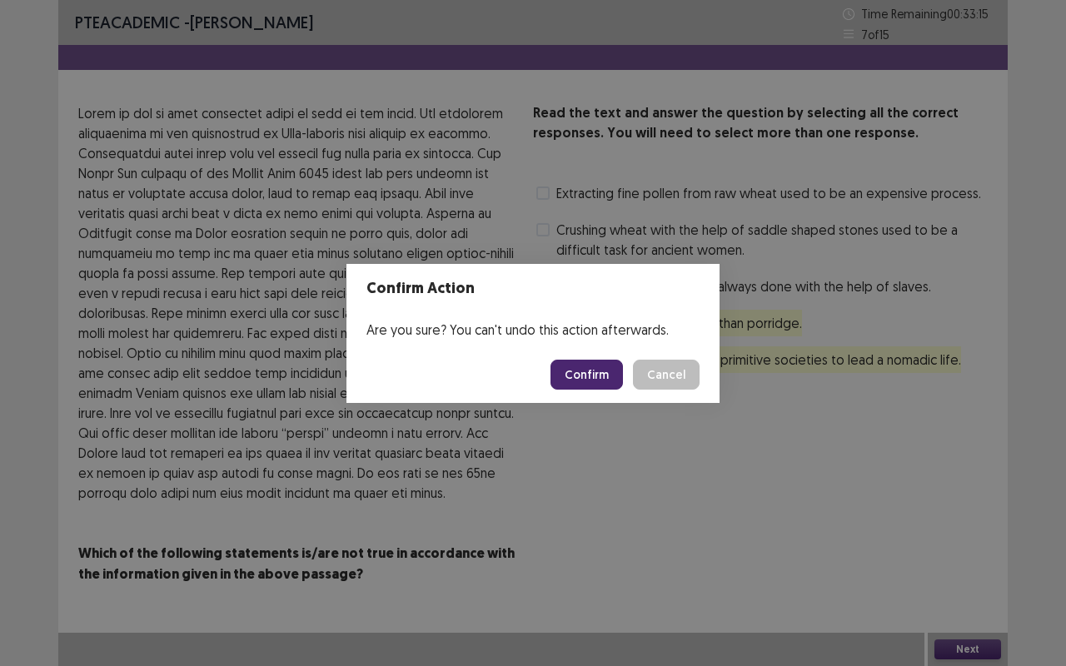
click at [616, 374] on button "Confirm" at bounding box center [586, 375] width 72 height 30
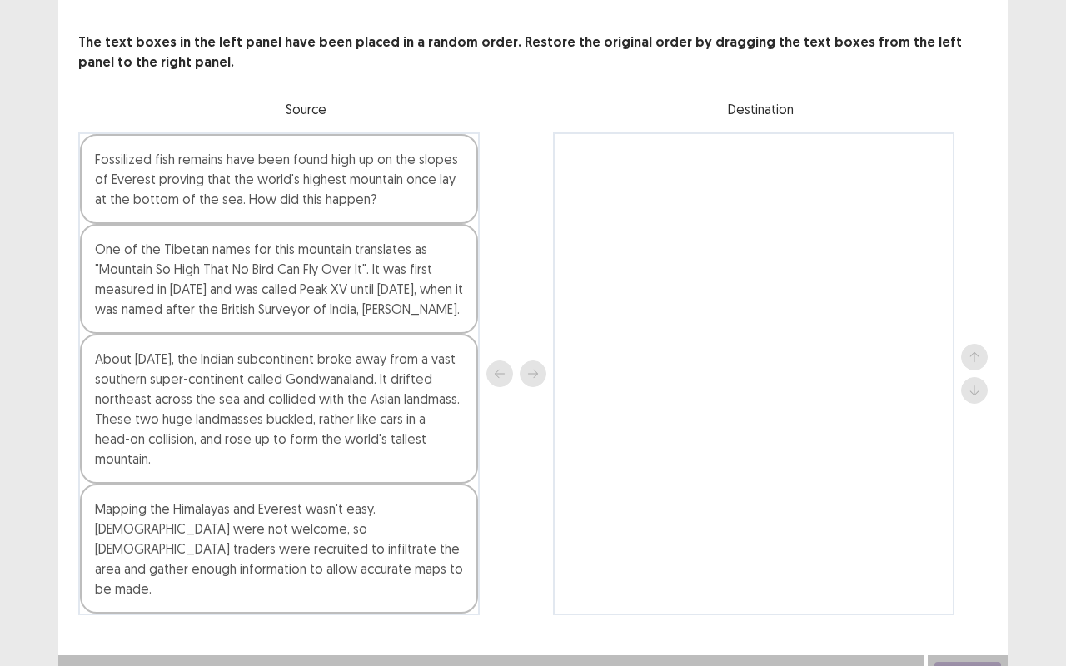
scroll to position [83, 0]
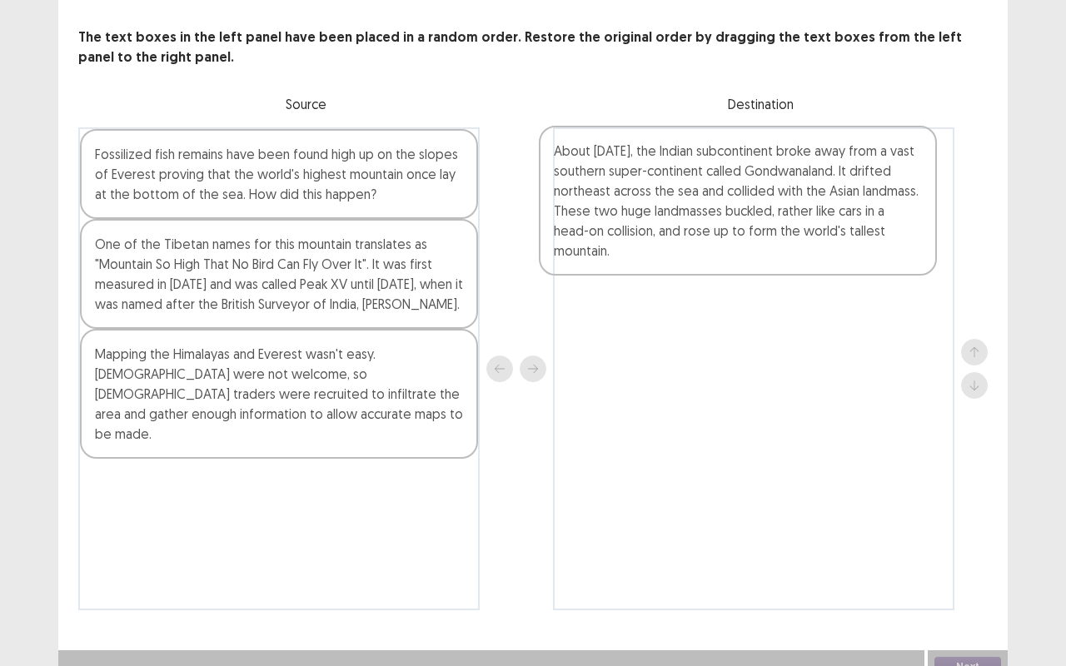
drag, startPoint x: 286, startPoint y: 391, endPoint x: 766, endPoint y: 169, distance: 529.1
click at [765, 169] on div "Fossilized fish remains have been found high up on the slopes of Everest provin…" at bounding box center [532, 368] width 909 height 483
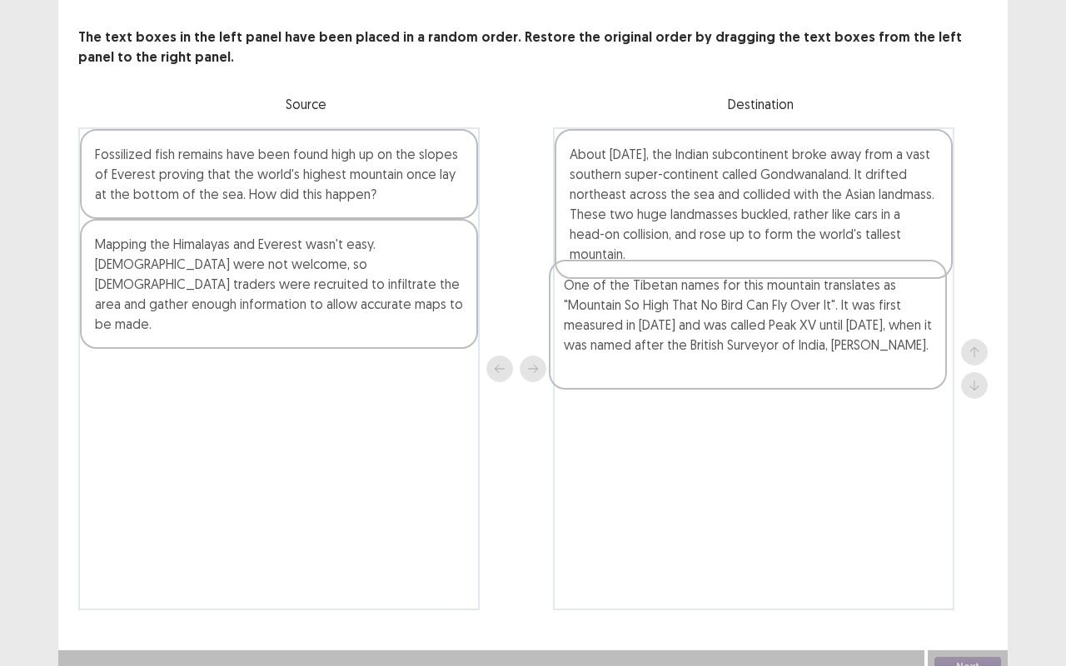
drag, startPoint x: 295, startPoint y: 280, endPoint x: 901, endPoint y: 335, distance: 608.7
click at [901, 335] on div "Fossilized fish remains have been found high up on the slopes of Everest provin…" at bounding box center [532, 368] width 909 height 483
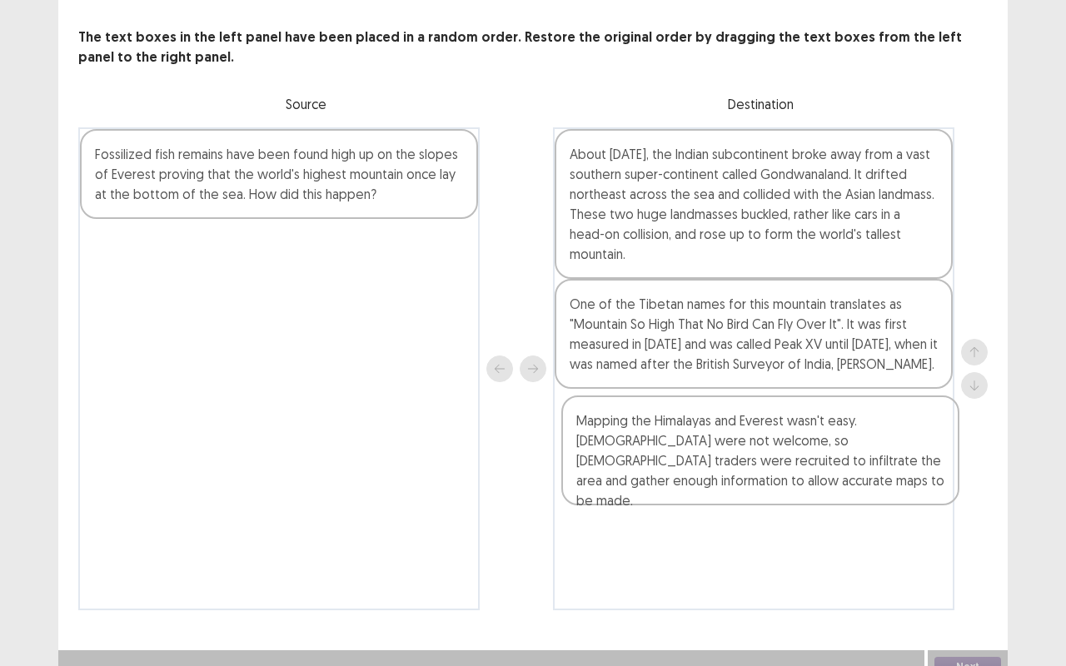
drag, startPoint x: 341, startPoint y: 271, endPoint x: 820, endPoint y: 465, distance: 516.3
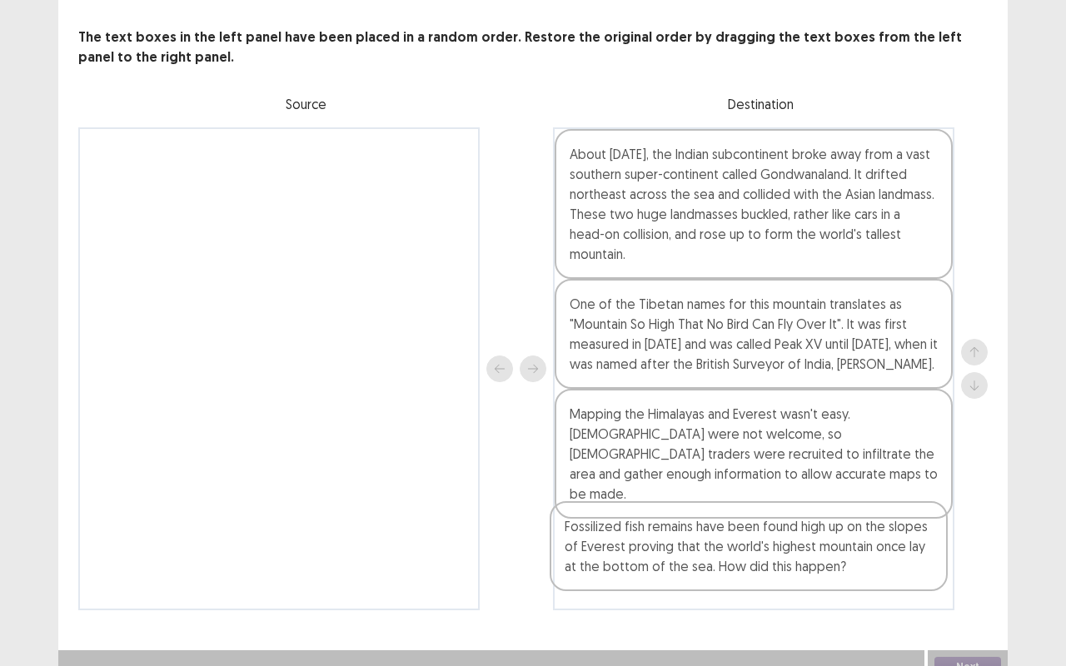
scroll to position [93, 0]
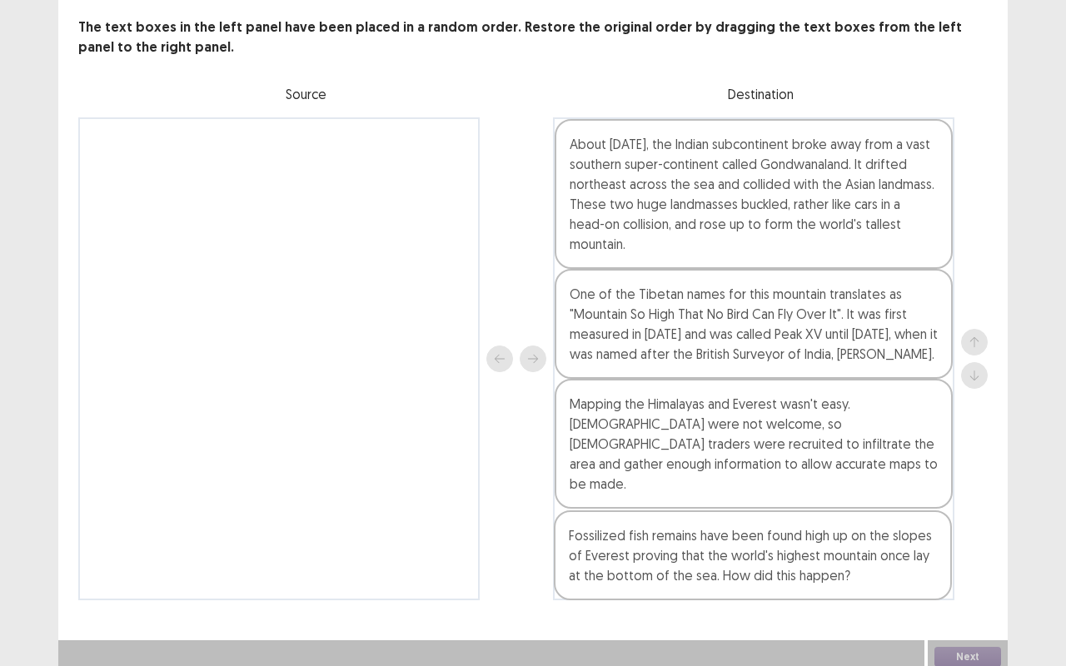
drag, startPoint x: 246, startPoint y: 162, endPoint x: 726, endPoint y: 557, distance: 621.1
click at [726, 525] on div "Fossilized fish remains have been found high up on the slopes of Everest provin…" at bounding box center [532, 358] width 909 height 483
click at [958, 525] on button "Next" at bounding box center [967, 657] width 67 height 20
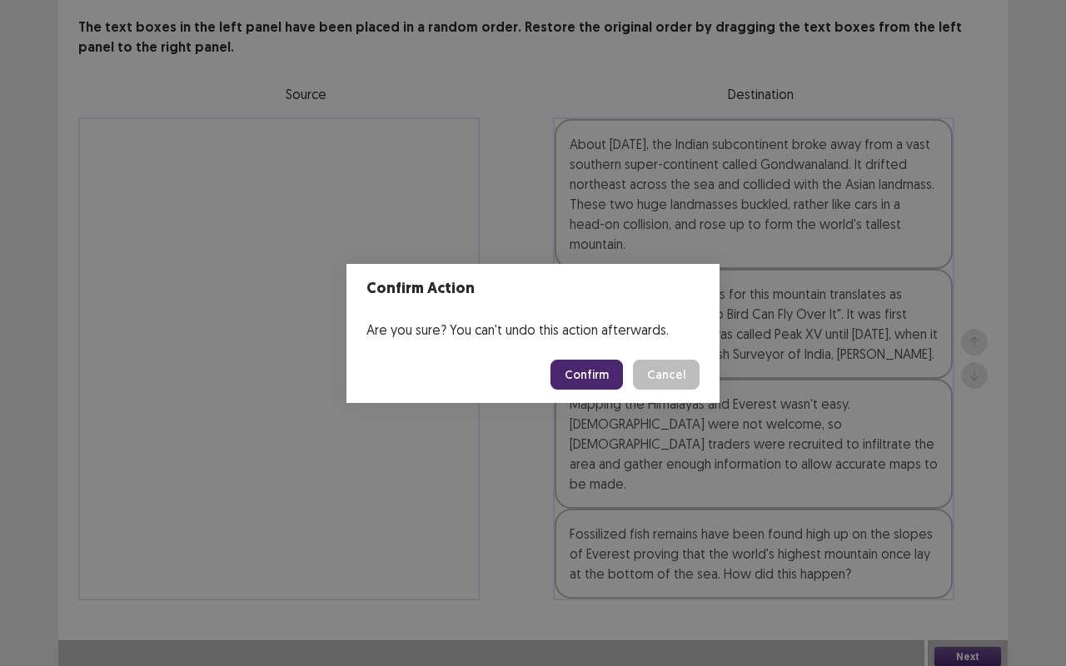
click at [603, 380] on button "Confirm" at bounding box center [586, 375] width 72 height 30
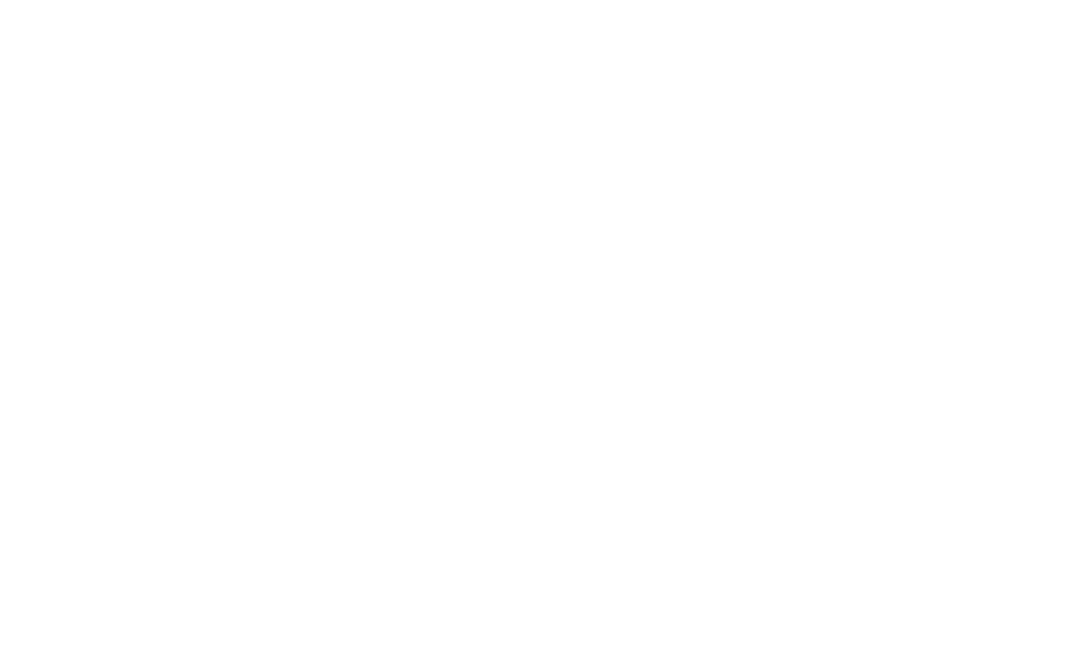
scroll to position [0, 0]
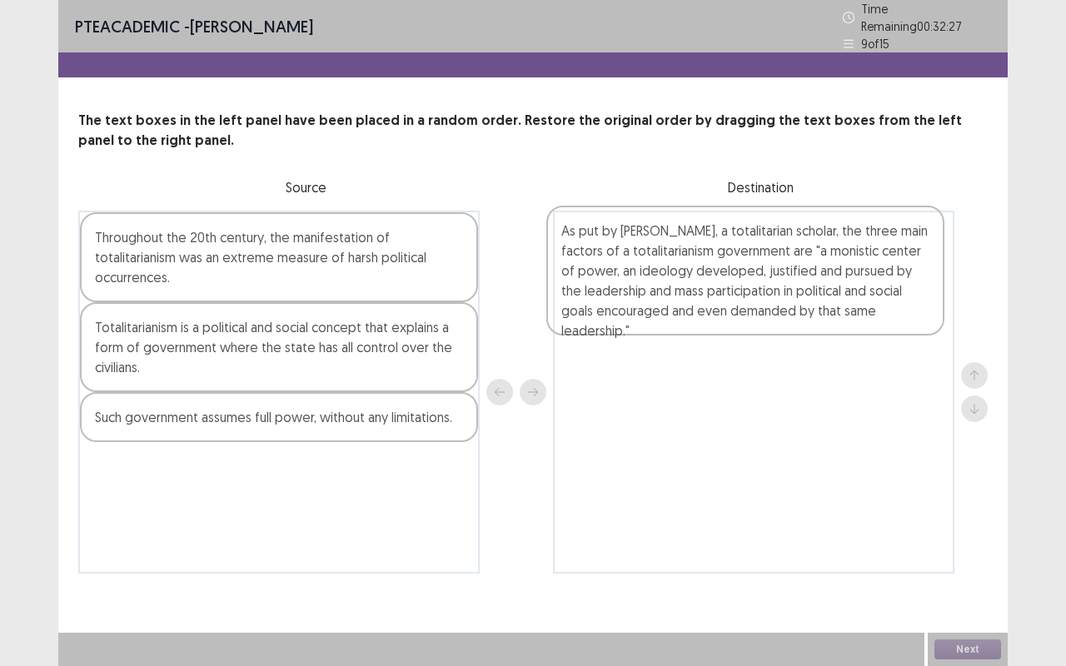
drag, startPoint x: 281, startPoint y: 496, endPoint x: 752, endPoint y: 267, distance: 524.0
click at [752, 267] on div "Throughout the 20th century, the manifestation of totalitarianism was an extrem…" at bounding box center [532, 392] width 909 height 363
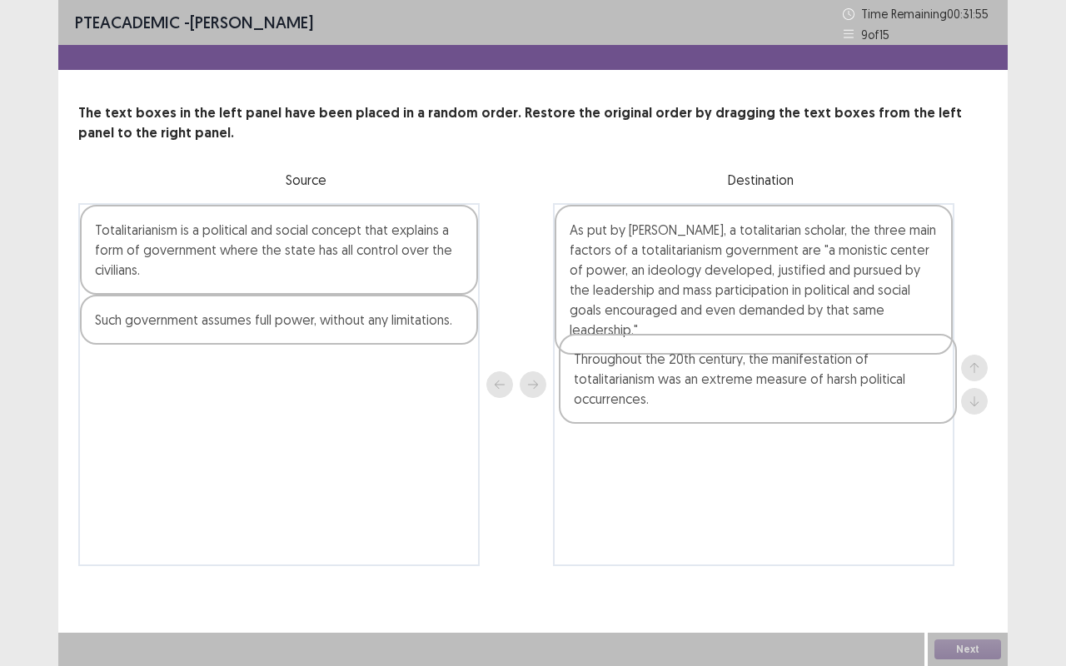
drag, startPoint x: 327, startPoint y: 253, endPoint x: 809, endPoint y: 384, distance: 499.5
click at [810, 386] on div "Throughout the 20th century, the manifestation of totalitarianism was an extrem…" at bounding box center [532, 384] width 909 height 363
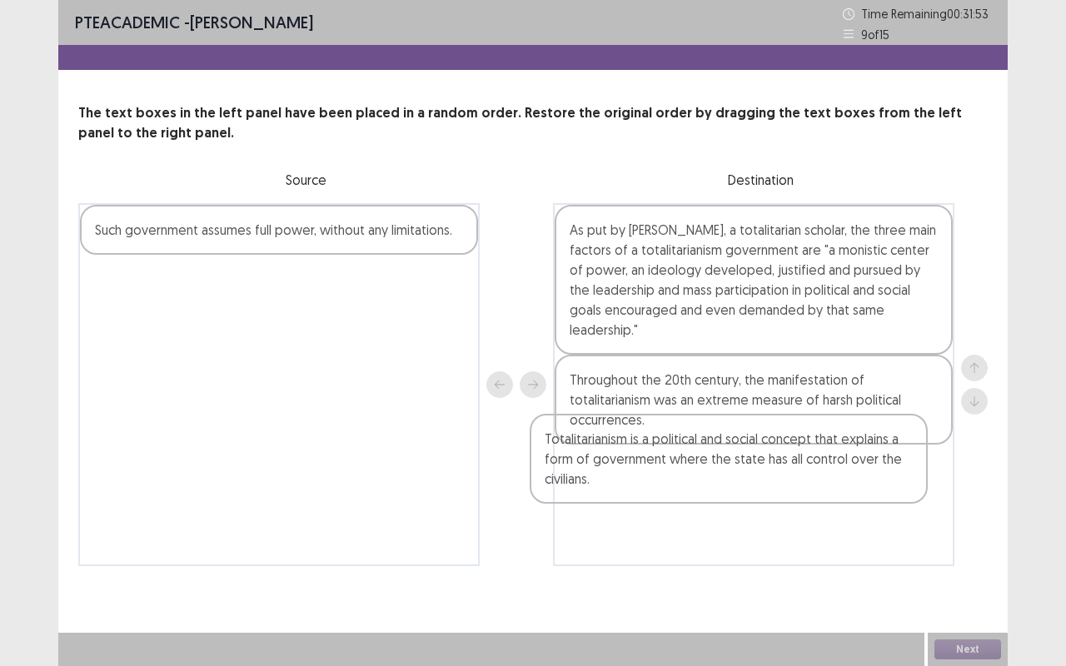
drag, startPoint x: 319, startPoint y: 252, endPoint x: 777, endPoint y: 469, distance: 506.6
click at [777, 469] on div "Totalitarianism is a political and social concept that explains a form of gover…" at bounding box center [532, 384] width 909 height 363
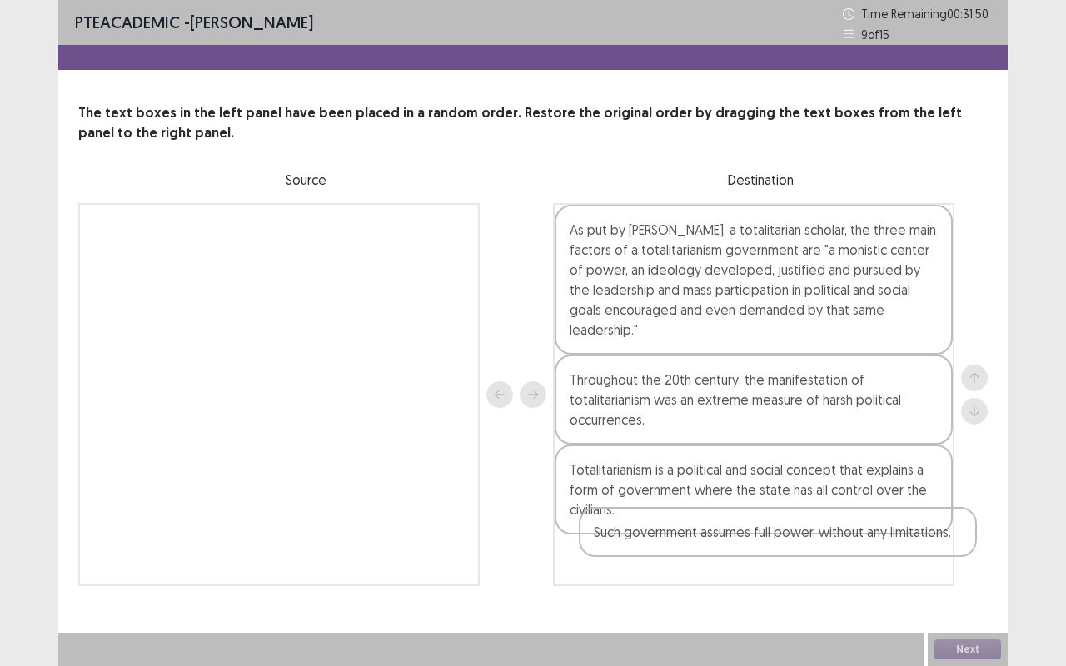
drag, startPoint x: 316, startPoint y: 233, endPoint x: 927, endPoint y: 577, distance: 701.3
click at [818, 525] on div "Such government assumes full power, without any limitations. As put by [PERSON_…" at bounding box center [532, 394] width 909 height 383
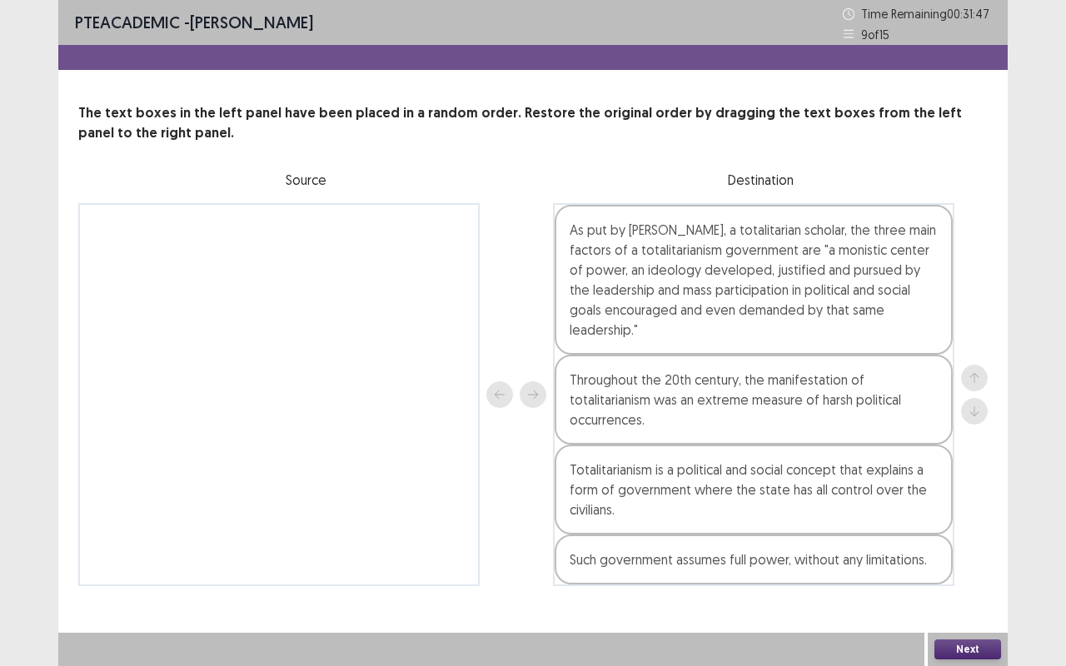
click at [964, 525] on button "Next" at bounding box center [967, 649] width 67 height 20
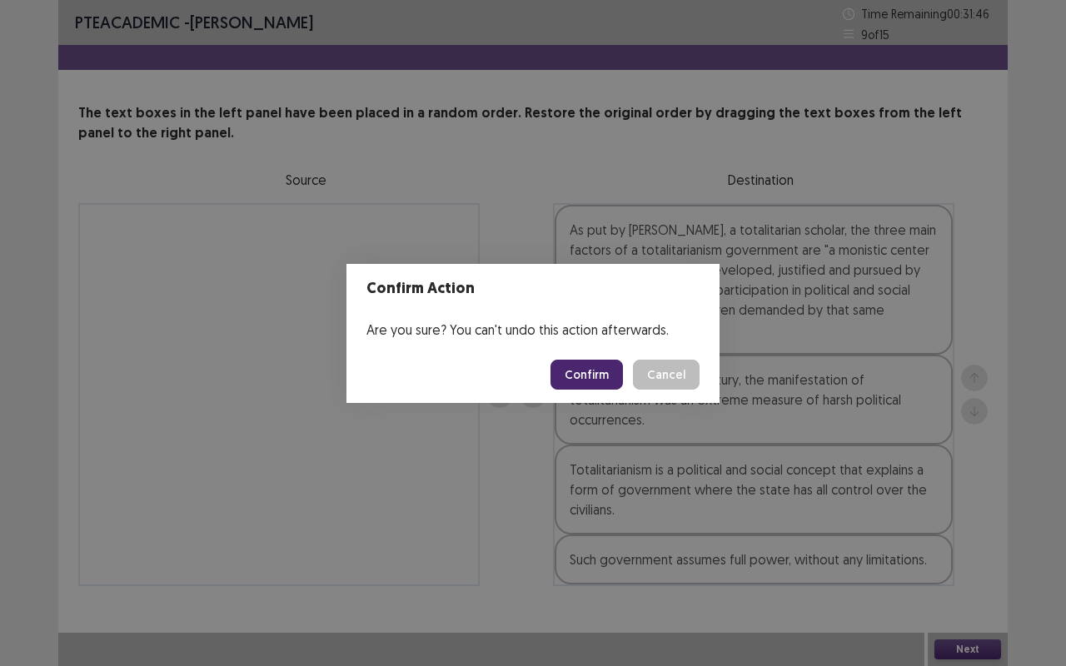
click at [599, 361] on button "Confirm" at bounding box center [586, 375] width 72 height 30
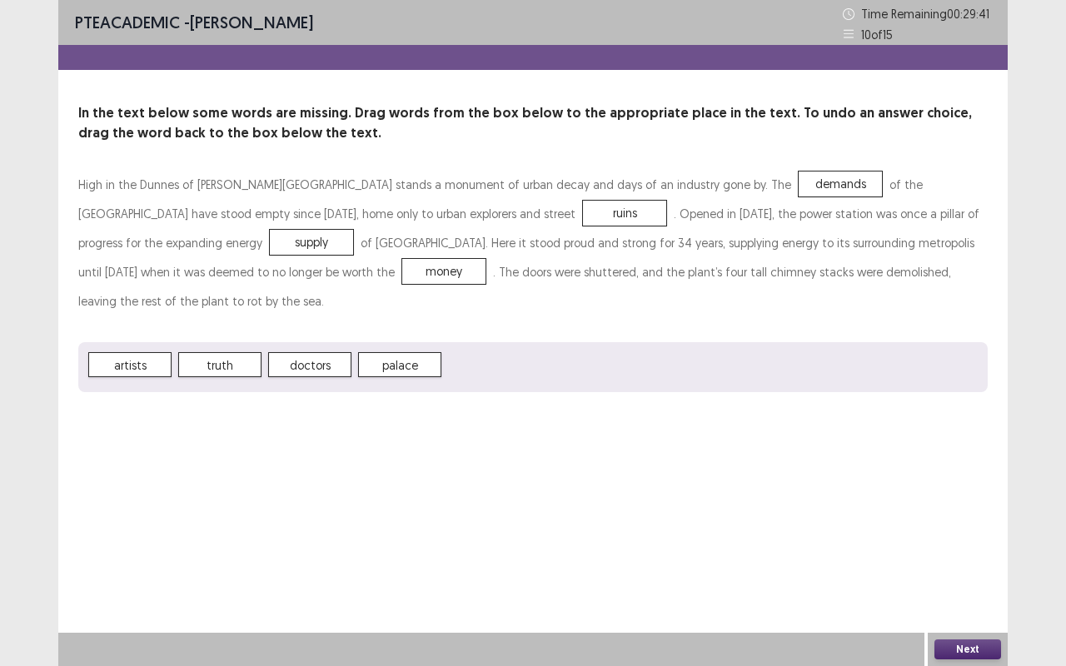
click at [969, 525] on button "Next" at bounding box center [967, 649] width 67 height 20
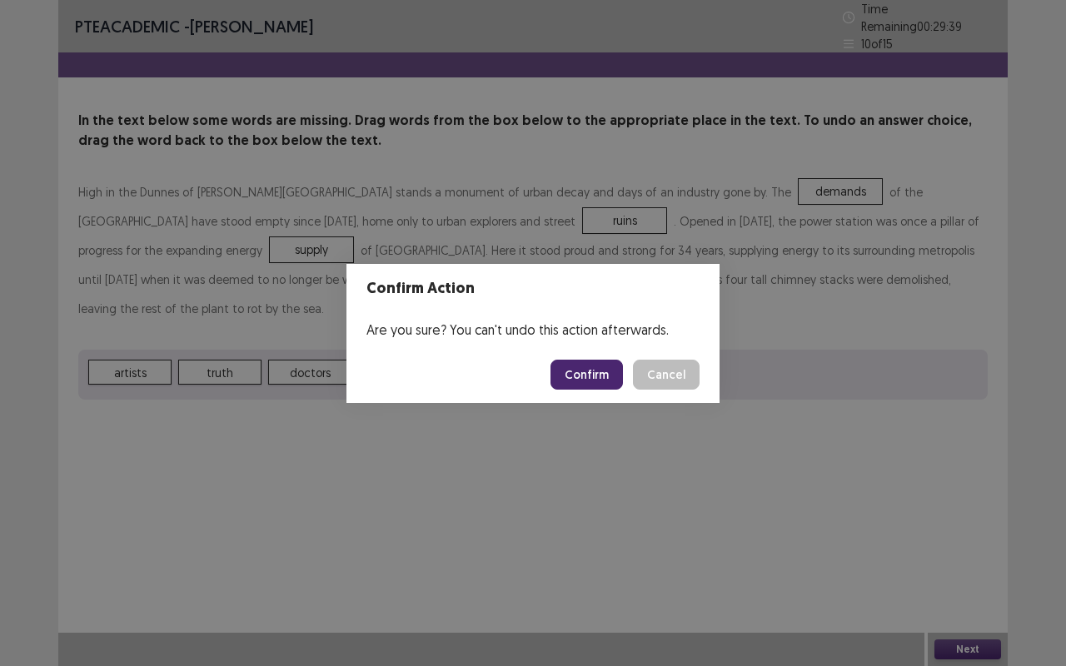
click at [607, 371] on button "Confirm" at bounding box center [586, 375] width 72 height 30
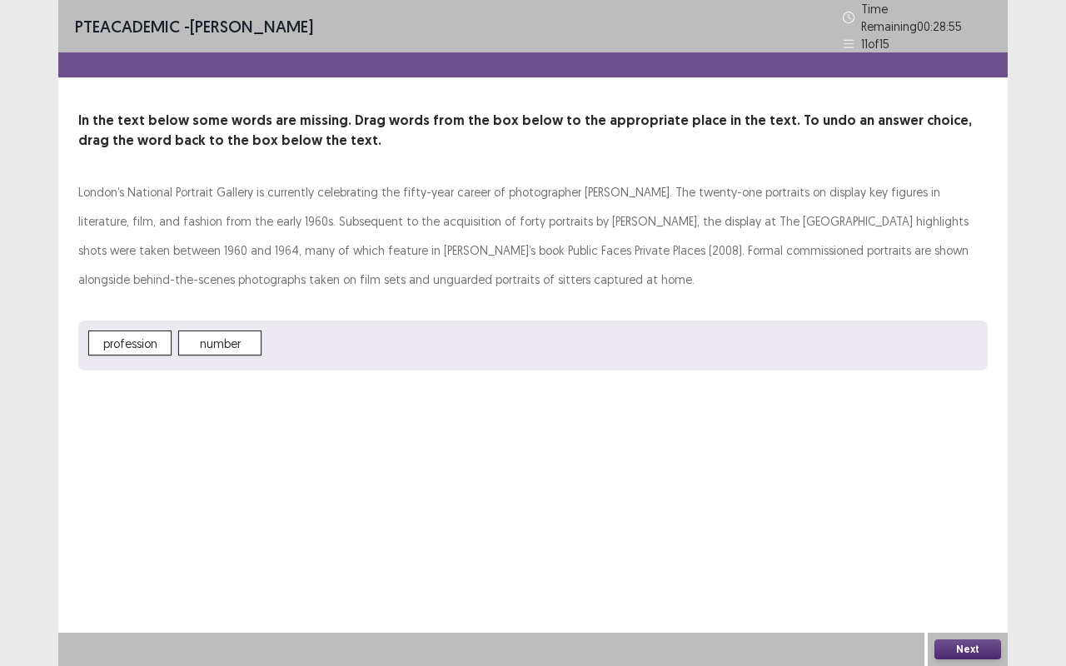
click at [600, 199] on p "London’s National Portrait Gallery is currently celebrating the fifty-year care…" at bounding box center [532, 235] width 909 height 117
click at [992, 525] on button "Next" at bounding box center [967, 649] width 67 height 20
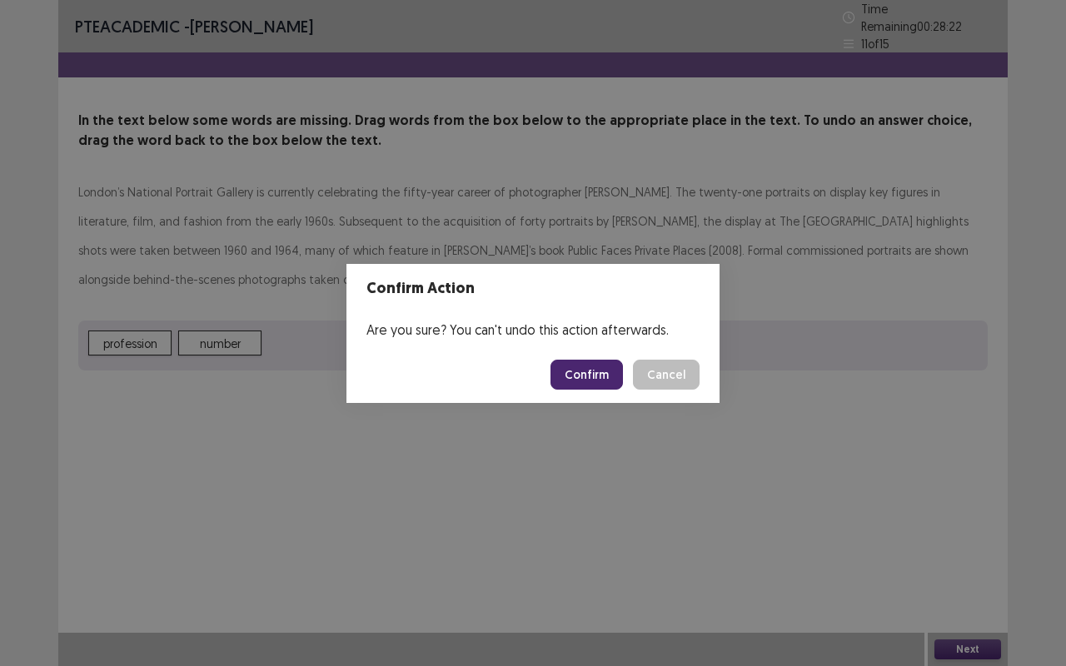
click at [598, 380] on button "Confirm" at bounding box center [586, 375] width 72 height 30
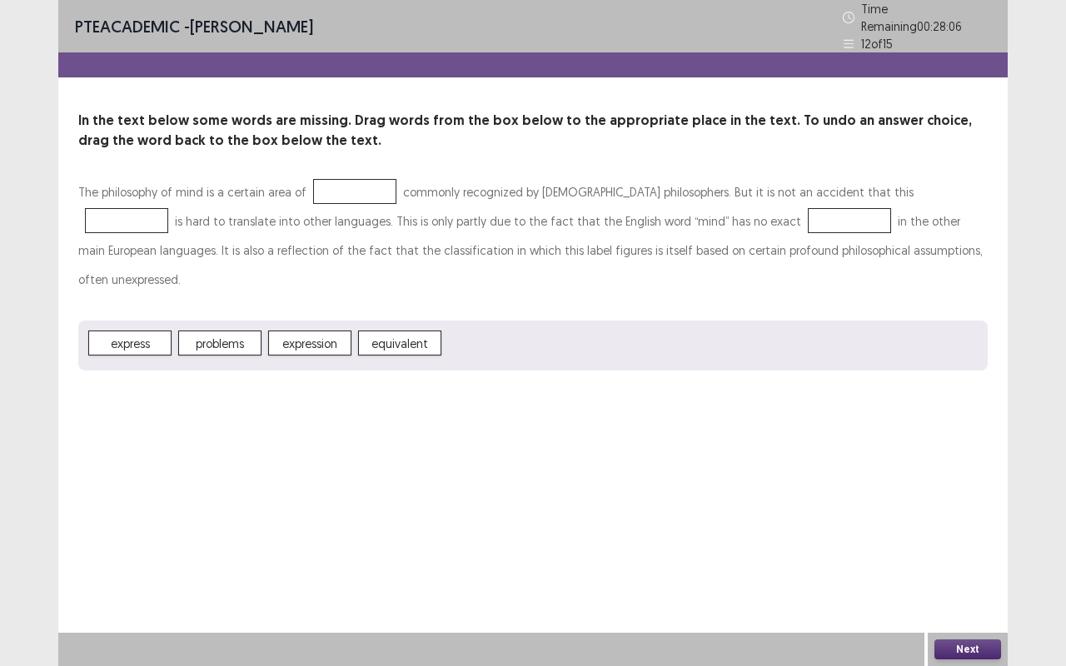
click at [239, 331] on span "problems" at bounding box center [219, 343] width 83 height 25
drag, startPoint x: 239, startPoint y: 306, endPoint x: 246, endPoint y: 301, distance: 9.0
click at [246, 331] on span "problems" at bounding box center [219, 343] width 83 height 25
click at [156, 273] on div "The philosophy of mind is a certain area of commonly recognized by [DEMOGRAPHIC…" at bounding box center [532, 273] width 909 height 193
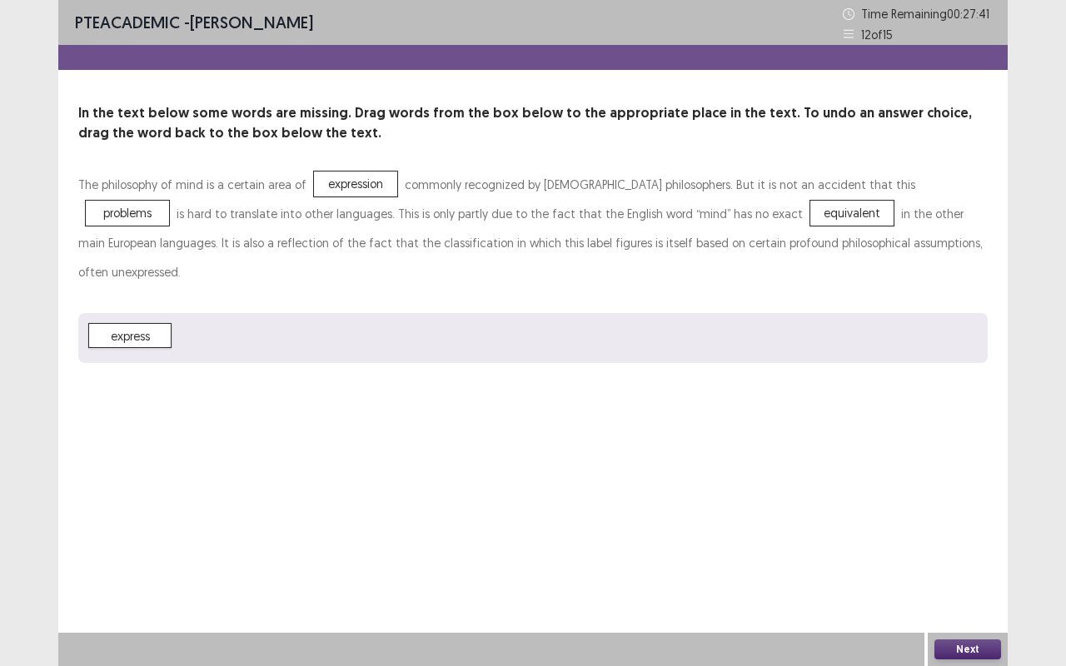
click at [988, 525] on button "Next" at bounding box center [967, 649] width 67 height 20
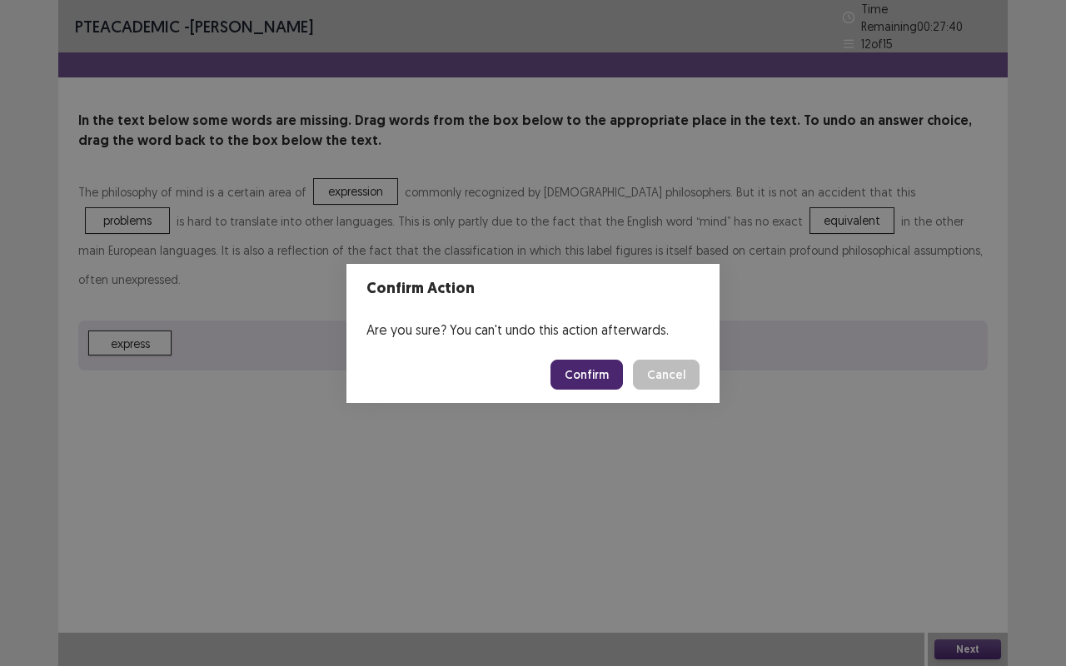
click at [587, 374] on button "Confirm" at bounding box center [586, 375] width 72 height 30
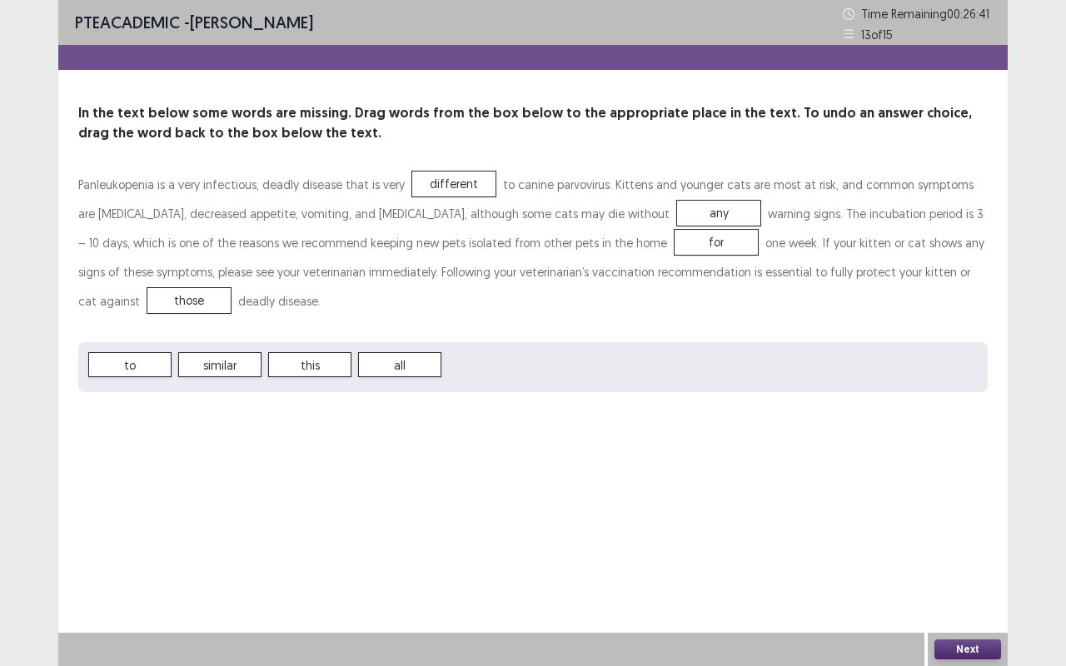
click at [988, 525] on button "Next" at bounding box center [967, 649] width 67 height 20
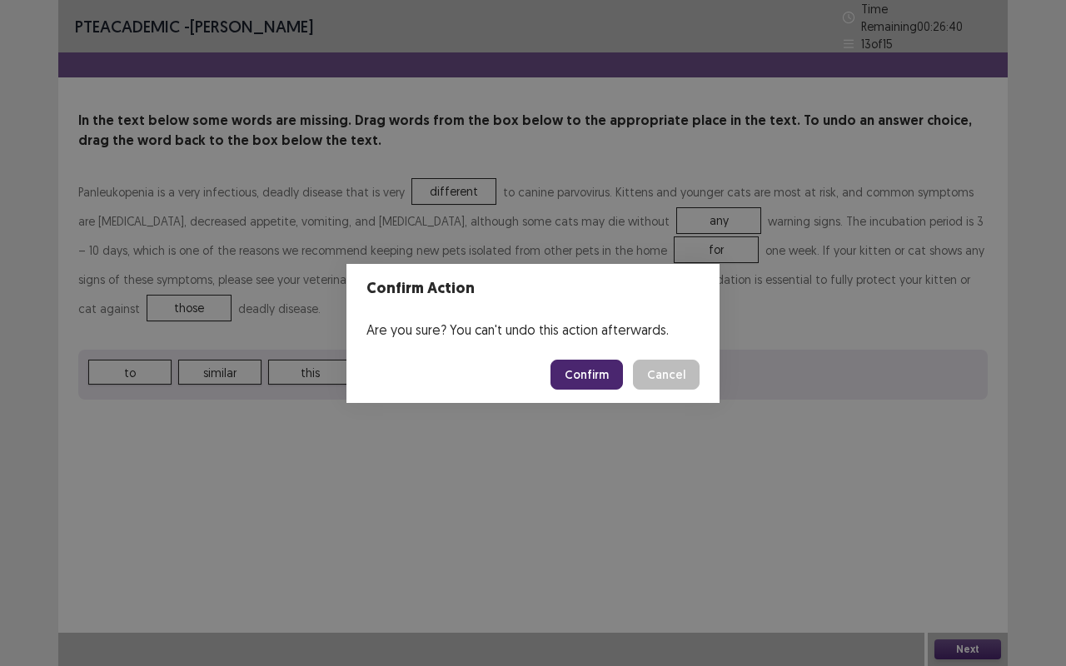
click at [600, 373] on button "Confirm" at bounding box center [586, 375] width 72 height 30
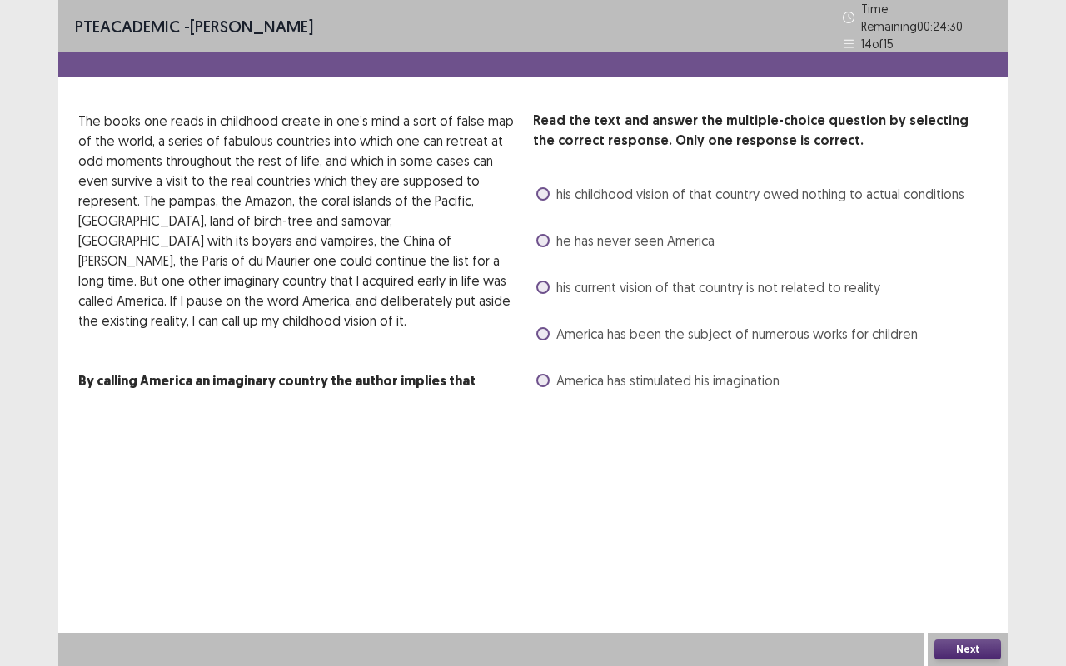
click at [549, 231] on label "he has never seen America" at bounding box center [625, 241] width 178 height 20
click at [977, 525] on button "Next" at bounding box center [967, 649] width 67 height 20
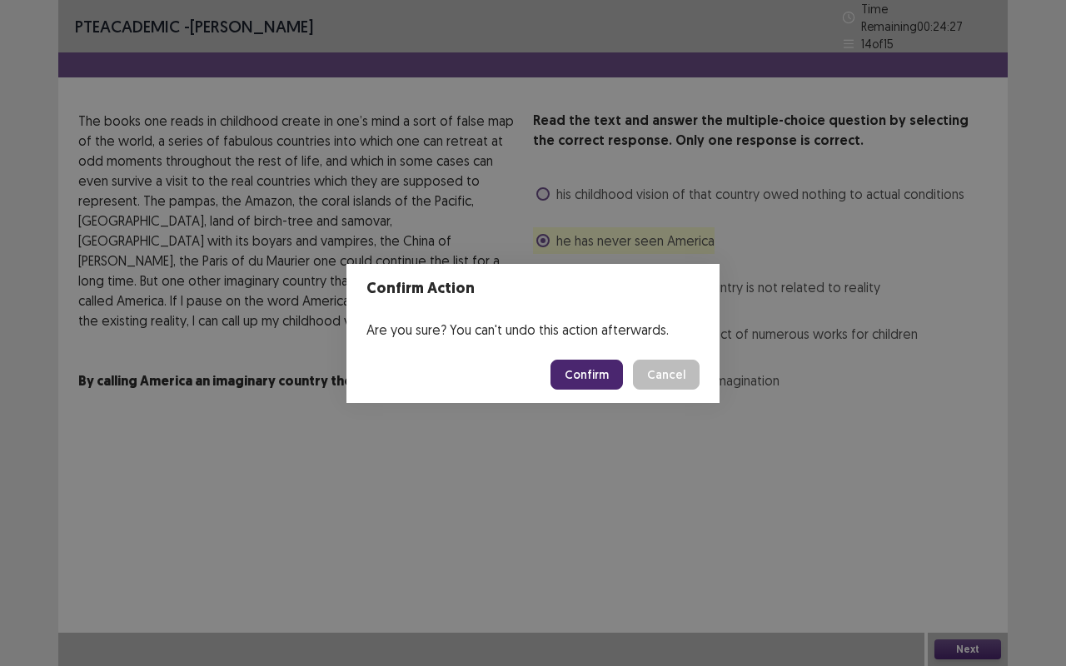
click at [589, 369] on button "Confirm" at bounding box center [586, 375] width 72 height 30
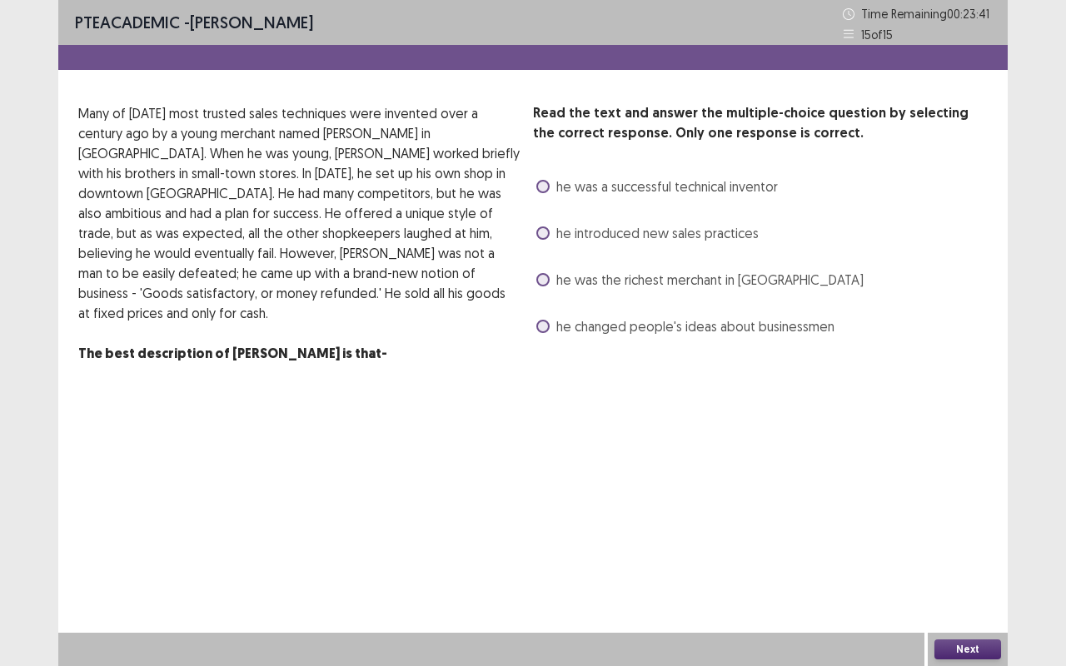
click at [615, 327] on span "he changed people's ideas about businessmen" at bounding box center [695, 326] width 278 height 20
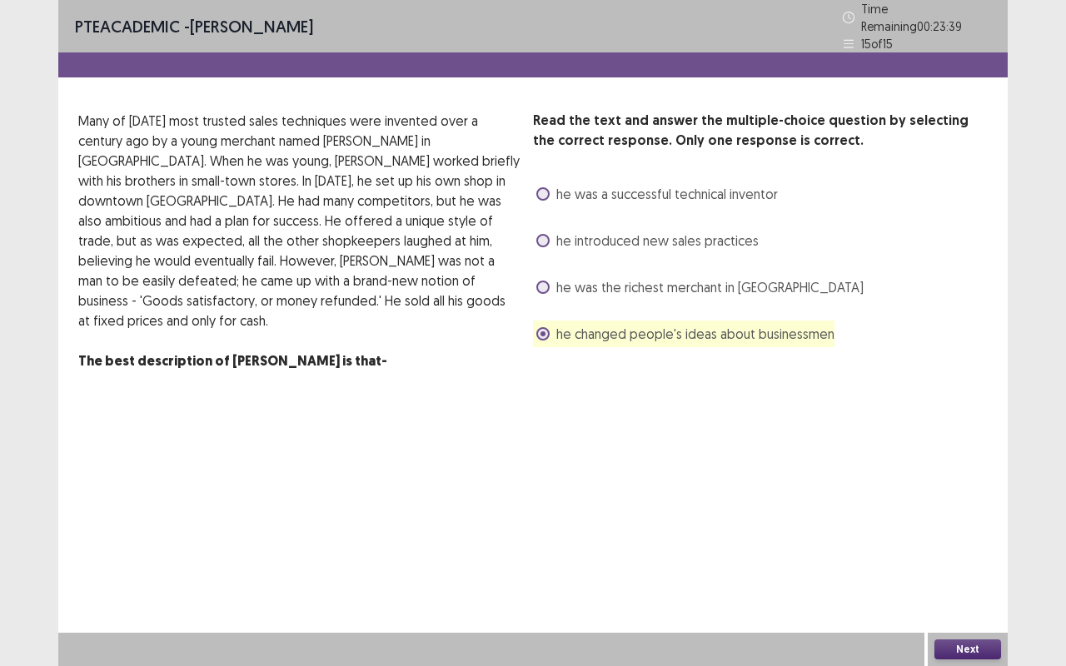
click at [964, 525] on button "Next" at bounding box center [967, 649] width 67 height 20
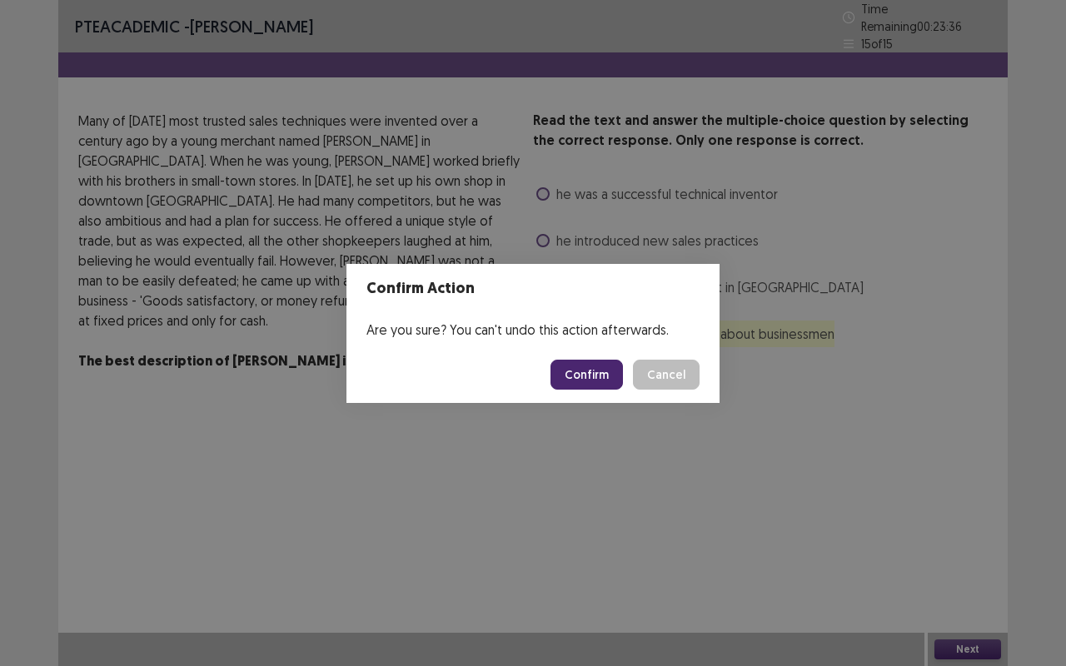
click at [678, 365] on button "Cancel" at bounding box center [666, 375] width 67 height 30
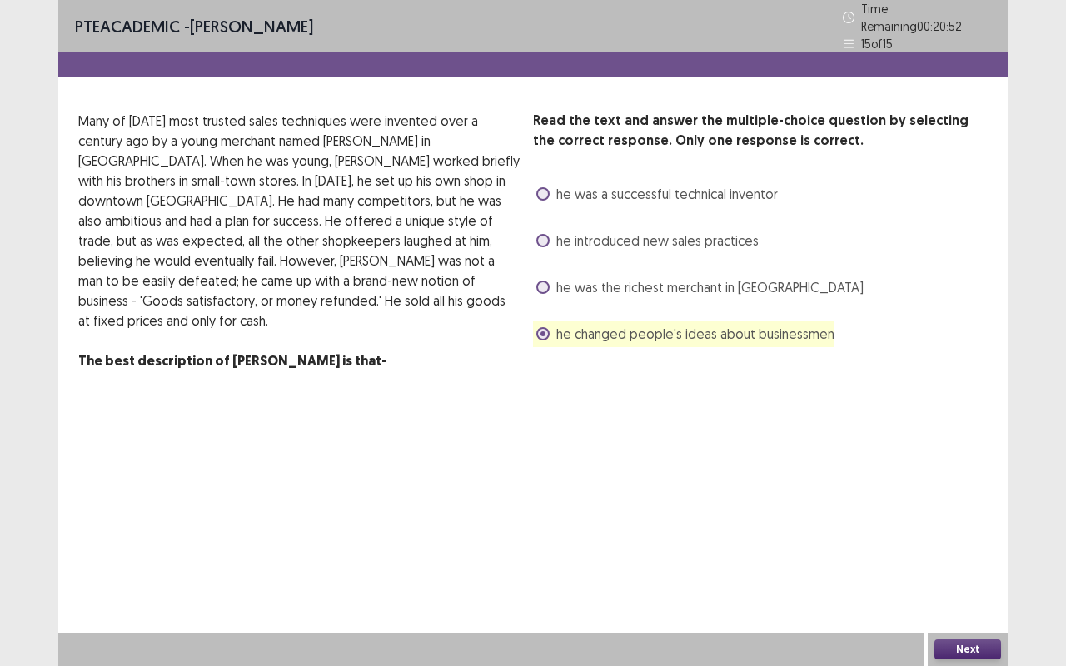
click at [981, 525] on button "Next" at bounding box center [967, 649] width 67 height 20
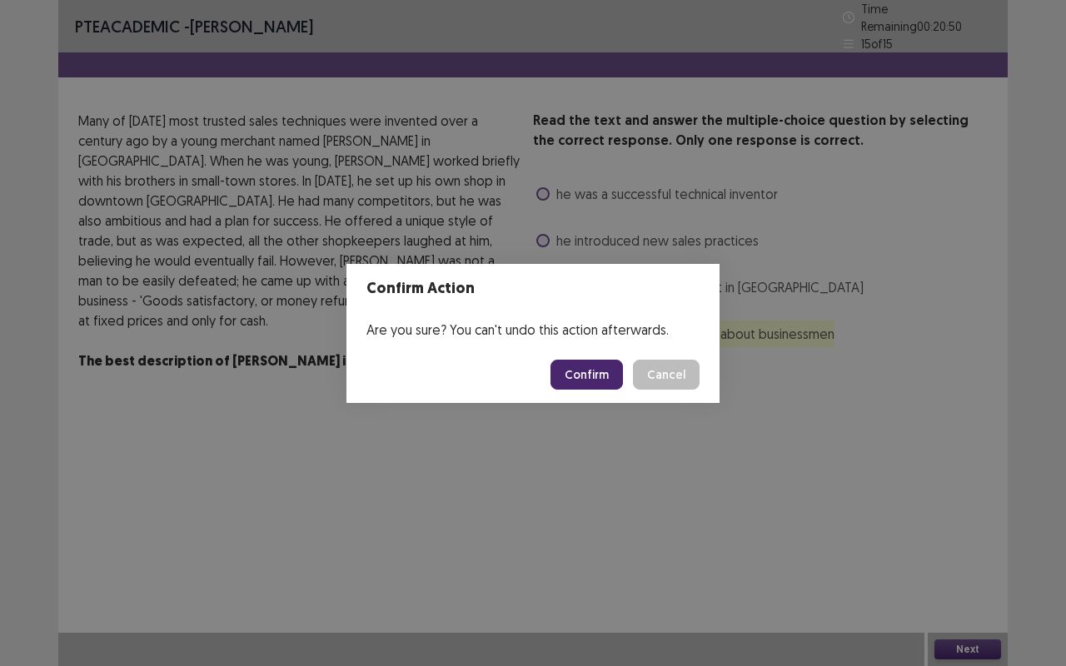
click at [602, 373] on button "Confirm" at bounding box center [586, 375] width 72 height 30
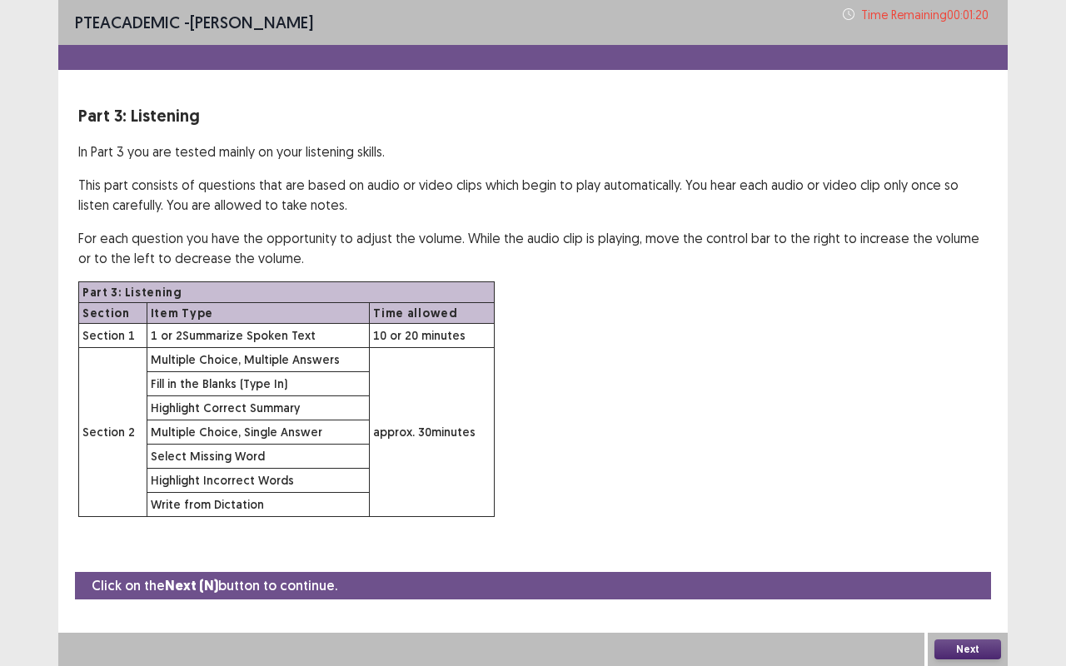
click at [973, 525] on button "Next" at bounding box center [967, 649] width 67 height 20
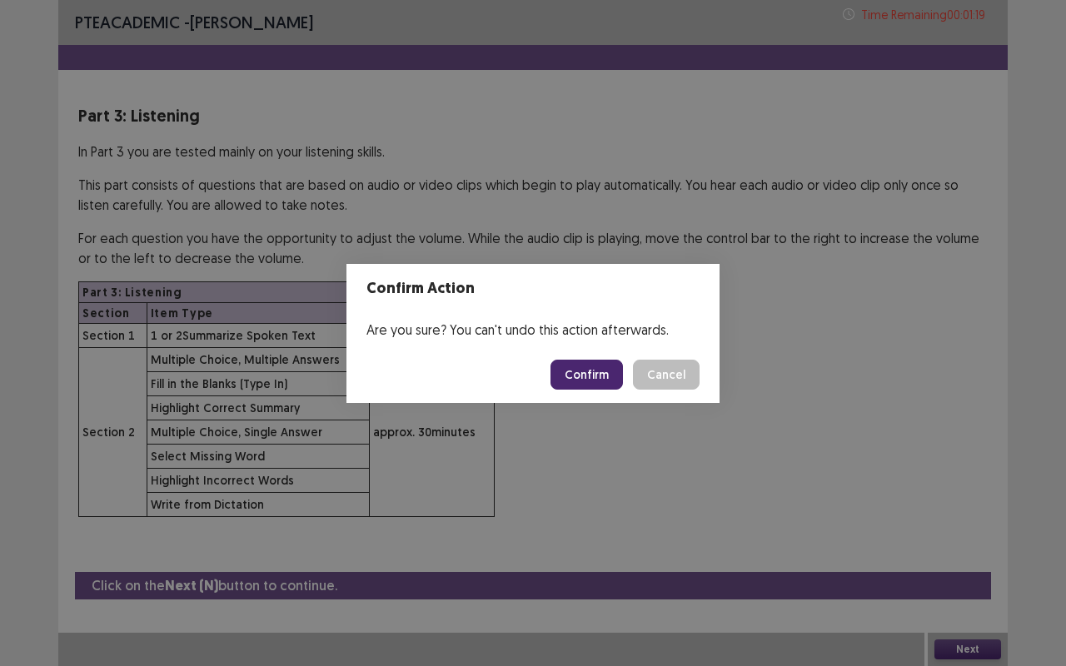
click at [587, 366] on button "Confirm" at bounding box center [586, 375] width 72 height 30
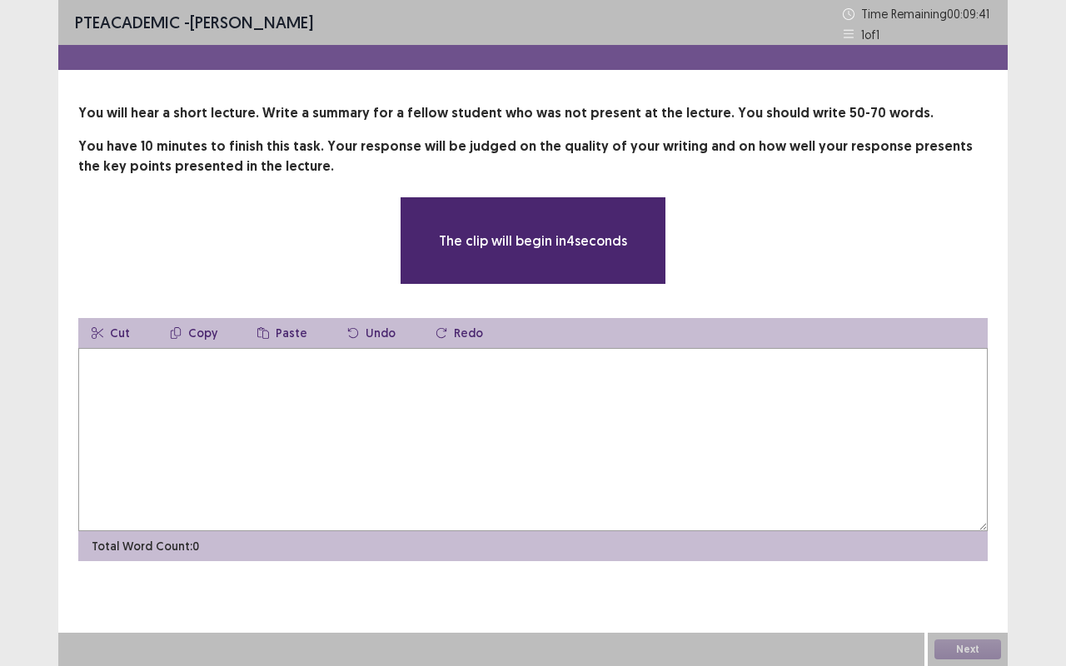
click at [560, 407] on textarea at bounding box center [532, 439] width 909 height 183
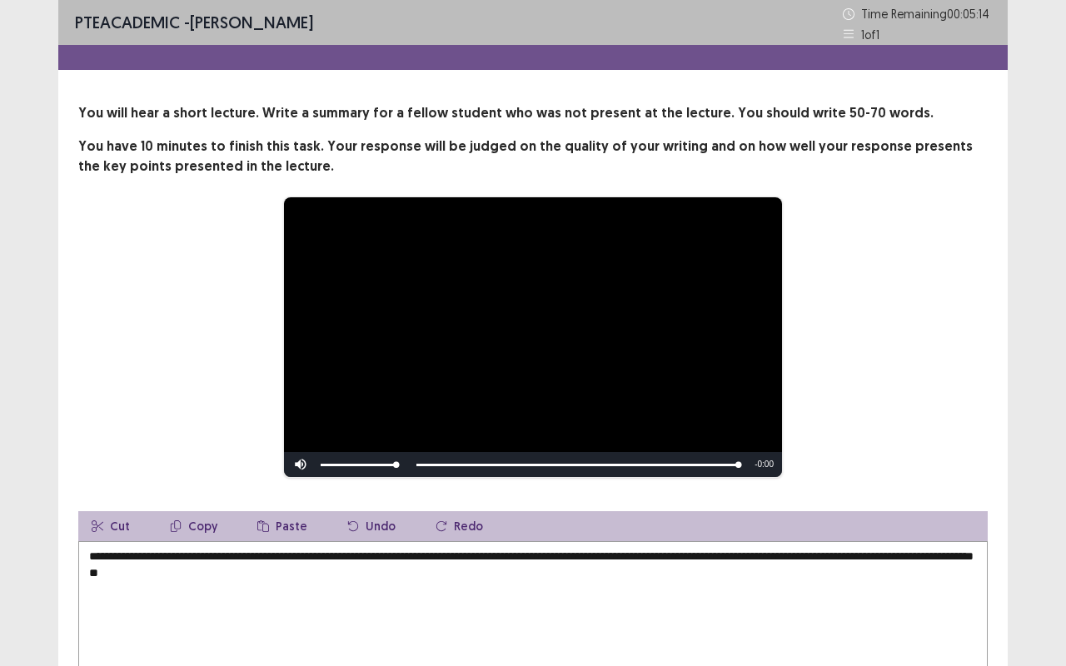
scroll to position [162, 0]
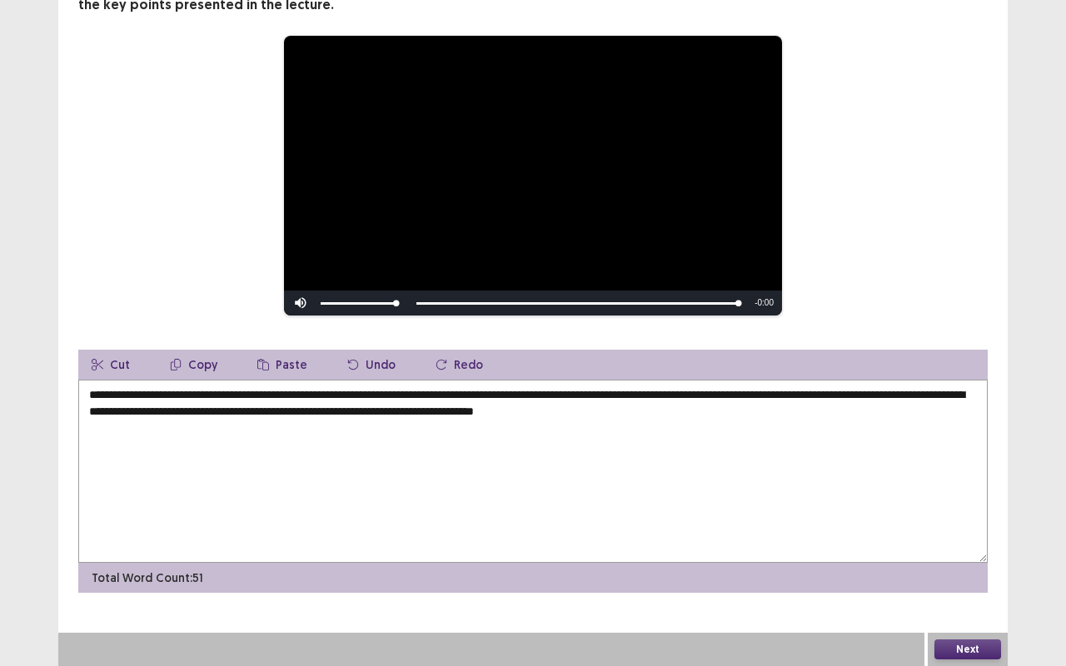
type textarea "**********"
click at [982, 525] on button "Next" at bounding box center [967, 649] width 67 height 20
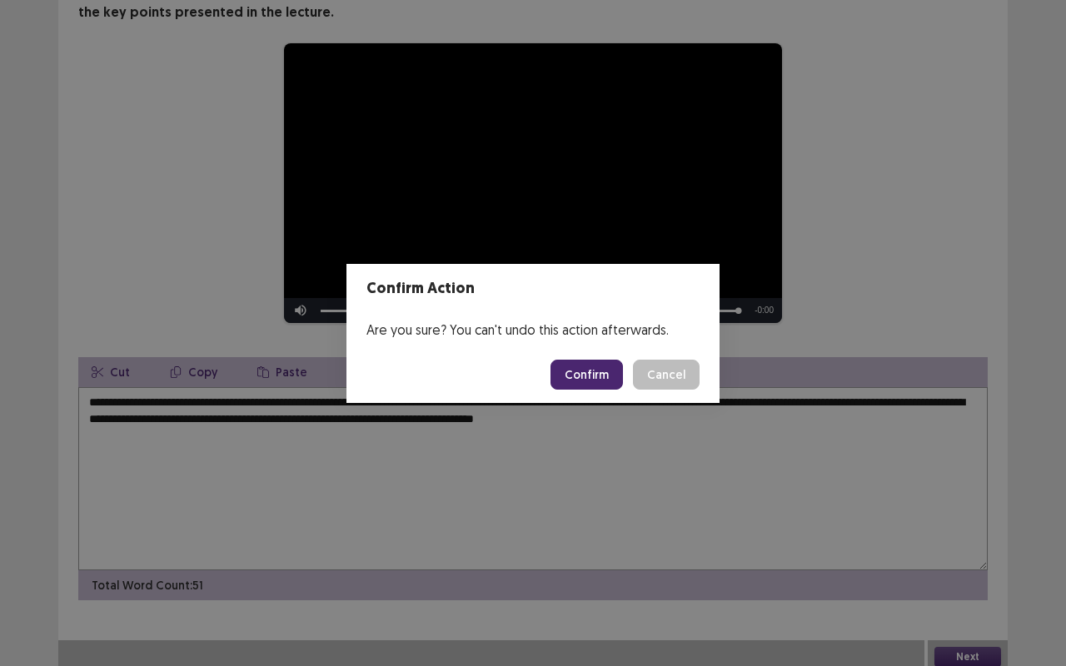
click at [611, 377] on button "Confirm" at bounding box center [586, 375] width 72 height 30
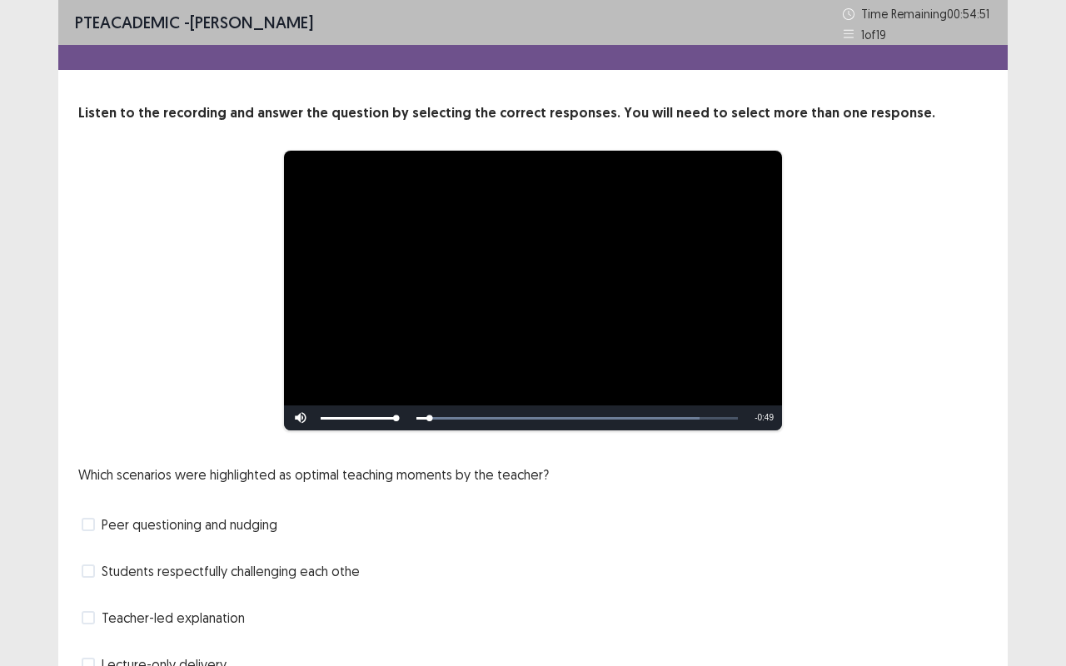
scroll to position [83, 0]
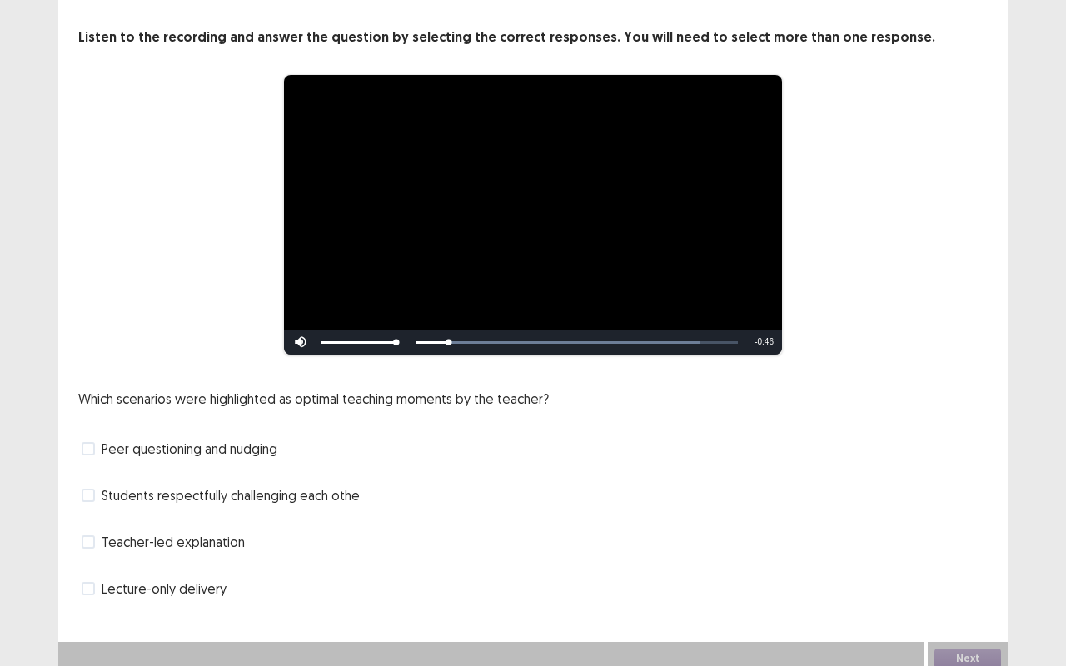
click at [95, 439] on label "Peer questioning and nudging" at bounding box center [180, 449] width 196 height 20
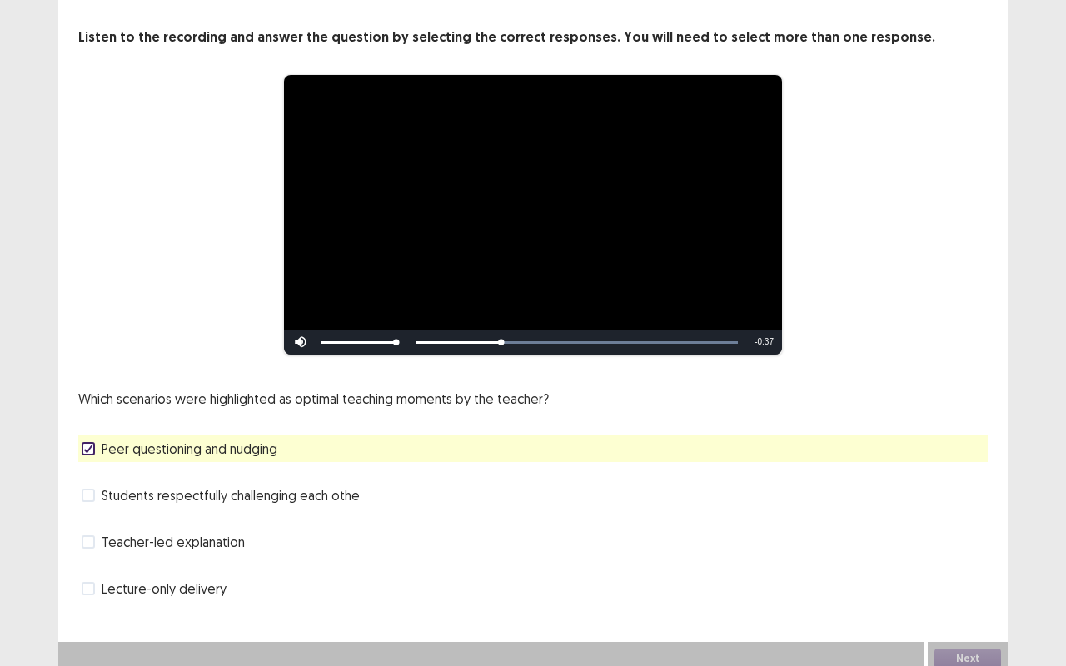
click at [96, 492] on label "Students respectfully challenging each othe" at bounding box center [221, 495] width 278 height 20
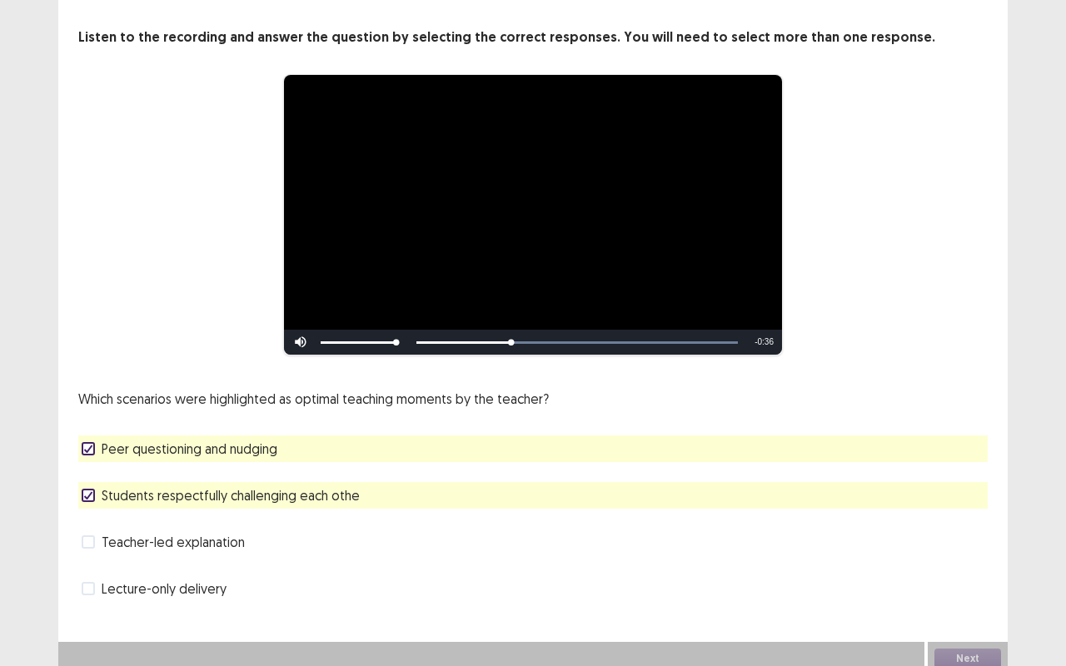
scroll to position [85, 0]
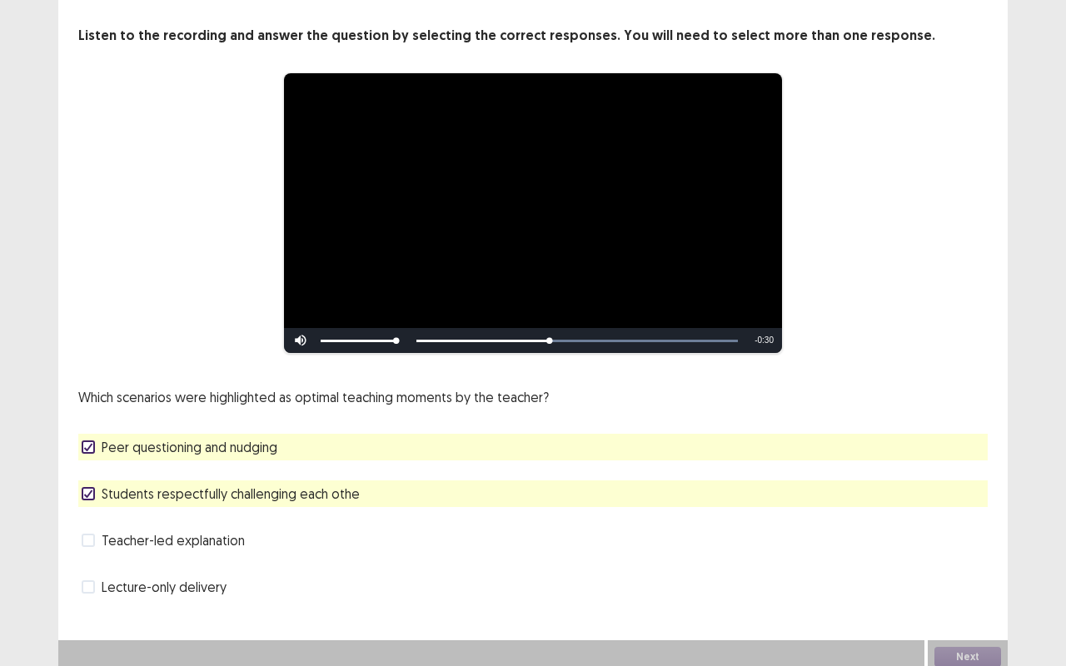
scroll to position [85, 0]
click at [954, 651] on button "Next" at bounding box center [967, 657] width 67 height 20
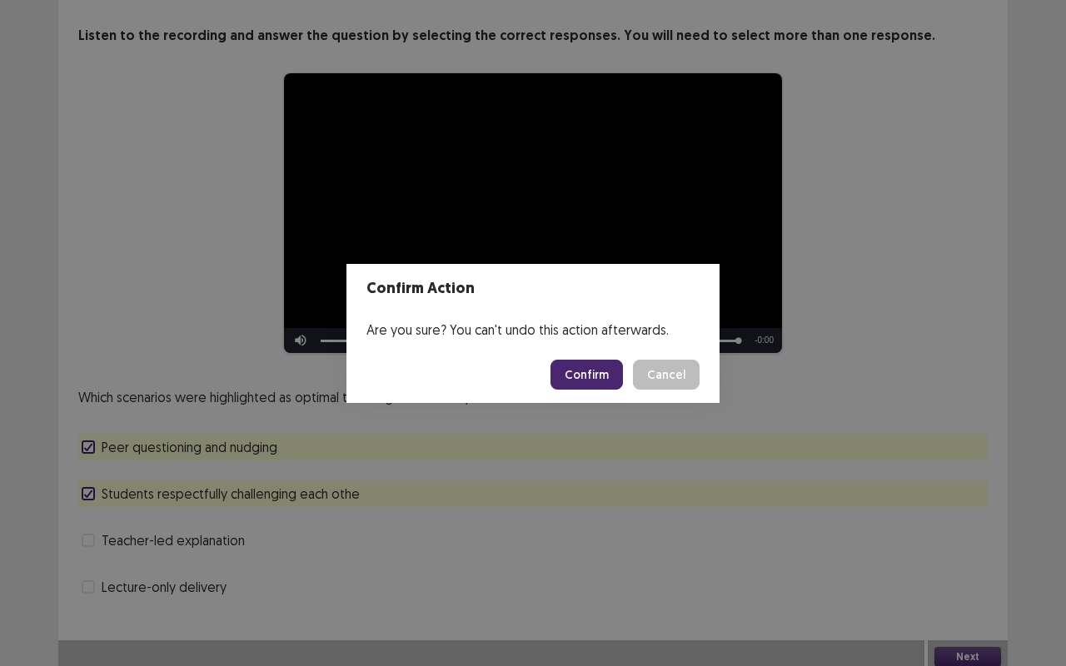
click at [606, 365] on button "Confirm" at bounding box center [586, 375] width 72 height 30
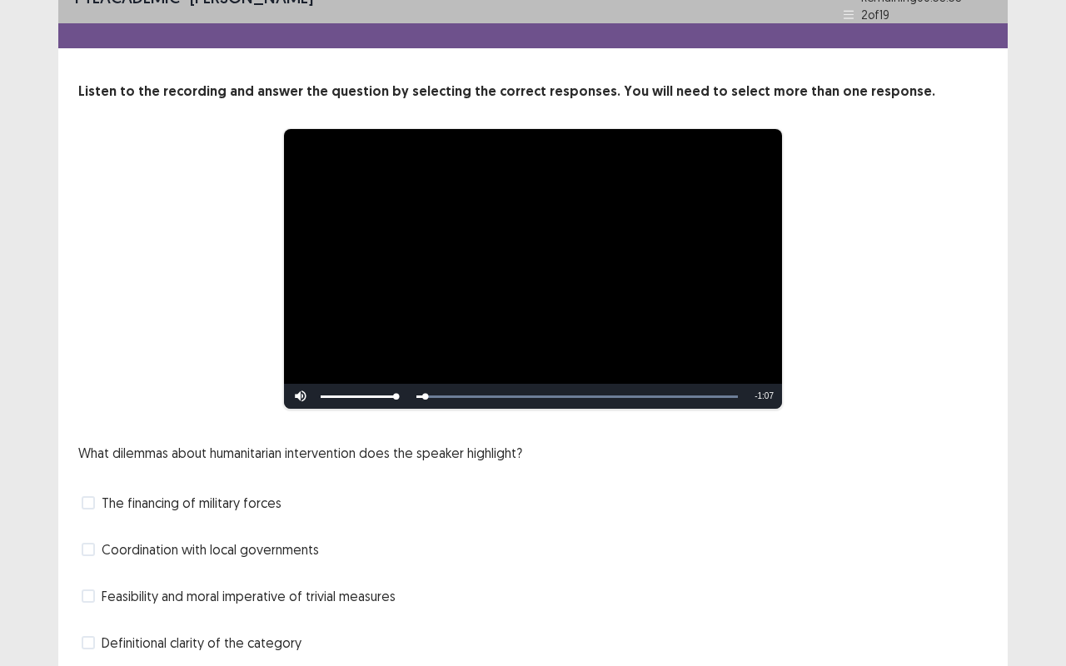
scroll to position [83, 0]
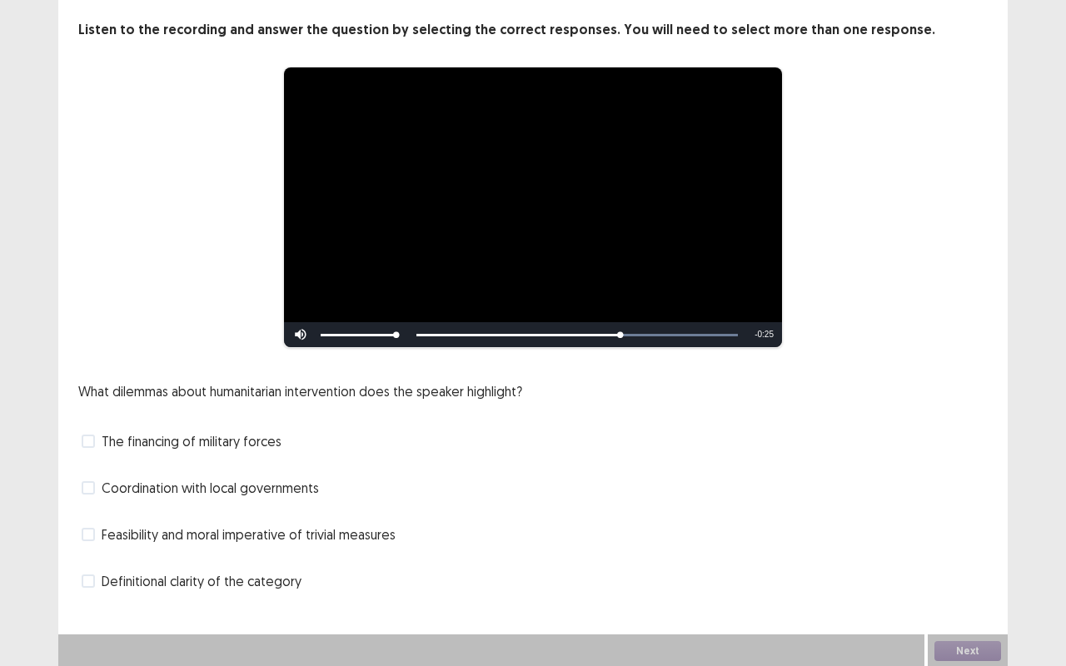
click at [93, 487] on span at bounding box center [88, 487] width 13 height 13
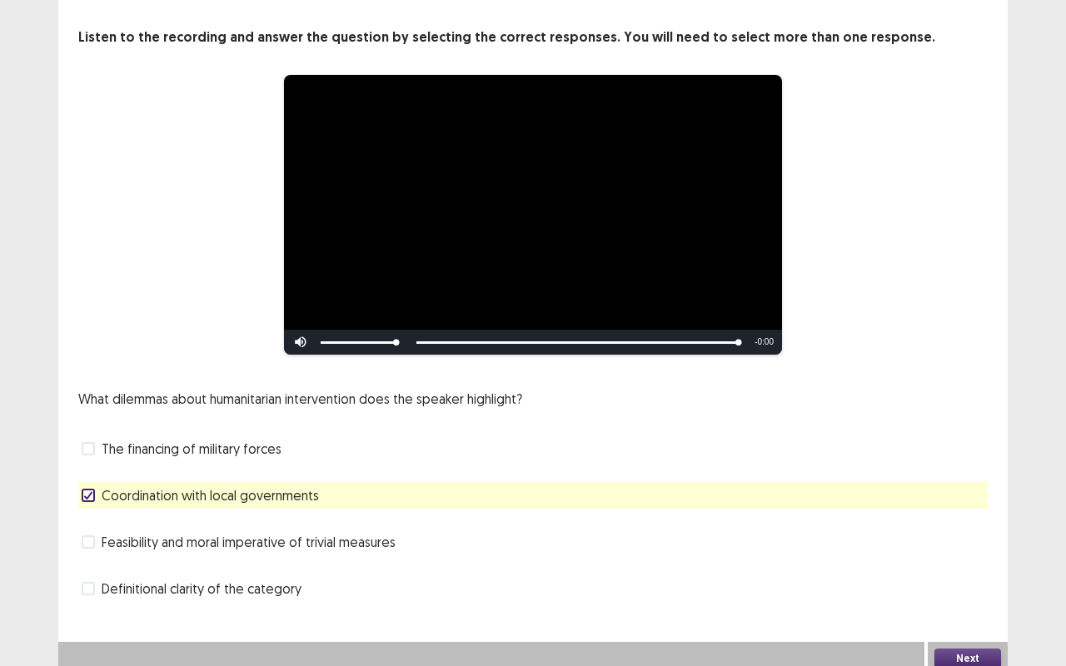
click at [980, 649] on button "Next" at bounding box center [967, 659] width 67 height 20
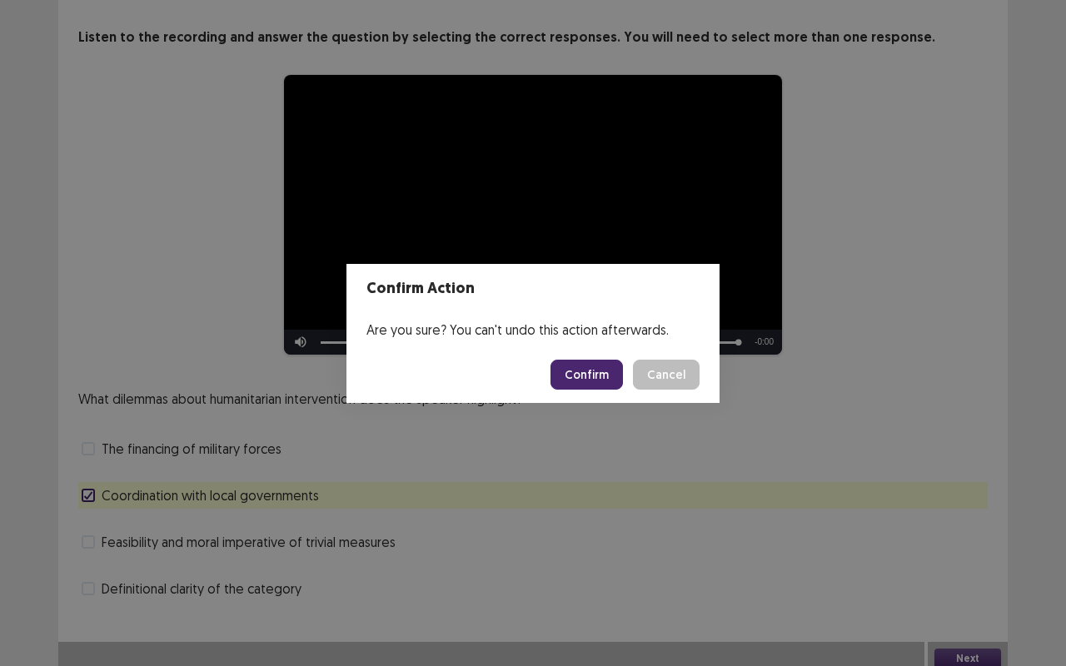
click at [580, 371] on button "Confirm" at bounding box center [586, 375] width 72 height 30
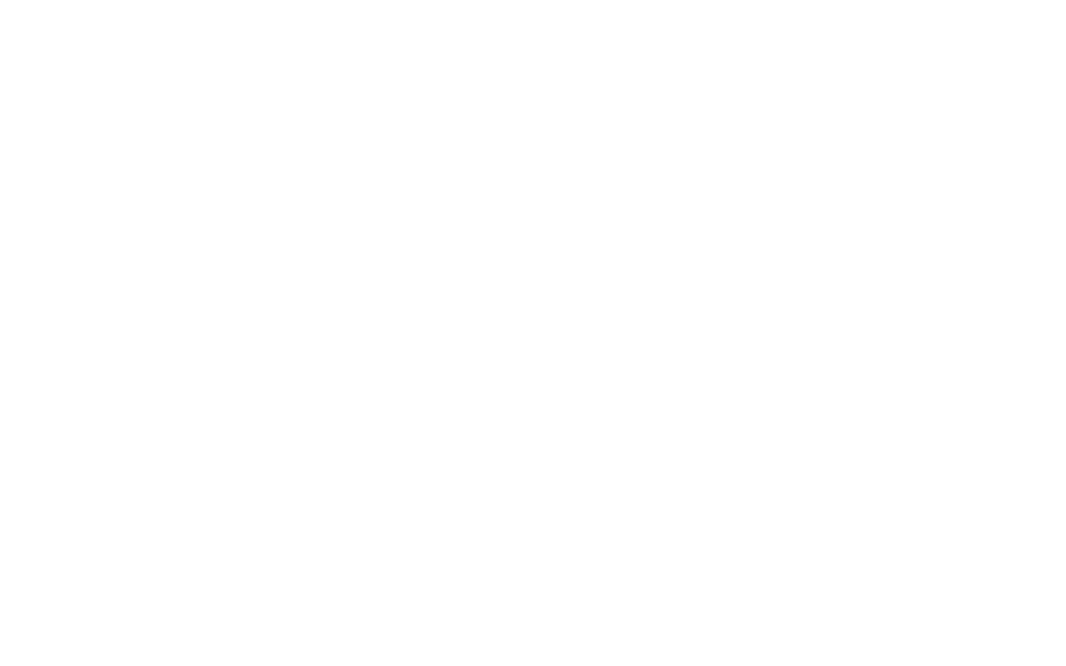
scroll to position [0, 0]
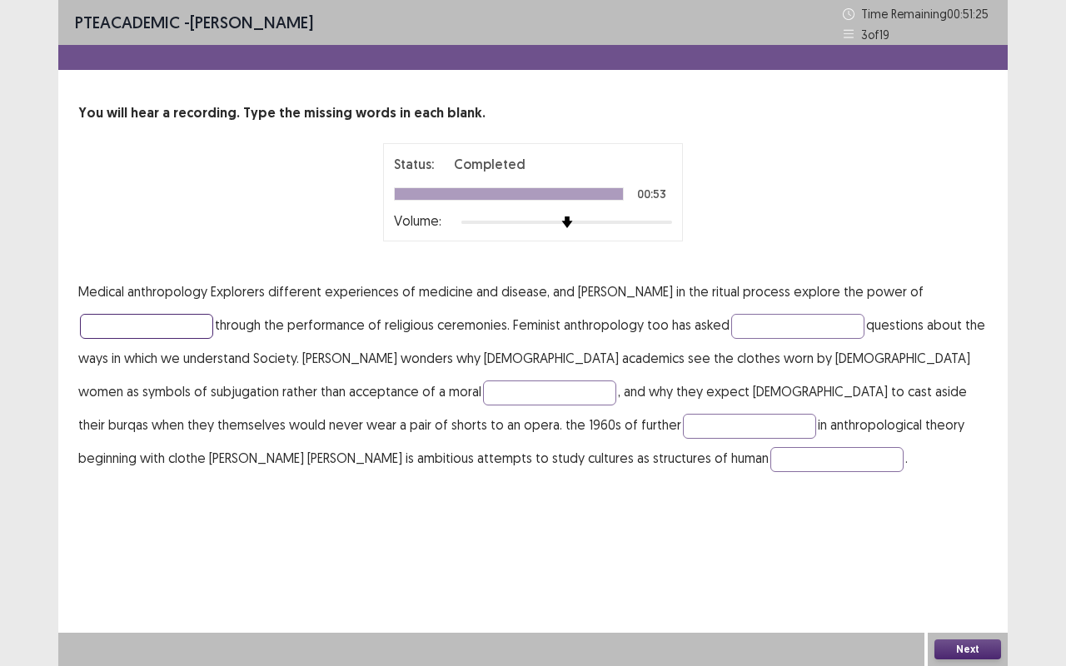
click at [182, 332] on input "text" at bounding box center [146, 326] width 133 height 25
type input "******"
type input "**********"
type input "******"
type input "********"
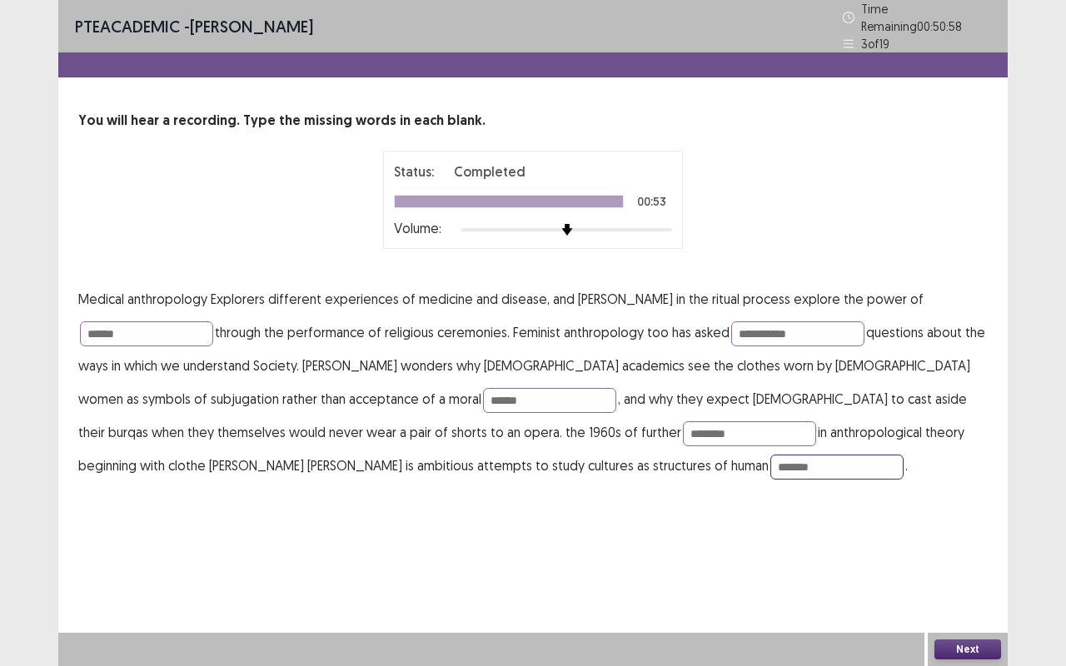
type input "*******"
click at [943, 651] on button "Next" at bounding box center [967, 649] width 67 height 20
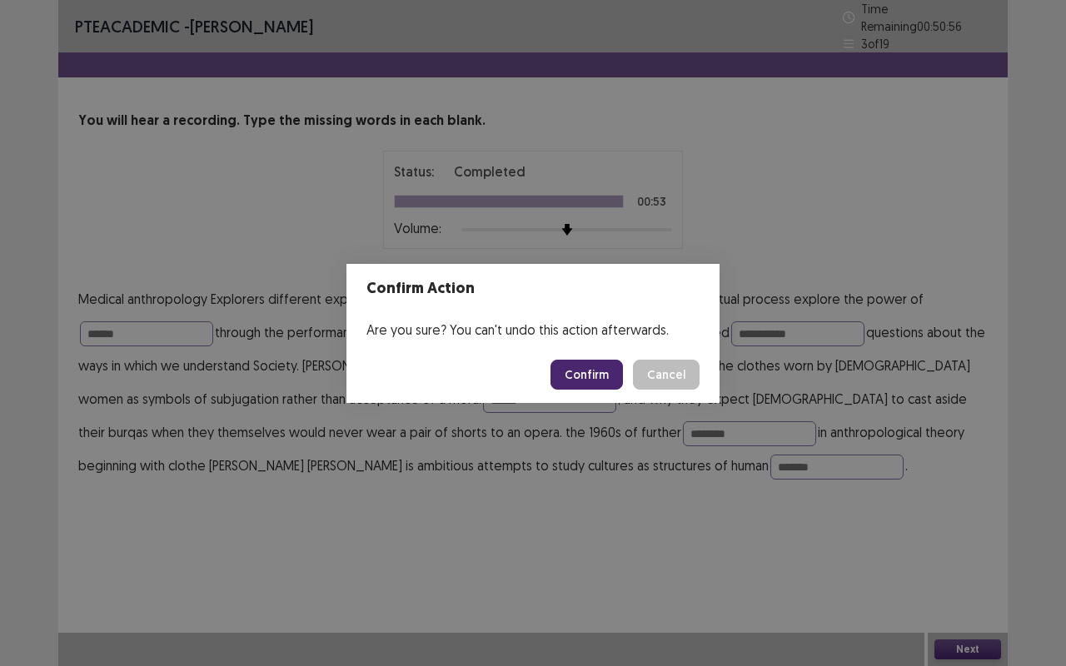
click at [587, 384] on button "Confirm" at bounding box center [586, 375] width 72 height 30
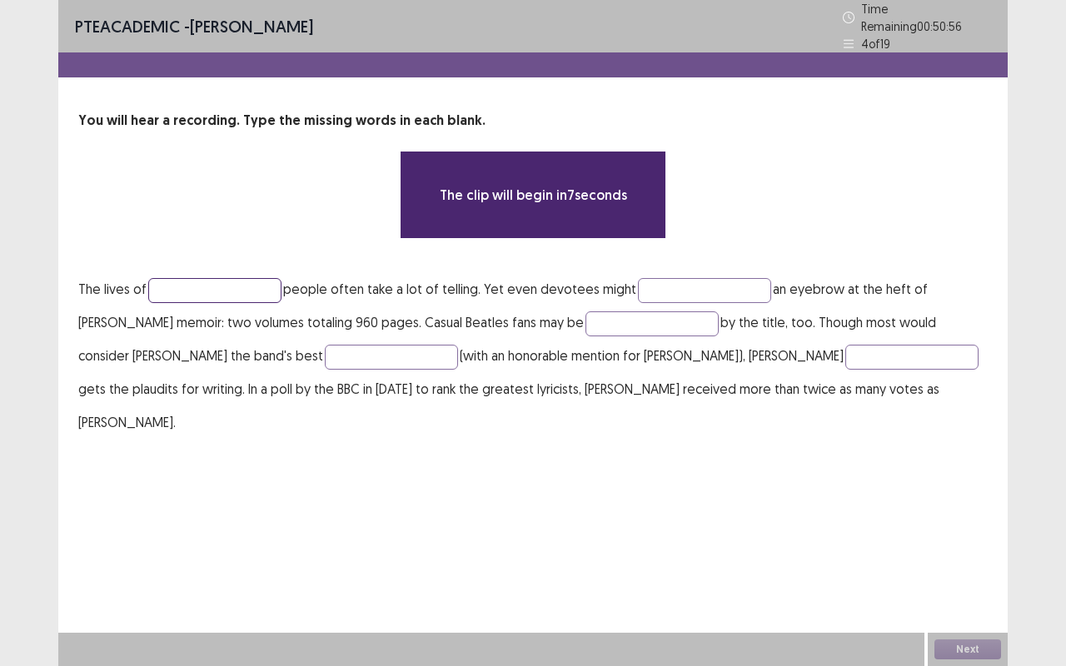
click at [193, 280] on input "text" at bounding box center [214, 290] width 133 height 25
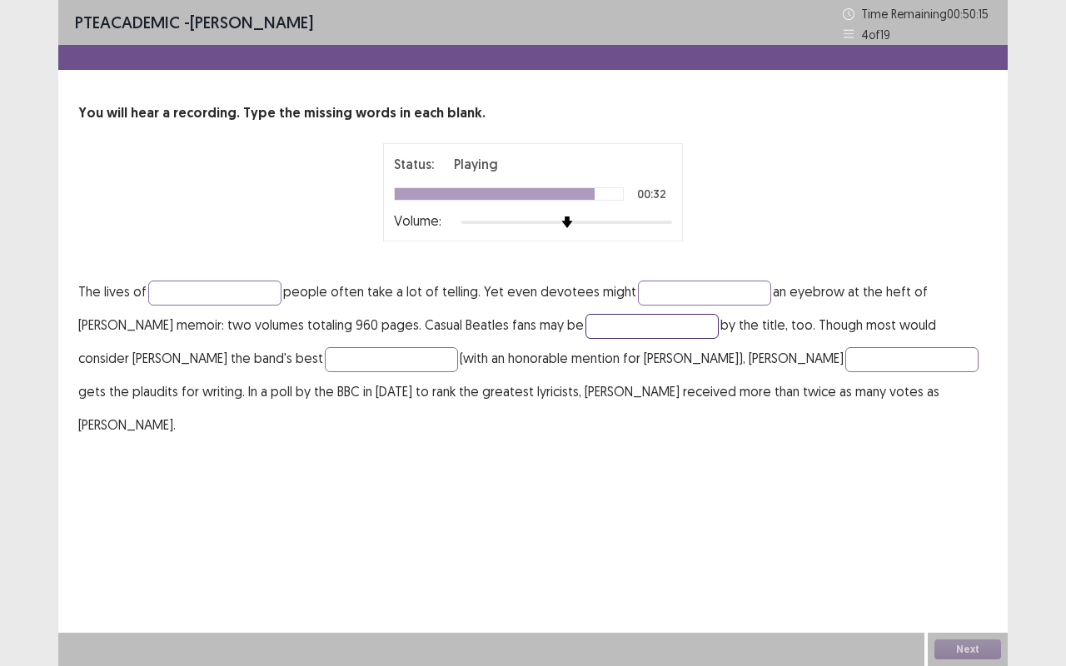
click at [614, 325] on input "text" at bounding box center [651, 326] width 133 height 25
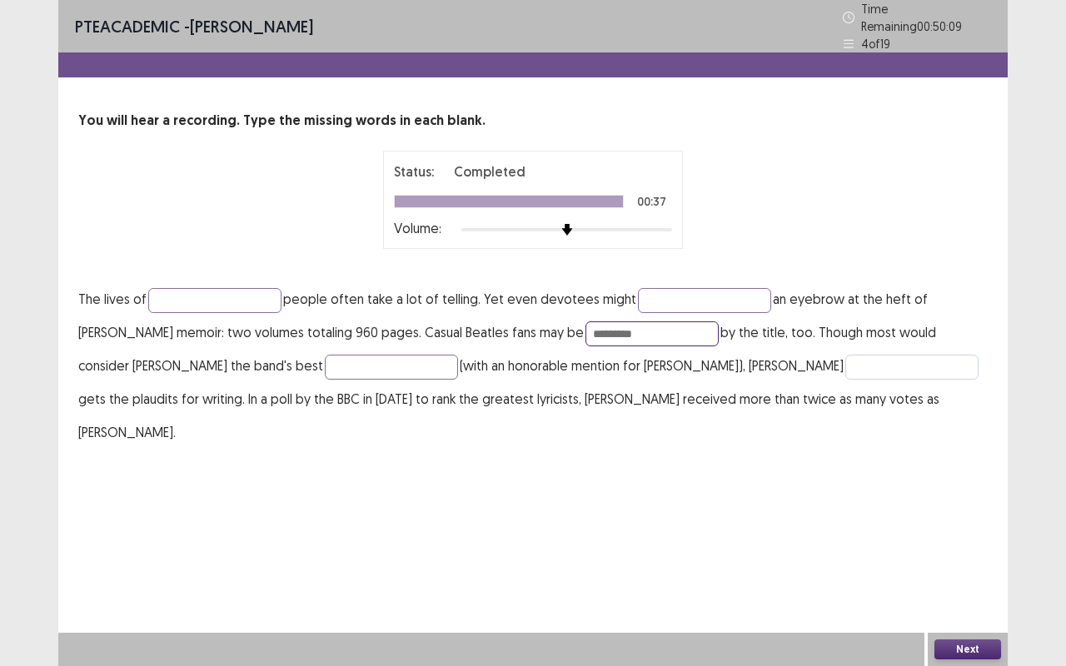
type input "*********"
click at [845, 359] on input "text" at bounding box center [911, 367] width 133 height 25
type input "**"
click at [201, 292] on input "text" at bounding box center [214, 300] width 133 height 25
click at [652, 297] on input "text" at bounding box center [704, 300] width 133 height 25
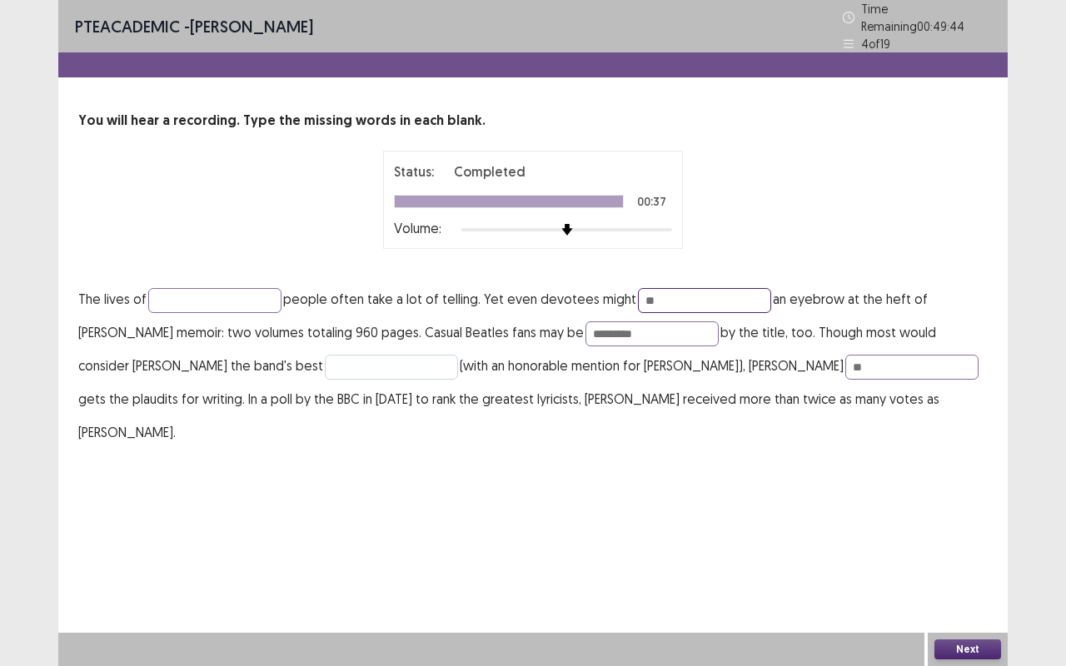
type input "**"
click at [325, 356] on input "text" at bounding box center [391, 367] width 133 height 25
type input "*****"
click at [207, 297] on input "text" at bounding box center [214, 300] width 133 height 25
type input "******"
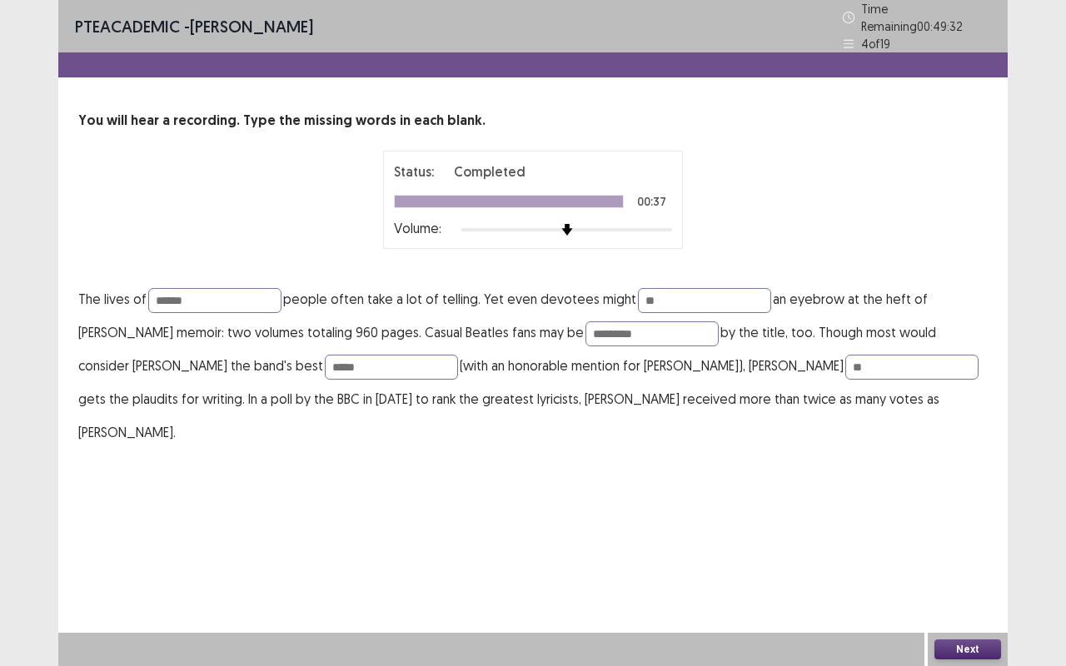
click at [950, 651] on button "Next" at bounding box center [967, 649] width 67 height 20
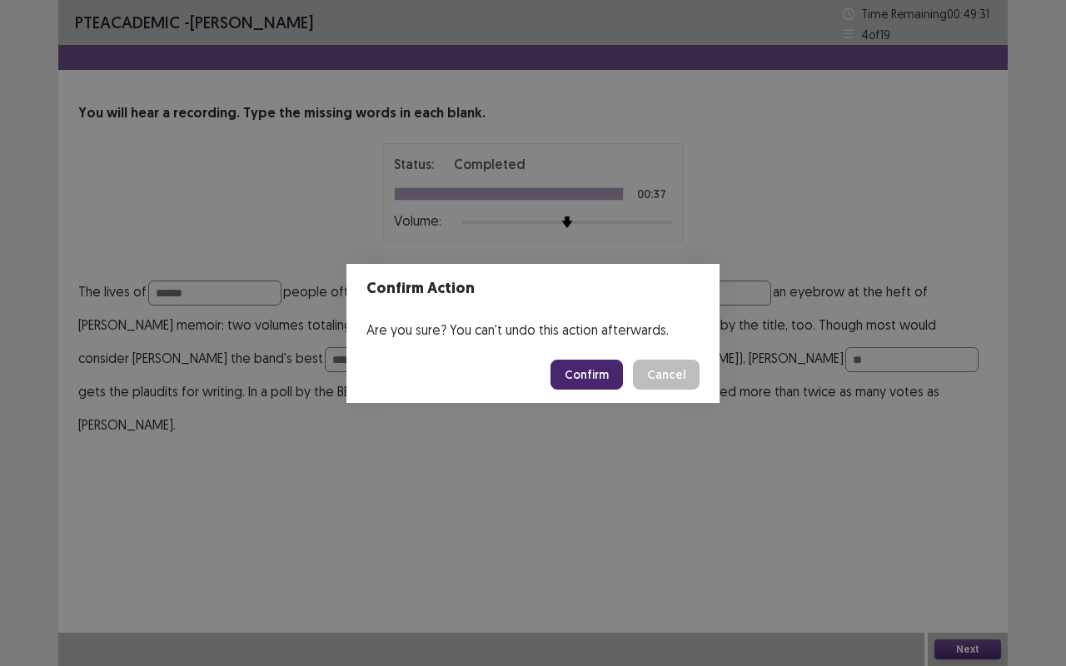
click at [597, 369] on button "Confirm" at bounding box center [586, 375] width 72 height 30
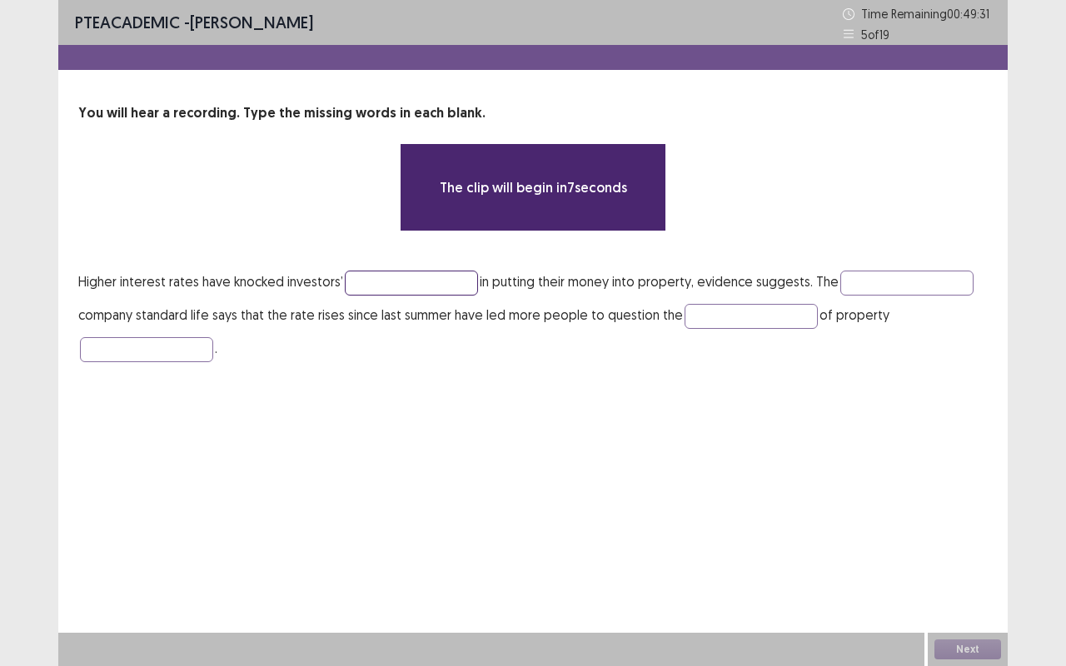
click at [422, 276] on input "text" at bounding box center [411, 283] width 133 height 25
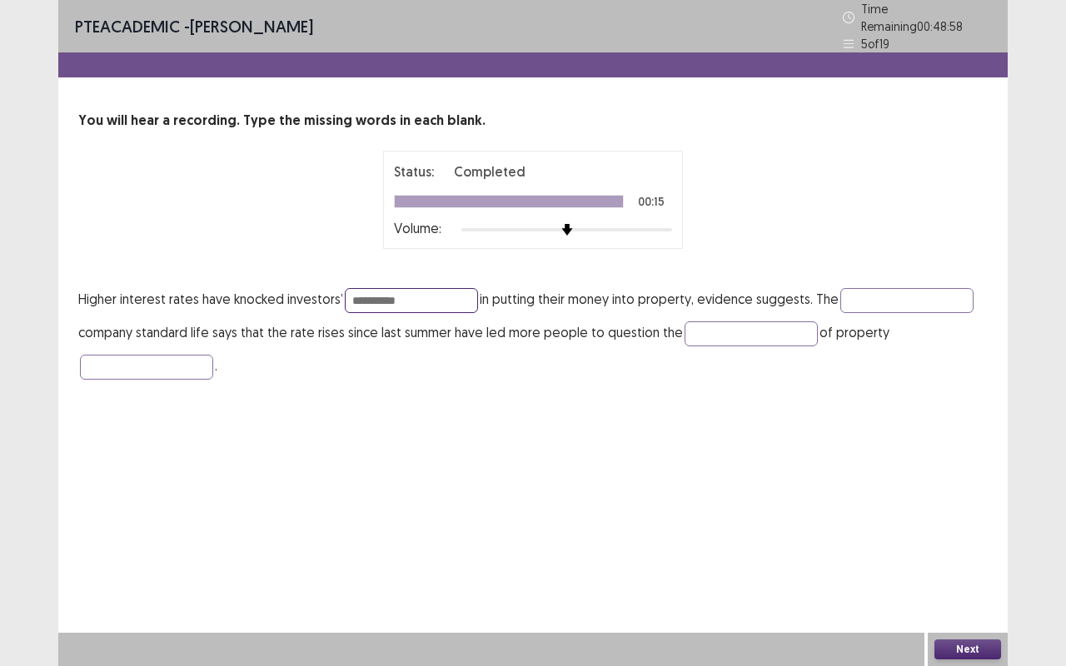
type input "**********"
type input "*********"
click at [720, 331] on input "text" at bounding box center [750, 333] width 133 height 25
type input "******"
click at [973, 643] on button "Next" at bounding box center [967, 649] width 67 height 20
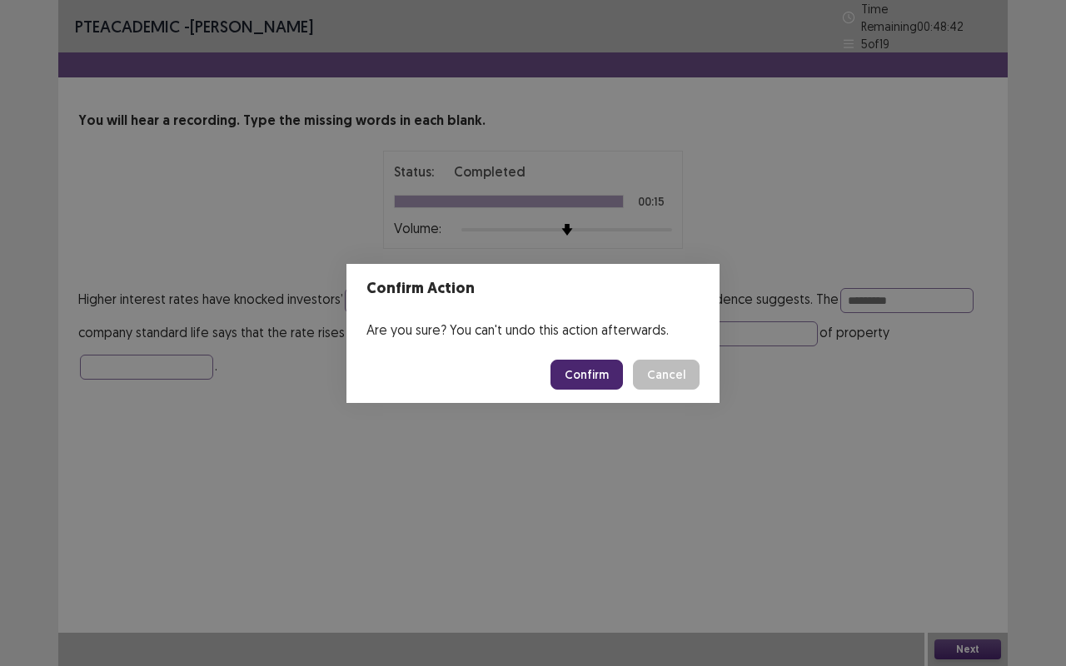
click at [582, 366] on button "Confirm" at bounding box center [586, 375] width 72 height 30
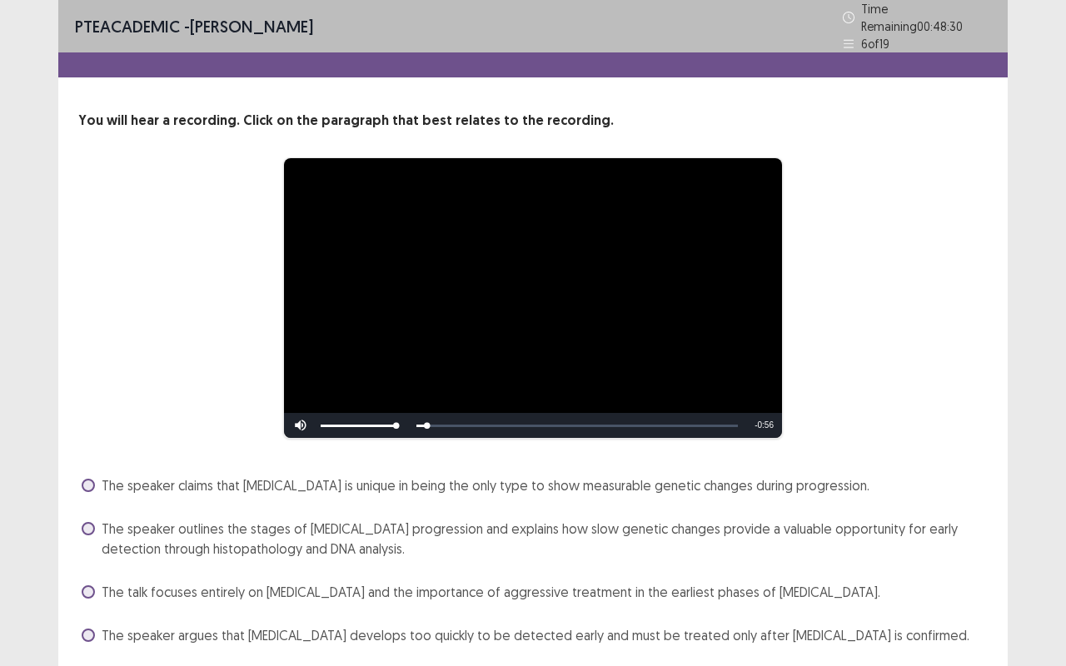
scroll to position [48, 0]
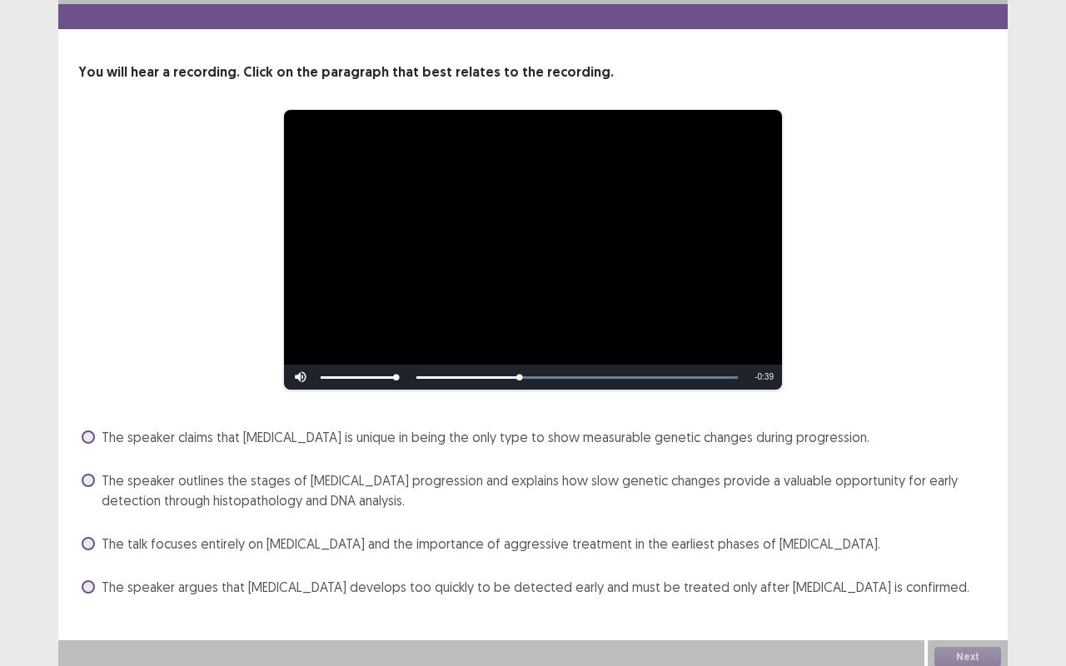
click at [605, 475] on span "The speaker outlines the stages of cancer progression and explains how slow gen…" at bounding box center [545, 490] width 886 height 40
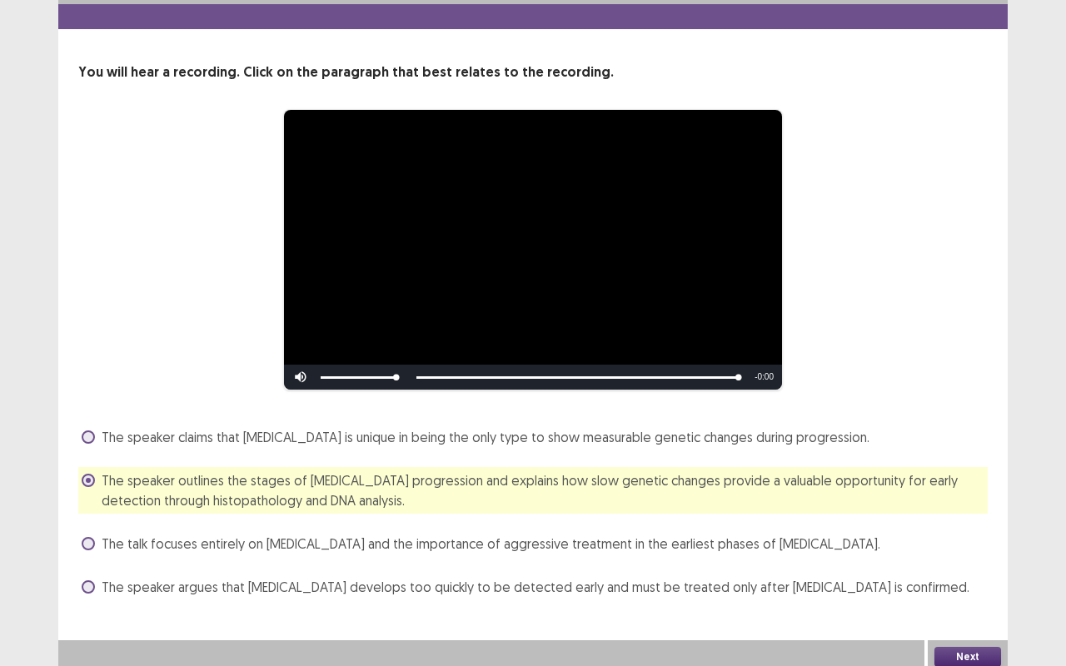
click at [953, 649] on button "Next" at bounding box center [967, 657] width 67 height 20
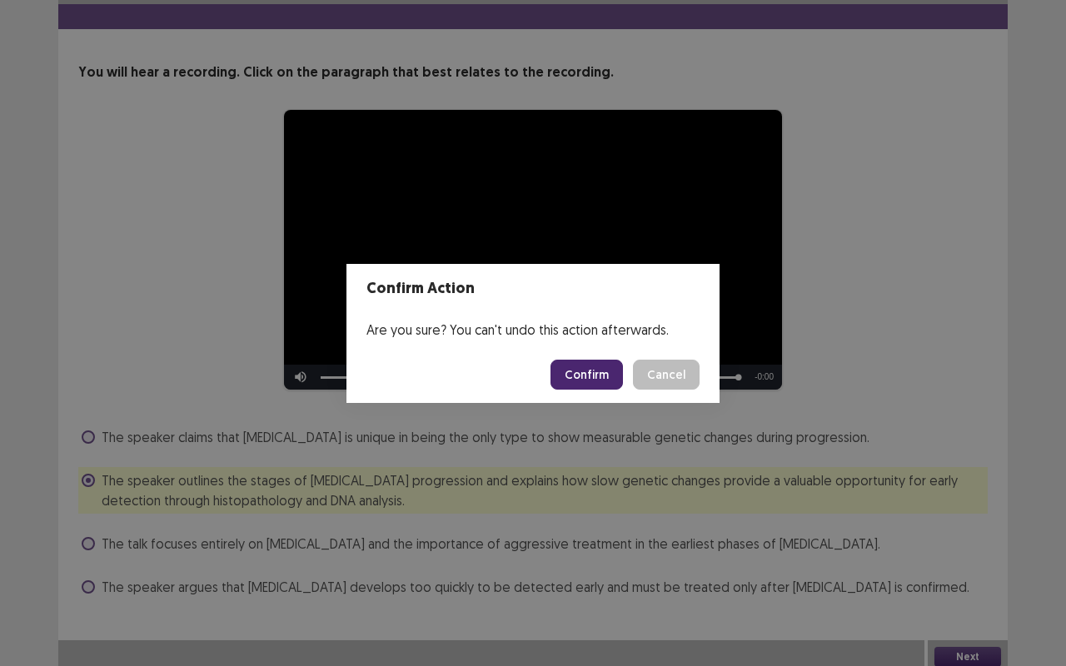
click at [619, 372] on button "Confirm" at bounding box center [586, 375] width 72 height 30
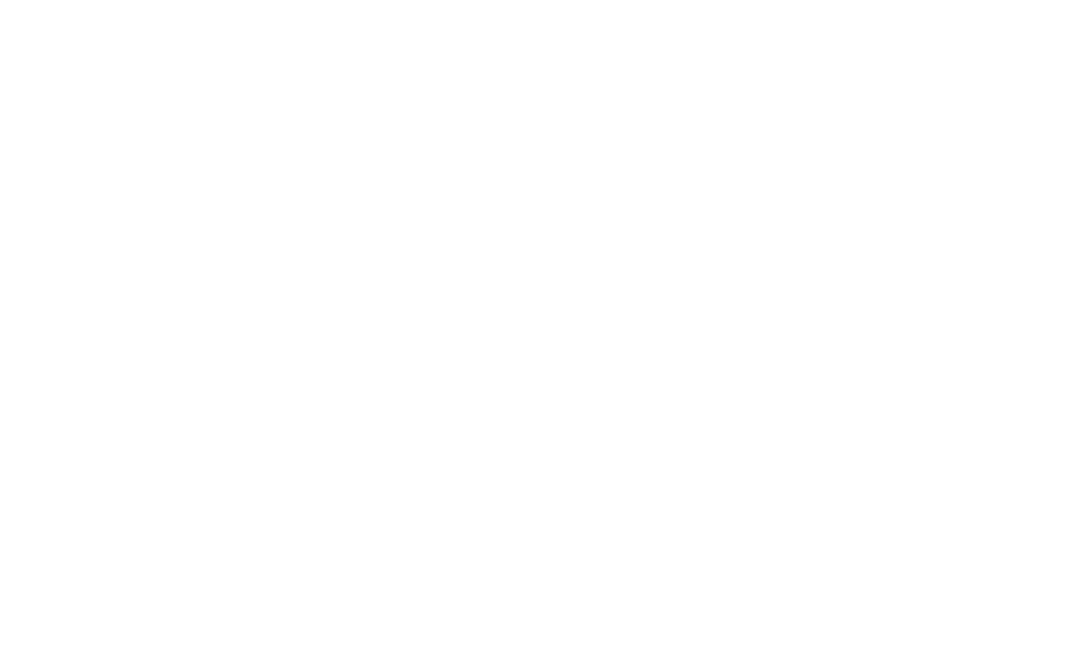
scroll to position [0, 0]
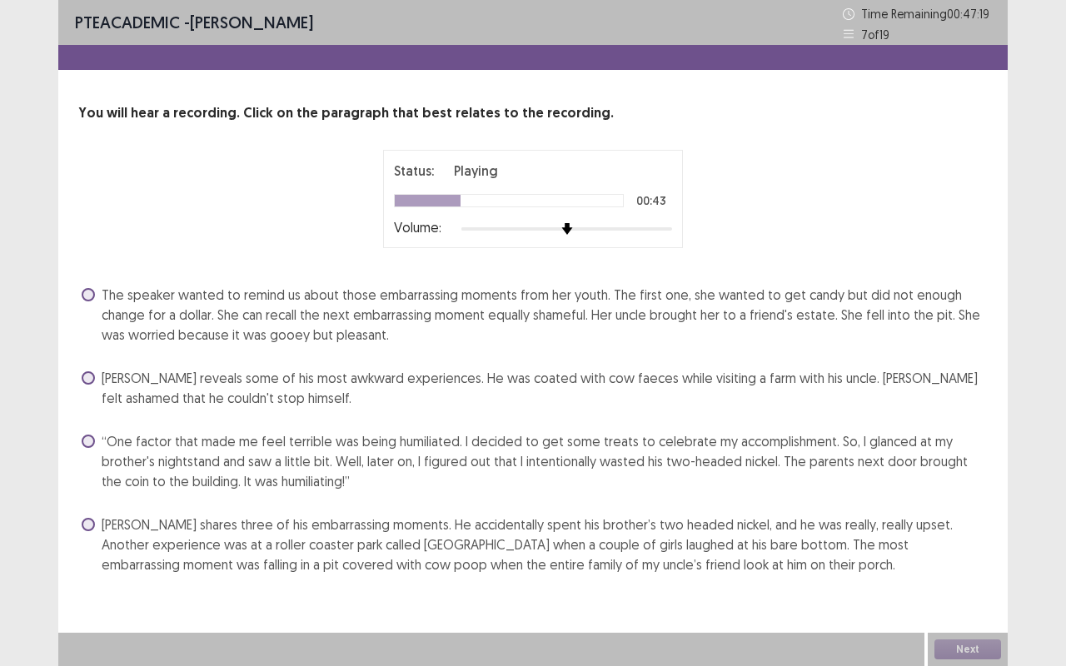
click at [394, 533] on span "Chris shares three of his embarrassing moments. He accidentally spent his broth…" at bounding box center [545, 545] width 886 height 60
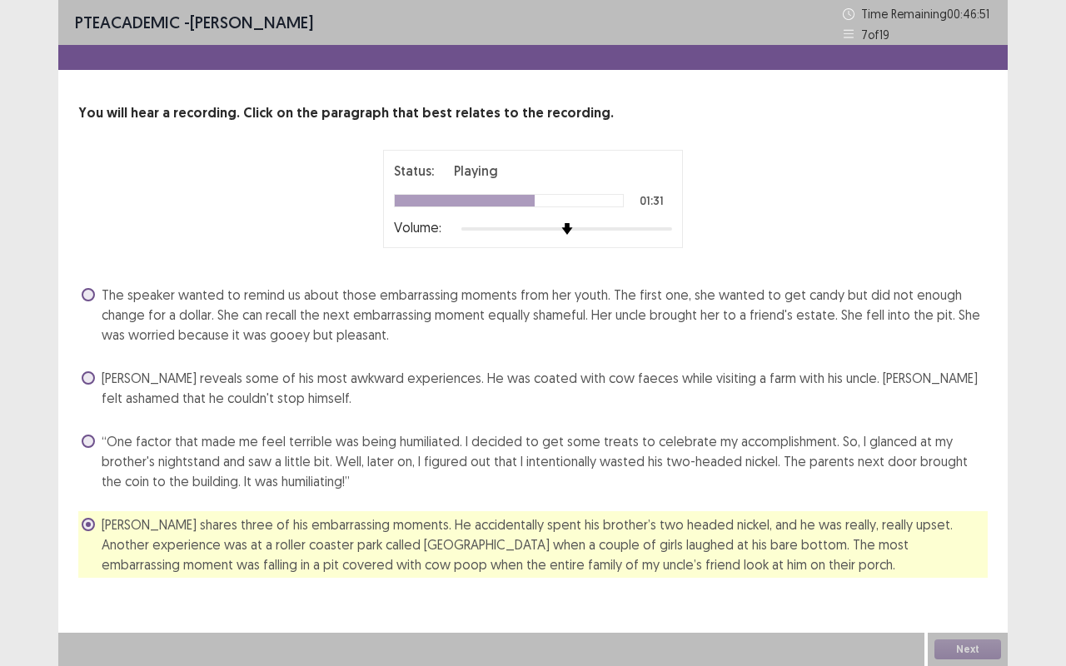
click at [970, 652] on div "Next" at bounding box center [968, 649] width 80 height 33
click at [971, 652] on div "Next" at bounding box center [968, 649] width 80 height 33
click at [968, 653] on div "Next" at bounding box center [968, 649] width 80 height 33
click at [971, 647] on button "Next" at bounding box center [967, 649] width 67 height 20
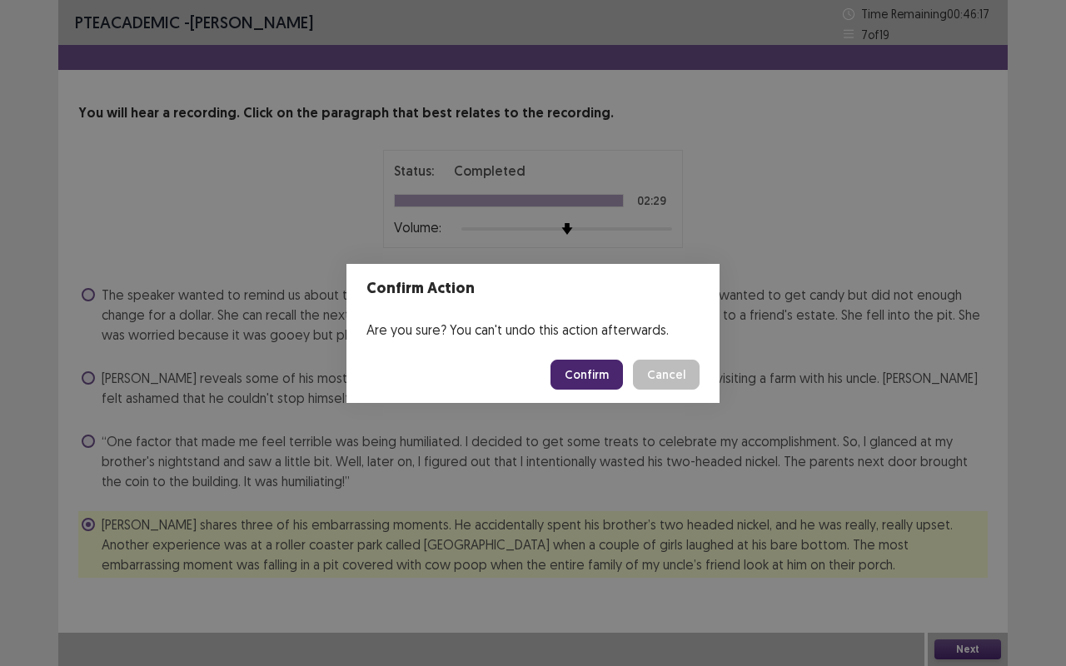
click at [598, 366] on button "Confirm" at bounding box center [586, 375] width 72 height 30
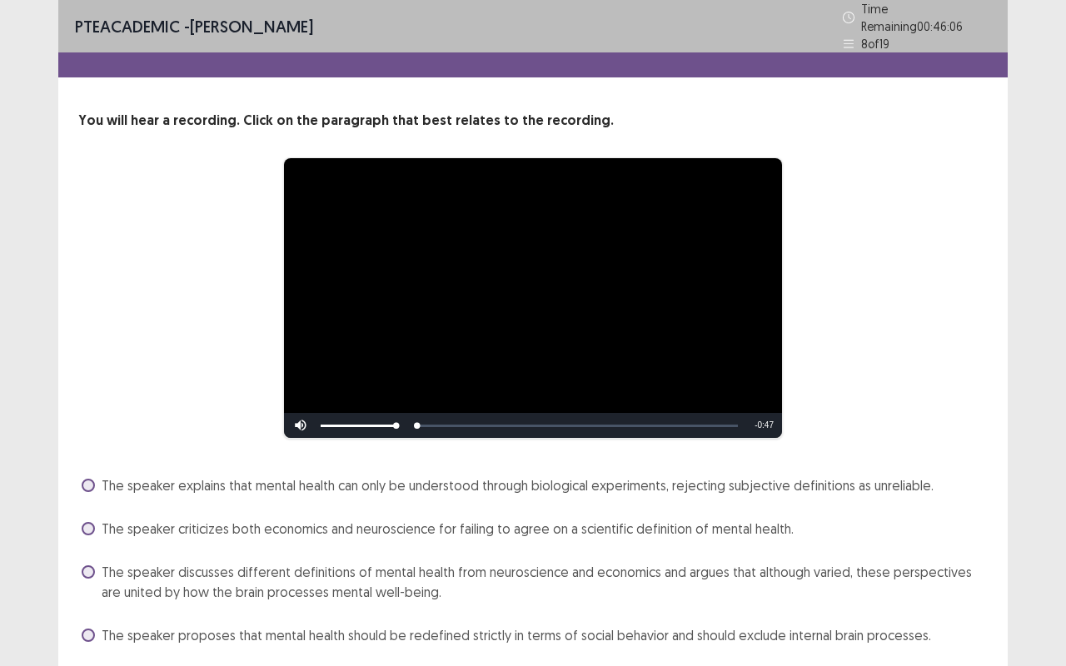
scroll to position [48, 0]
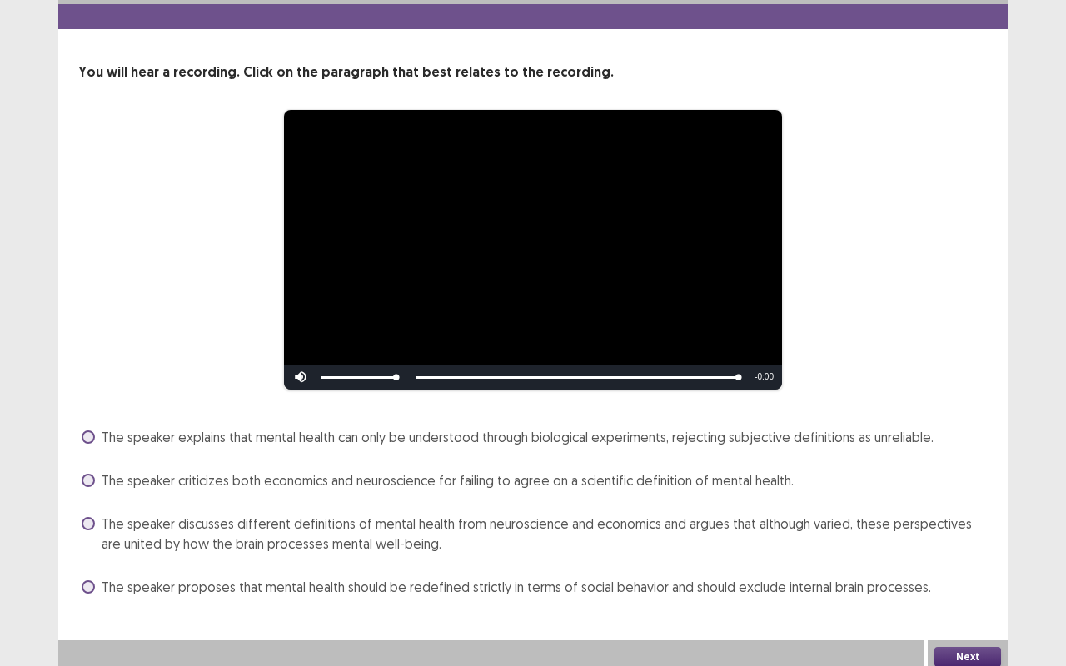
click at [678, 578] on span "The speaker proposes that mental health should be redefined strictly in terms o…" at bounding box center [516, 587] width 829 height 20
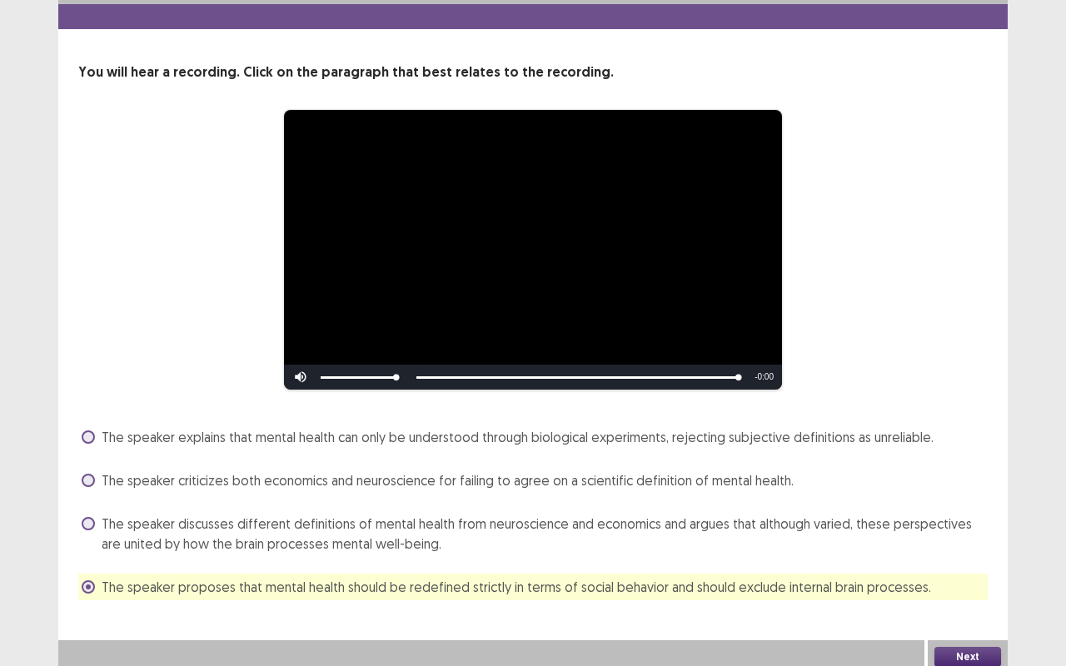
click at [983, 649] on button "Next" at bounding box center [967, 657] width 67 height 20
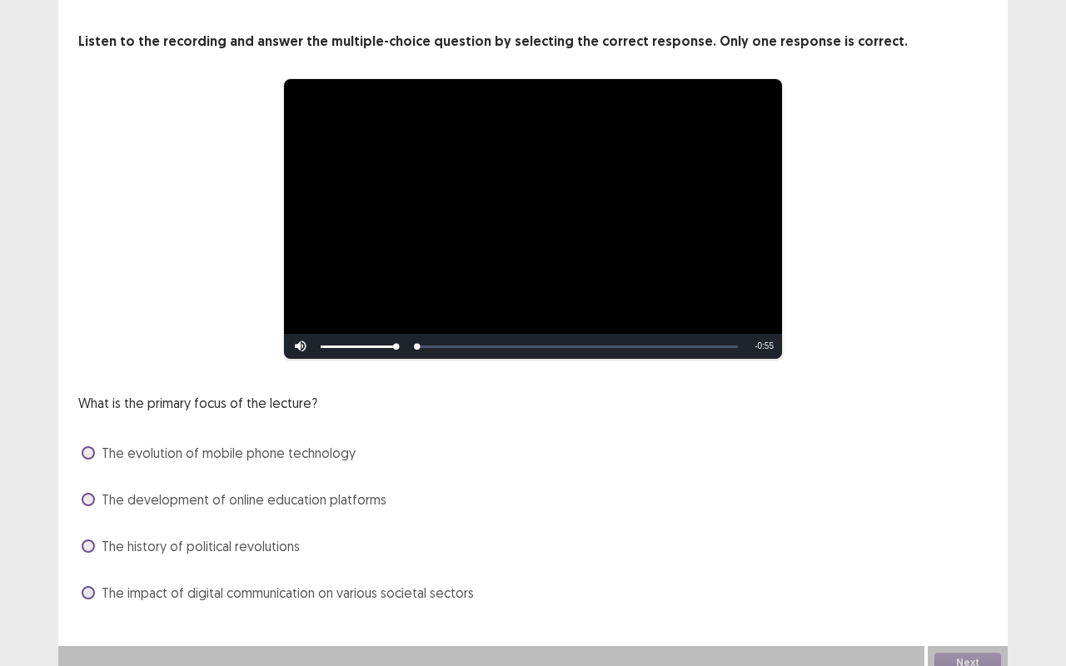
scroll to position [85, 0]
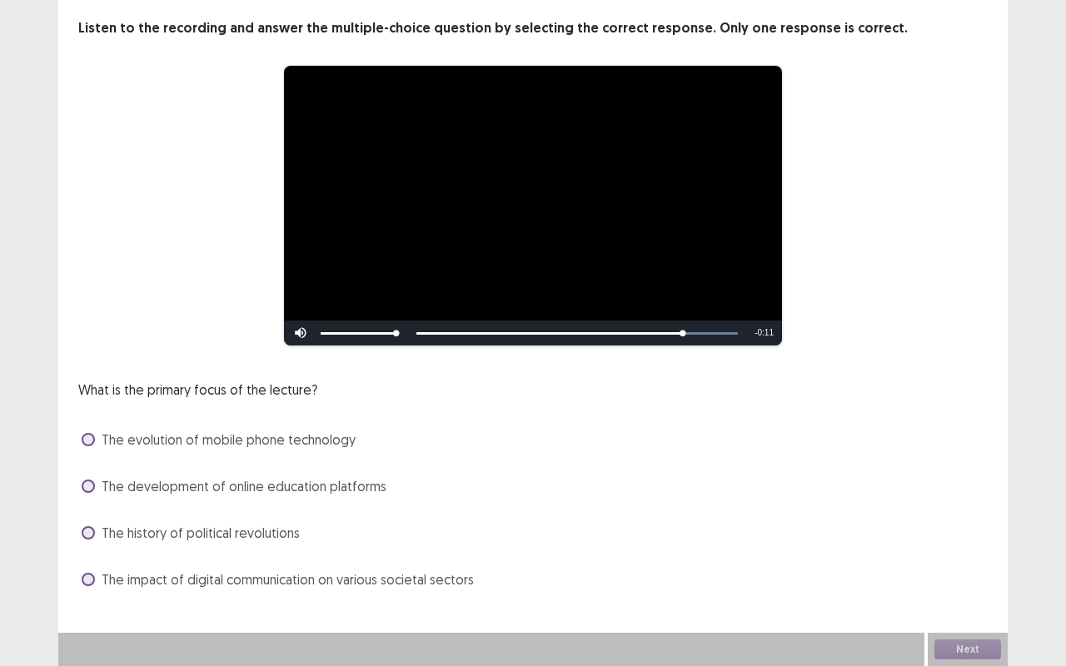
click at [206, 584] on span "The impact of digital communication on various societal sectors" at bounding box center [288, 580] width 372 height 20
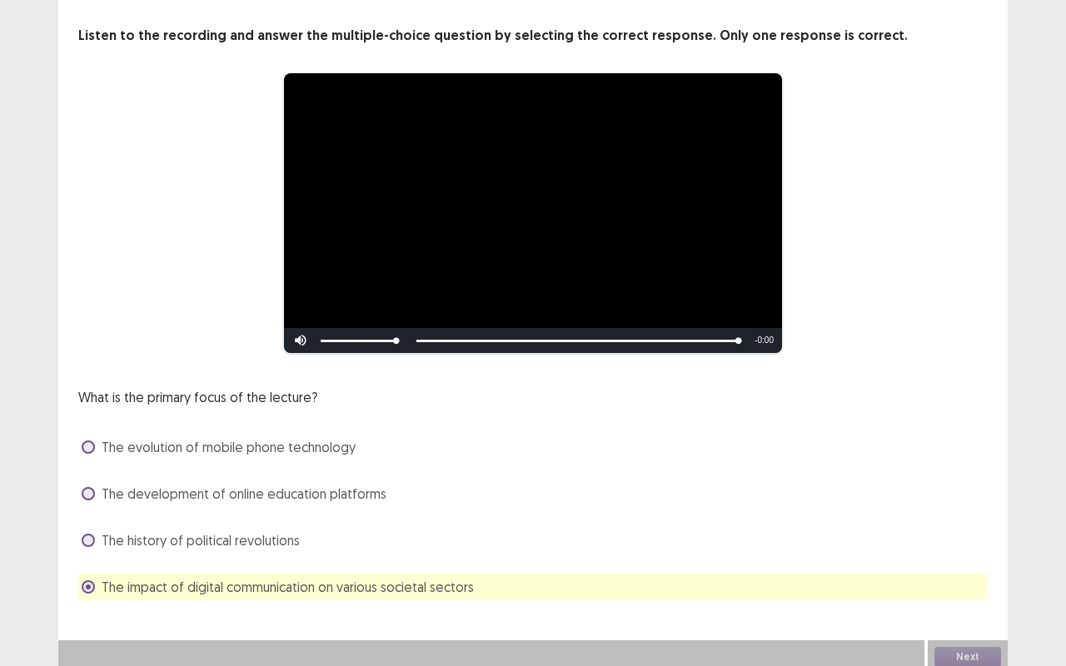
click at [974, 648] on div "Next" at bounding box center [968, 656] width 80 height 33
click at [966, 647] on button "Next" at bounding box center [967, 657] width 67 height 20
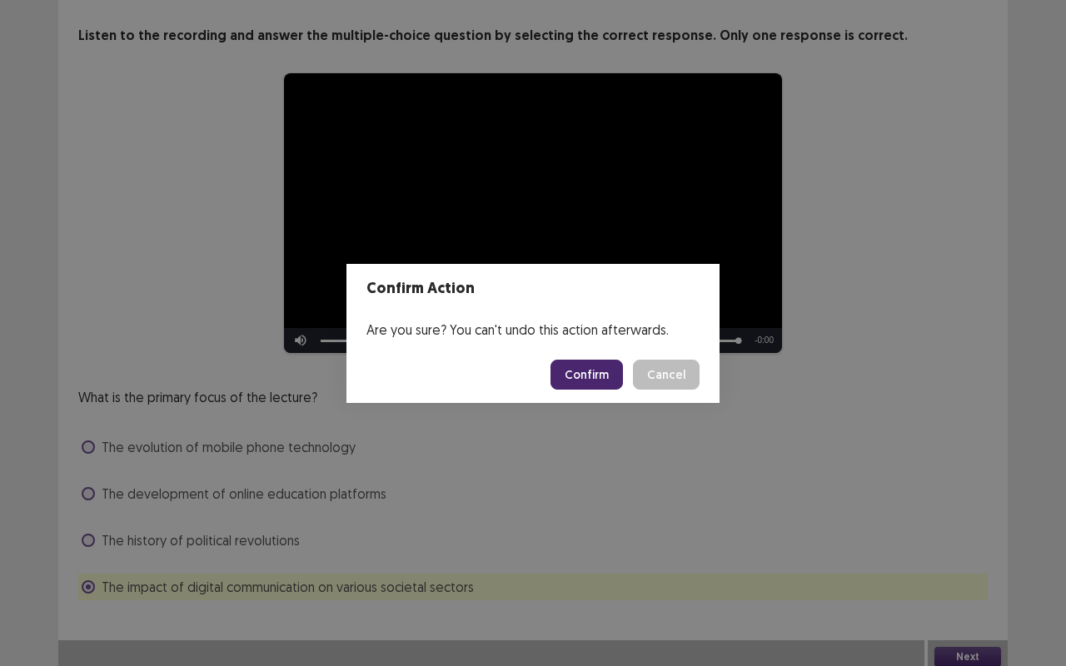
click at [571, 381] on button "Confirm" at bounding box center [586, 375] width 72 height 30
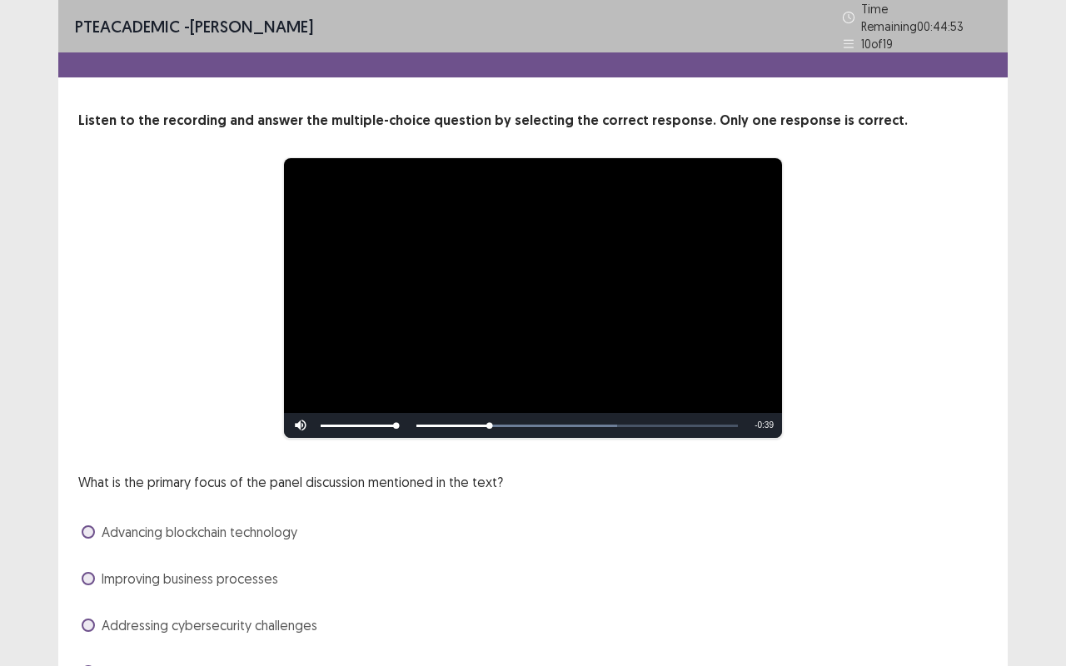
scroll to position [83, 0]
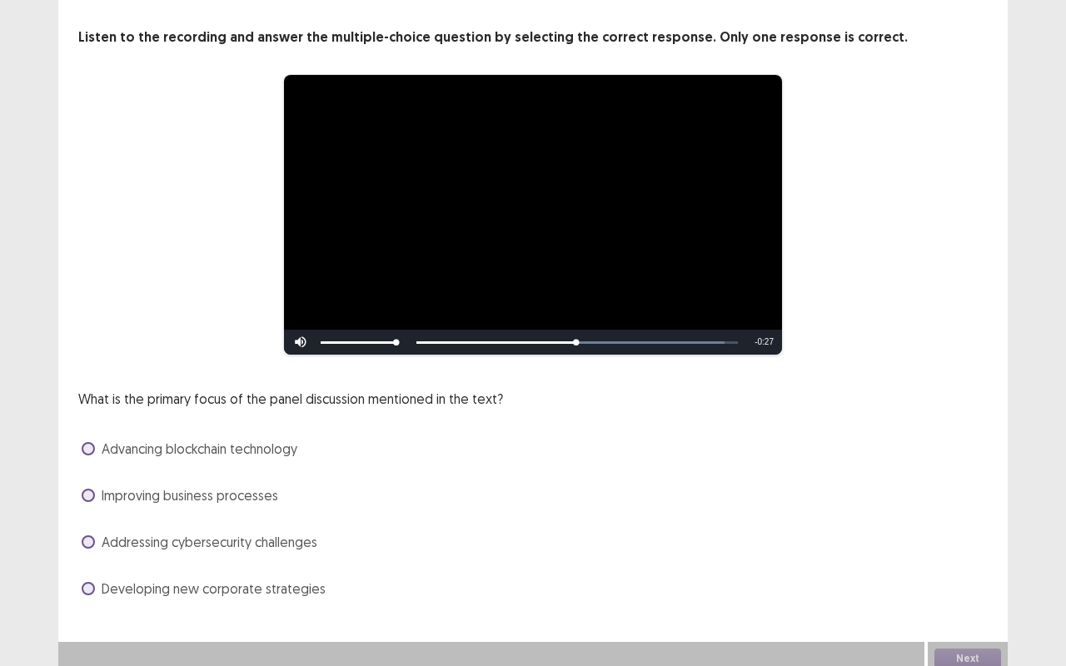
click at [101, 533] on label "Addressing cybersecurity challenges" at bounding box center [200, 542] width 236 height 20
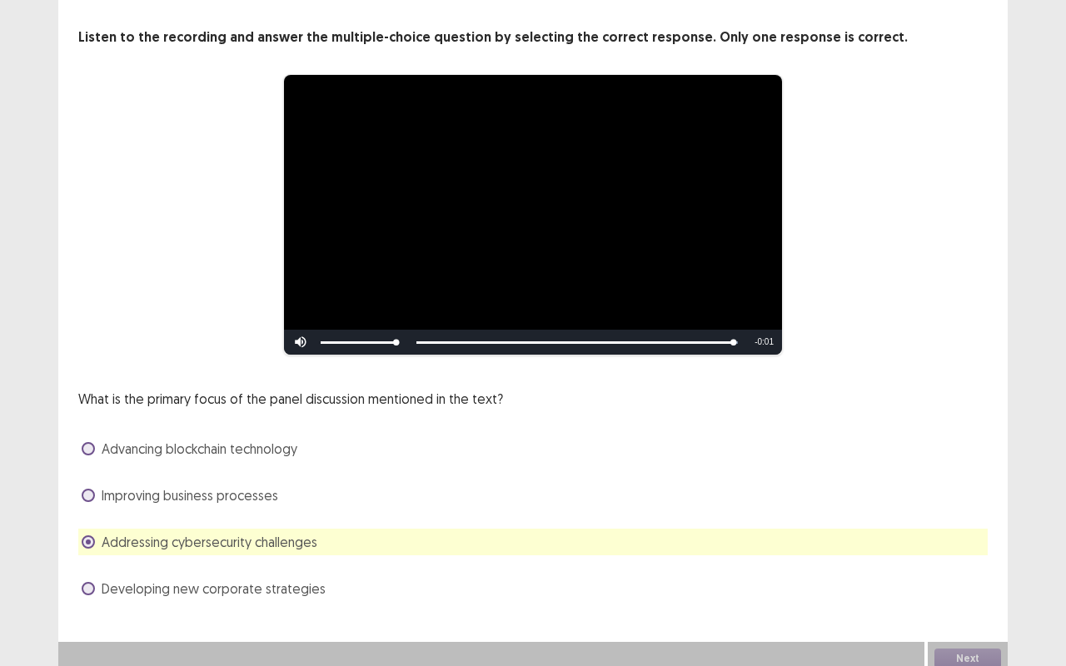
click at [92, 439] on label "Advancing blockchain technology" at bounding box center [190, 449] width 216 height 20
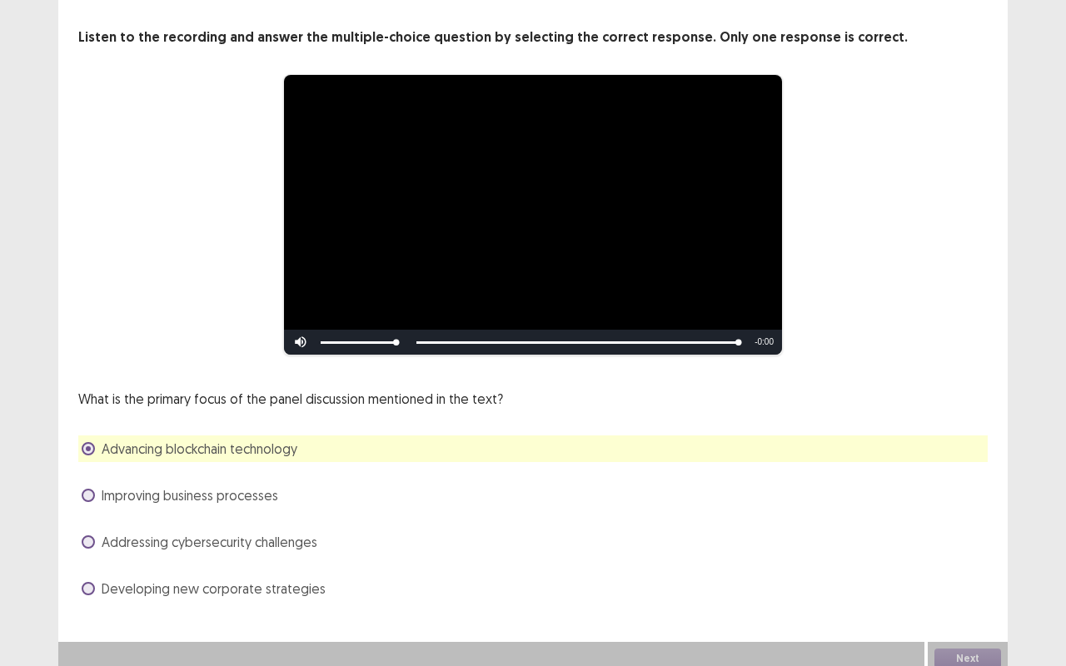
click at [88, 537] on span at bounding box center [88, 541] width 13 height 13
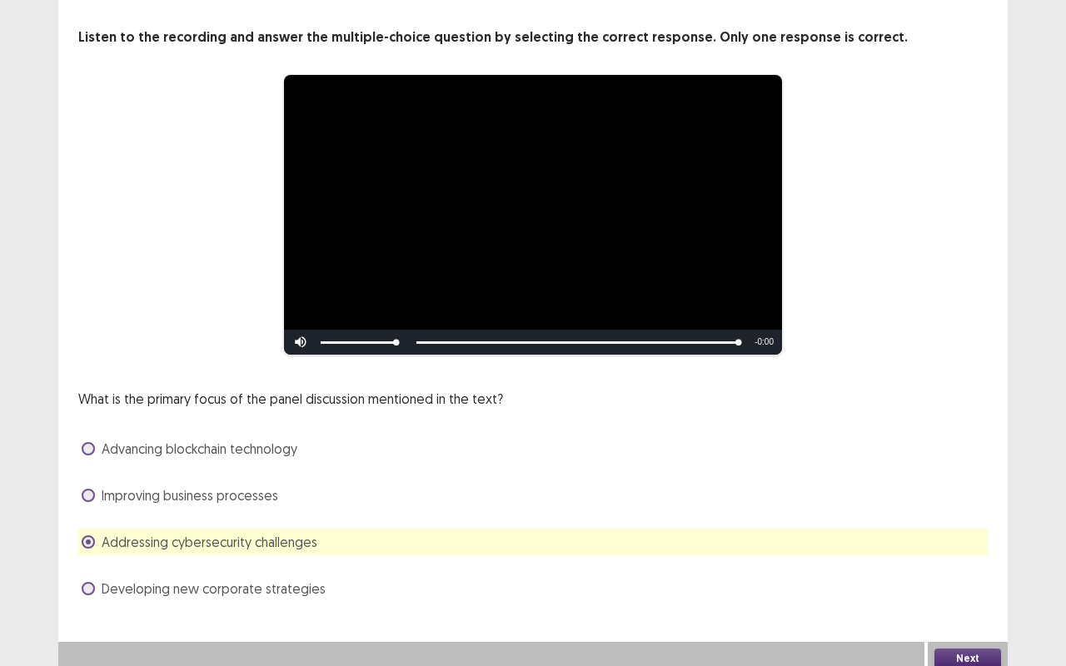
click at [971, 653] on button "Next" at bounding box center [967, 659] width 67 height 20
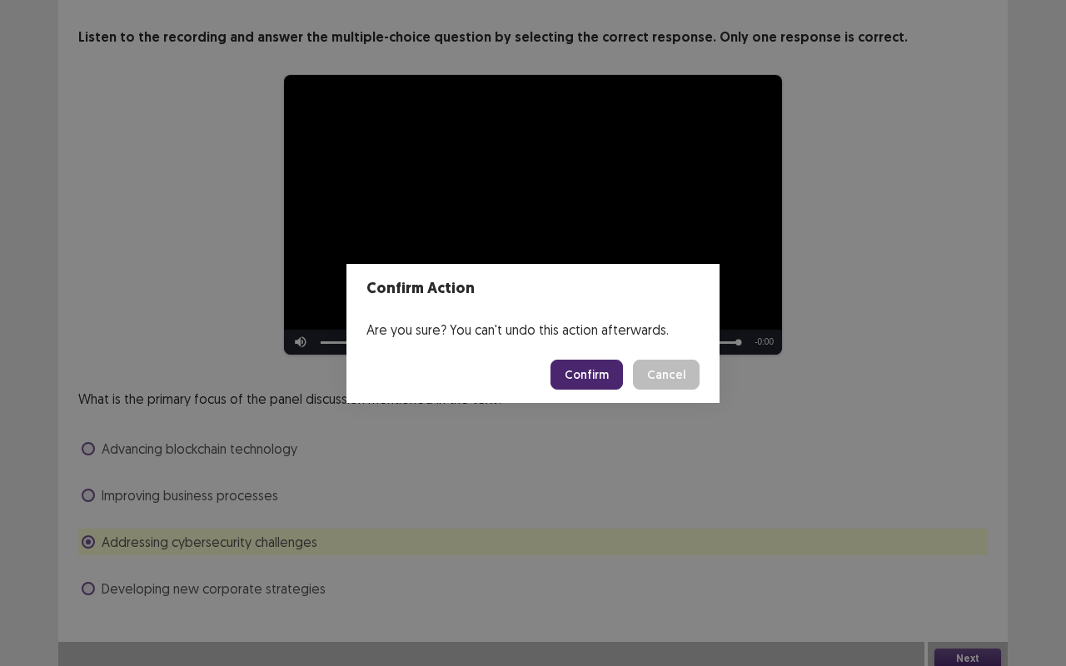
click at [590, 390] on footer "Confirm Cancel" at bounding box center [532, 374] width 373 height 57
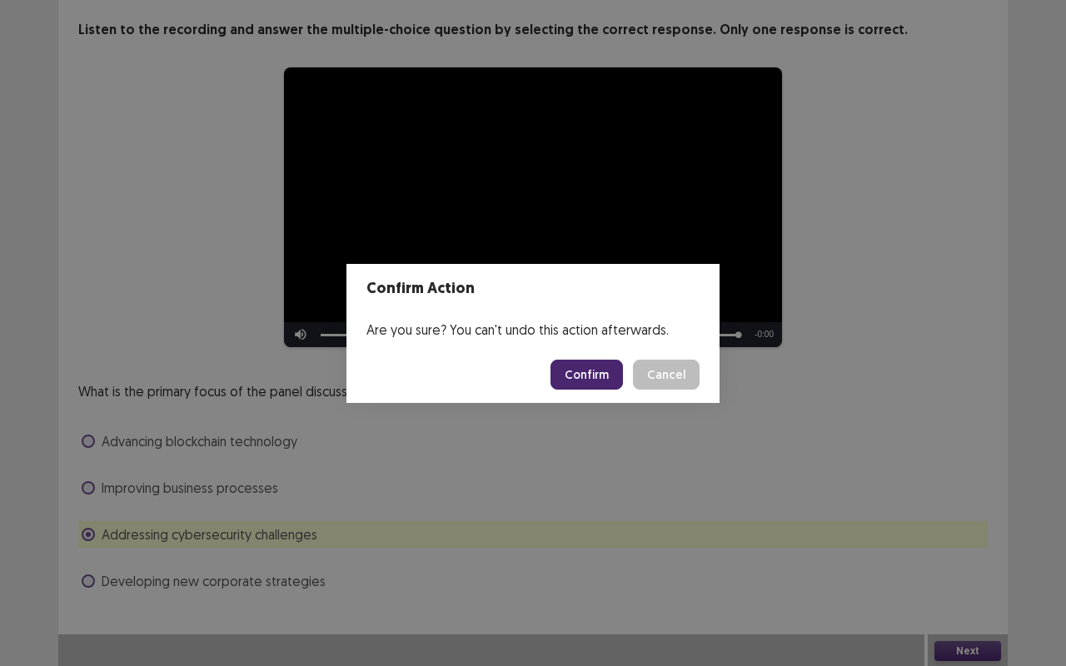
click at [590, 377] on button "Confirm" at bounding box center [586, 375] width 72 height 30
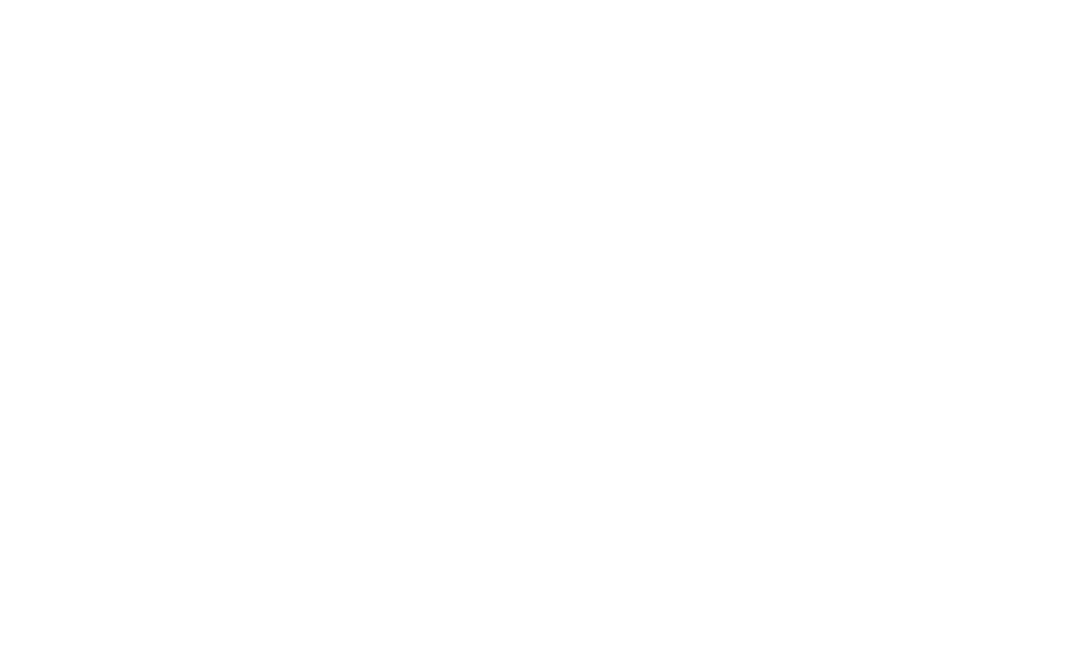
scroll to position [0, 0]
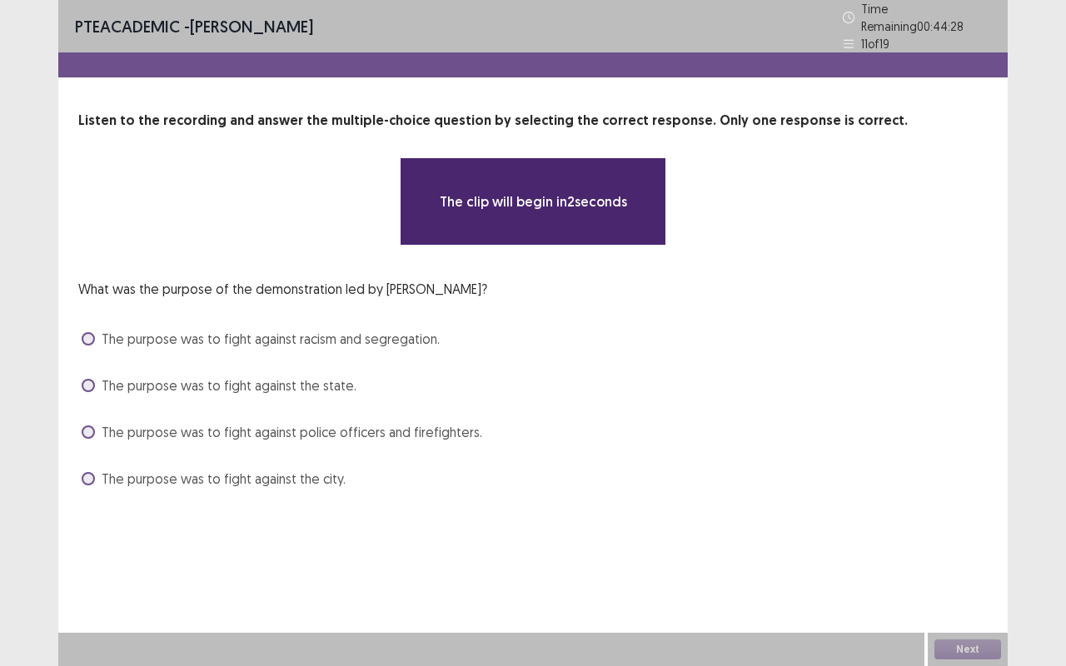
click at [304, 336] on span "The purpose was to fight against racism and segregation." at bounding box center [271, 339] width 338 height 20
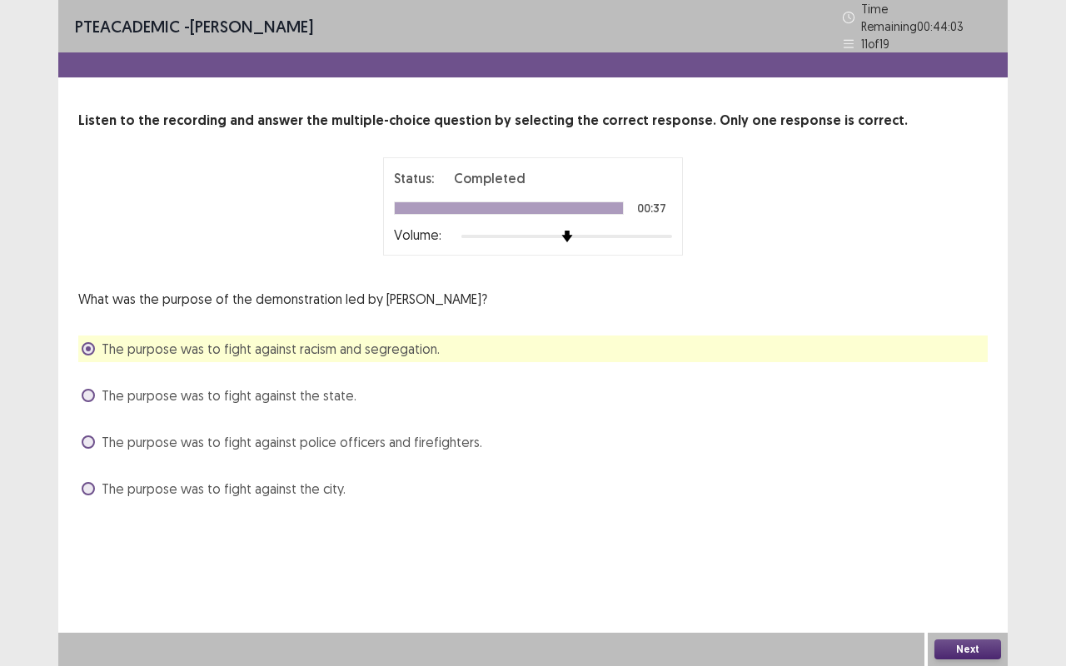
click at [975, 650] on button "Next" at bounding box center [967, 649] width 67 height 20
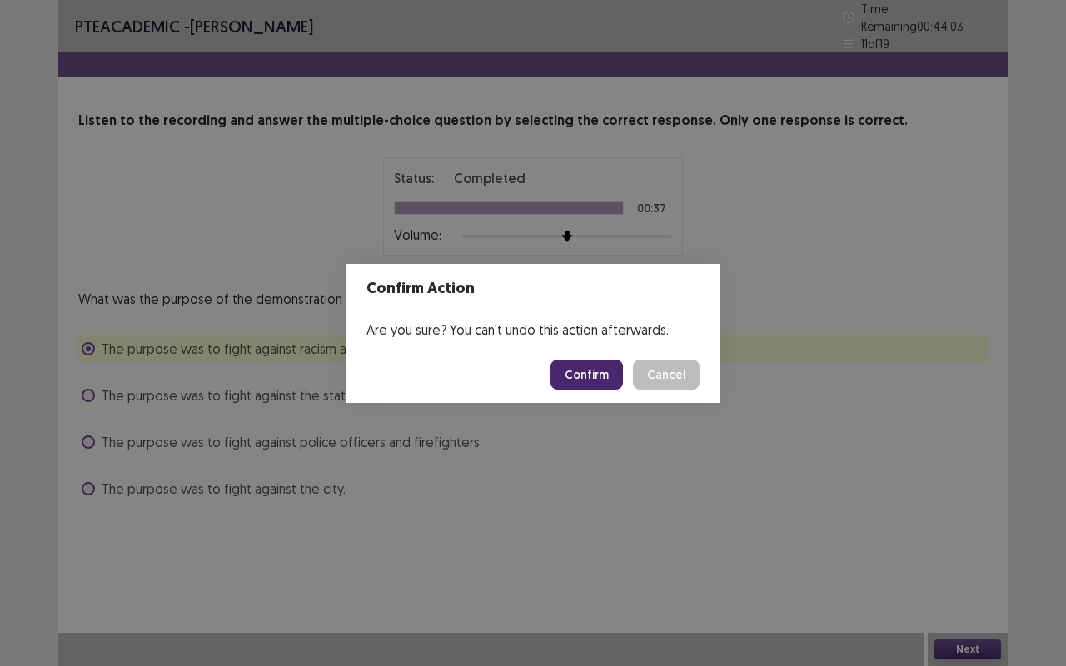
click at [566, 373] on button "Confirm" at bounding box center [586, 375] width 72 height 30
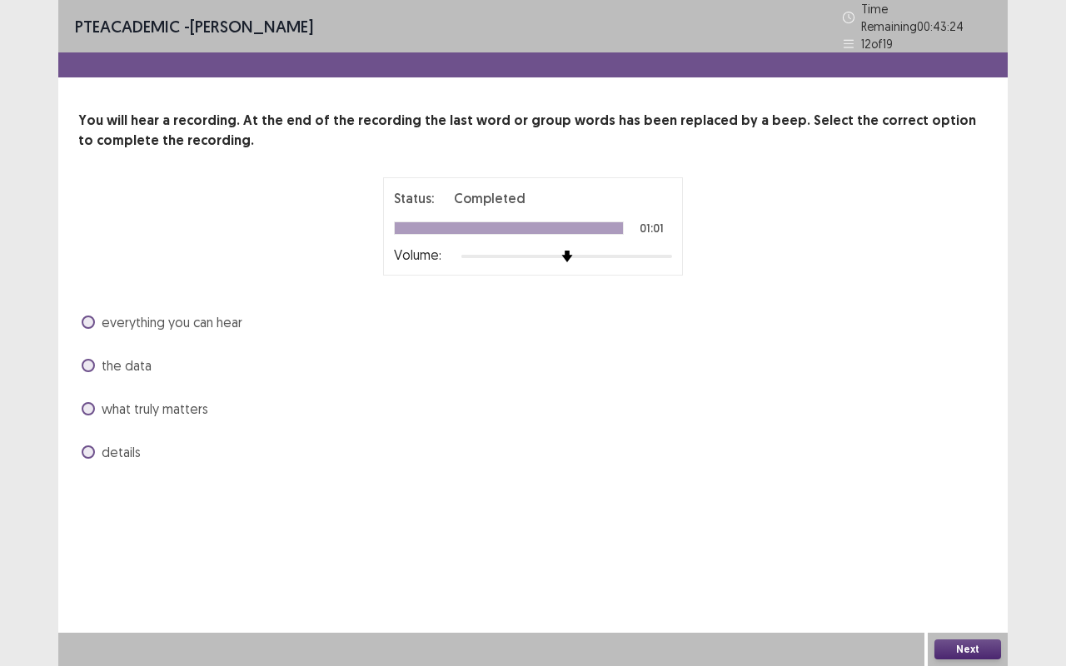
click at [128, 357] on span "the data" at bounding box center [127, 366] width 50 height 20
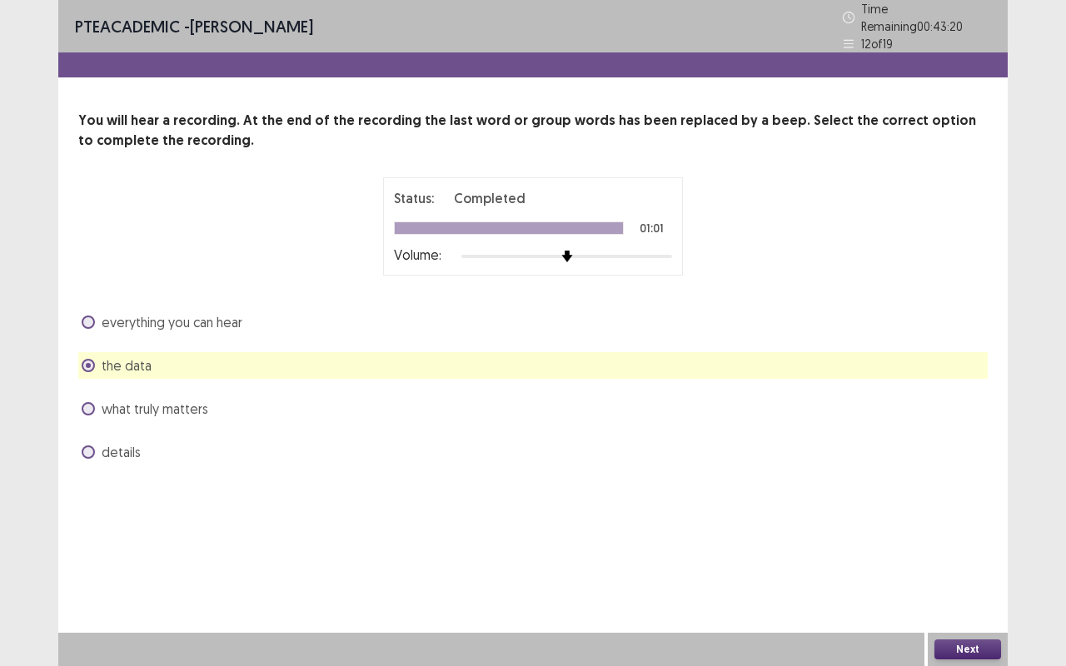
click at [148, 406] on span "what truly matters" at bounding box center [155, 409] width 107 height 20
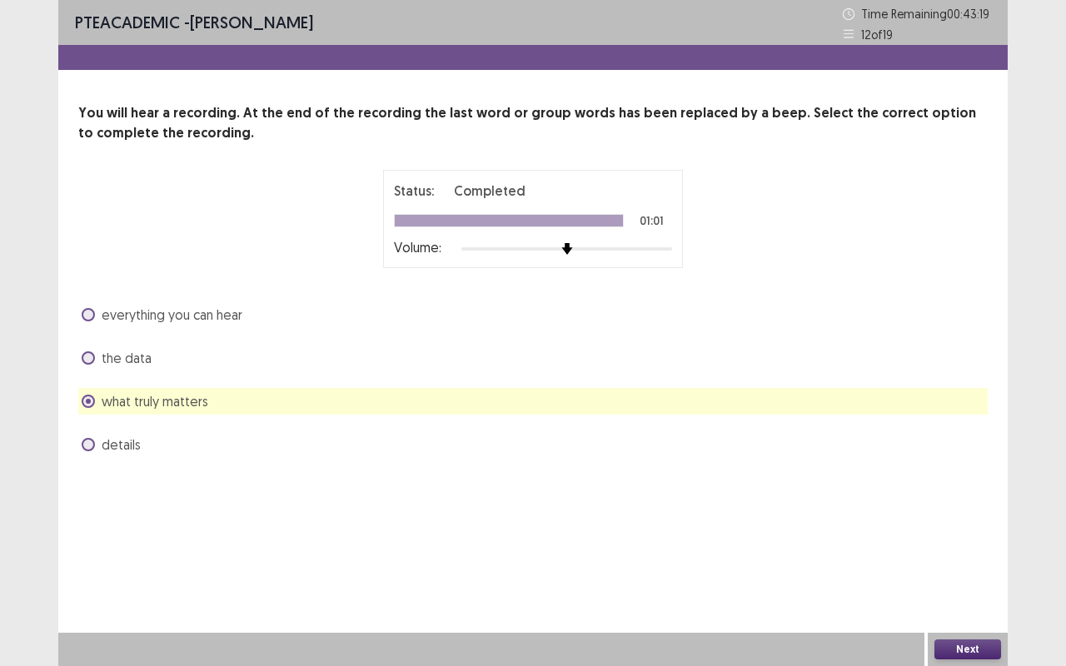
click at [971, 645] on button "Next" at bounding box center [967, 649] width 67 height 20
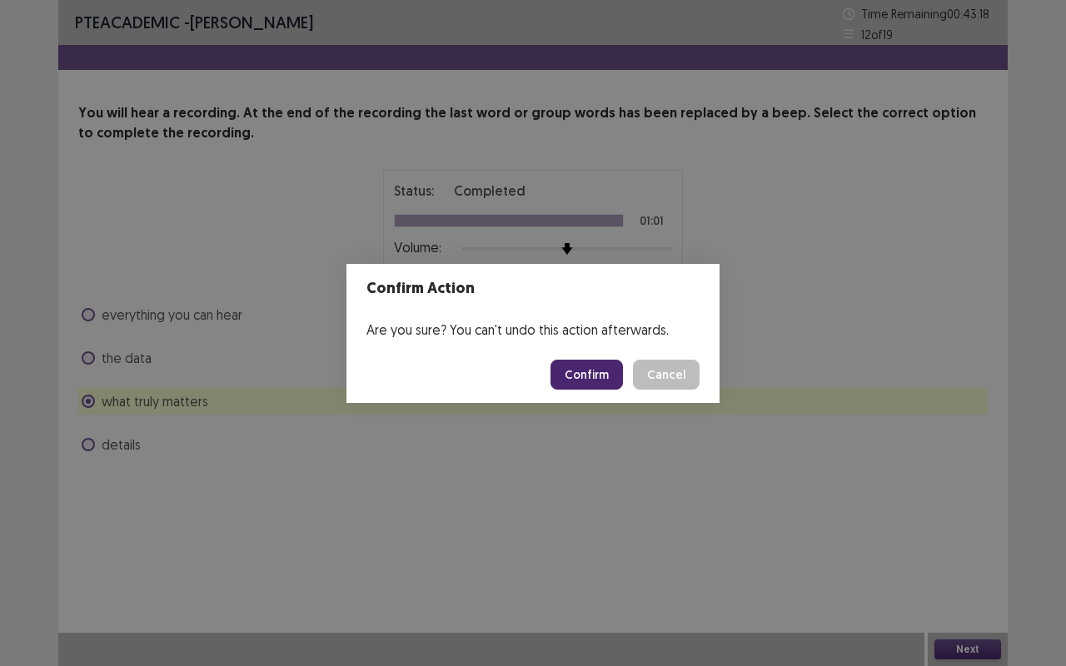
click at [612, 377] on button "Confirm" at bounding box center [586, 375] width 72 height 30
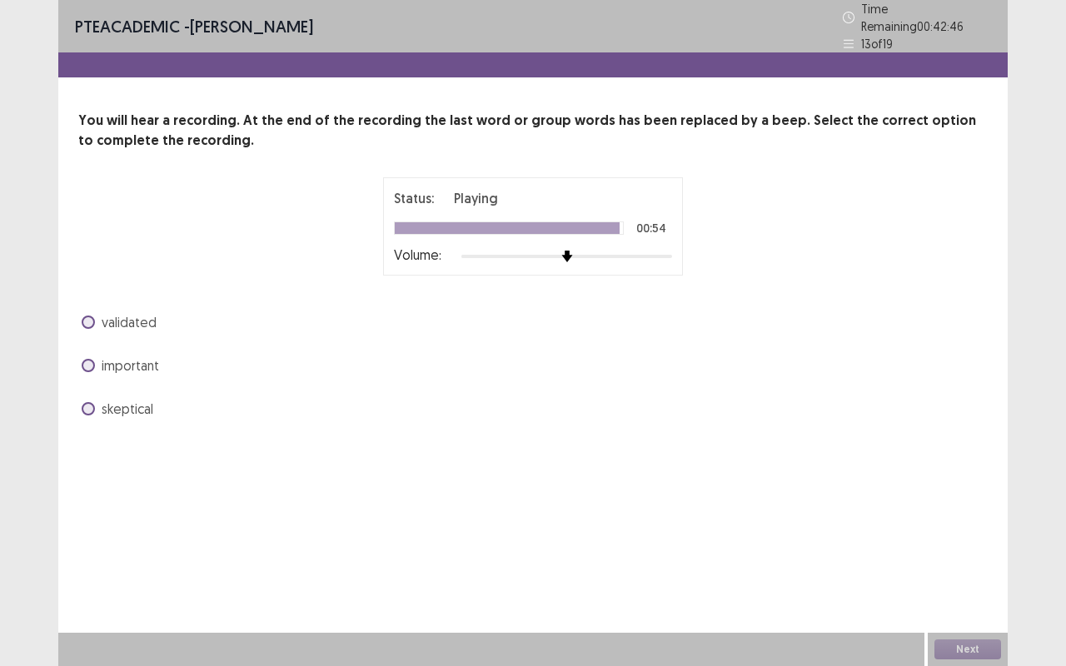
click at [137, 364] on span "important" at bounding box center [130, 366] width 57 height 20
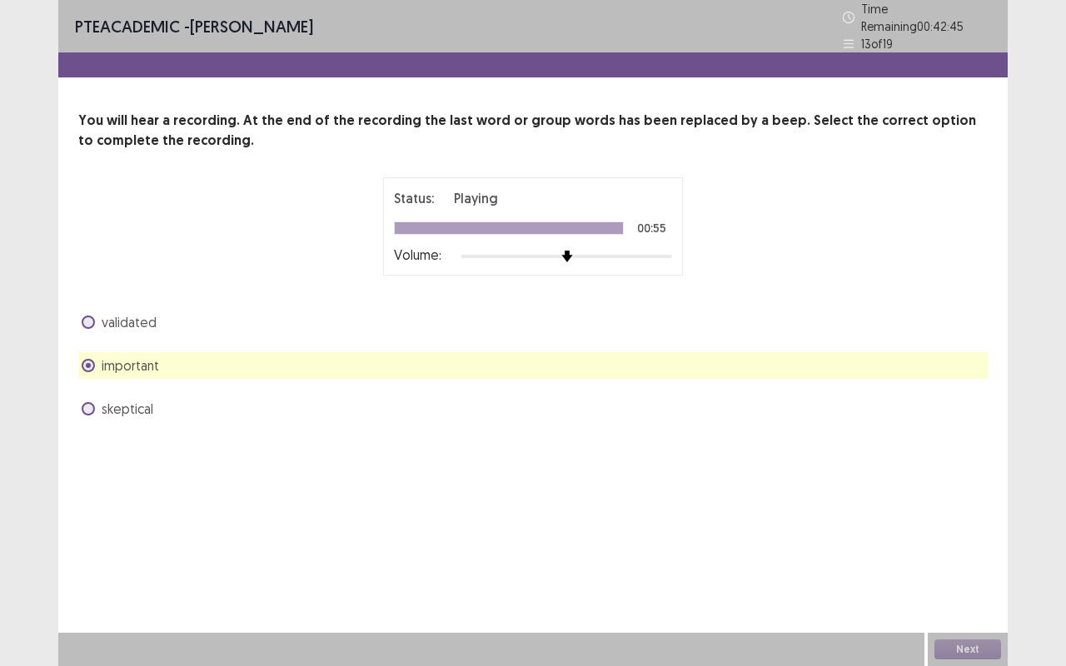
click at [963, 649] on div "Next" at bounding box center [968, 649] width 80 height 33
click at [132, 312] on span "validated" at bounding box center [129, 322] width 55 height 20
click at [133, 312] on span "validated" at bounding box center [129, 322] width 55 height 20
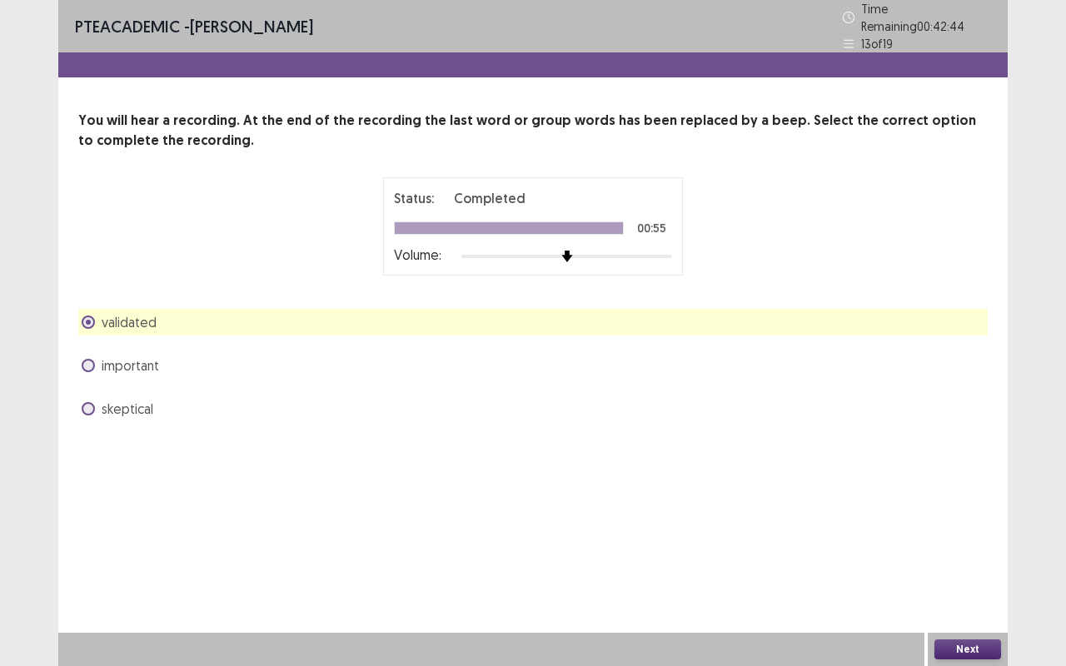
click at [981, 644] on button "Next" at bounding box center [967, 649] width 67 height 20
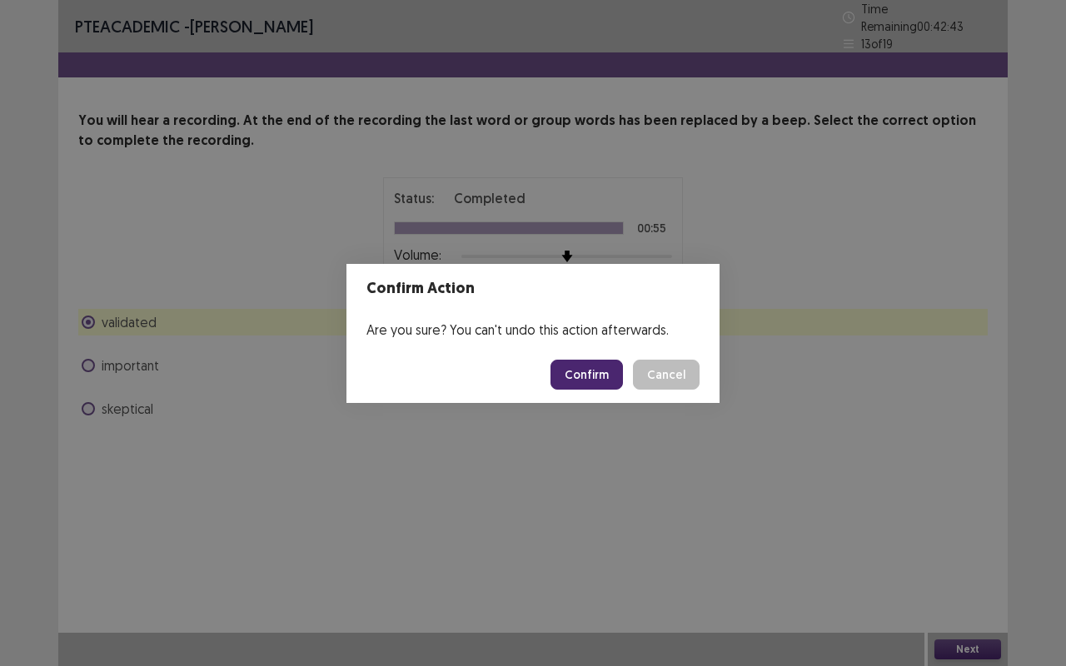
click at [591, 386] on button "Confirm" at bounding box center [586, 375] width 72 height 30
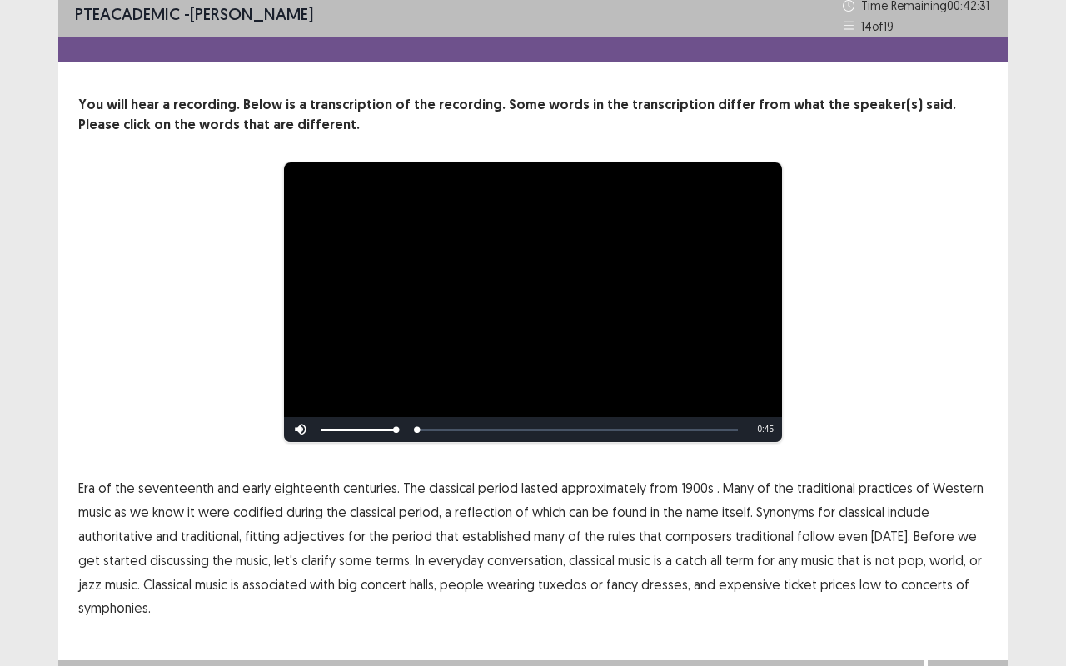
scroll to position [36, 0]
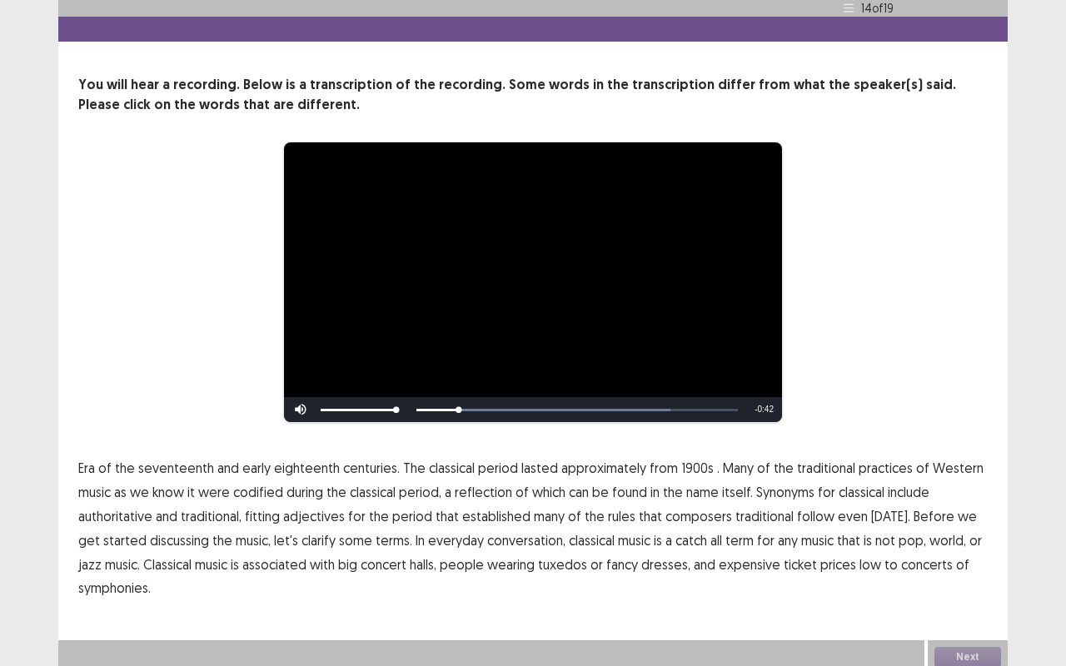
click at [684, 459] on span "1900s" at bounding box center [697, 468] width 32 height 20
click at [766, 513] on span "traditional" at bounding box center [764, 516] width 58 height 20
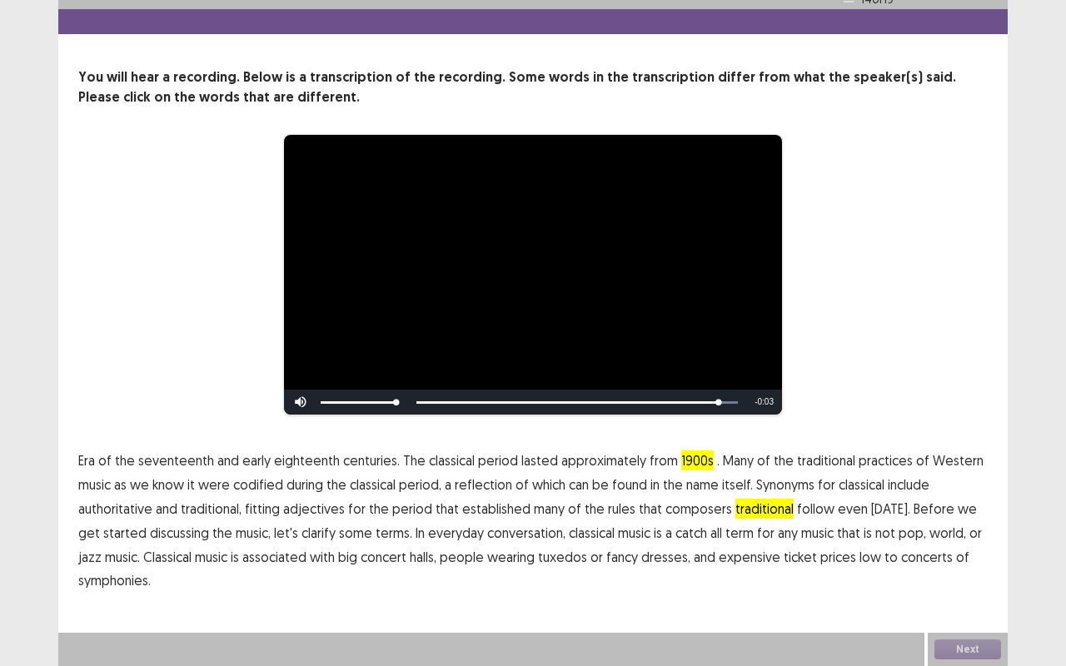
click at [859, 559] on span "low" at bounding box center [870, 557] width 22 height 20
click at [957, 652] on div "Next" at bounding box center [968, 649] width 80 height 33
click at [968, 650] on button "Next" at bounding box center [967, 649] width 67 height 20
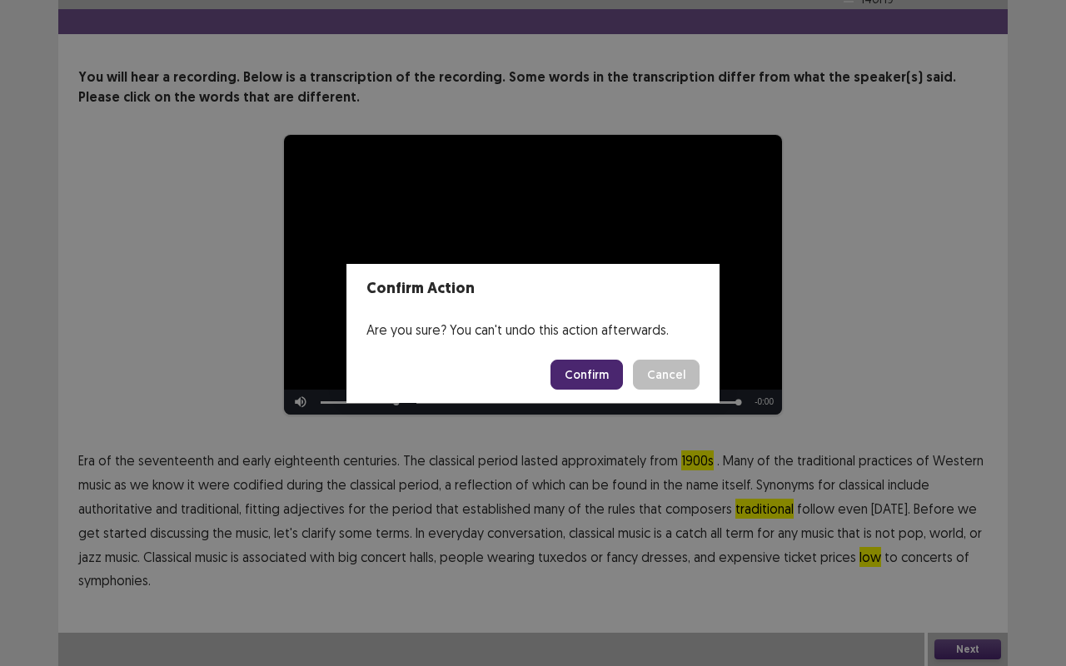
click at [596, 378] on button "Confirm" at bounding box center [586, 375] width 72 height 30
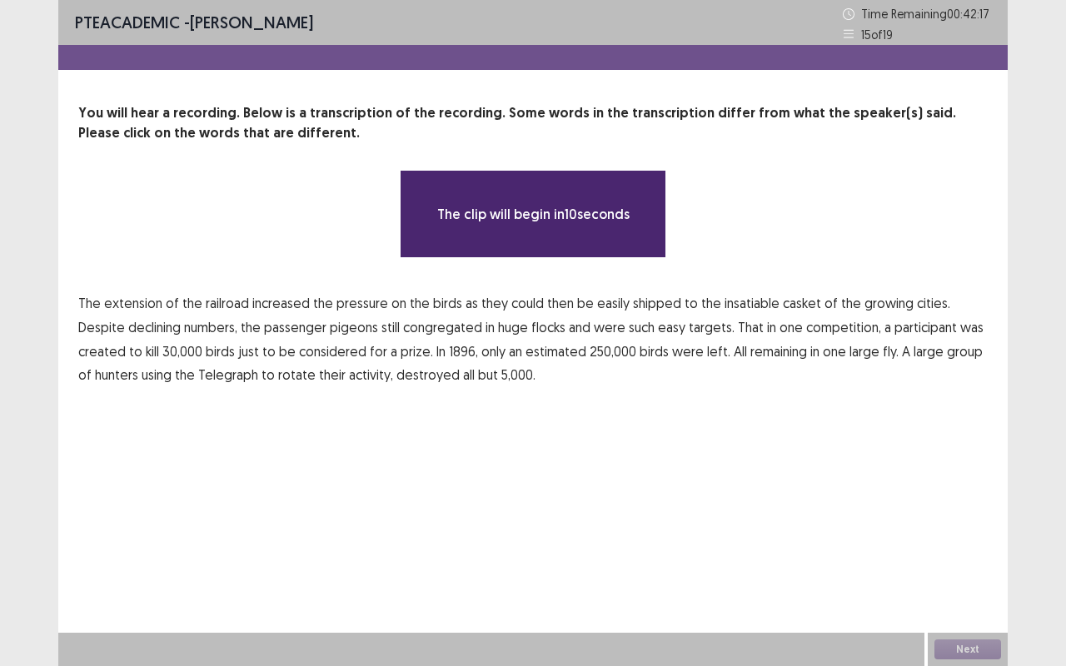
scroll to position [0, 0]
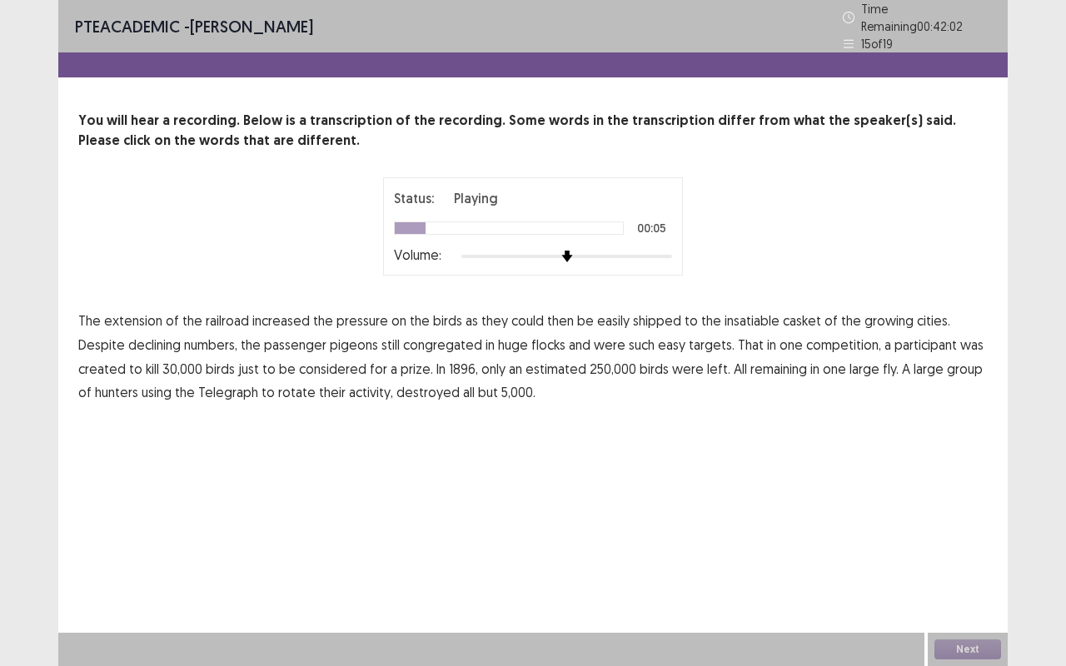
click at [796, 311] on span "casket" at bounding box center [802, 321] width 38 height 20
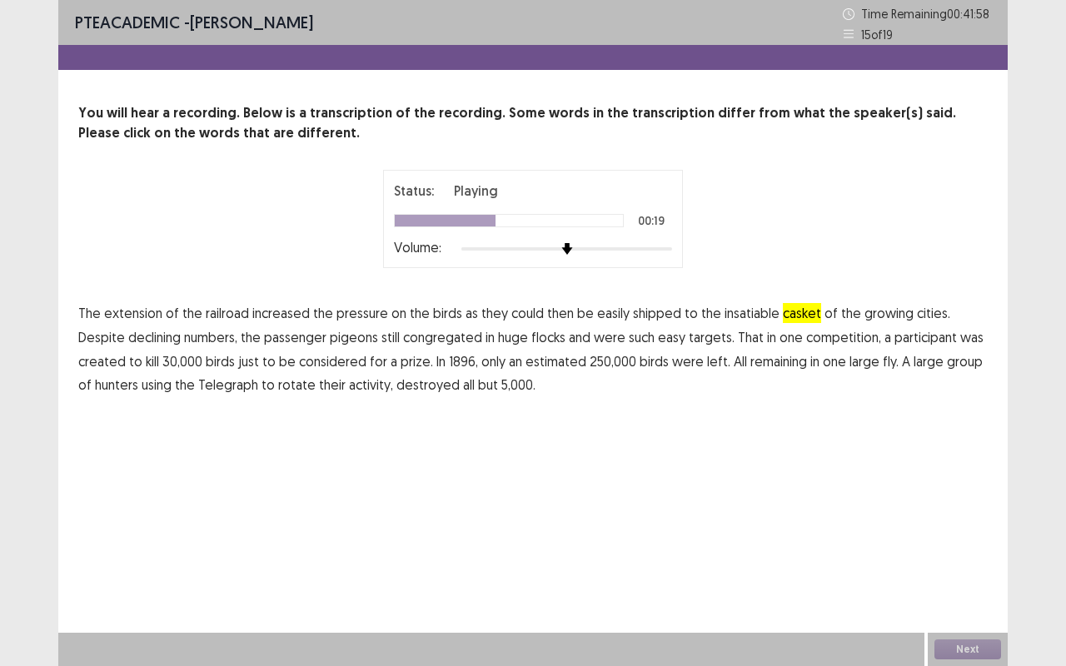
click at [126, 351] on span "created" at bounding box center [101, 361] width 47 height 20
click at [883, 362] on span "fly." at bounding box center [891, 361] width 16 height 20
click at [209, 386] on p "The extension of the railroad increased the pressure on the birds as they could…" at bounding box center [532, 349] width 909 height 96
click at [278, 385] on span "rotate" at bounding box center [296, 385] width 37 height 20
click at [957, 610] on div "PTE academic - Stephanie Chandra Time Remaining 00 : 41 : 50 15 of 19 You will …" at bounding box center [532, 333] width 949 height 666
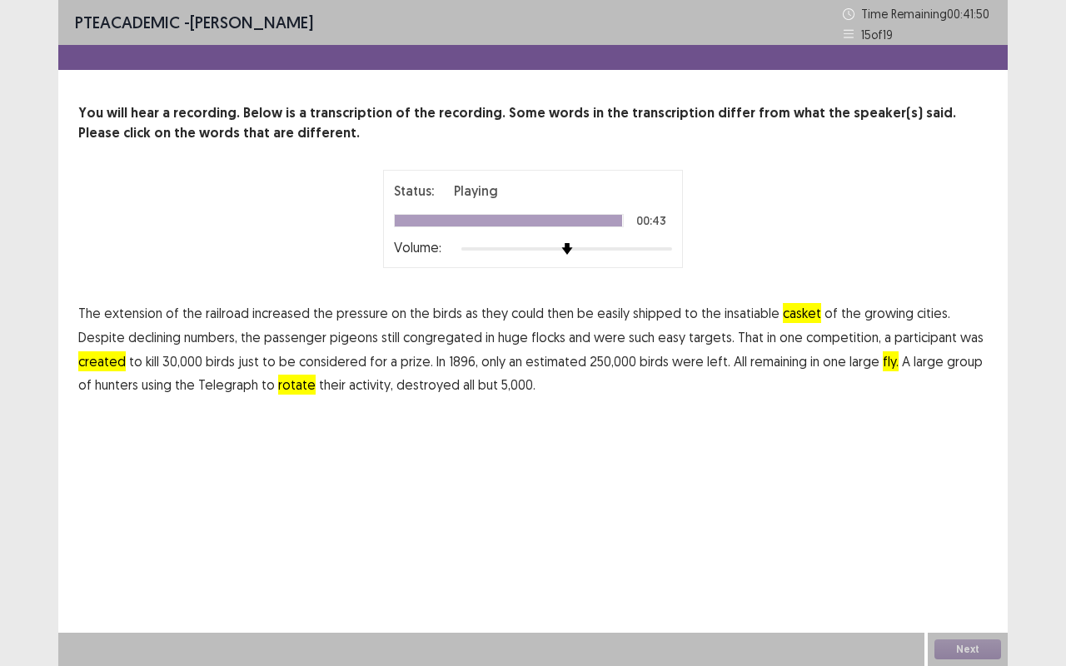
click at [964, 650] on div "Next" at bounding box center [968, 649] width 80 height 33
click at [973, 650] on button "Next" at bounding box center [967, 649] width 67 height 20
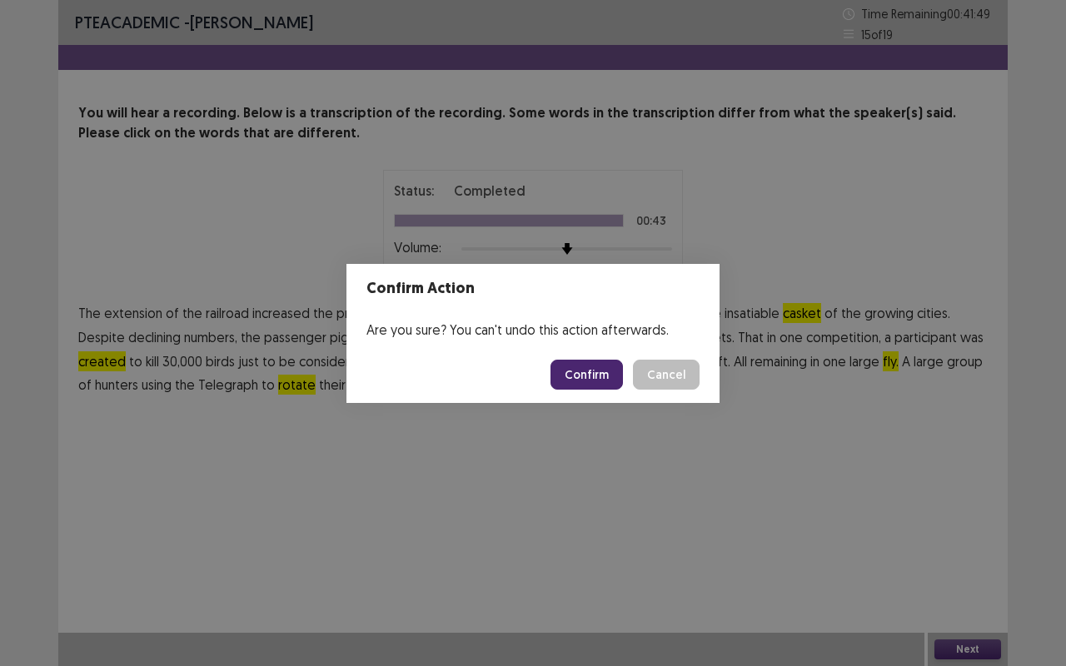
click at [603, 371] on button "Confirm" at bounding box center [586, 375] width 72 height 30
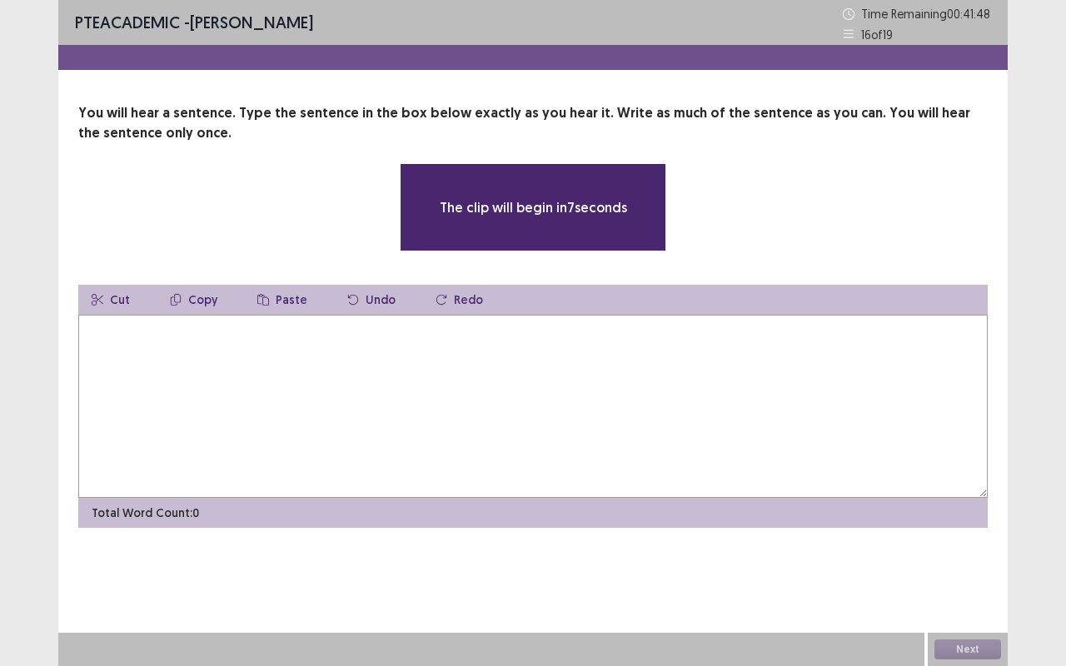
click at [642, 342] on textarea at bounding box center [532, 406] width 909 height 183
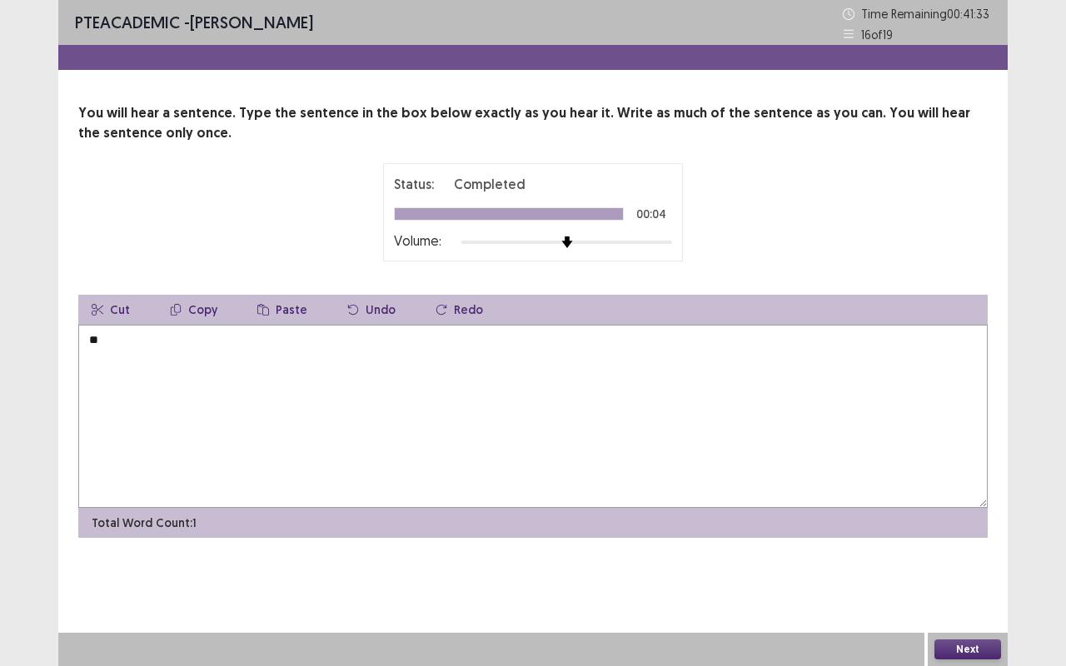
type textarea "*"
type textarea "**********"
click at [979, 646] on button "Next" at bounding box center [967, 649] width 67 height 20
click at [296, 416] on textarea at bounding box center [532, 416] width 909 height 183
type textarea "*"
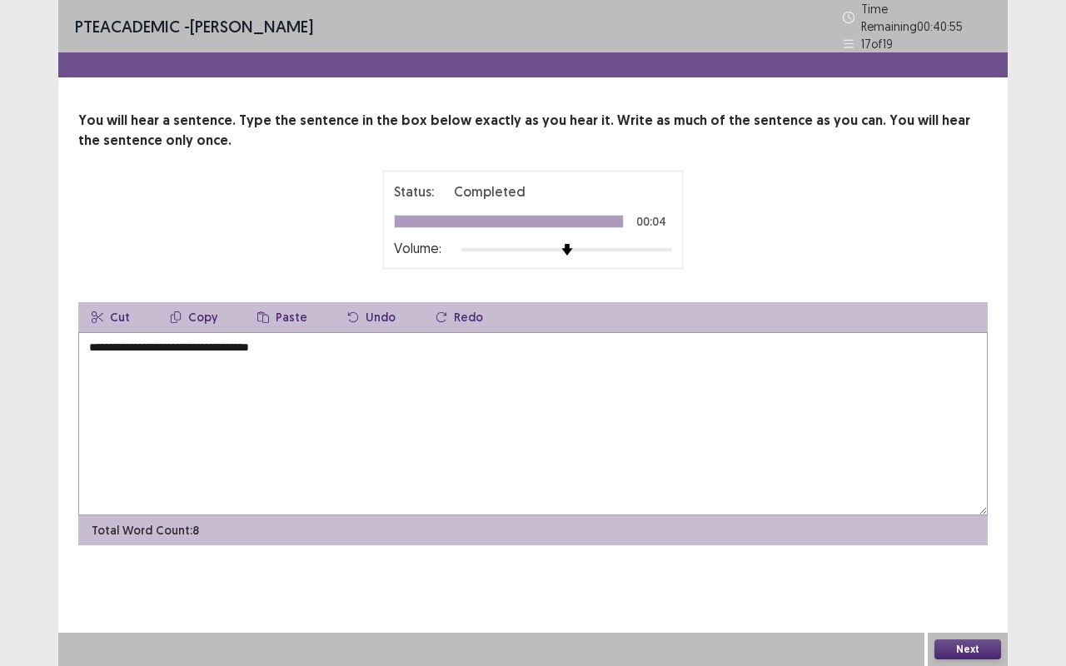
type textarea "**********"
click at [989, 652] on button "Next" at bounding box center [967, 649] width 67 height 20
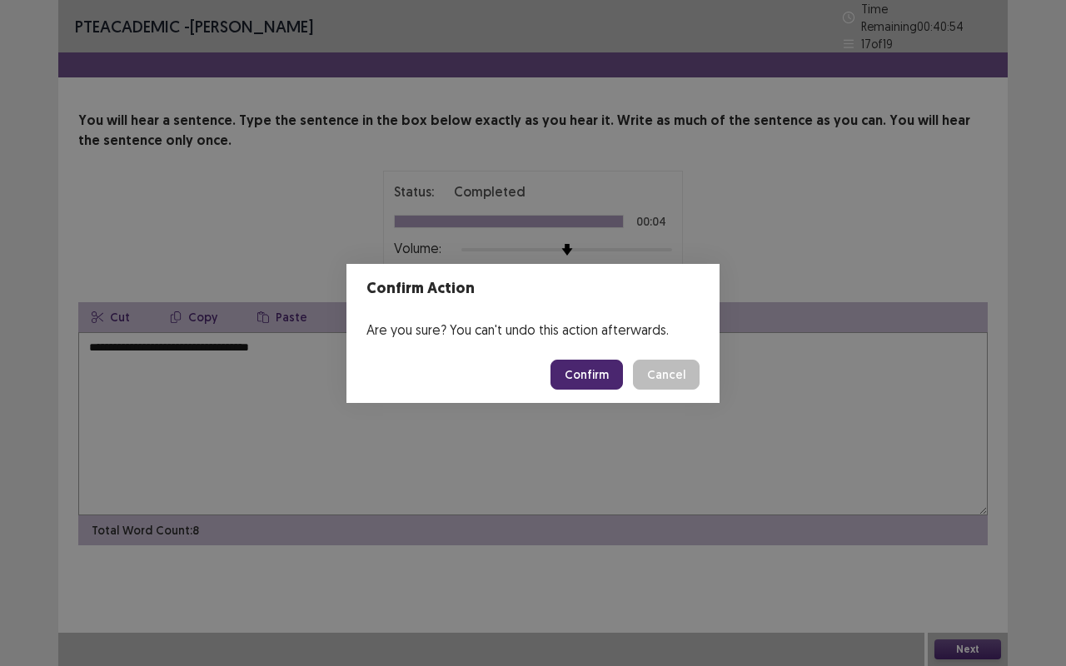
click at [609, 367] on button "Confirm" at bounding box center [586, 375] width 72 height 30
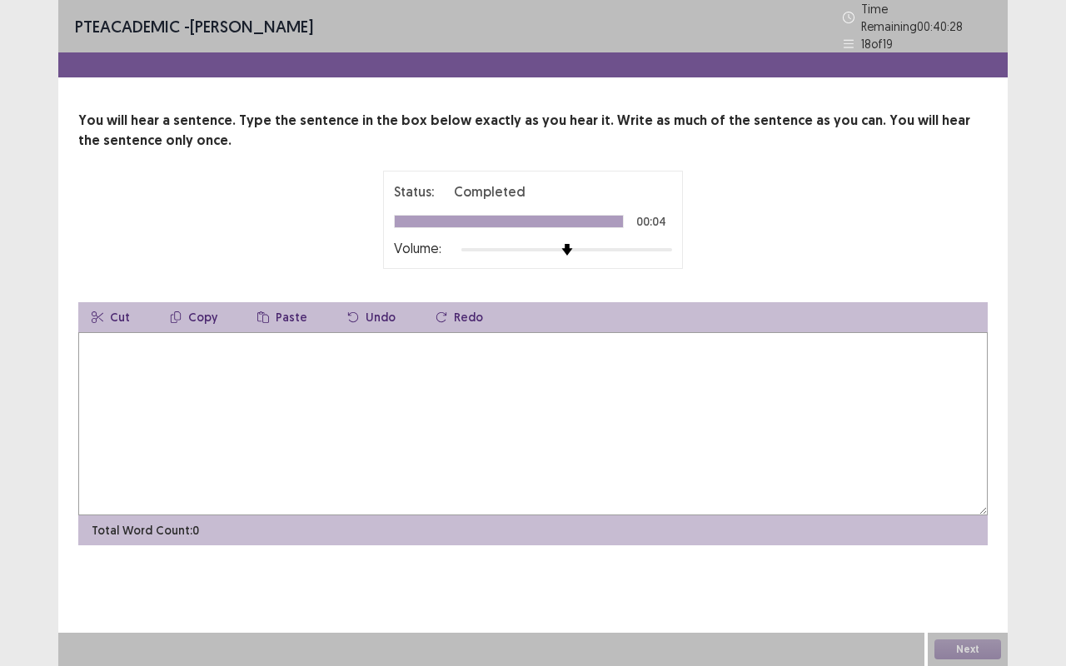
click at [453, 413] on textarea at bounding box center [532, 423] width 909 height 183
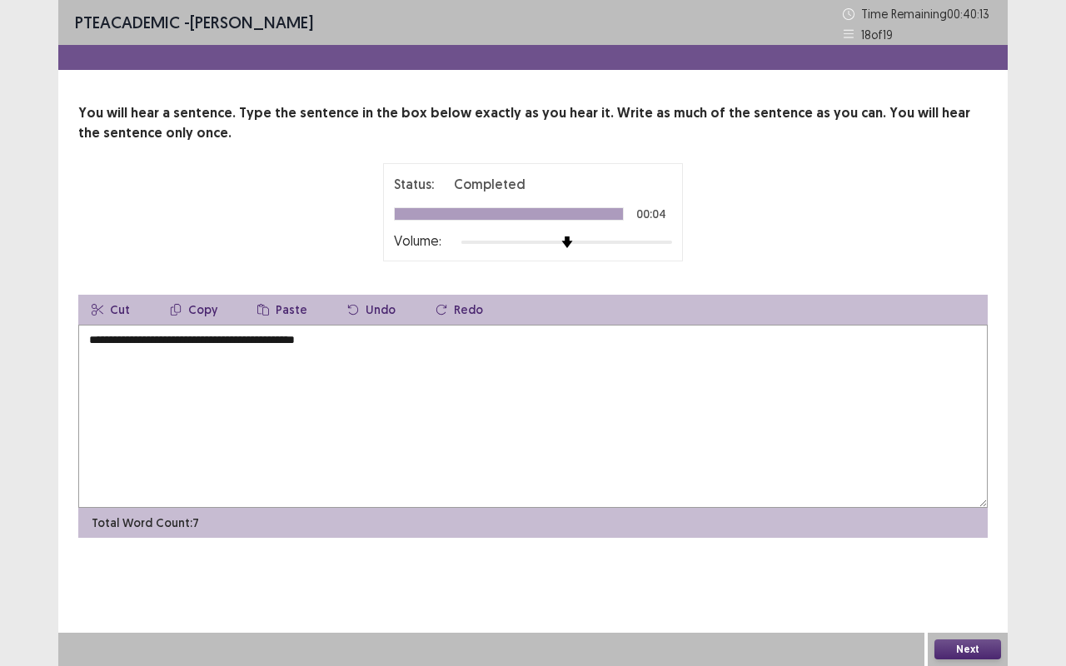
type textarea "**********"
click at [978, 648] on button "Next" at bounding box center [967, 649] width 67 height 20
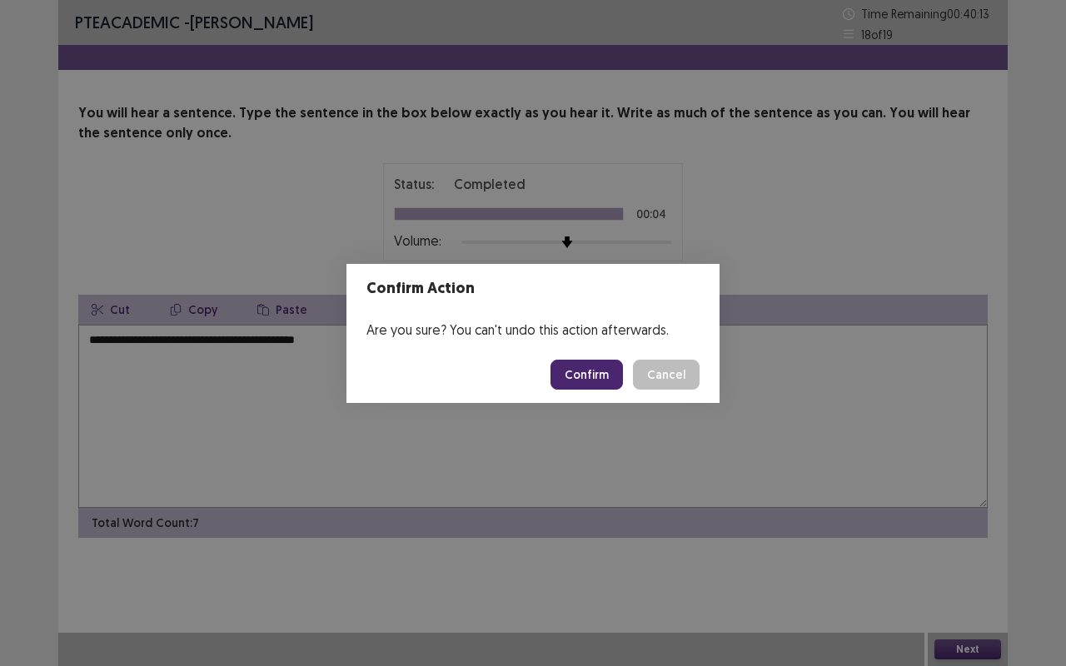
click at [585, 379] on button "Confirm" at bounding box center [586, 375] width 72 height 30
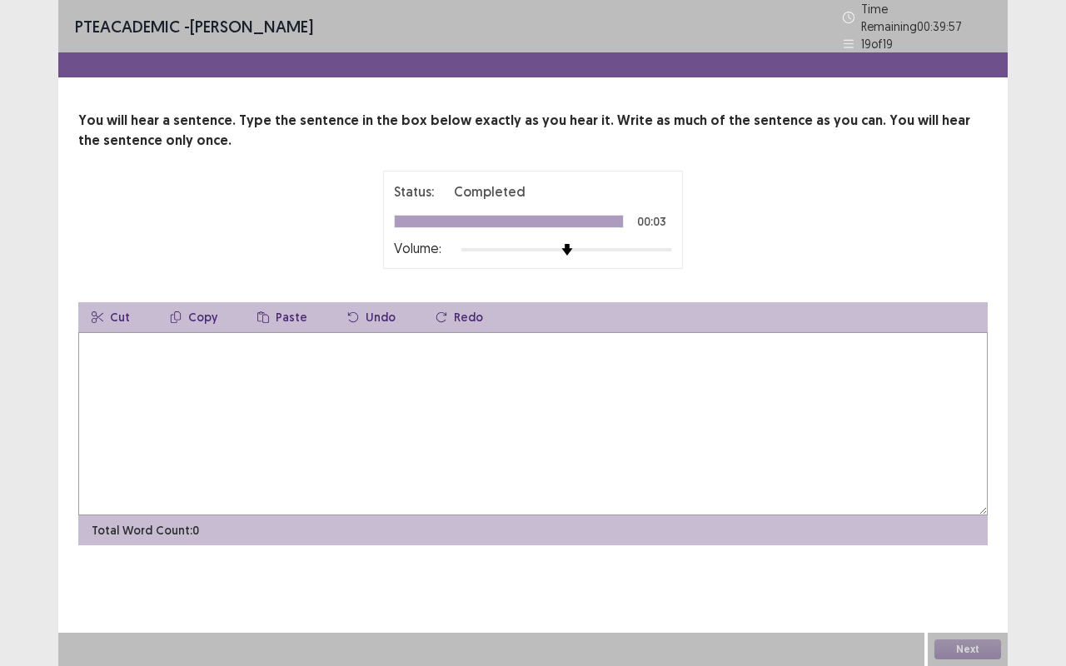
click at [515, 366] on textarea at bounding box center [532, 423] width 909 height 183
type textarea "**********"
click at [966, 650] on button "Next" at bounding box center [967, 649] width 67 height 20
